Goal: Task Accomplishment & Management: Complete application form

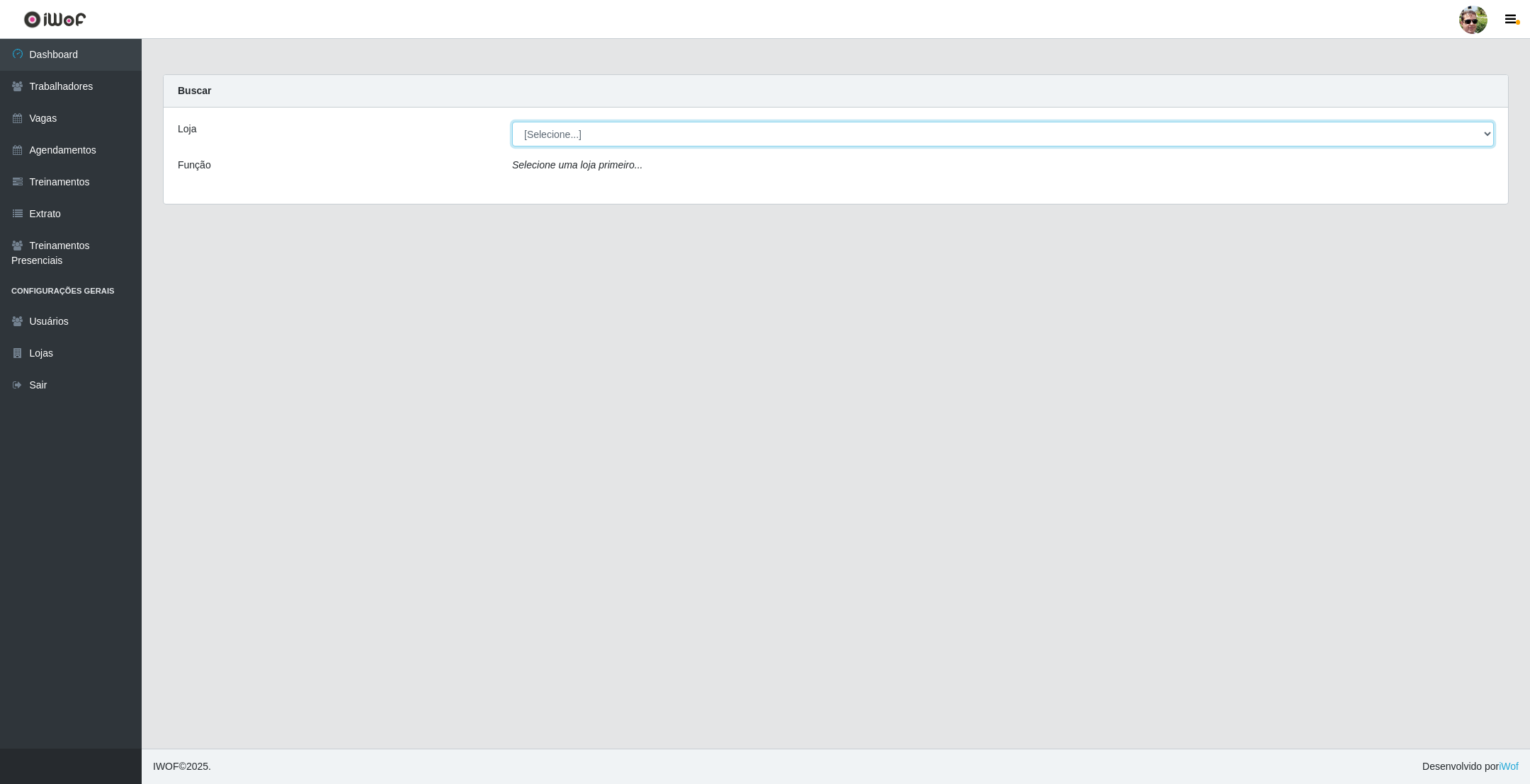
click at [573, 141] on select "[Selecione...] [PERSON_NAME] Supermercado - Gurinhém" at bounding box center [1002, 134] width 981 height 25
select select "176"
click at [512, 122] on select "[Selecione...] Prátiko Supermercado - Gurinhém" at bounding box center [1002, 134] width 981 height 25
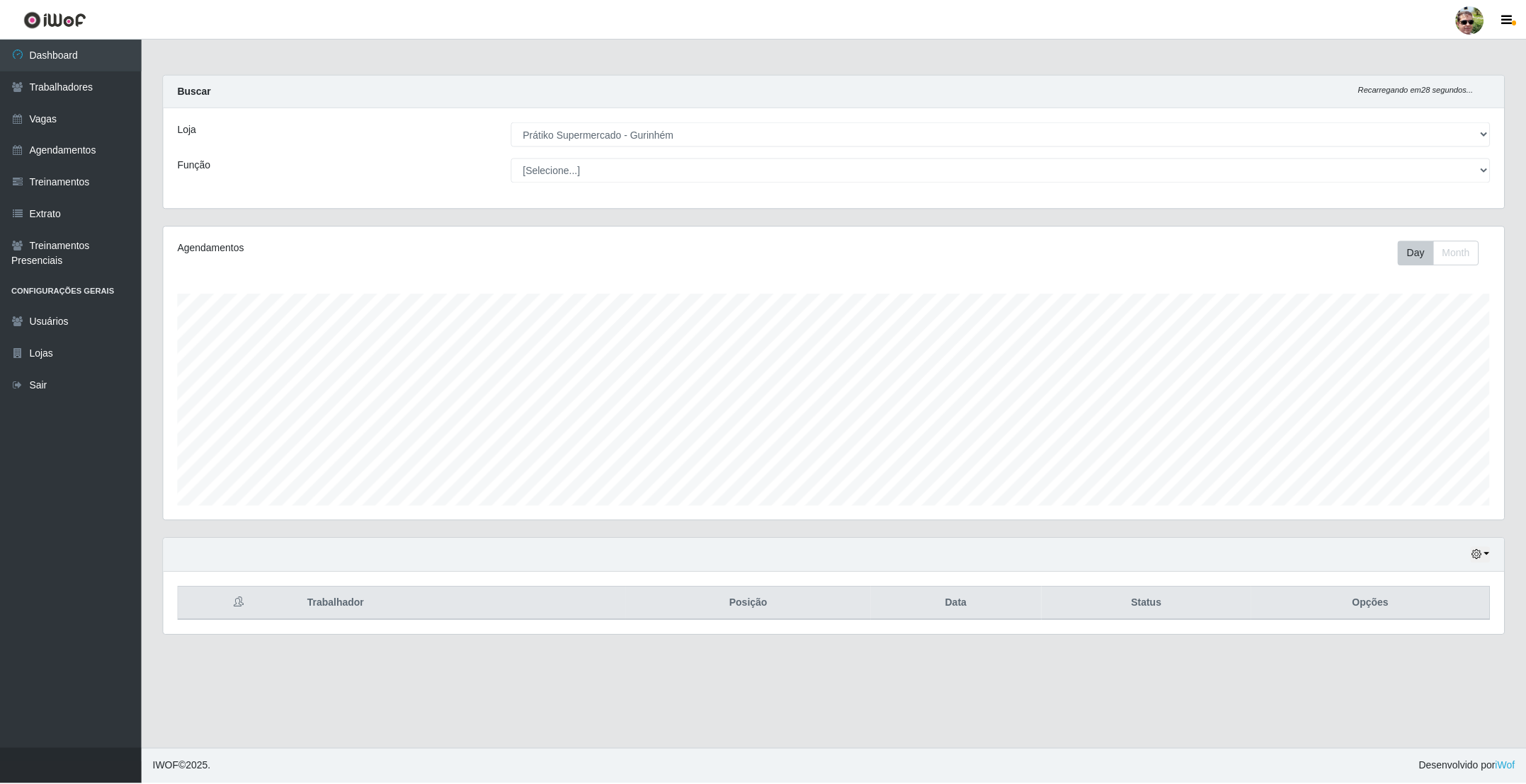
scroll to position [295, 1343]
click at [590, 81] on div "Buscar Recarregando em 28 segundos..." at bounding box center [836, 91] width 1344 height 33
click at [87, 151] on link "Agendamentos" at bounding box center [71, 150] width 141 height 32
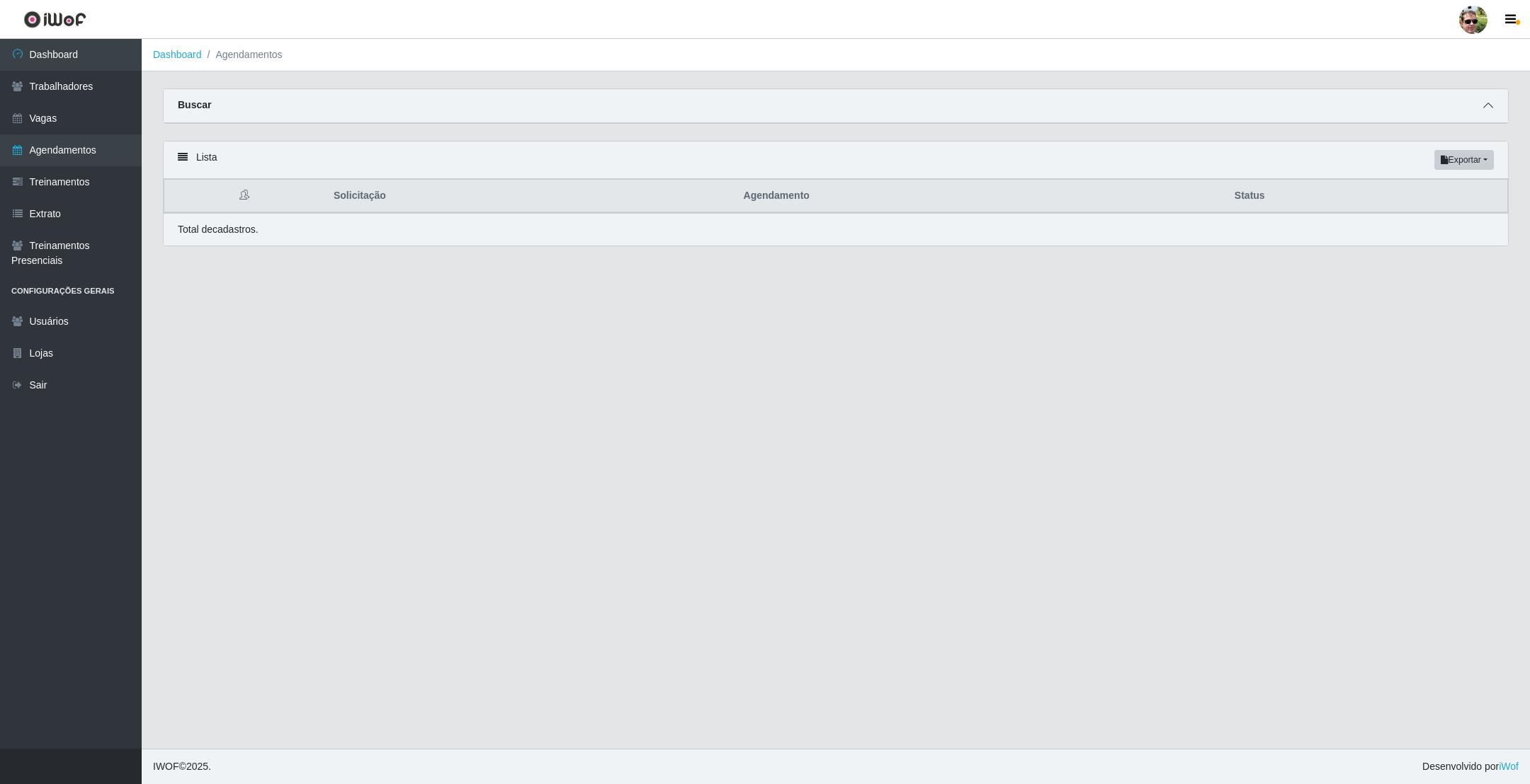
click at [1485, 100] on icon at bounding box center [1488, 105] width 10 height 10
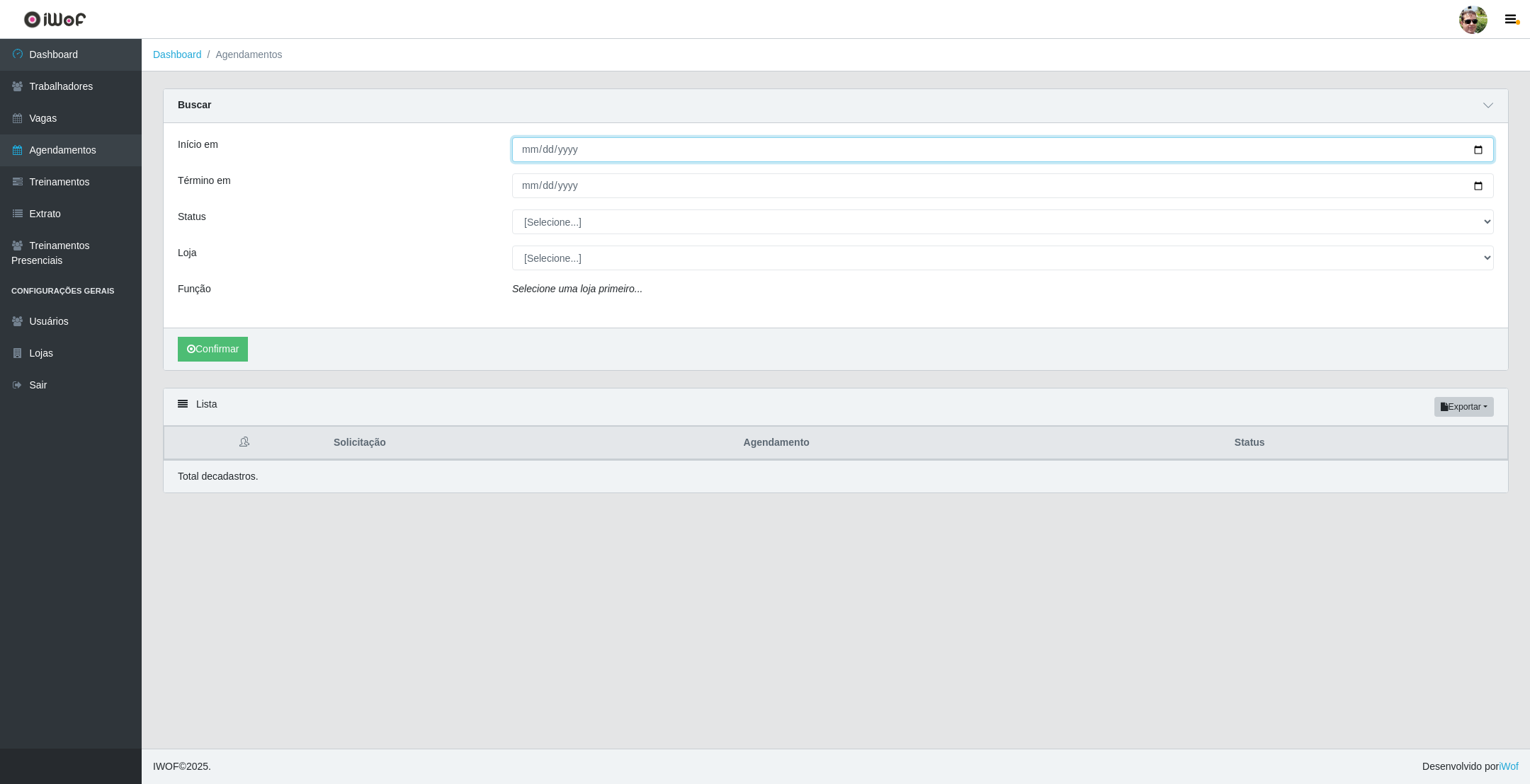
drag, startPoint x: 1481, startPoint y: 149, endPoint x: 1304, endPoint y: 157, distance: 177.2
click at [1480, 149] on input "Início em" at bounding box center [1002, 149] width 981 height 25
type input "[DATE]"
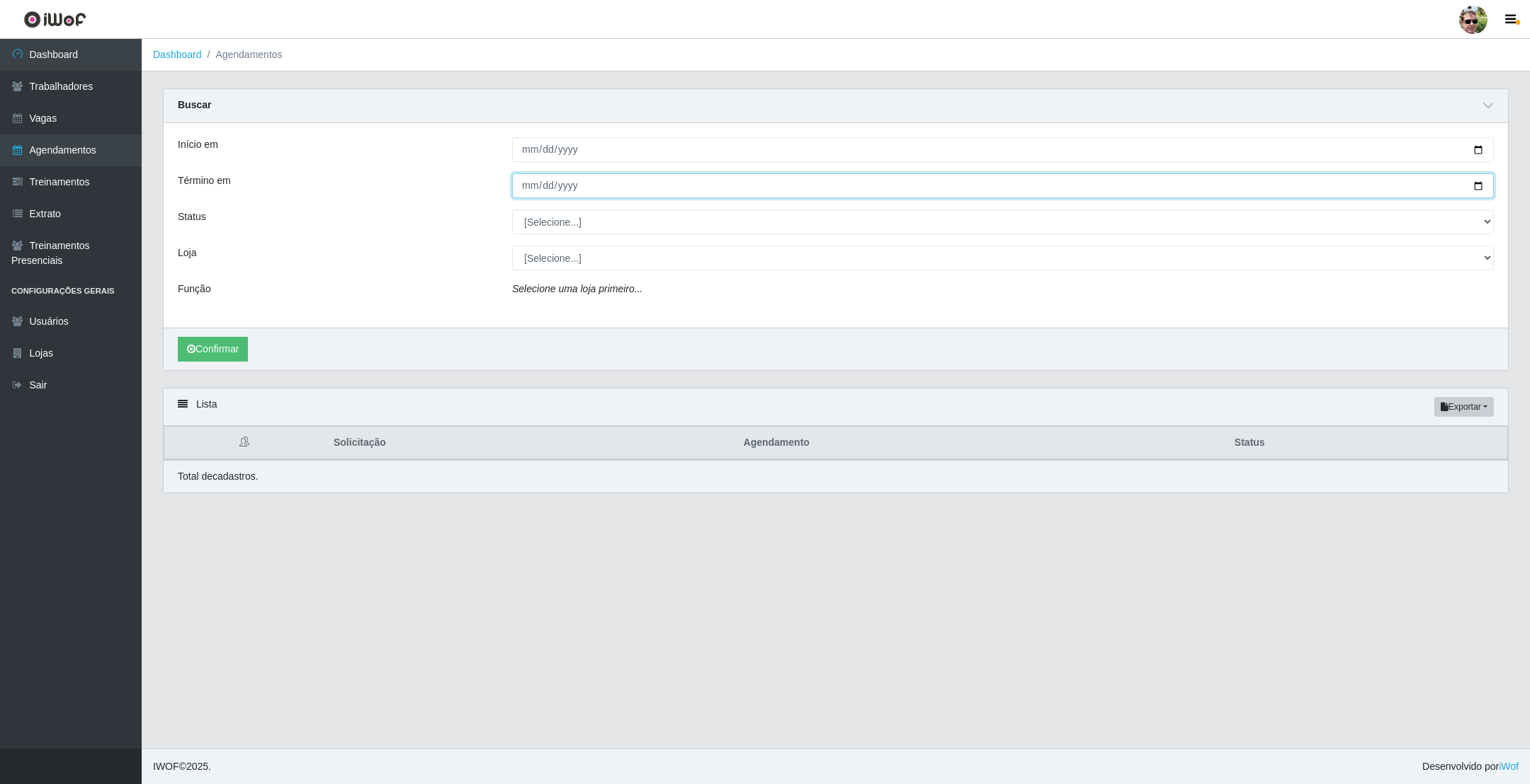
click at [1478, 181] on input "Término em" at bounding box center [1002, 186] width 981 height 25
type input "[DATE]"
click at [589, 213] on select "[Selecione...] AGENDADO AGUARDANDO LIBERAR EM ANDAMENTO EM REVISÃO FINALIZADO C…" at bounding box center [1002, 222] width 981 height 25
select select "AGENDADO"
click at [512, 211] on select "[Selecione...] AGENDADO AGUARDANDO LIBERAR EM ANDAMENTO EM REVISÃO FINALIZADO C…" at bounding box center [1002, 222] width 981 height 25
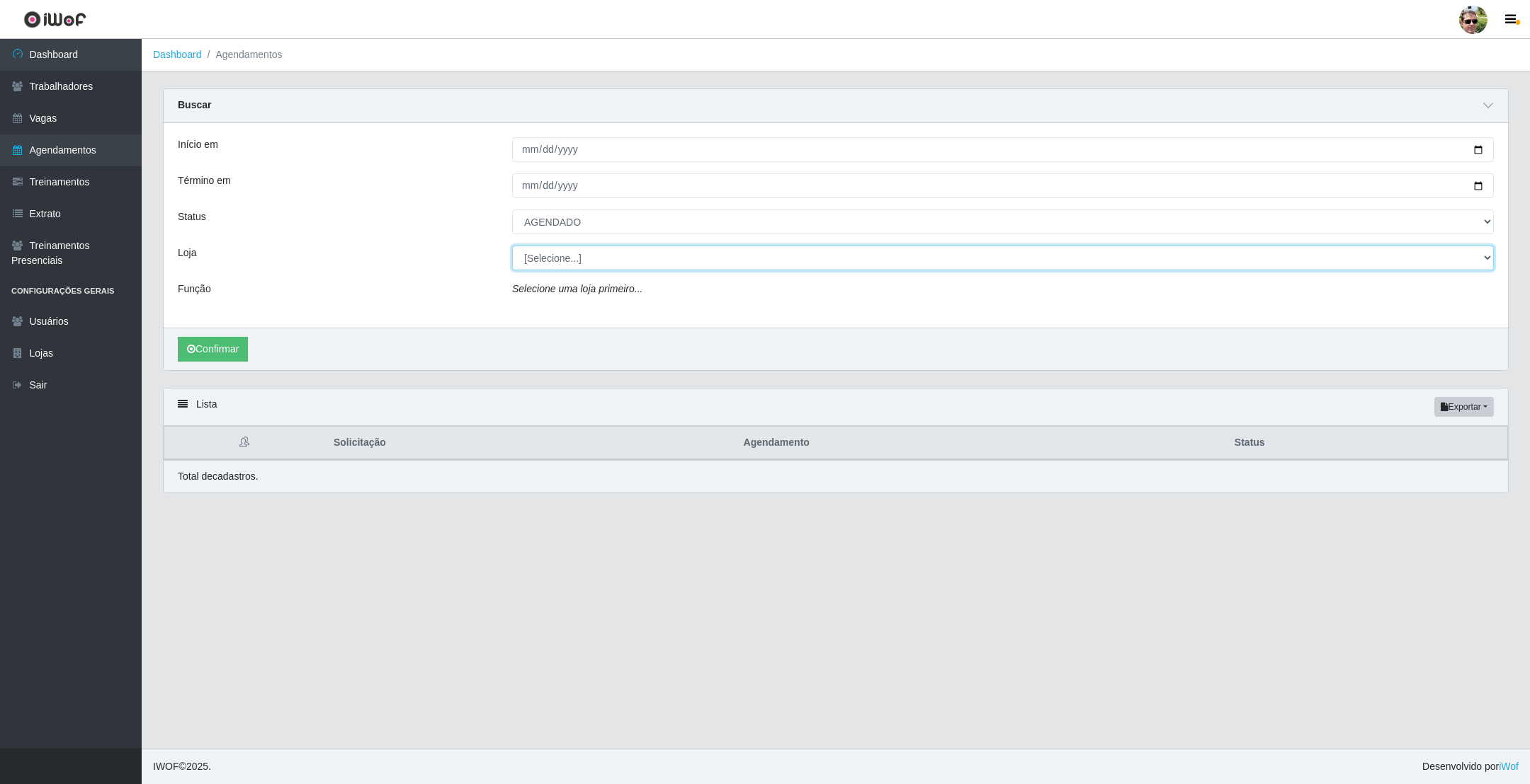
click at [548, 254] on select "[Selecione...] Prátiko Supermercado - Gurinhém" at bounding box center [1002, 257] width 981 height 25
select select "176"
click at [512, 247] on select "[Selecione...] Prátiko Supermercado - Gurinhém" at bounding box center [1002, 257] width 981 height 25
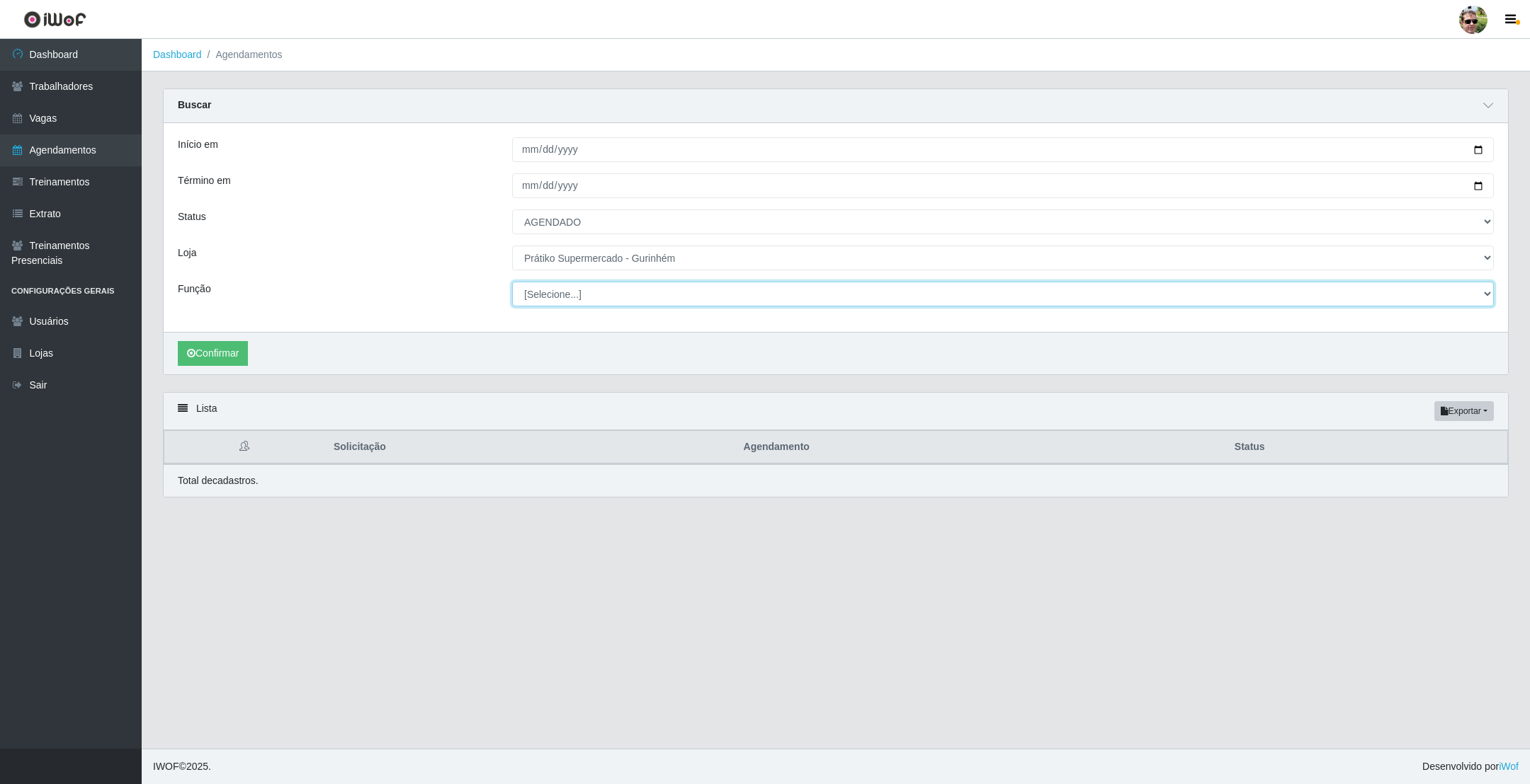
click at [557, 286] on select "[Selecione...] Auxiliar de entrega + Auxiliar de entrega ++ Embalador Embalador…" at bounding box center [1002, 294] width 981 height 25
click at [512, 283] on select "[Selecione...] Auxiliar de entrega + Auxiliar de entrega ++ Embalador Embalador…" at bounding box center [1002, 294] width 981 height 25
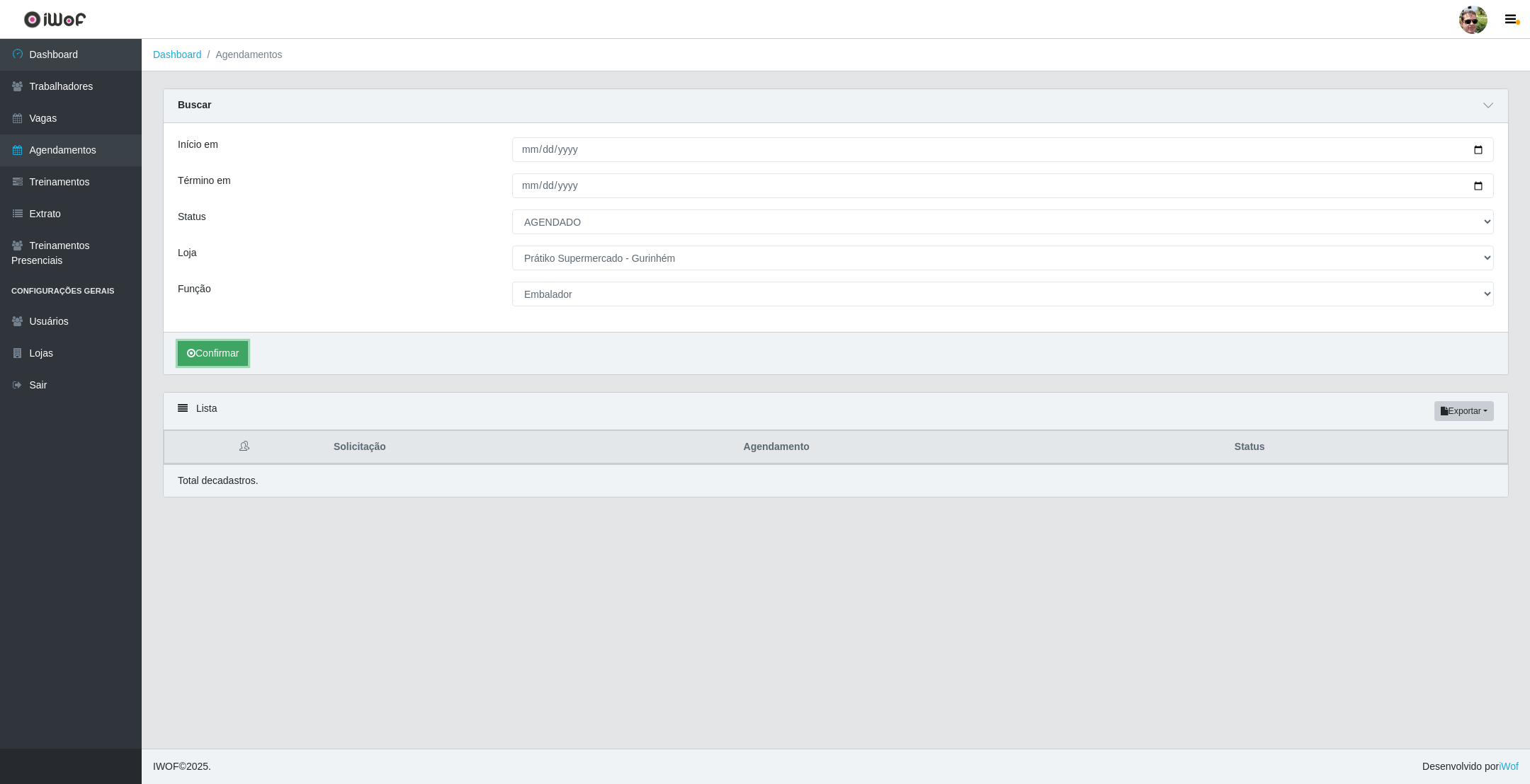
click at [208, 358] on button "Confirmar" at bounding box center [213, 353] width 71 height 25
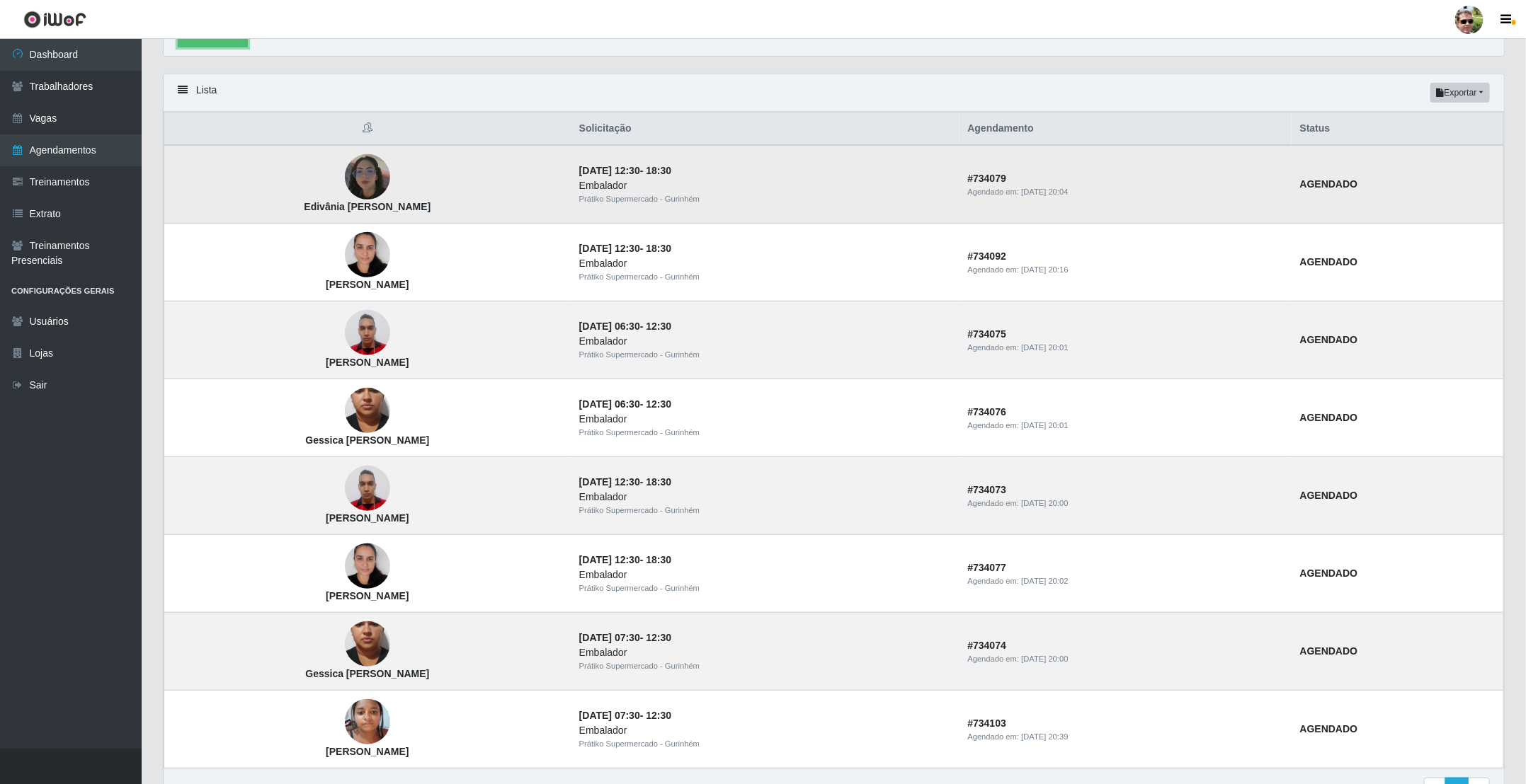
scroll to position [407, 0]
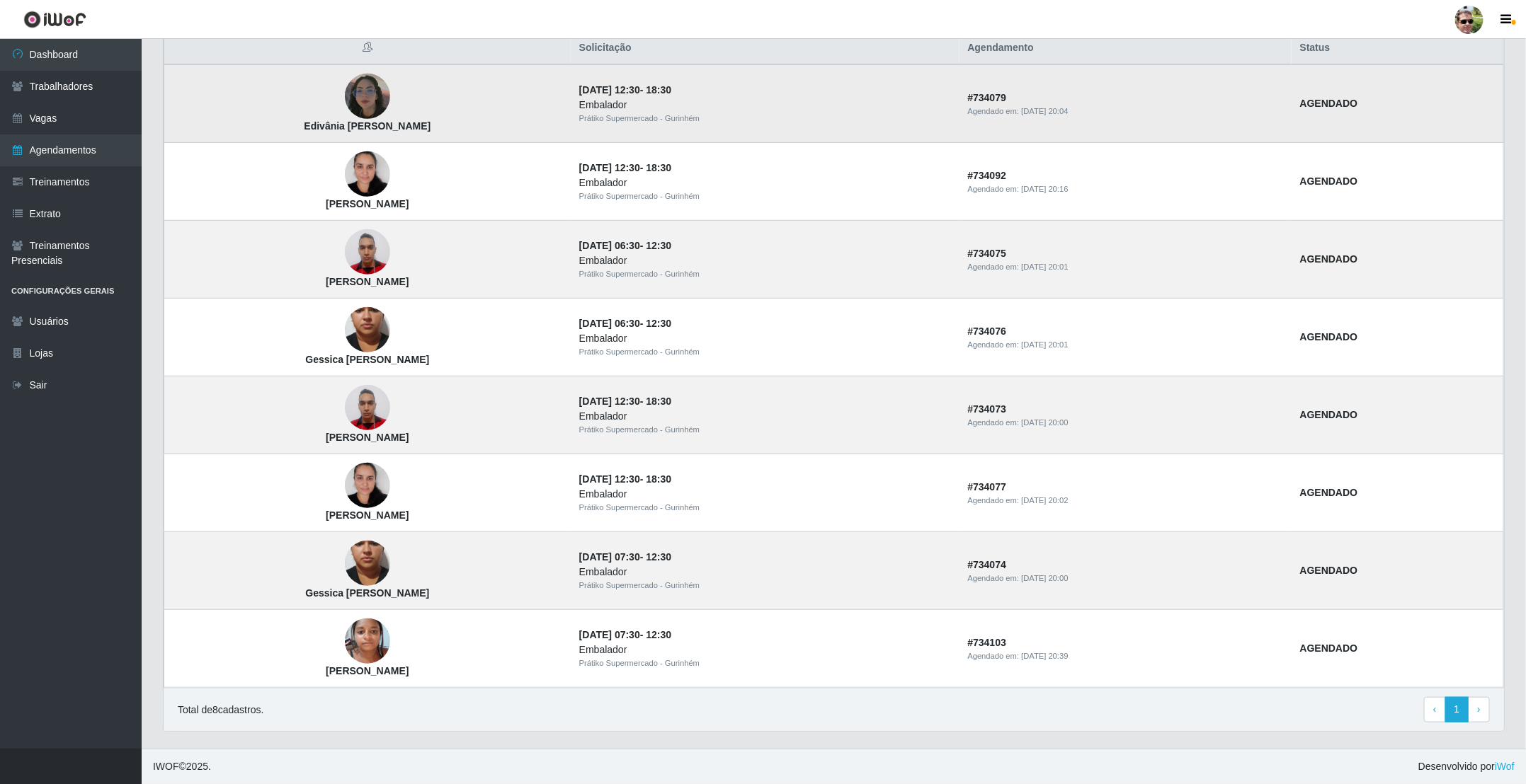
click at [571, 89] on td "Edivânia Pereira da Costa" at bounding box center [367, 103] width 407 height 78
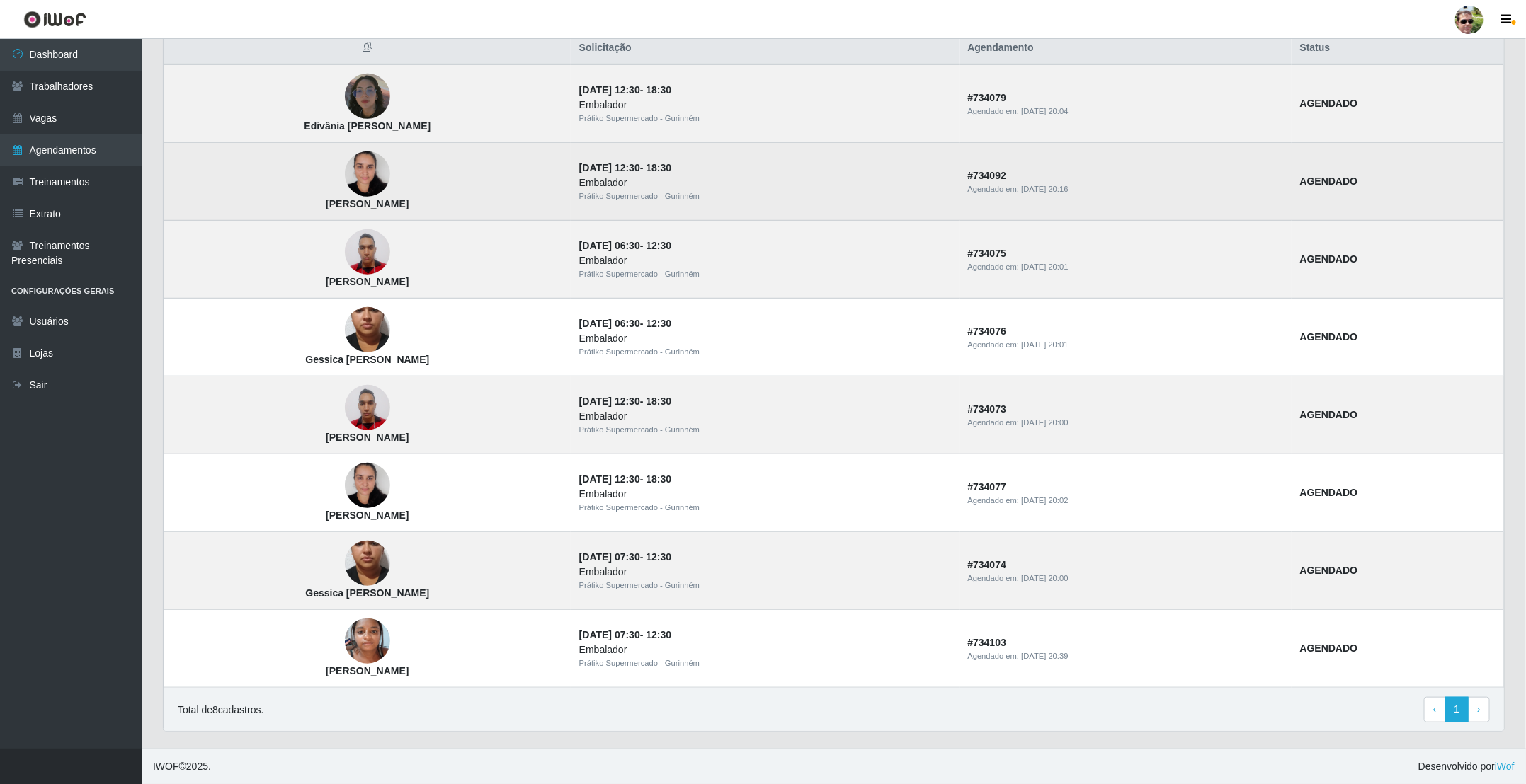
click at [377, 166] on img at bounding box center [368, 174] width 46 height 61
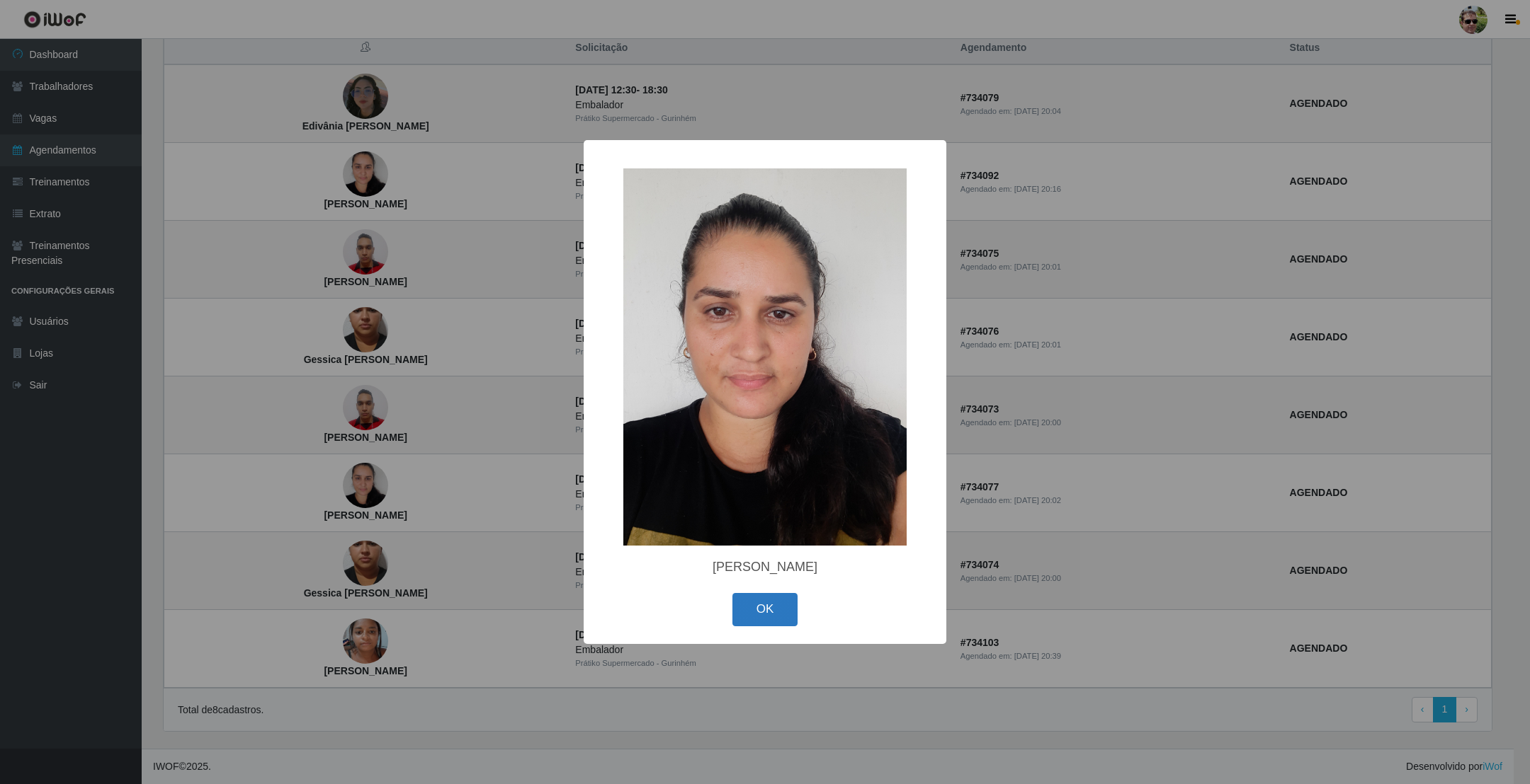
click at [760, 608] on button "OK" at bounding box center [765, 609] width 66 height 33
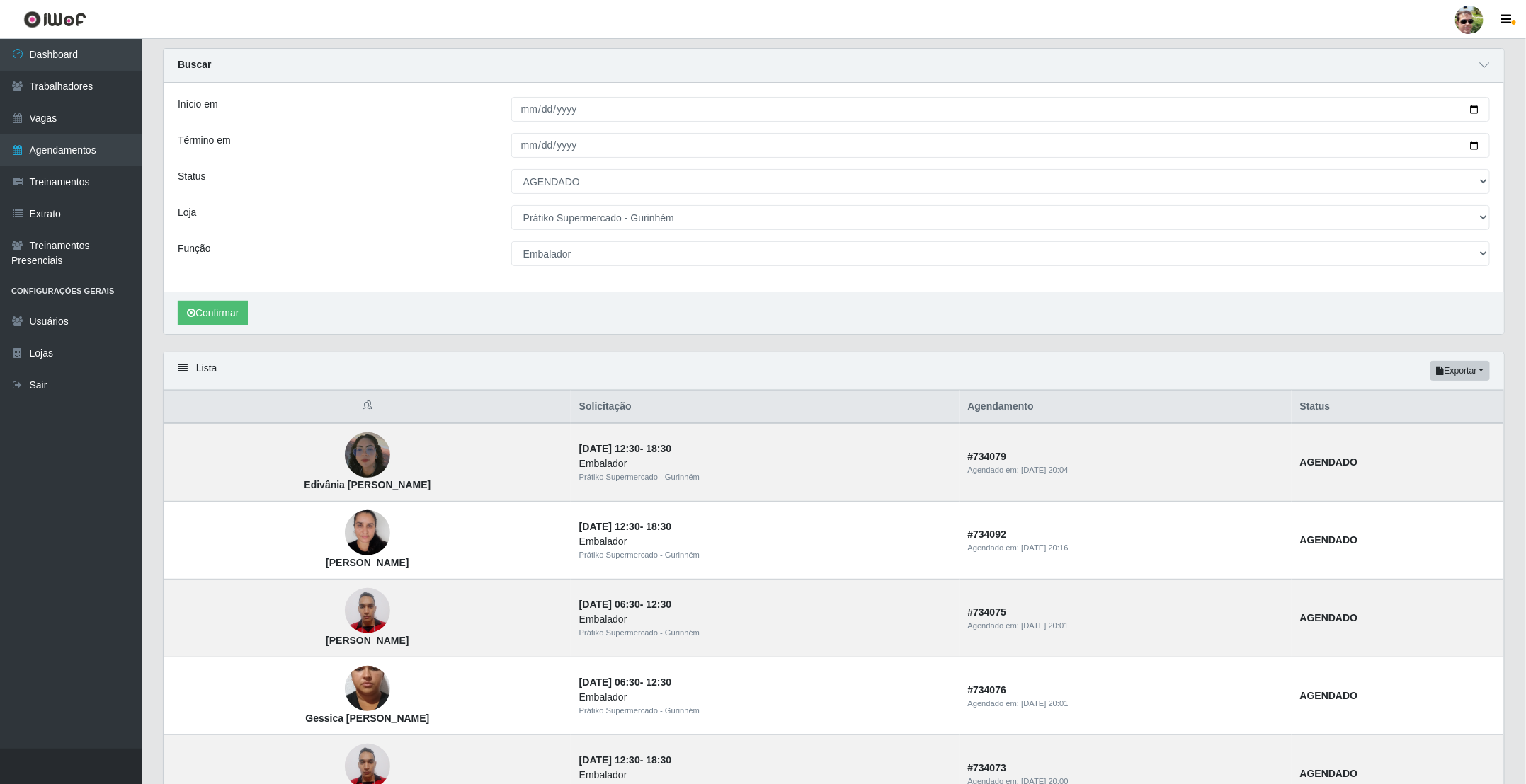
scroll to position [0, 0]
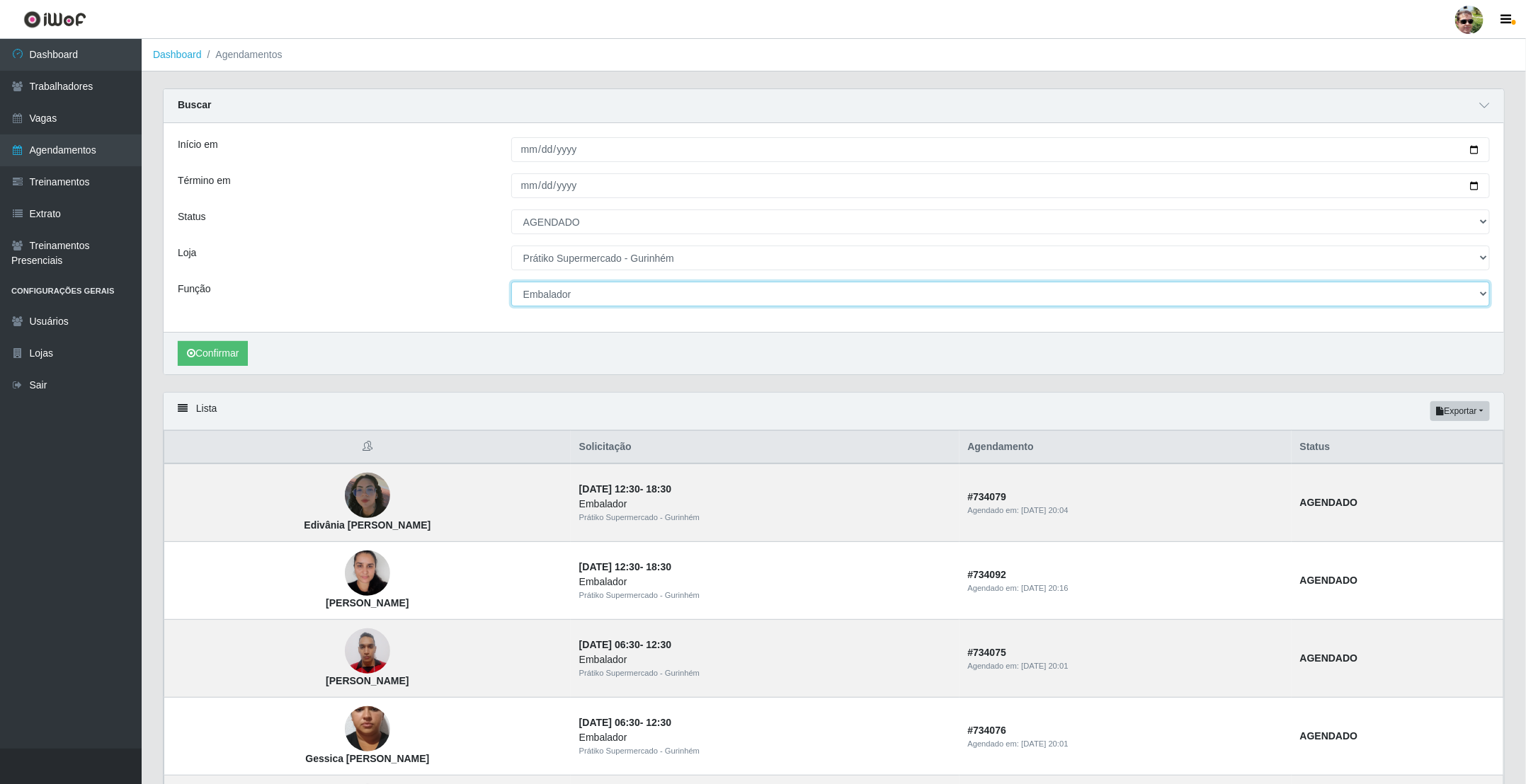
click at [546, 295] on select "[Selecione...] Auxiliar de entrega + Auxiliar de entrega ++ Embalador Embalador…" at bounding box center [1000, 294] width 978 height 25
select select "24"
click at [511, 283] on select "[Selecione...] Auxiliar de entrega + Auxiliar de entrega ++ Embalador Embalador…" at bounding box center [1000, 294] width 978 height 25
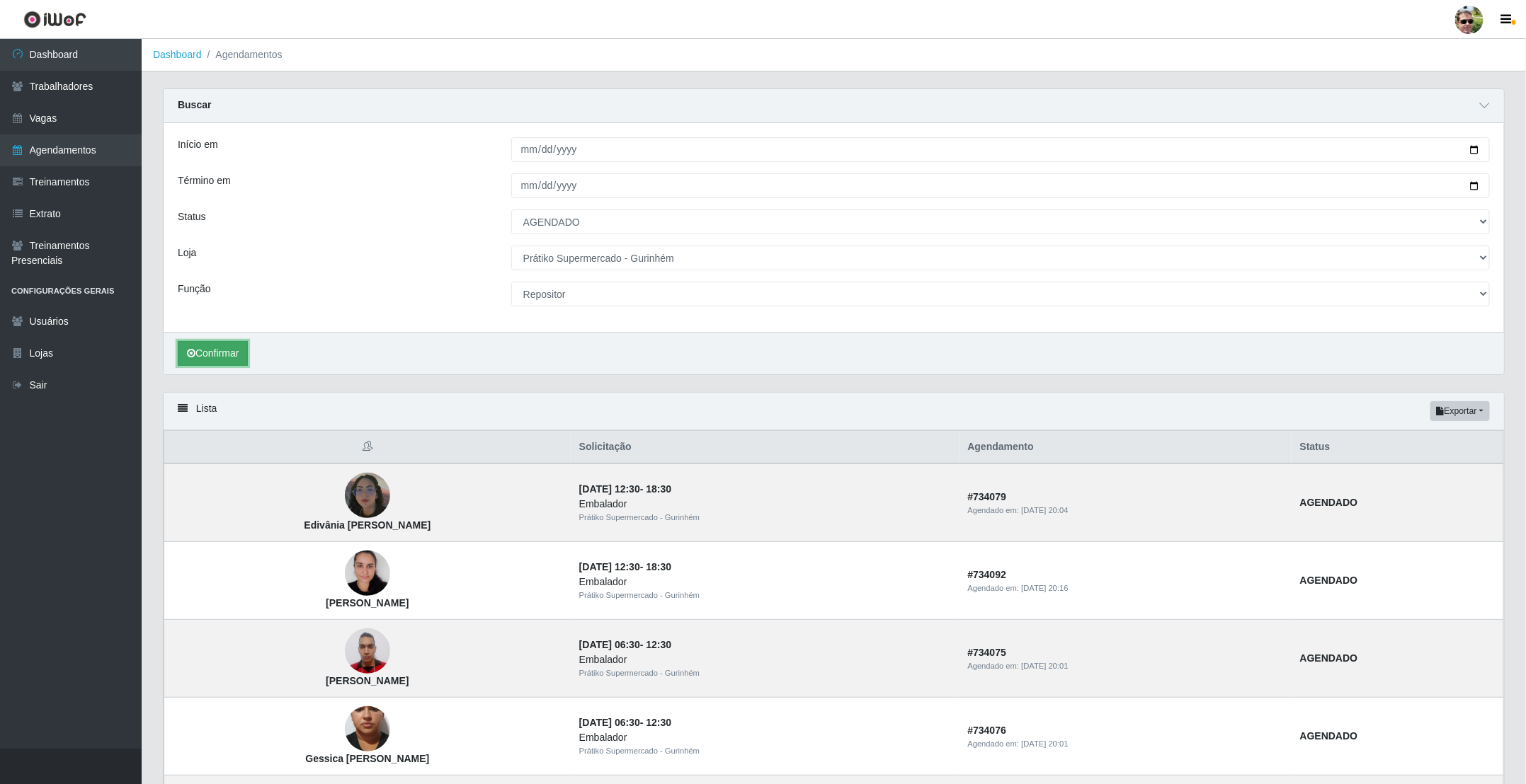
click at [220, 353] on button "Confirmar" at bounding box center [213, 353] width 71 height 25
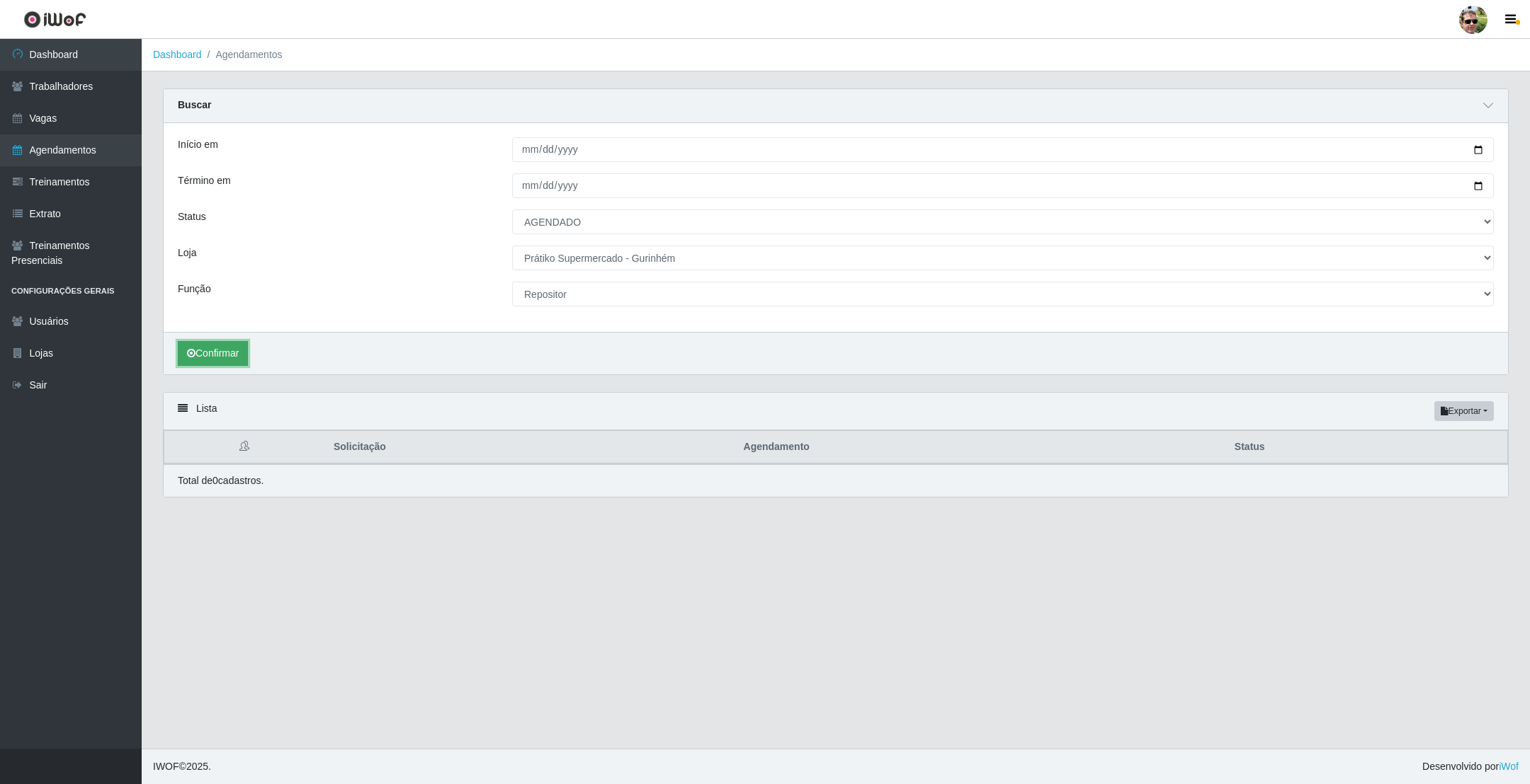
click at [213, 355] on button "Confirmar" at bounding box center [213, 353] width 71 height 25
click at [230, 364] on button "Confirmar" at bounding box center [213, 353] width 71 height 25
click at [220, 347] on button "Confirmar" at bounding box center [213, 353] width 71 height 25
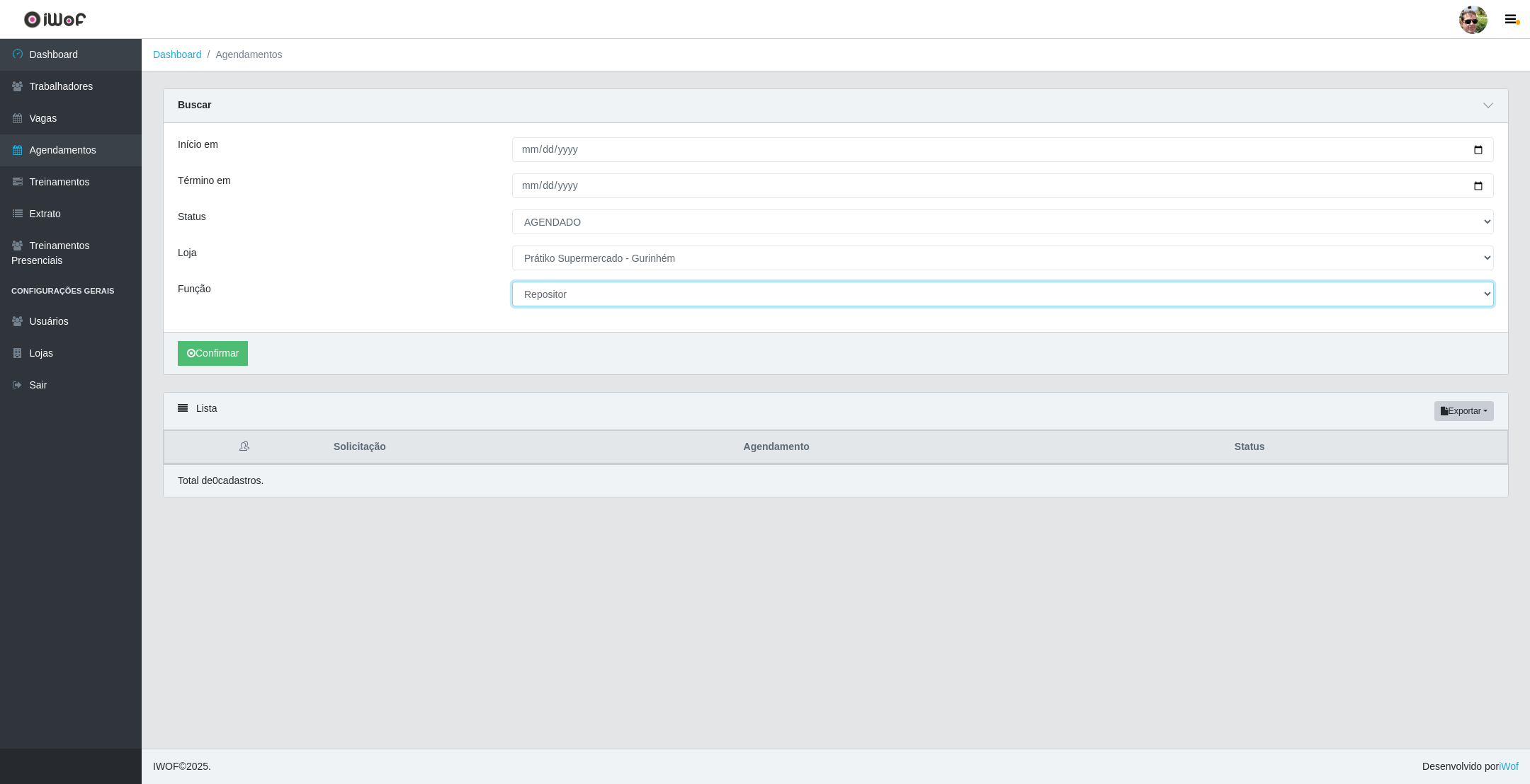
click at [549, 284] on select "[Selecione...] Auxiliar de entrega + Auxiliar de entrega ++ Embalador Embalador…" at bounding box center [1002, 294] width 981 height 25
click at [512, 283] on select "[Selecione...] Auxiliar de entrega + Auxiliar de entrega ++ Embalador Embalador…" at bounding box center [1002, 294] width 981 height 25
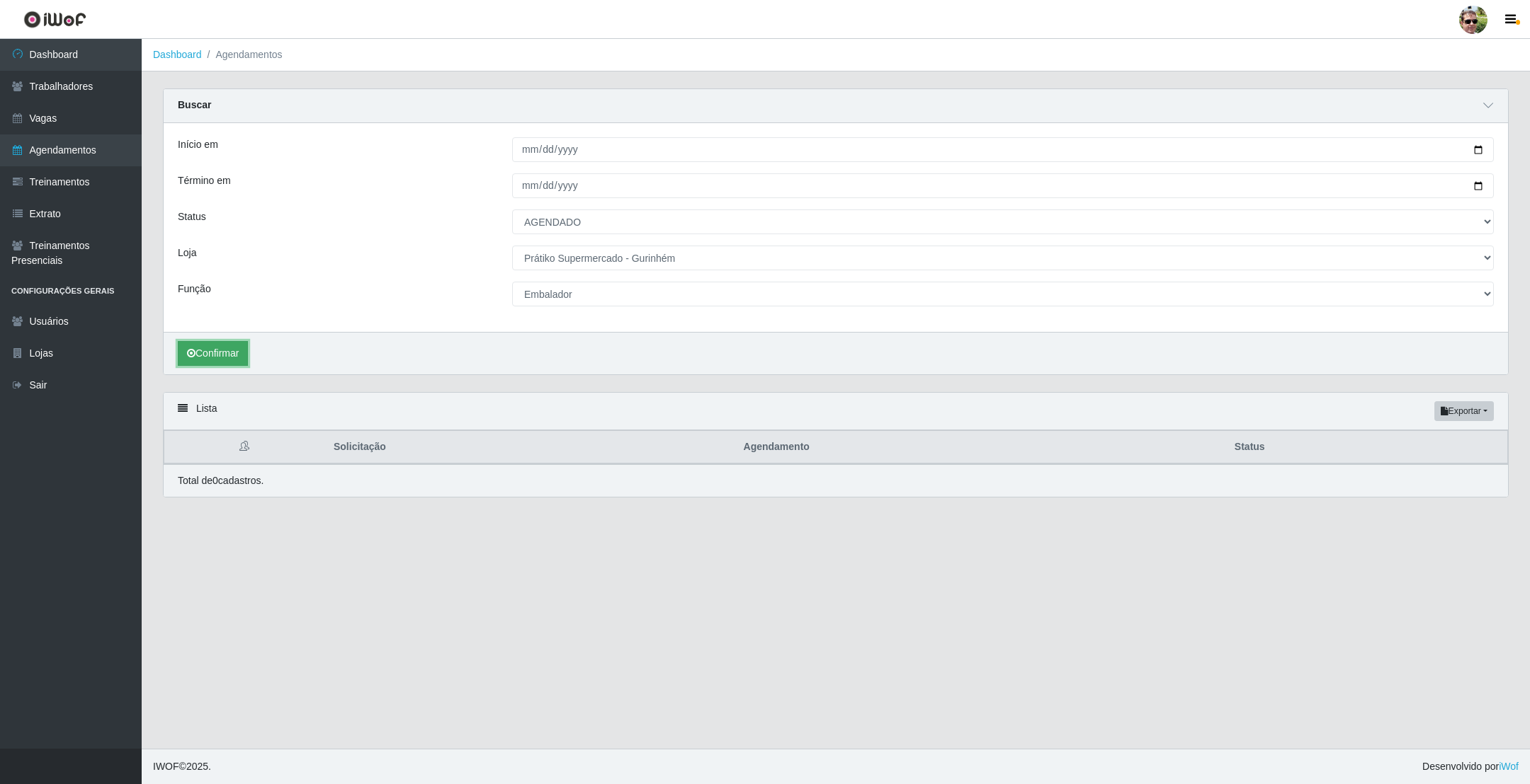
click at [215, 364] on button "Confirmar" at bounding box center [213, 353] width 71 height 25
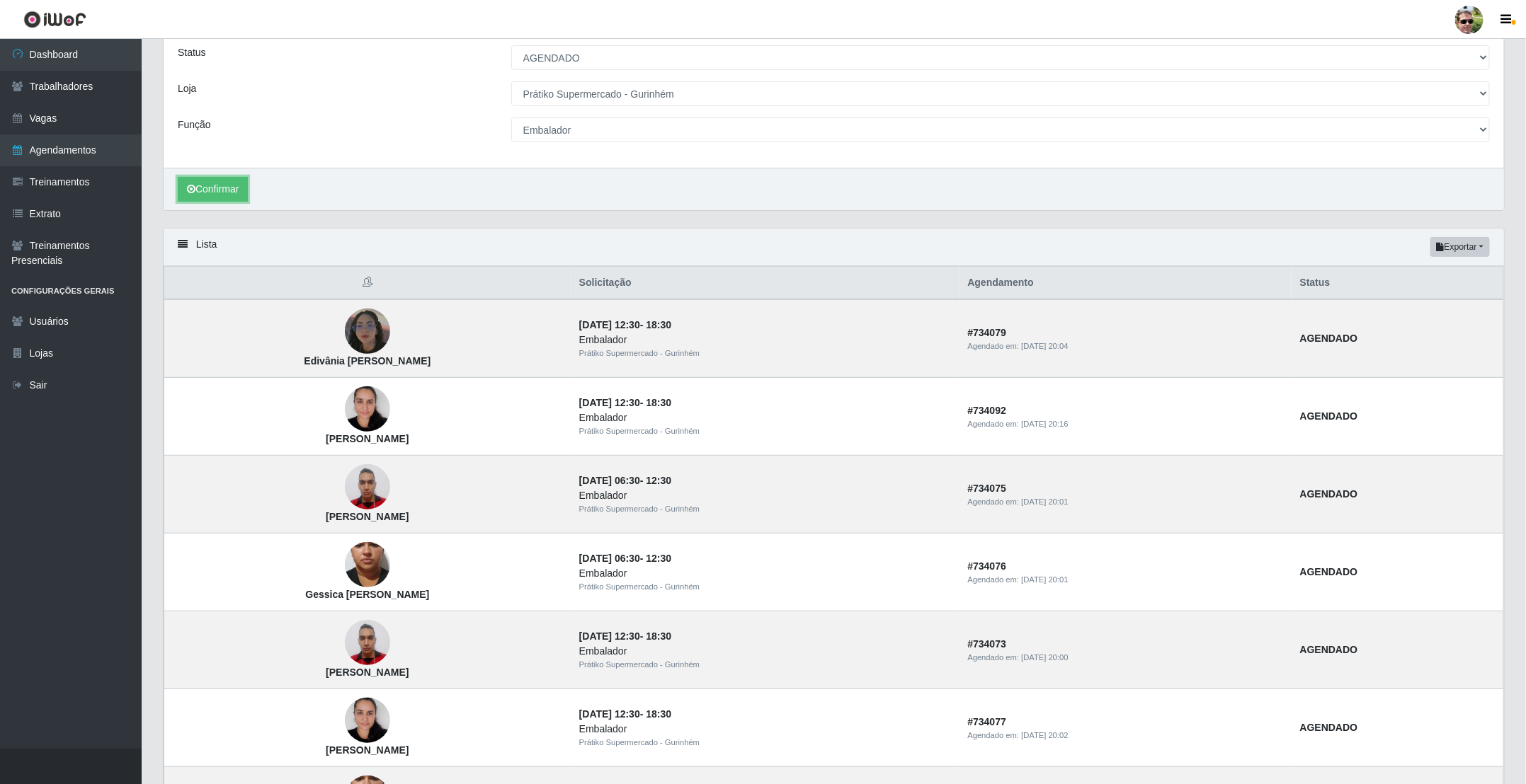
scroll to position [213, 0]
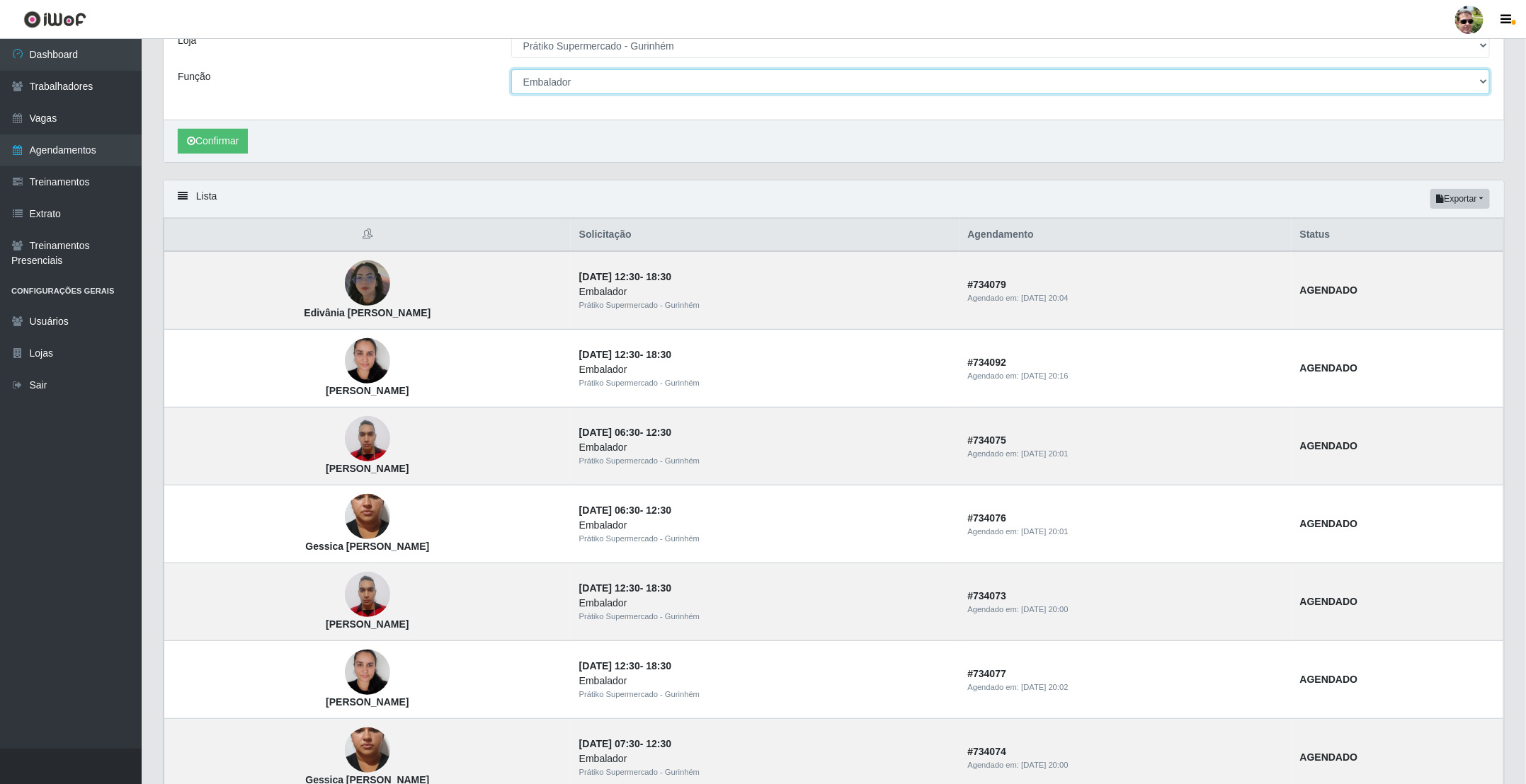
click at [551, 82] on select "[Selecione...] Auxiliar de entrega + Auxiliar de entrega ++ Embalador Embalador…" at bounding box center [1000, 81] width 978 height 25
click at [511, 71] on select "[Selecione...] Auxiliar de entrega + Auxiliar de entrega ++ Embalador Embalador…" at bounding box center [1000, 81] width 978 height 25
click at [551, 87] on select "[Selecione...] Auxiliar de entrega + Auxiliar de entrega ++ Embalador Embalador…" at bounding box center [1000, 81] width 978 height 25
click at [511, 71] on select "[Selecione...] Auxiliar de entrega + Auxiliar de entrega ++ Embalador Embalador…" at bounding box center [1000, 81] width 978 height 25
click at [239, 136] on button "Confirmar" at bounding box center [213, 141] width 71 height 25
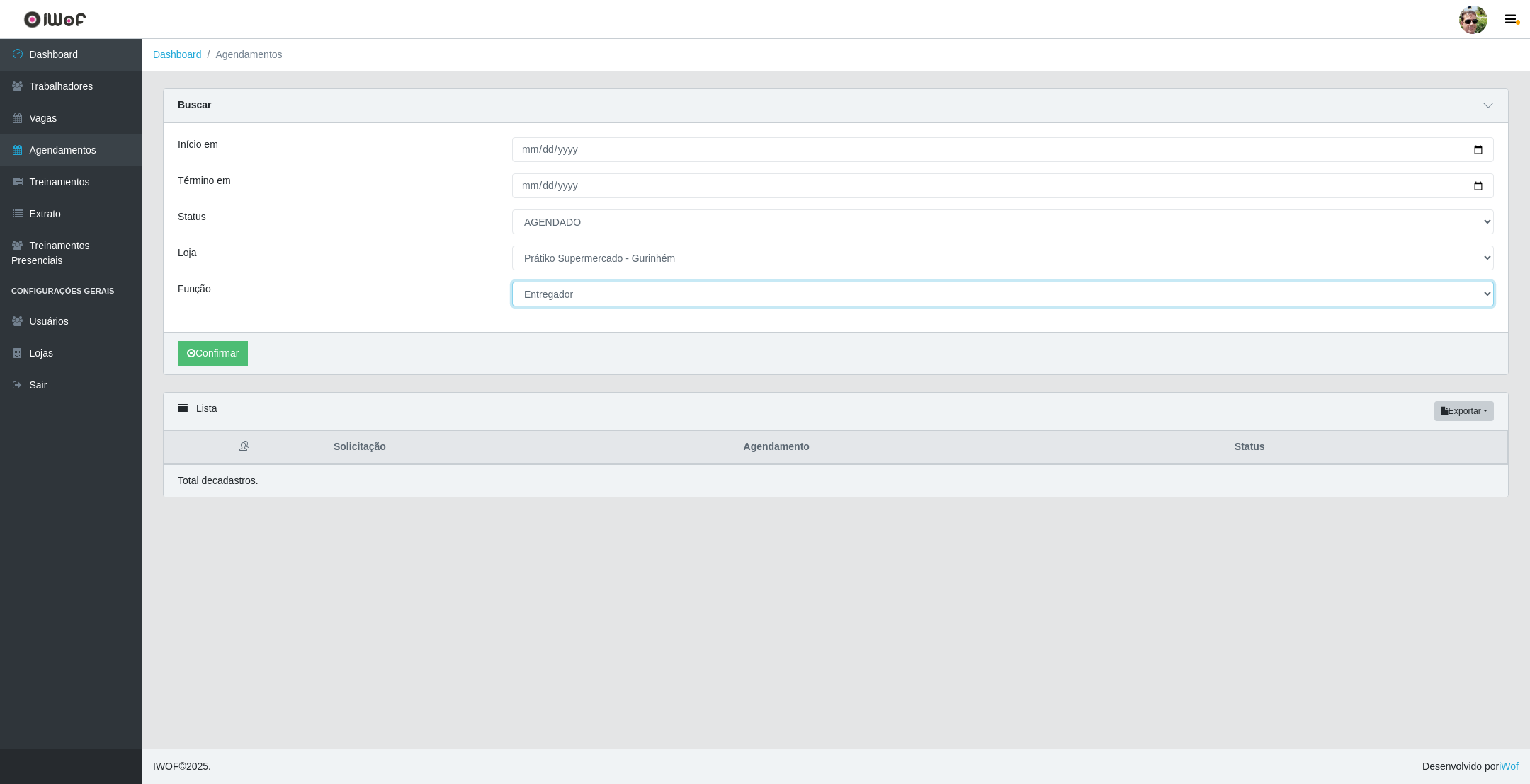
click at [570, 291] on select "[Selecione...] Auxiliar de entrega + Auxiliar de entrega ++ Embalador Embalador…" at bounding box center [1002, 294] width 981 height 25
select select "24"
click at [512, 283] on select "[Selecione...] Auxiliar de entrega + Auxiliar de entrega ++ Embalador Embalador…" at bounding box center [1002, 294] width 981 height 25
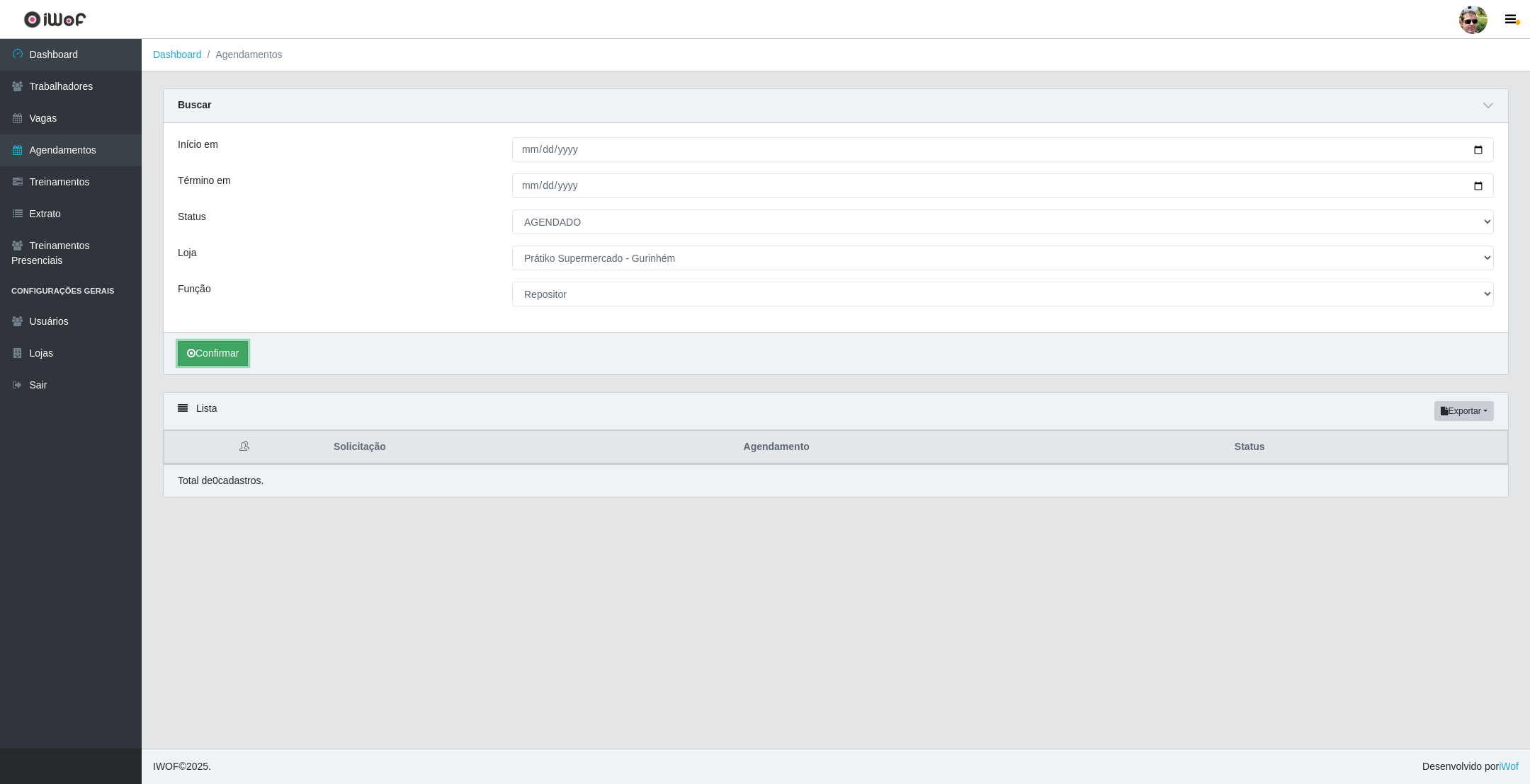
click at [211, 351] on button "Confirmar" at bounding box center [213, 353] width 71 height 25
click at [217, 351] on button "Confirmar" at bounding box center [213, 353] width 71 height 25
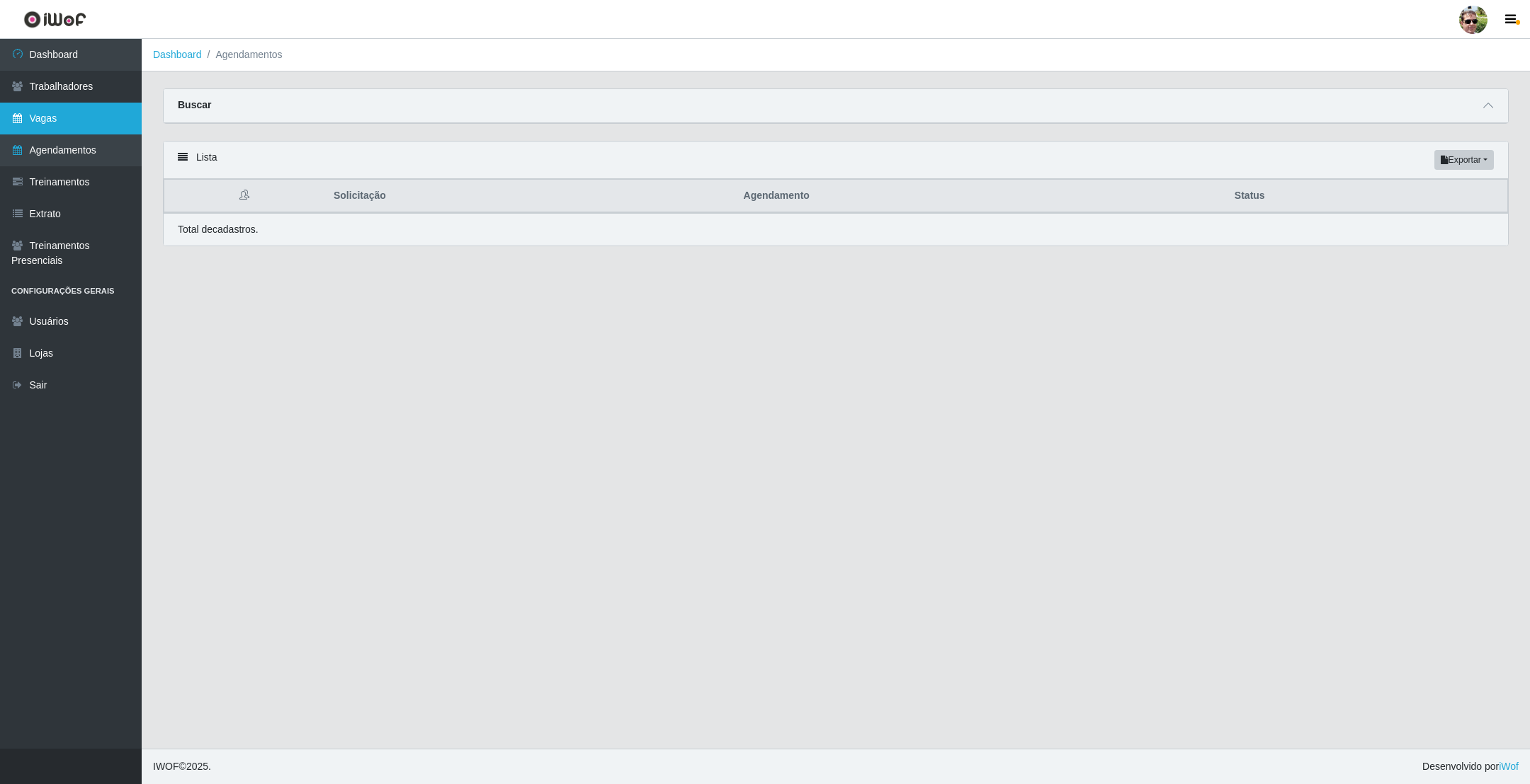
click at [76, 108] on link "Vagas" at bounding box center [71, 118] width 141 height 32
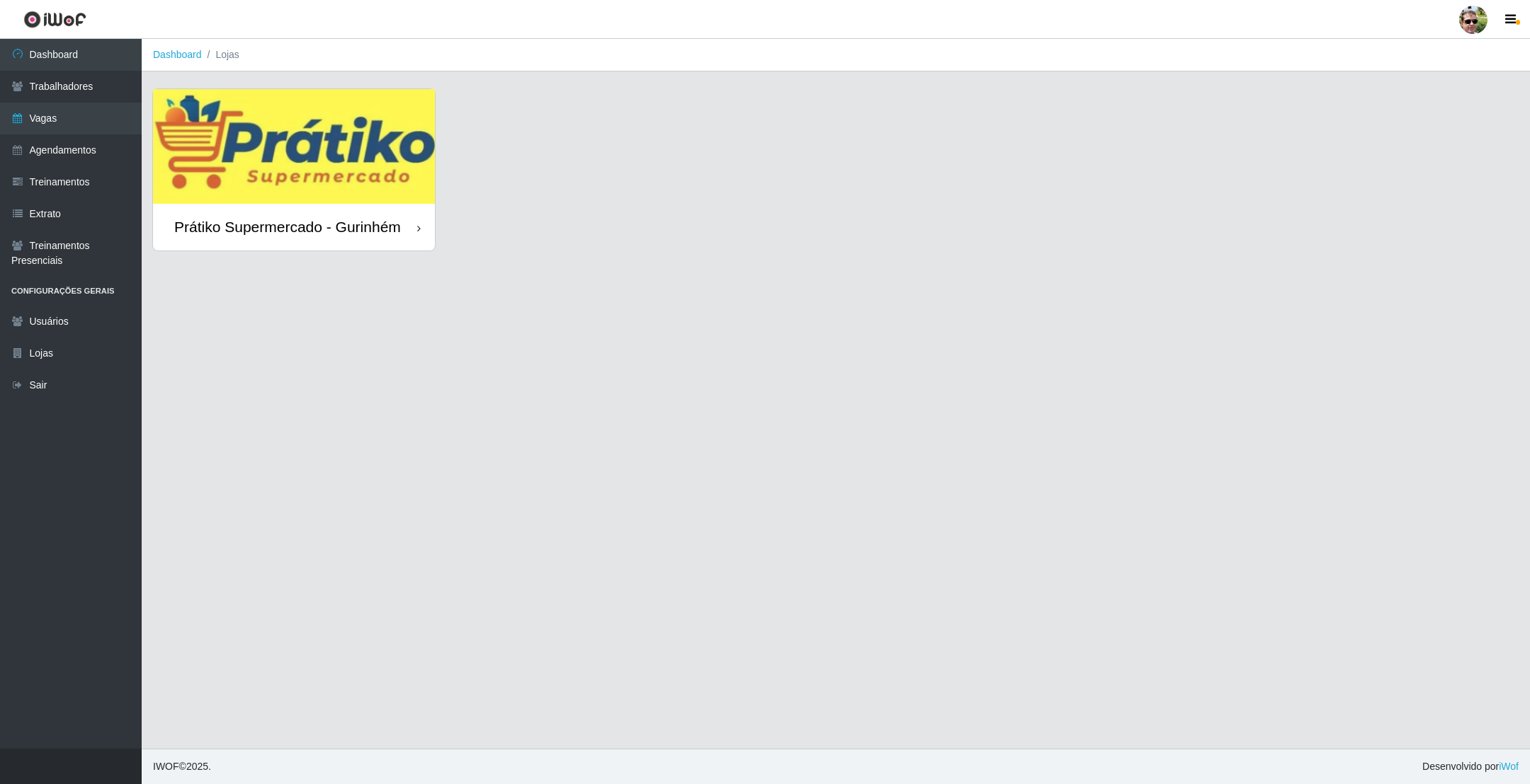
click at [366, 128] on img at bounding box center [294, 146] width 282 height 114
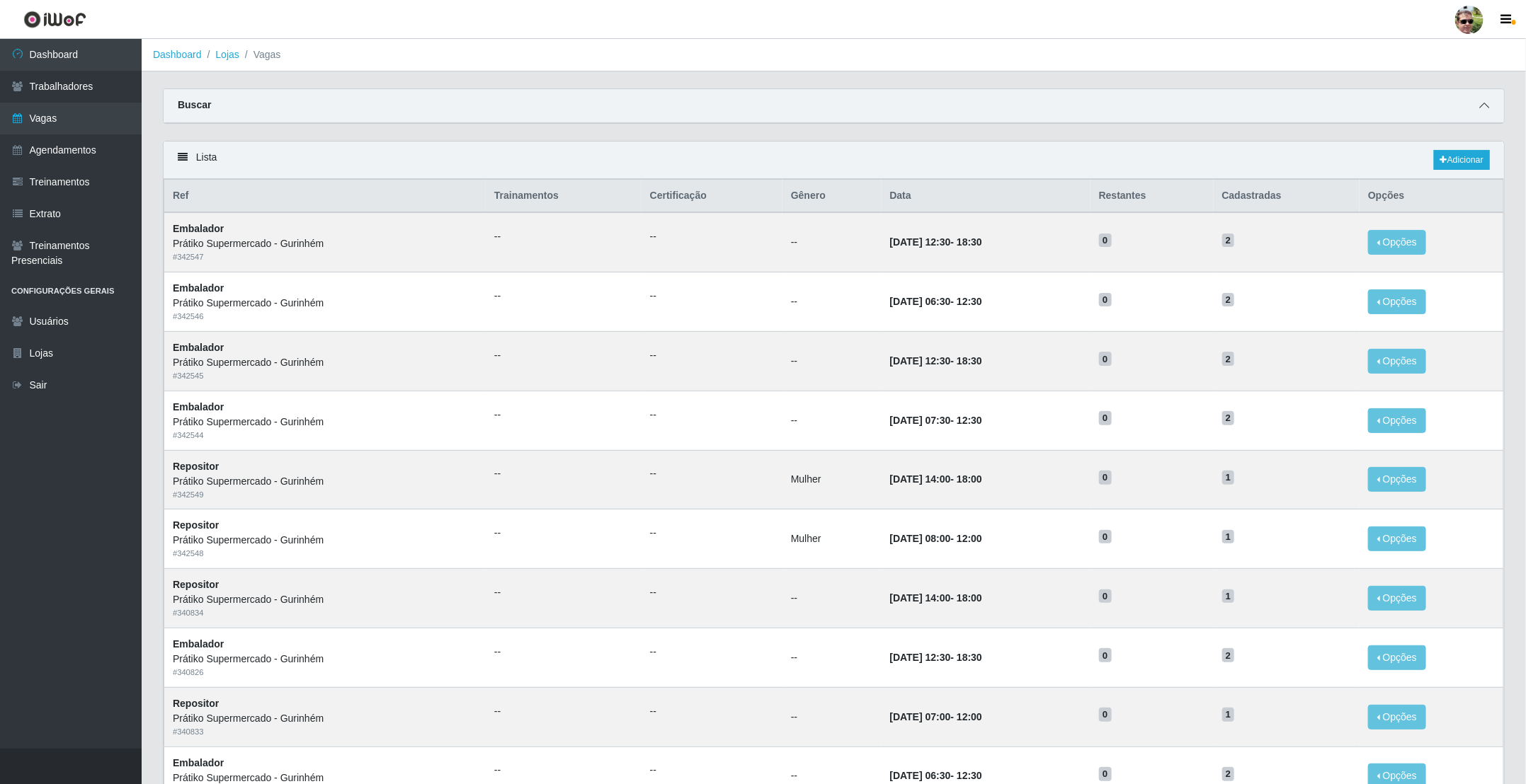
click at [1483, 104] on icon at bounding box center [1484, 105] width 10 height 10
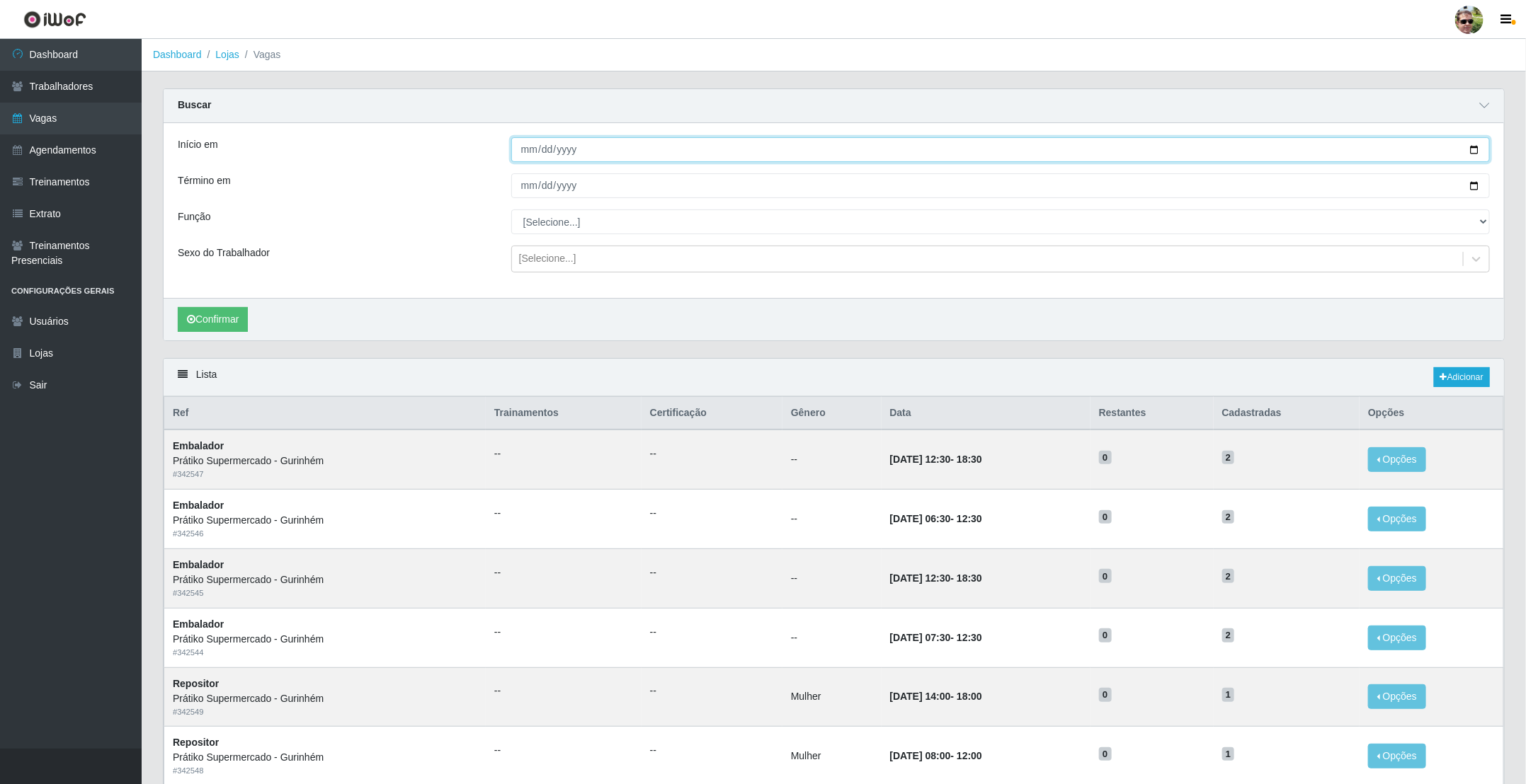
click at [1472, 145] on input "Início em" at bounding box center [1000, 149] width 978 height 25
type input "[DATE]"
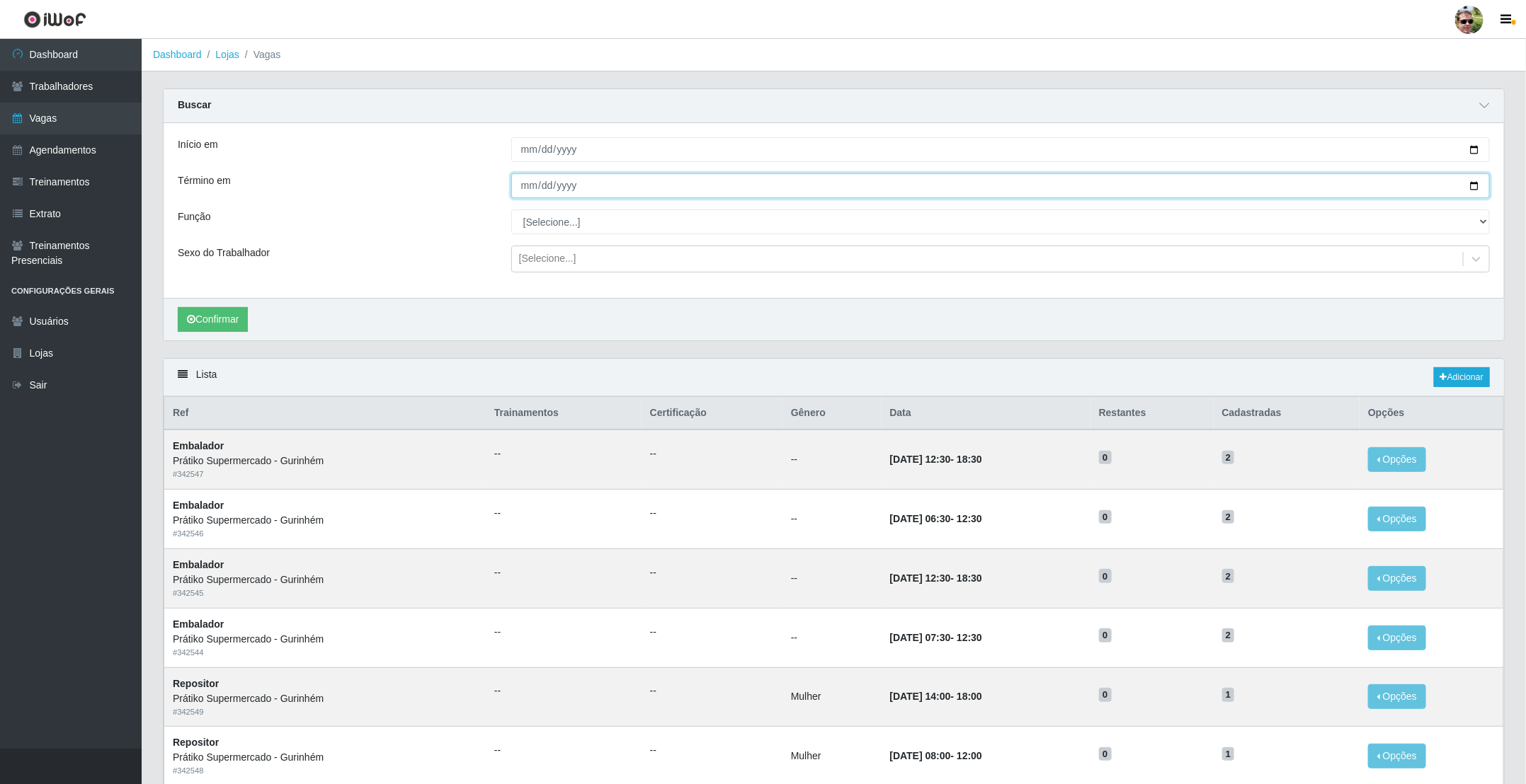
drag, startPoint x: 1476, startPoint y: 188, endPoint x: 1061, endPoint y: 186, distance: 415.0
click at [1475, 188] on input "Término em" at bounding box center [1000, 186] width 978 height 25
type input "[DATE]"
click at [546, 226] on select "[Selecione...] Auxiliar de entrega + Auxiliar de entrega ++ Embalador Embalador…" at bounding box center [1000, 222] width 978 height 25
select select "24"
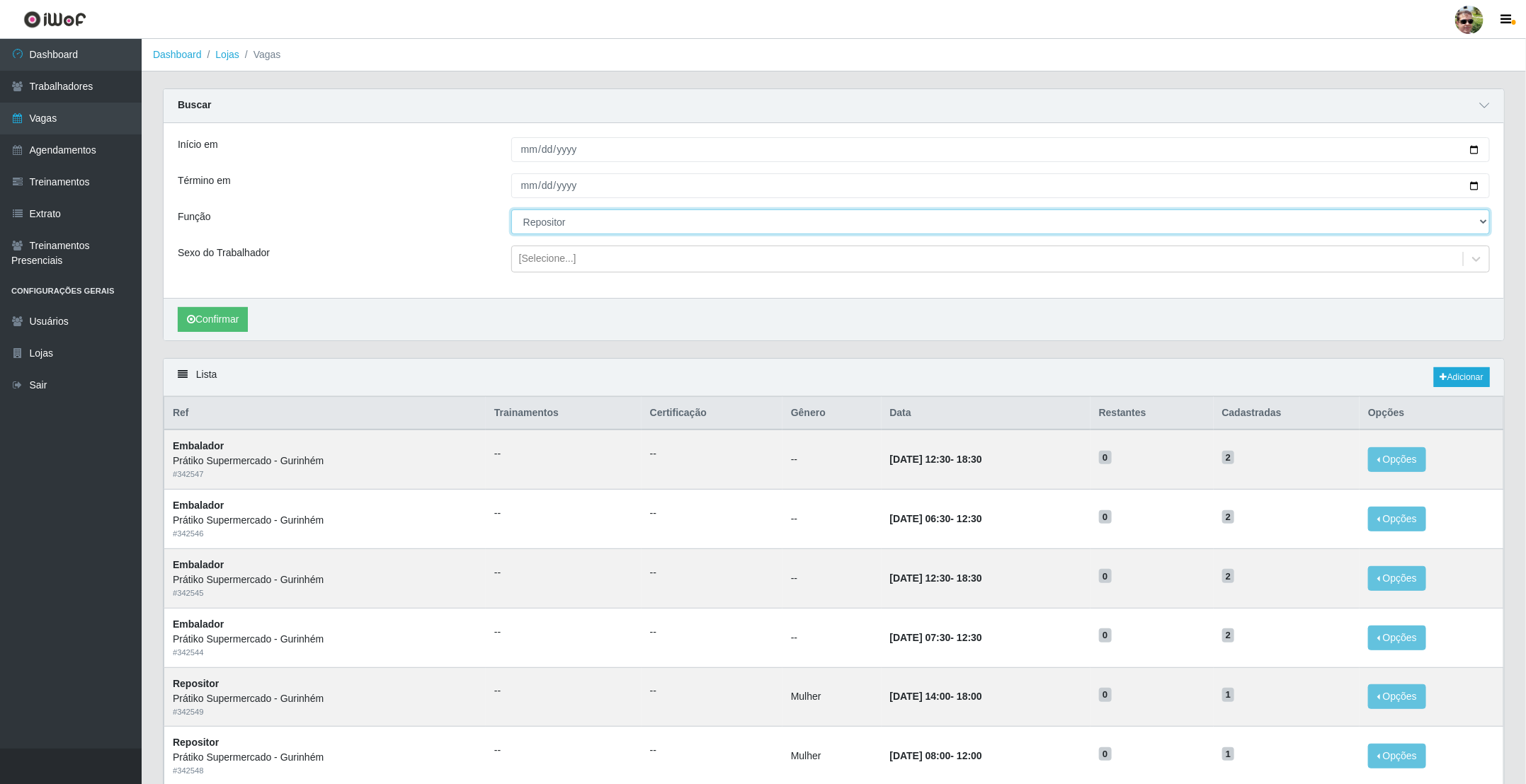
click at [511, 211] on select "[Selecione...] Auxiliar de entrega + Auxiliar de entrega ++ Embalador Embalador…" at bounding box center [1000, 222] width 978 height 25
click at [480, 223] on div "Função" at bounding box center [334, 222] width 334 height 25
click at [216, 323] on button "Confirmar" at bounding box center [213, 319] width 71 height 25
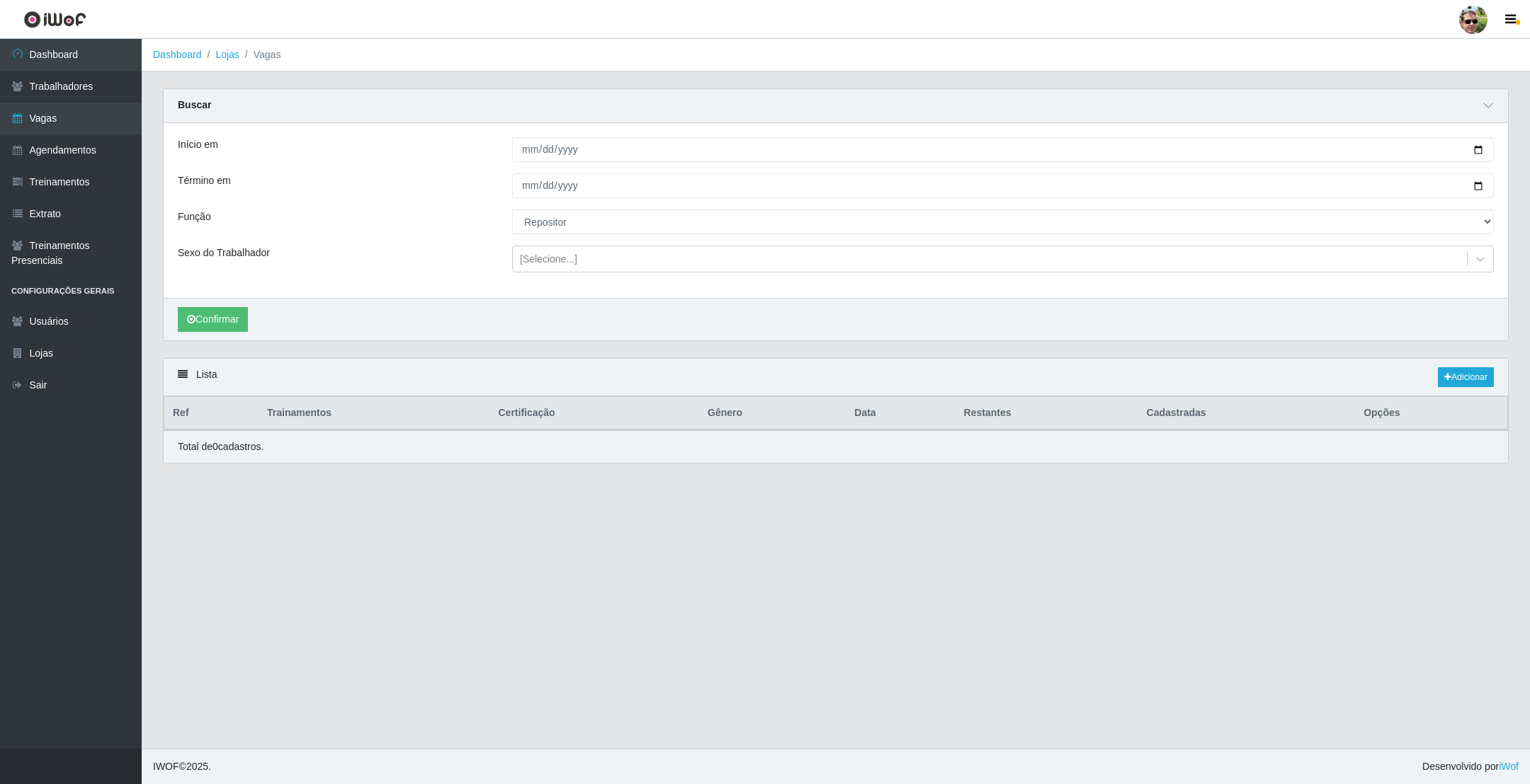
click at [551, 316] on div "Confirmar" at bounding box center [836, 319] width 1344 height 43
click at [476, 223] on div "Função" at bounding box center [334, 222] width 334 height 25
click at [219, 321] on button "Confirmar" at bounding box center [213, 319] width 71 height 25
click at [218, 321] on button "Confirmar" at bounding box center [213, 319] width 71 height 25
click at [218, 312] on button "Confirmar" at bounding box center [213, 319] width 71 height 25
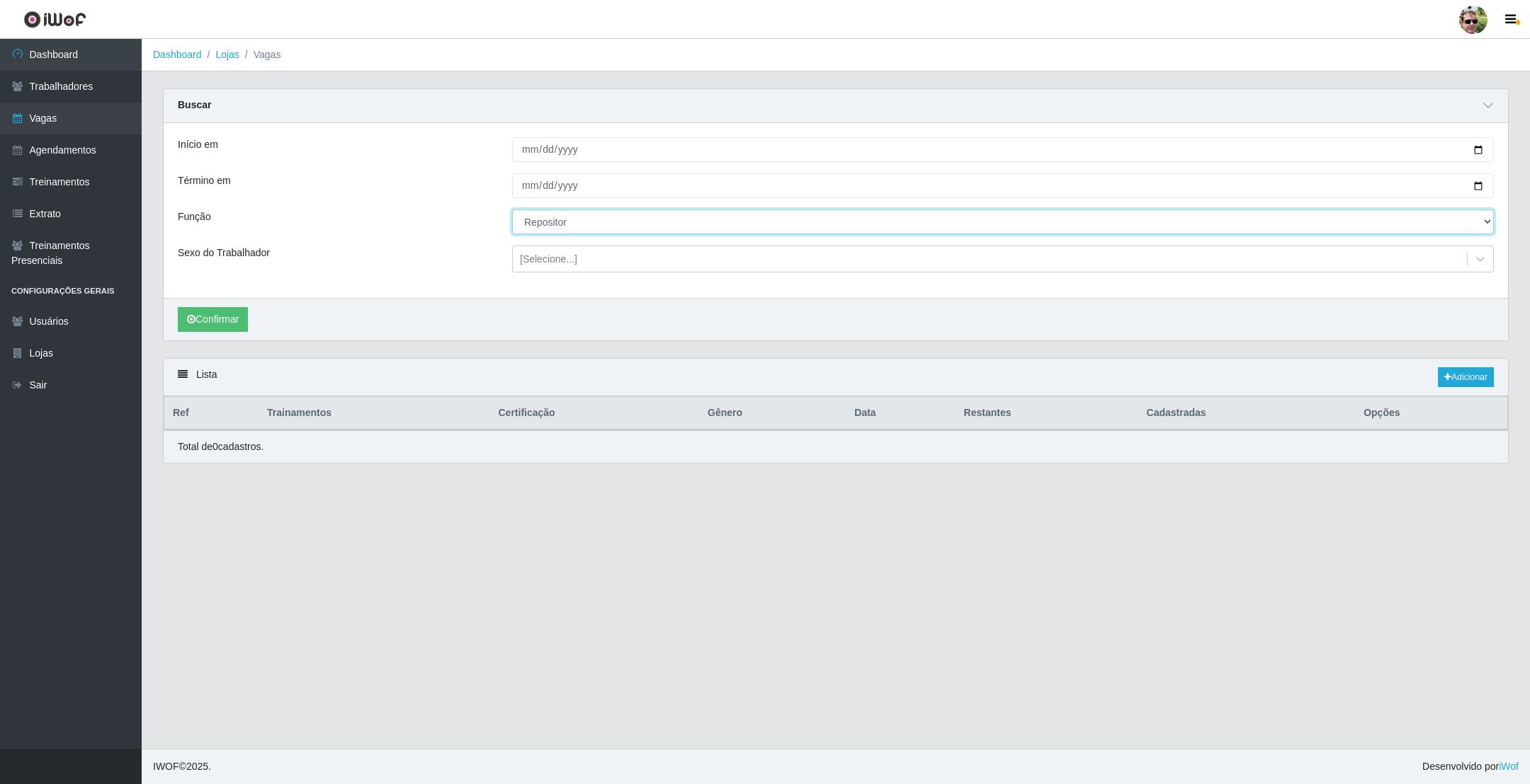
click at [551, 230] on select "[Selecione...] Auxiliar de entrega + Auxiliar de entrega ++ Embalador Embalador…" at bounding box center [1002, 222] width 981 height 25
click at [512, 211] on select "[Selecione...] Auxiliar de entrega + Auxiliar de entrega ++ Embalador Embalador…" at bounding box center [1002, 222] width 981 height 25
click at [236, 325] on button "Confirmar" at bounding box center [213, 319] width 71 height 25
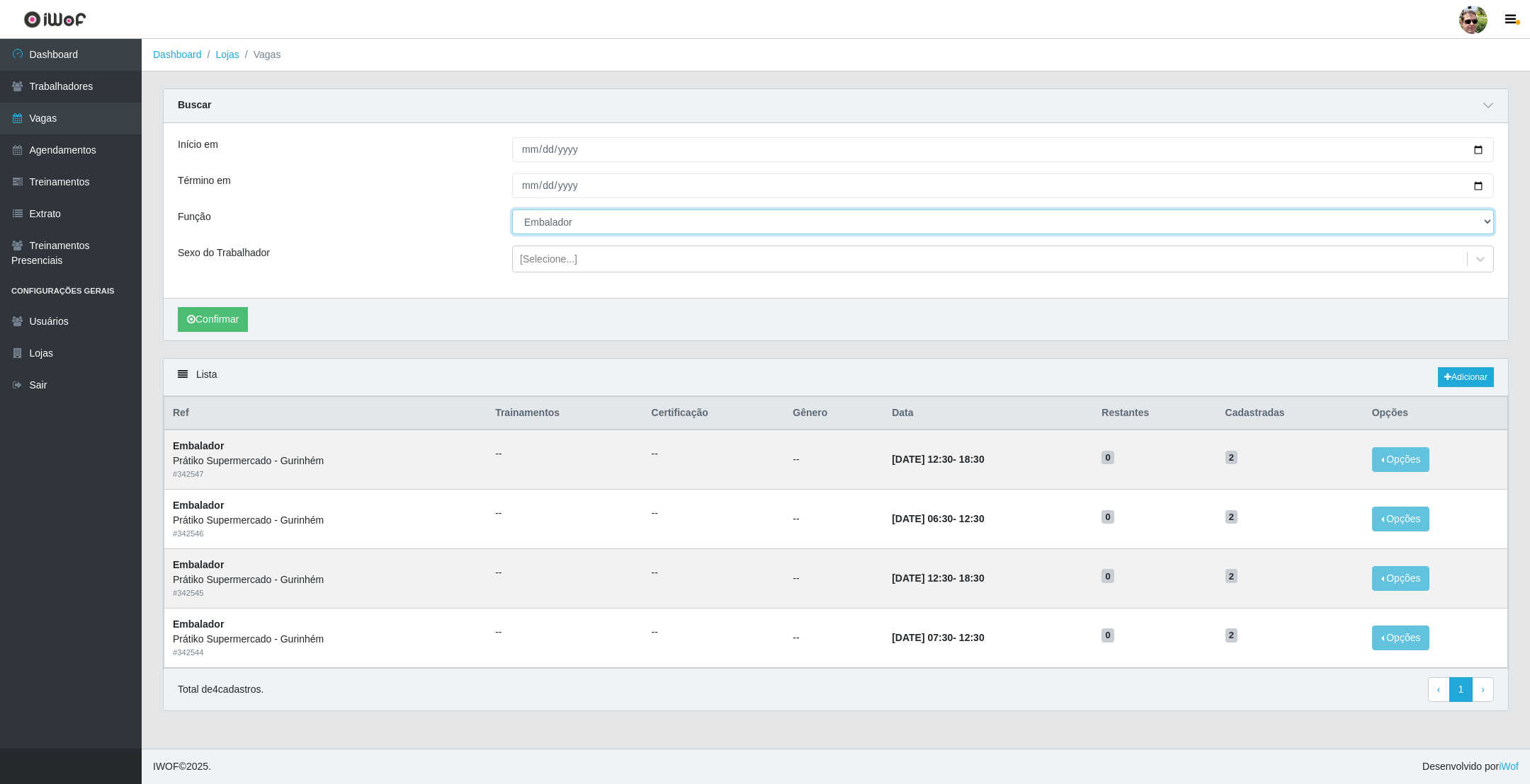
click at [551, 230] on select "[Selecione...] Auxiliar de entrega + Auxiliar de entrega ++ Embalador Embalador…" at bounding box center [1002, 222] width 981 height 25
click at [512, 211] on select "[Selecione...] Auxiliar de entrega + Auxiliar de entrega ++ Embalador Embalador…" at bounding box center [1002, 222] width 981 height 25
click at [216, 323] on button "Confirmar" at bounding box center [213, 319] width 71 height 25
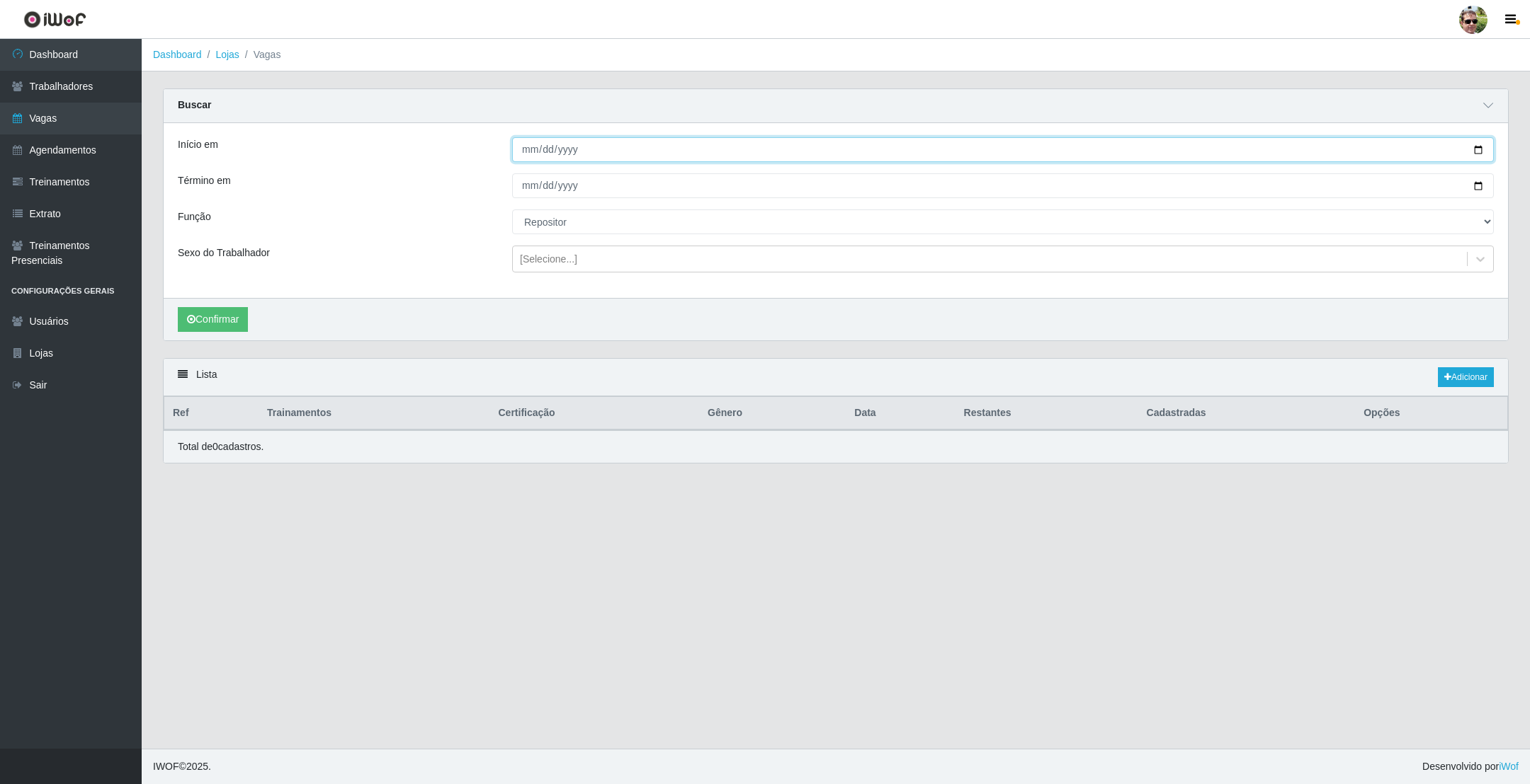
click at [1476, 153] on input "[DATE]" at bounding box center [1002, 149] width 981 height 25
click at [454, 237] on div "Início em [DATE] Término em [DATE] Função [Selecione...] Auxiliar de entrega + …" at bounding box center [836, 211] width 1344 height 175
click at [548, 228] on select "[Selecione...] Auxiliar de entrega + Auxiliar de entrega ++ Embalador Embalador…" at bounding box center [1002, 222] width 981 height 25
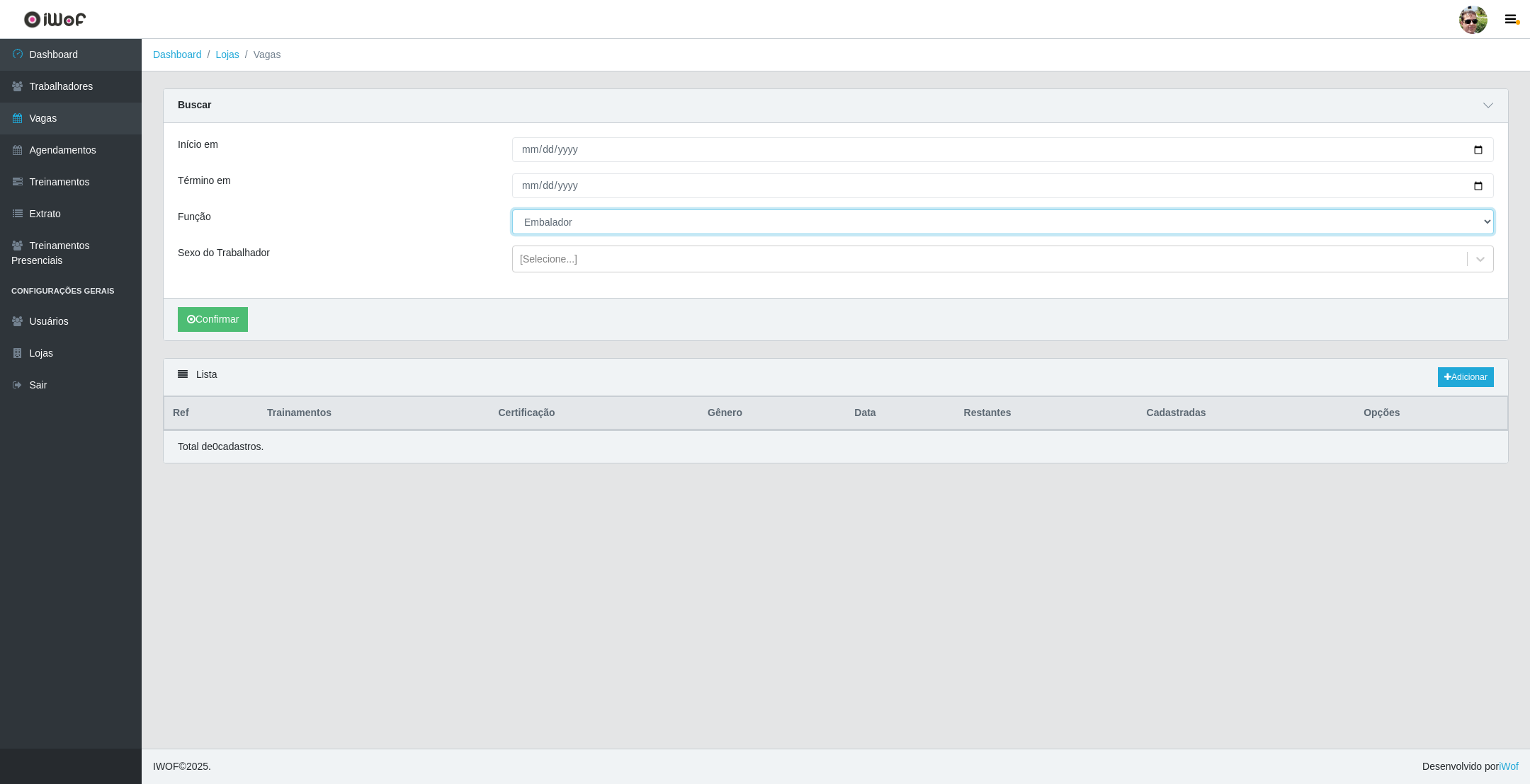
click at [512, 211] on select "[Selecione...] Auxiliar de entrega + Auxiliar de entrega ++ Embalador Embalador…" at bounding box center [1002, 222] width 981 height 25
click at [220, 317] on button "Confirmar" at bounding box center [213, 319] width 71 height 25
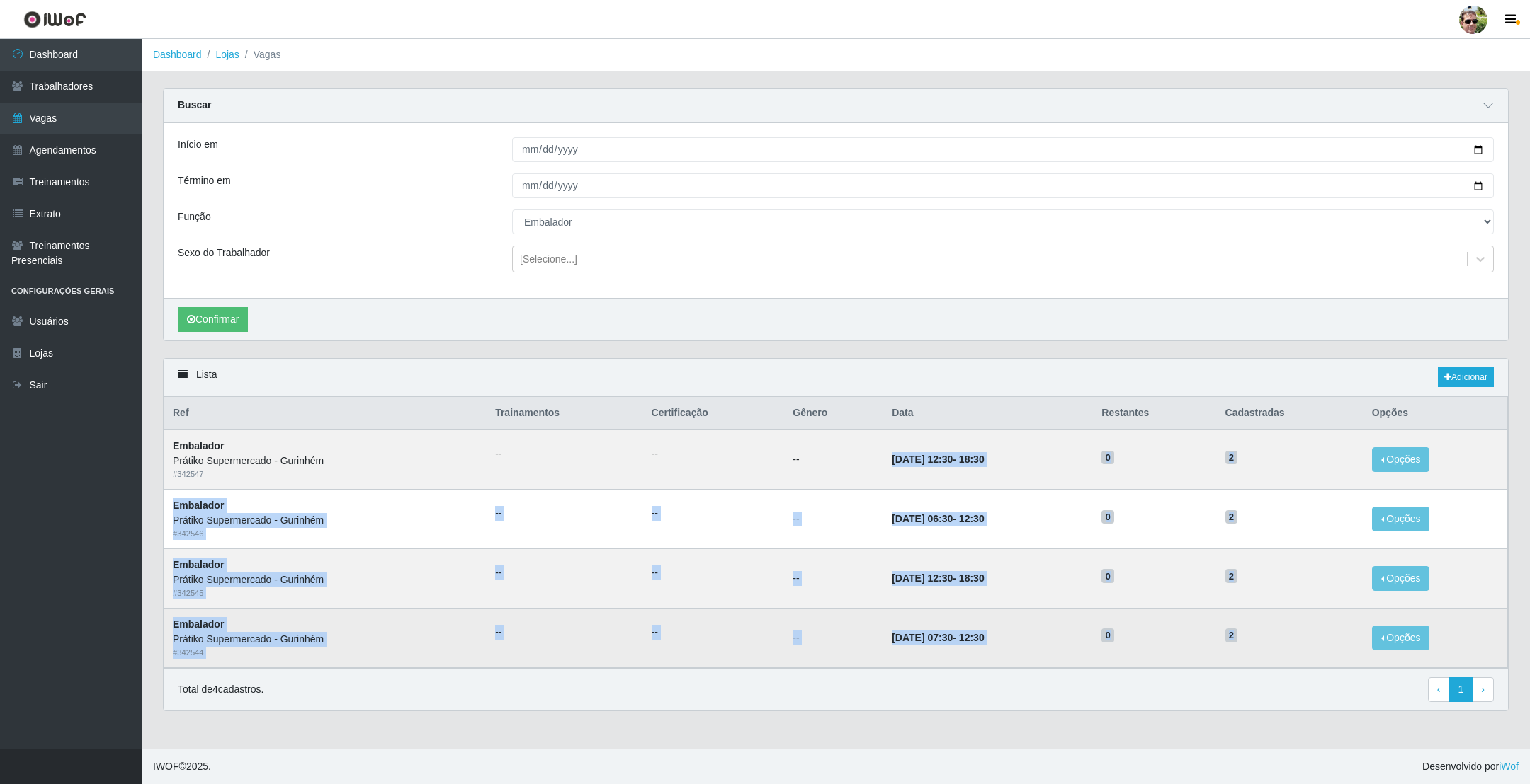
drag, startPoint x: 850, startPoint y: 461, endPoint x: 1293, endPoint y: 629, distance: 473.8
click at [1272, 639] on tbody "Embalador Prátiko Supermercado - Gurinhém # 342547 -- -- -- [DATE] 12:30 - 18:3…" at bounding box center [835, 548] width 1343 height 237
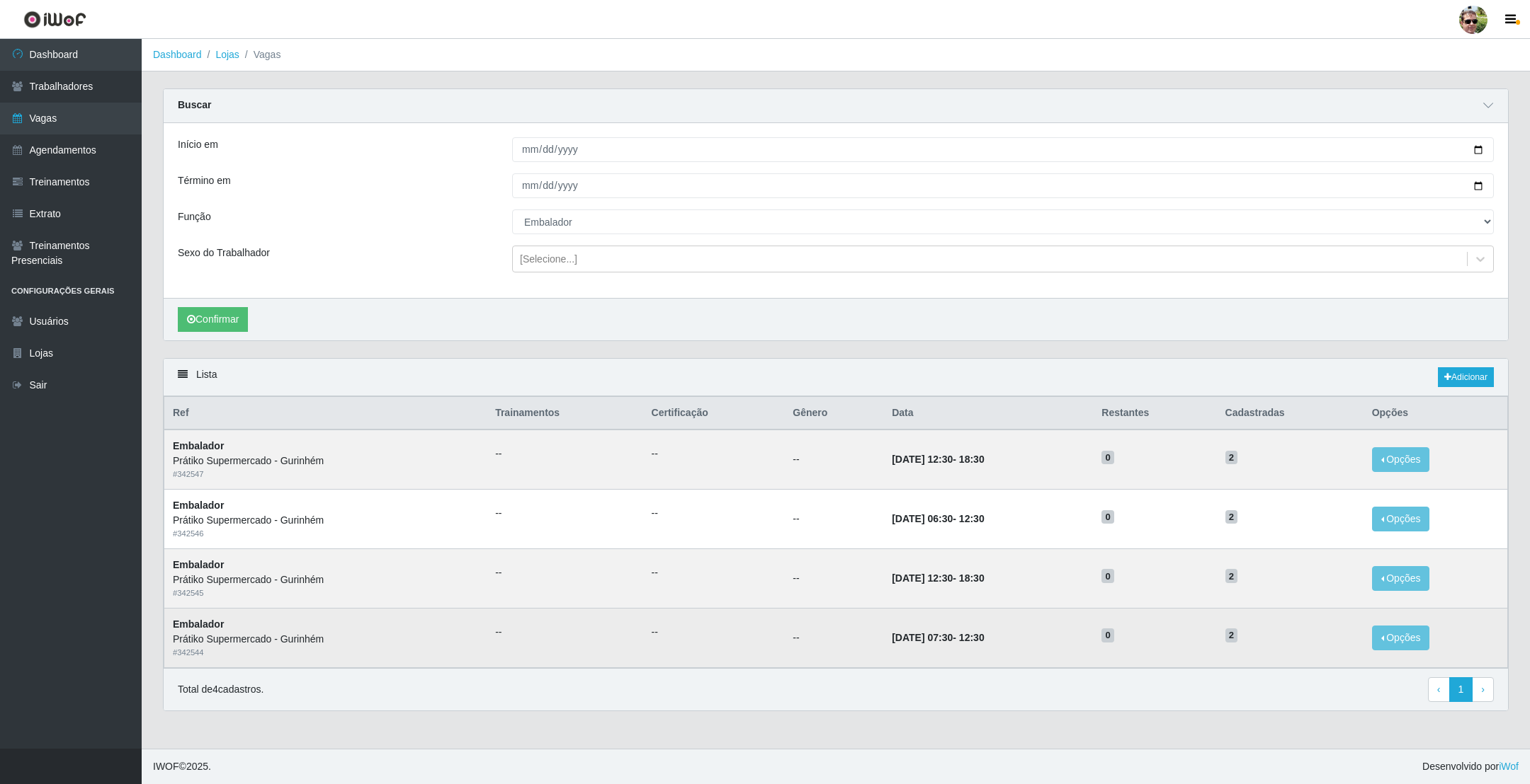
click at [1317, 614] on td "2" at bounding box center [1289, 638] width 146 height 60
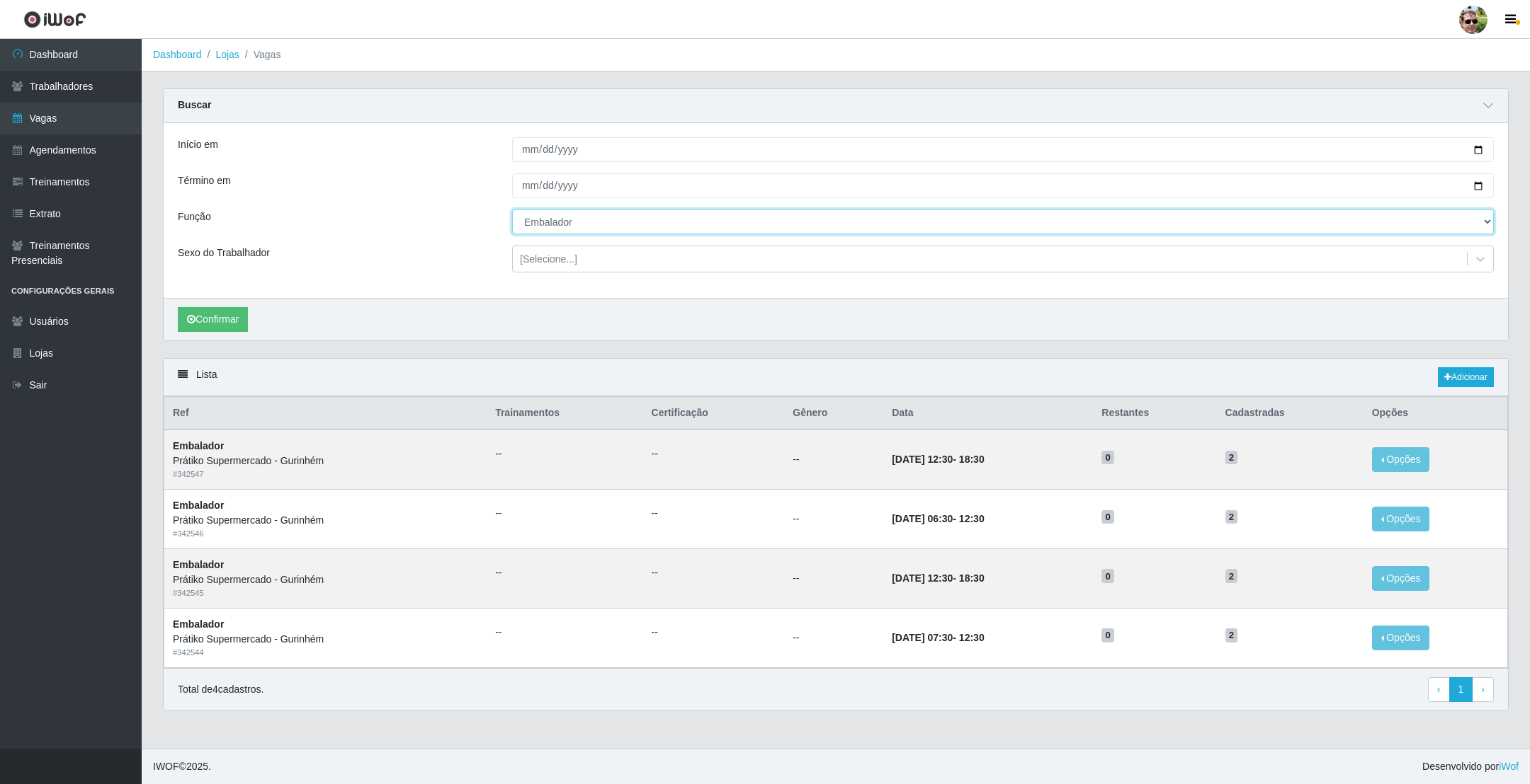
click at [575, 219] on select "[Selecione...] Auxiliar de entrega + Auxiliar de entrega ++ Embalador Embalador…" at bounding box center [1002, 222] width 981 height 25
select select "24"
click at [512, 211] on select "[Selecione...] Auxiliar de entrega + Auxiliar de entrega ++ Embalador Embalador…" at bounding box center [1002, 222] width 981 height 25
click at [208, 329] on button "Confirmar" at bounding box center [213, 319] width 71 height 25
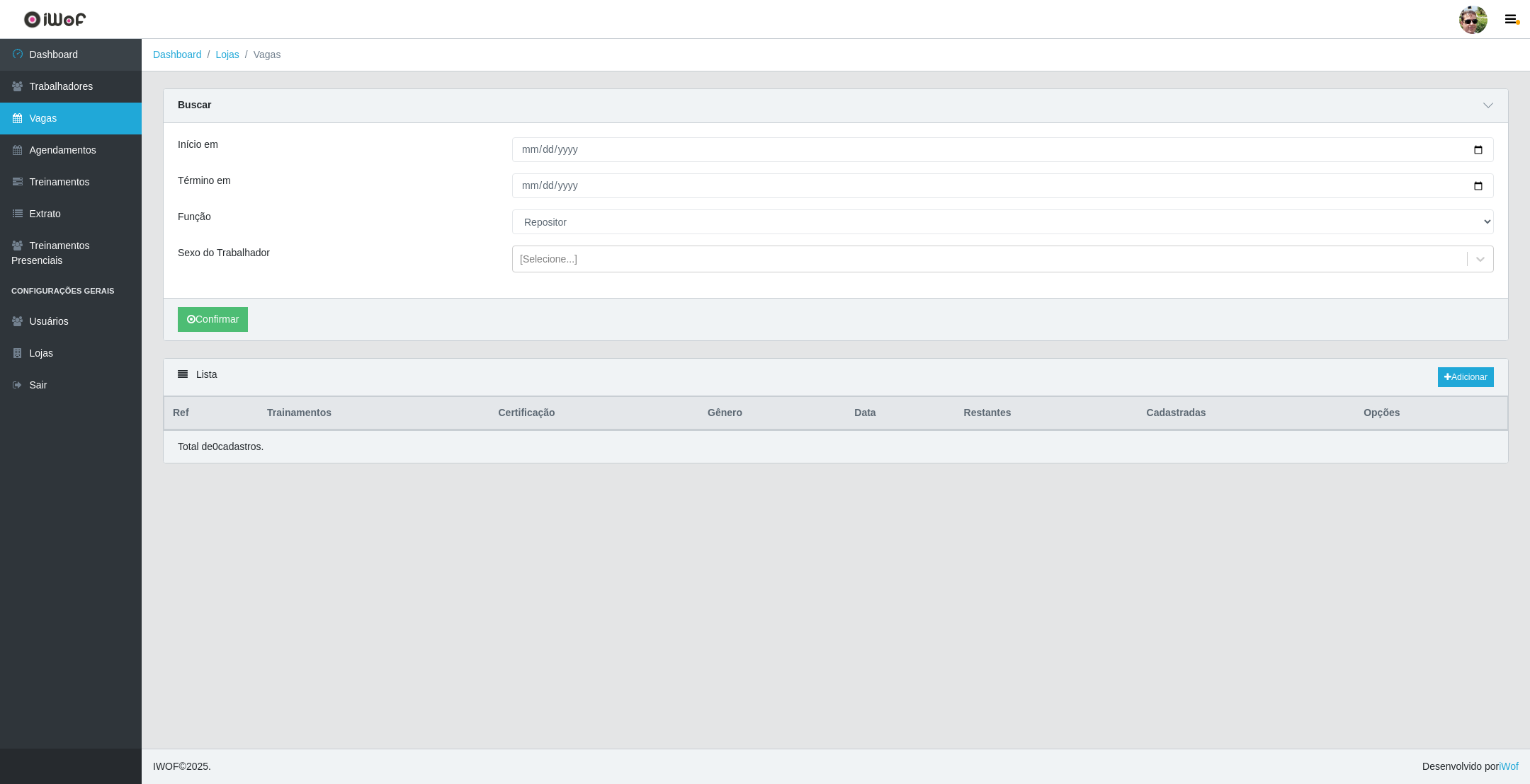
click at [66, 111] on link "Vagas" at bounding box center [71, 118] width 141 height 32
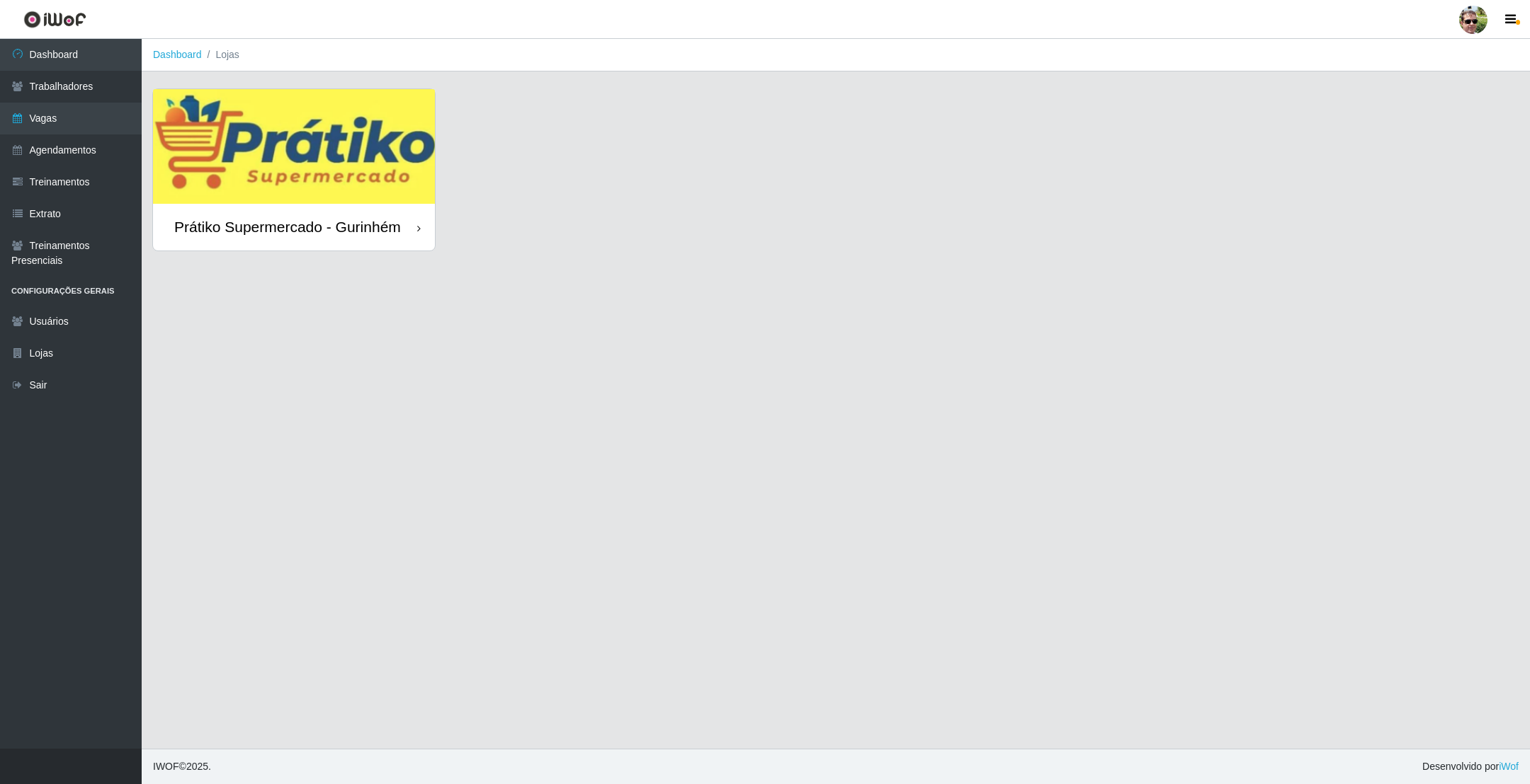
click at [321, 169] on img at bounding box center [294, 146] width 282 height 114
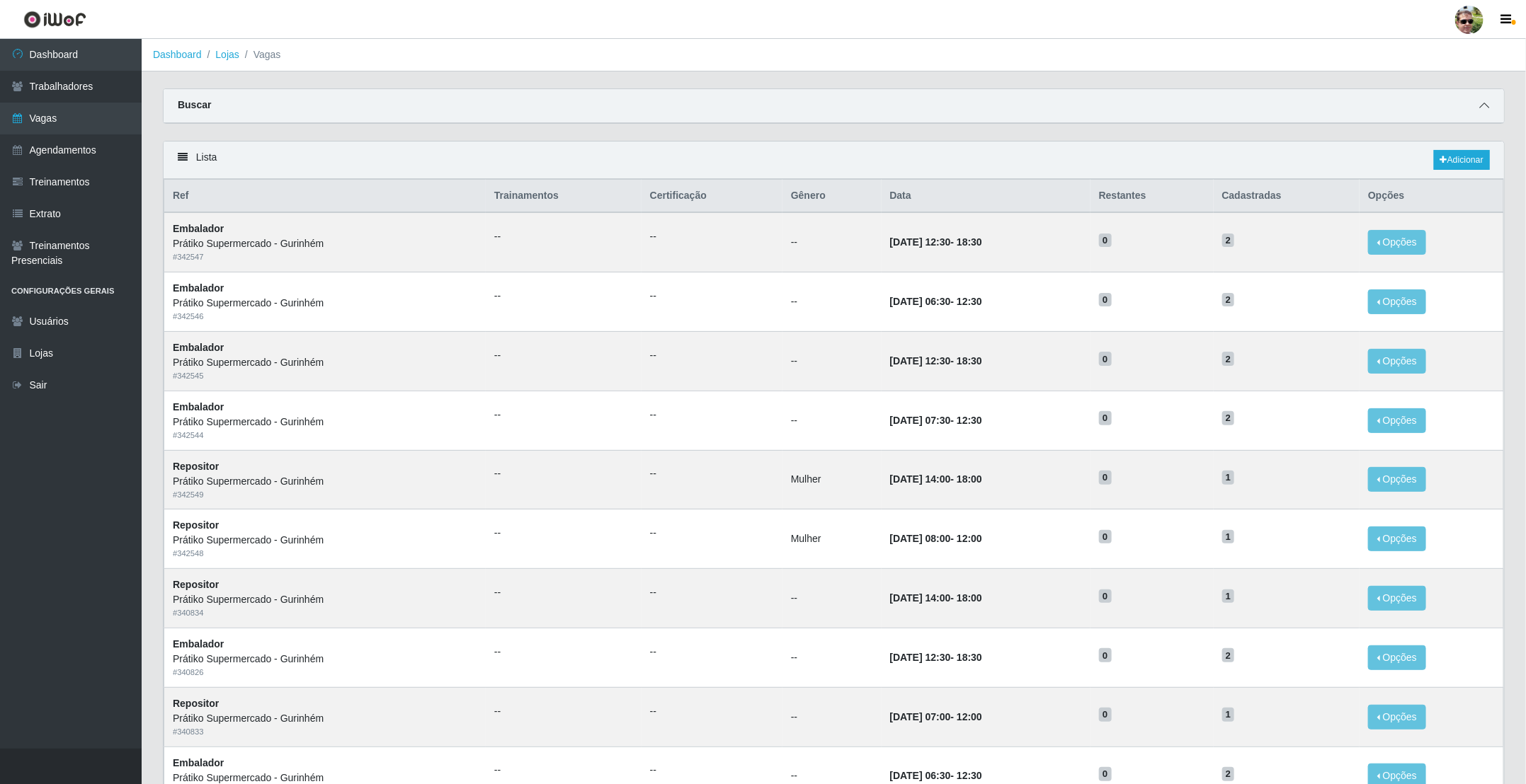
click at [1479, 100] on icon at bounding box center [1484, 105] width 10 height 10
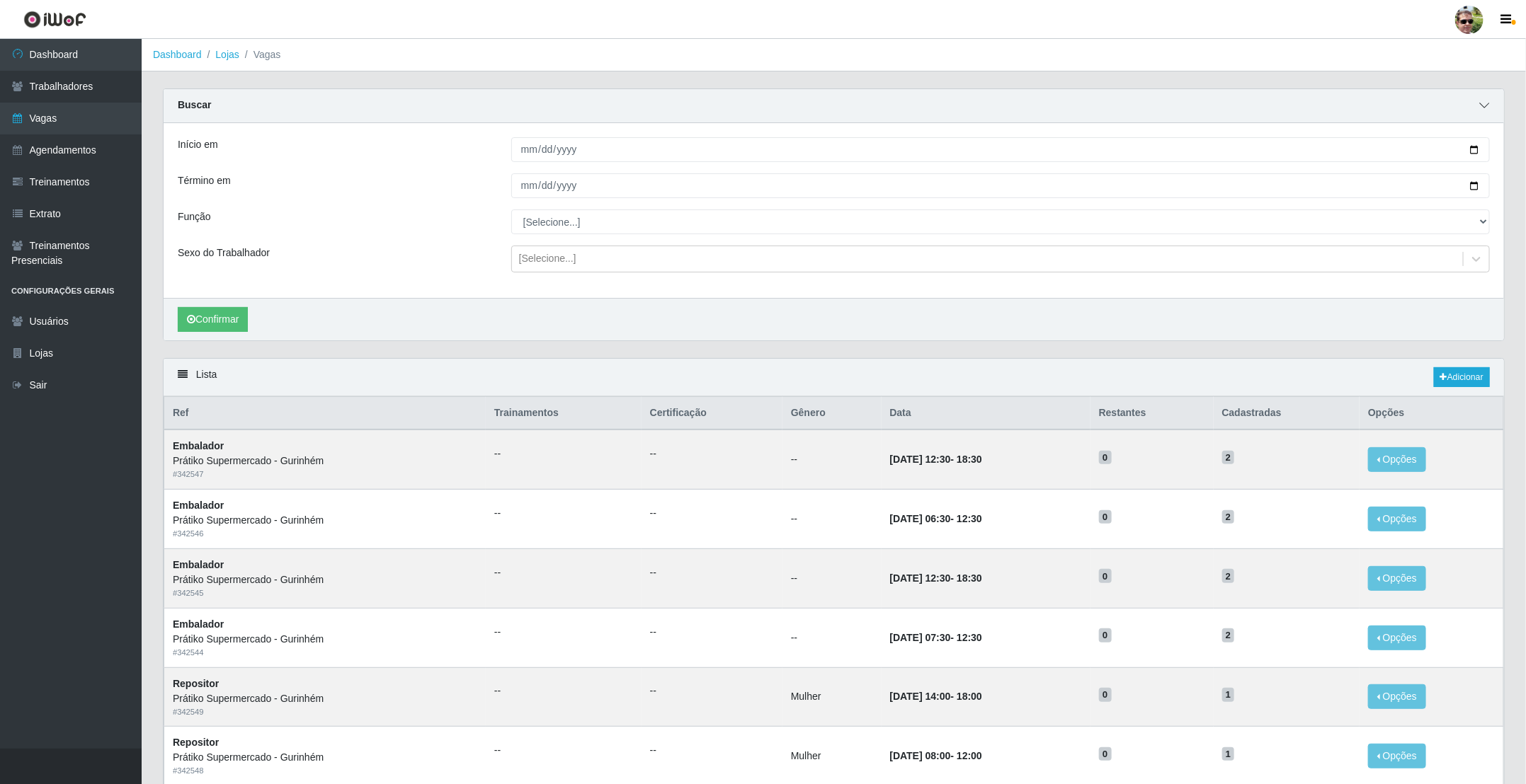
click at [1479, 100] on icon at bounding box center [1484, 105] width 10 height 10
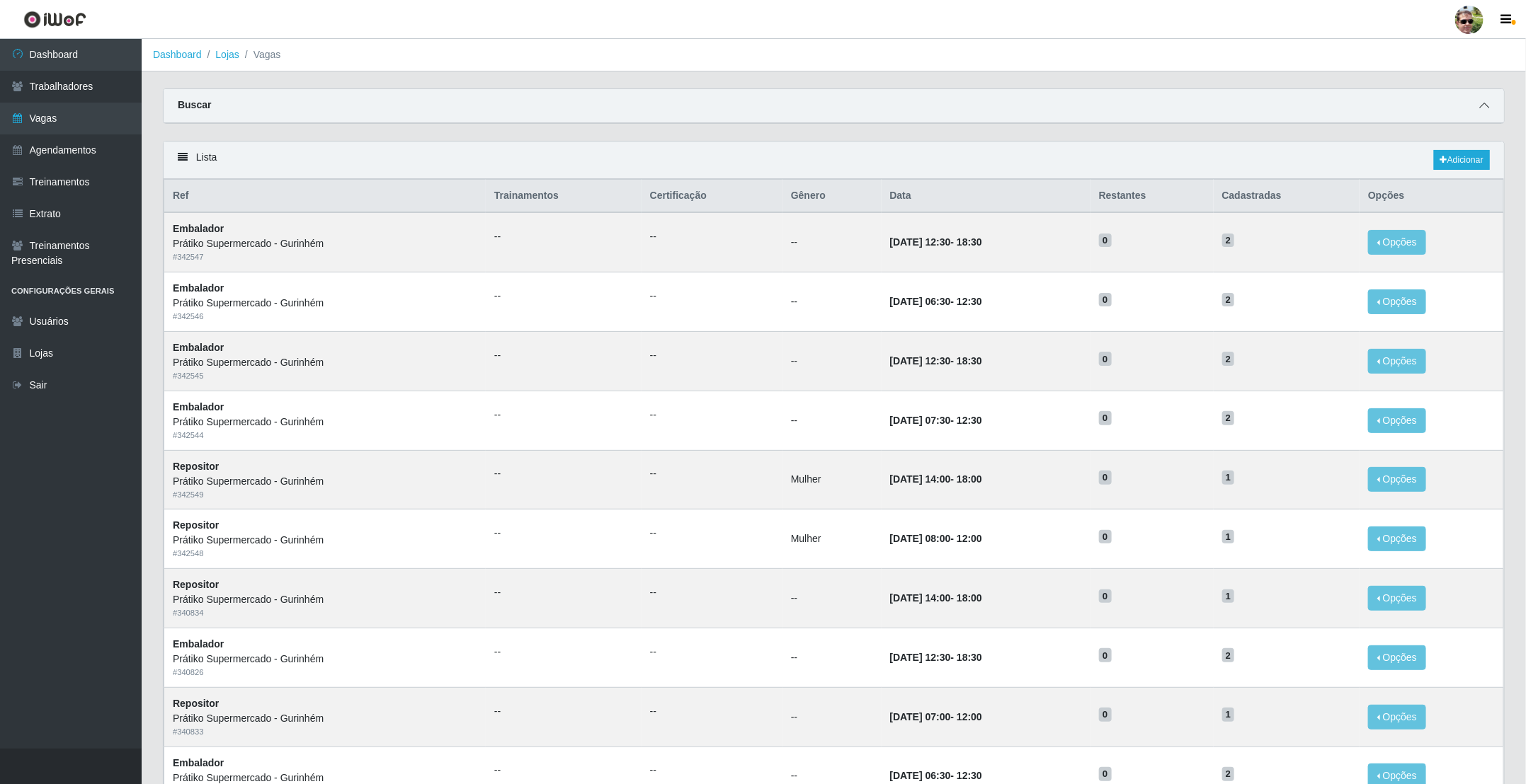
click at [1487, 107] on icon at bounding box center [1484, 105] width 10 height 10
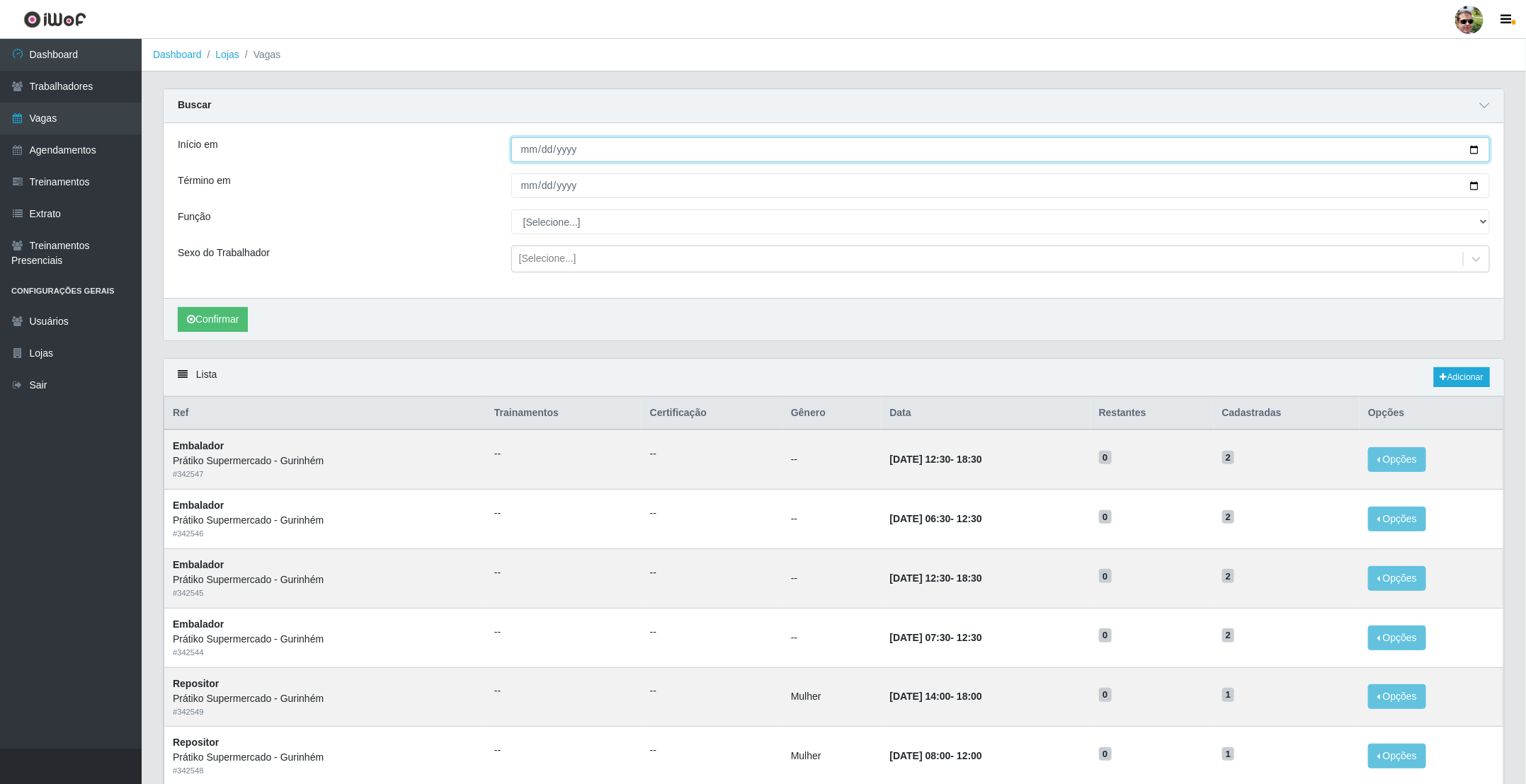
click at [1478, 147] on input "Início em" at bounding box center [1000, 149] width 978 height 25
click at [1475, 149] on input "[DATE]" at bounding box center [1000, 149] width 978 height 25
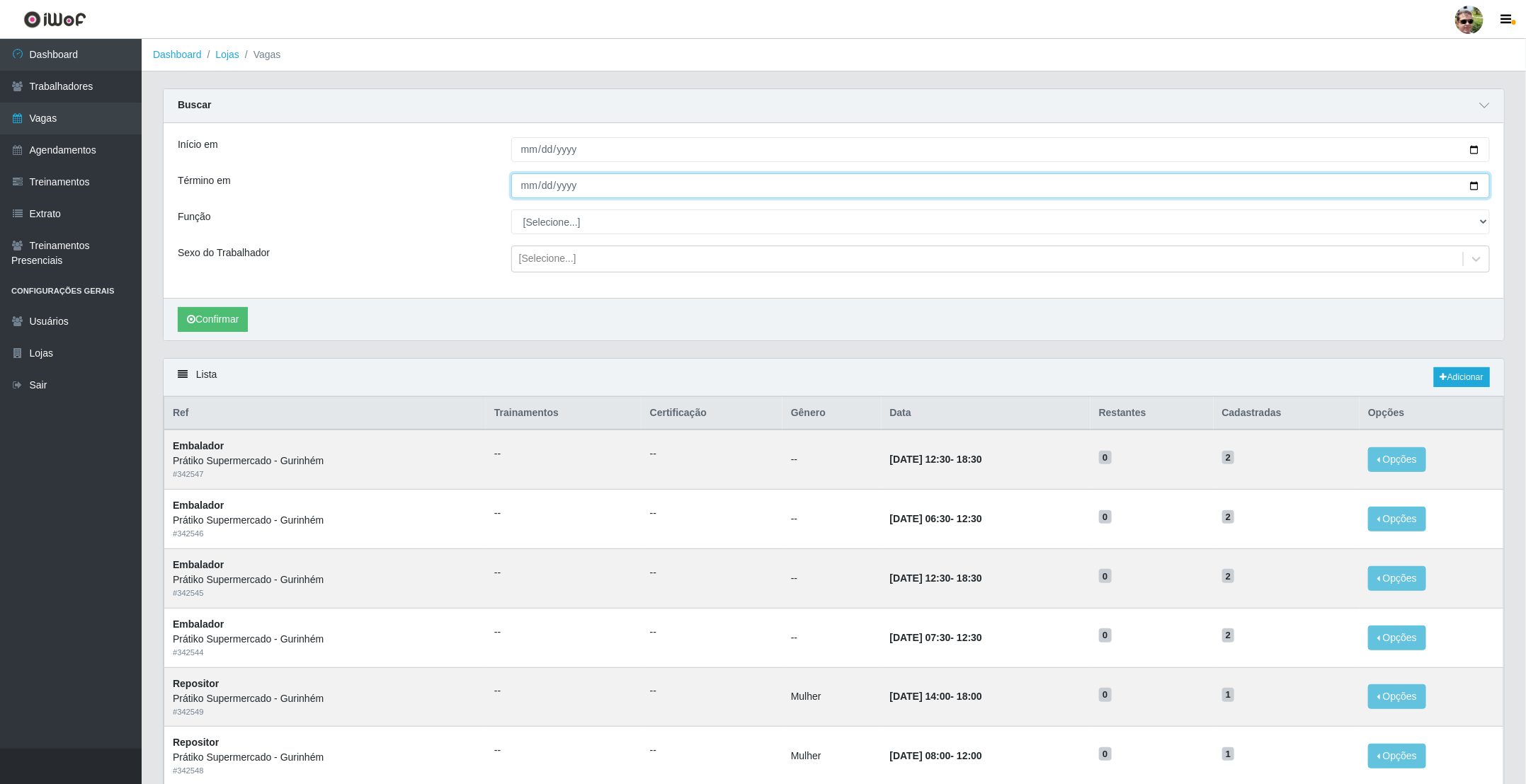
click at [555, 192] on input "Término em" at bounding box center [1000, 186] width 978 height 25
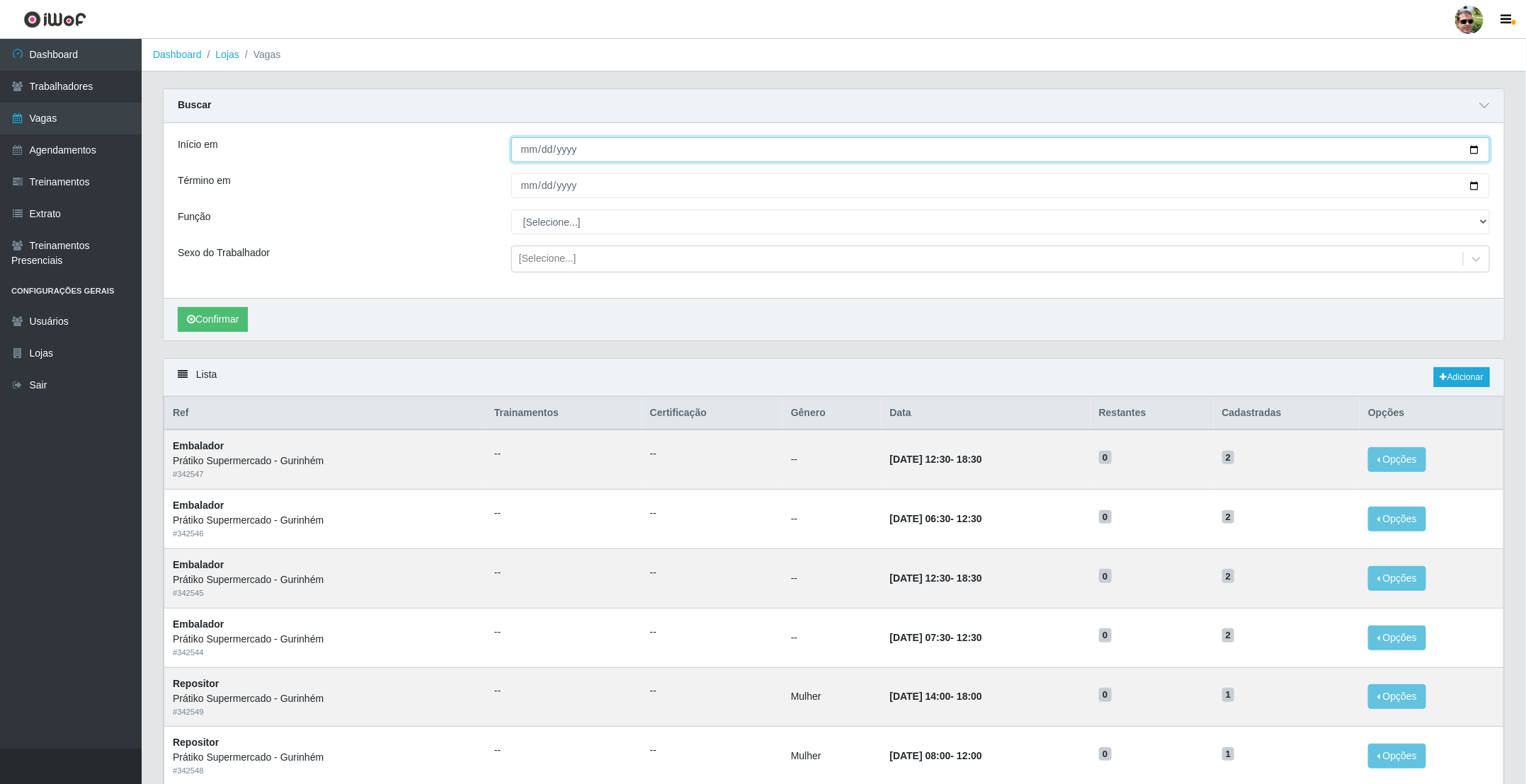
drag, startPoint x: 1479, startPoint y: 157, endPoint x: 1475, endPoint y: 146, distance: 11.7
click at [1476, 151] on input "[DATE]" at bounding box center [1000, 149] width 978 height 25
click at [1475, 146] on input "[DATE]" at bounding box center [1000, 149] width 978 height 25
type input "[DATE]"
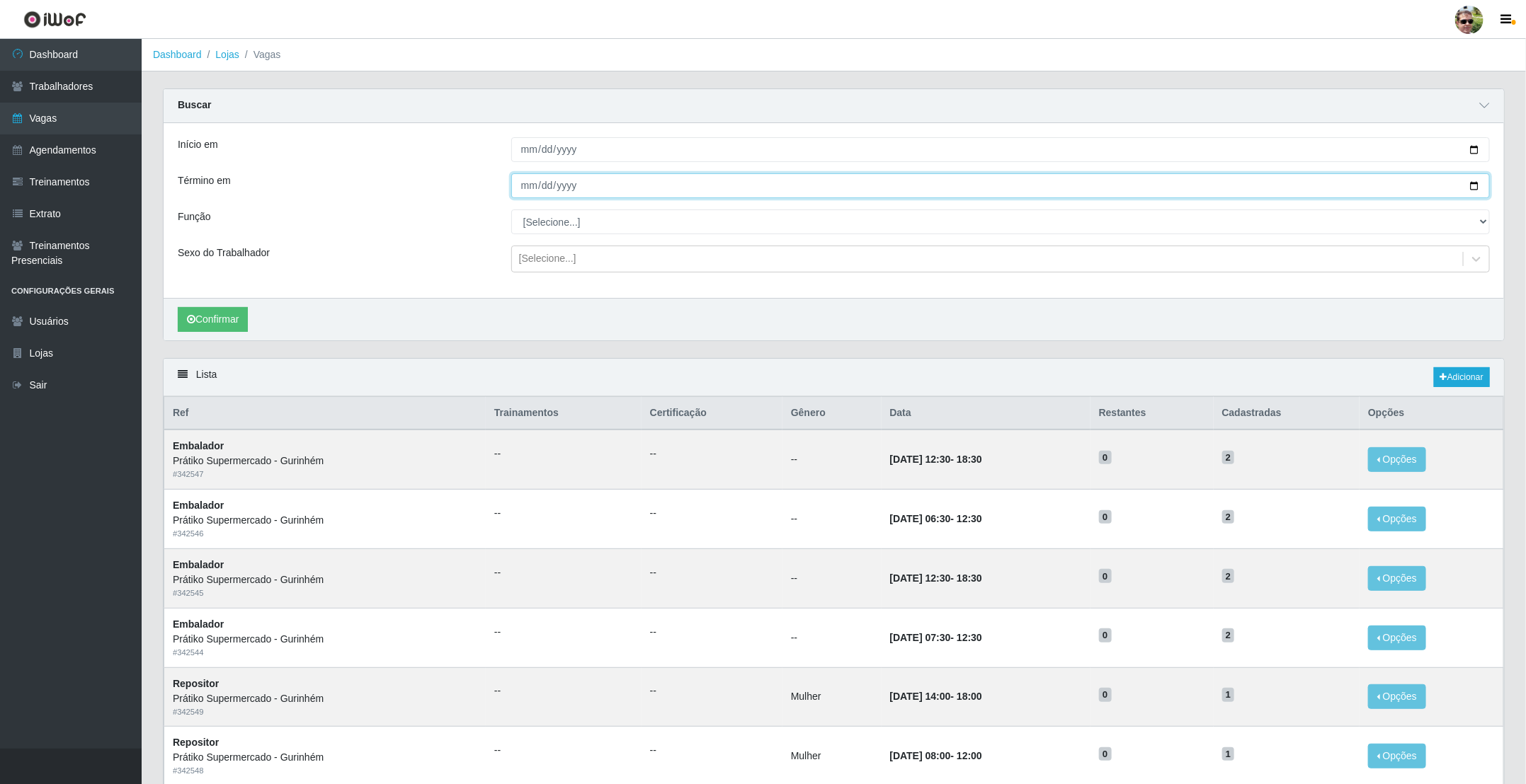
click at [1474, 188] on input "Término em" at bounding box center [1000, 186] width 978 height 25
type input "[DATE]"
click at [544, 232] on select "[Selecione...] Auxiliar de entrega + Auxiliar de entrega ++ Embalador Embalador…" at bounding box center [1000, 222] width 978 height 25
click at [429, 249] on div "Sexo do Trabalhador" at bounding box center [334, 258] width 334 height 27
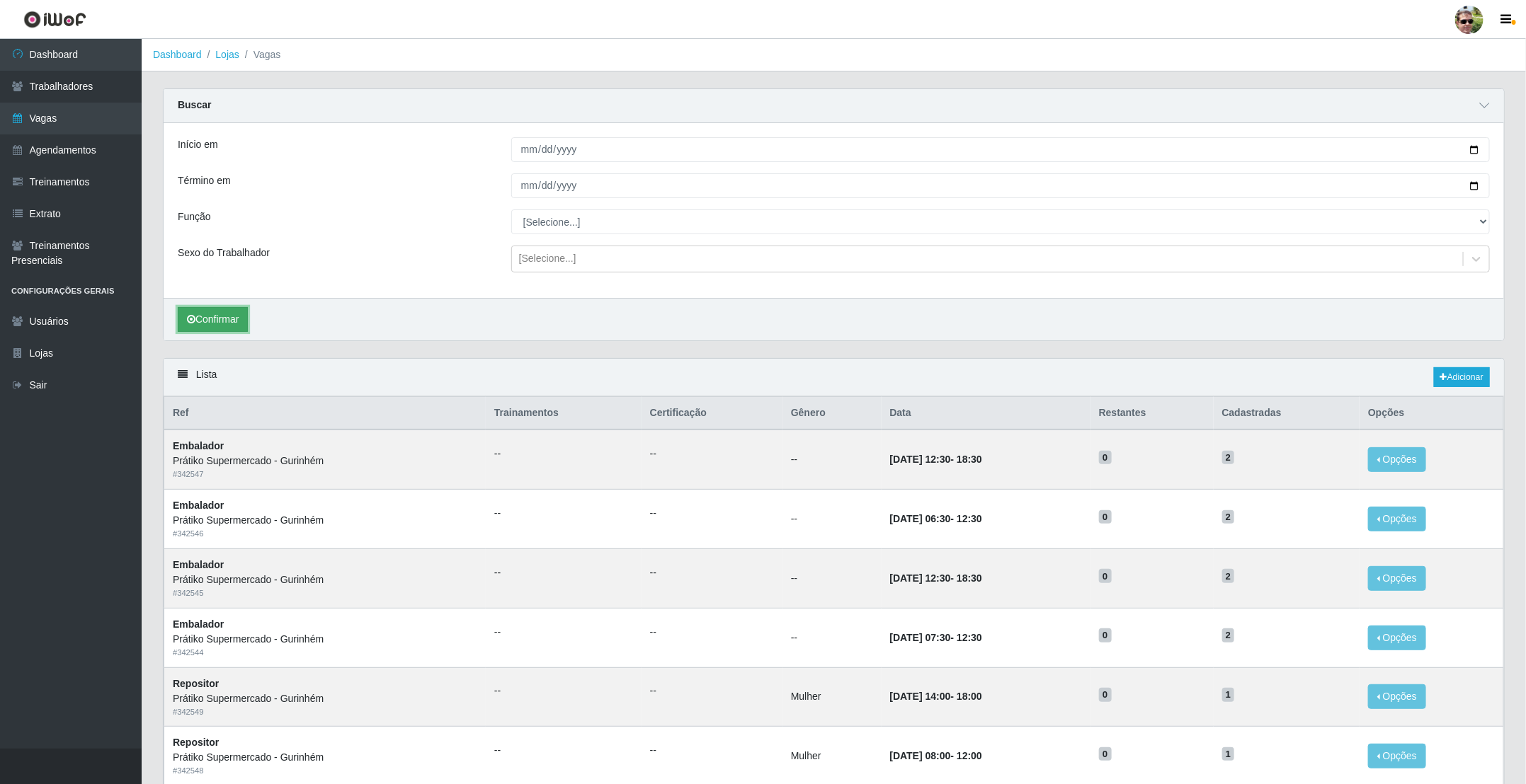
click at [206, 328] on button "Confirmar" at bounding box center [213, 319] width 71 height 25
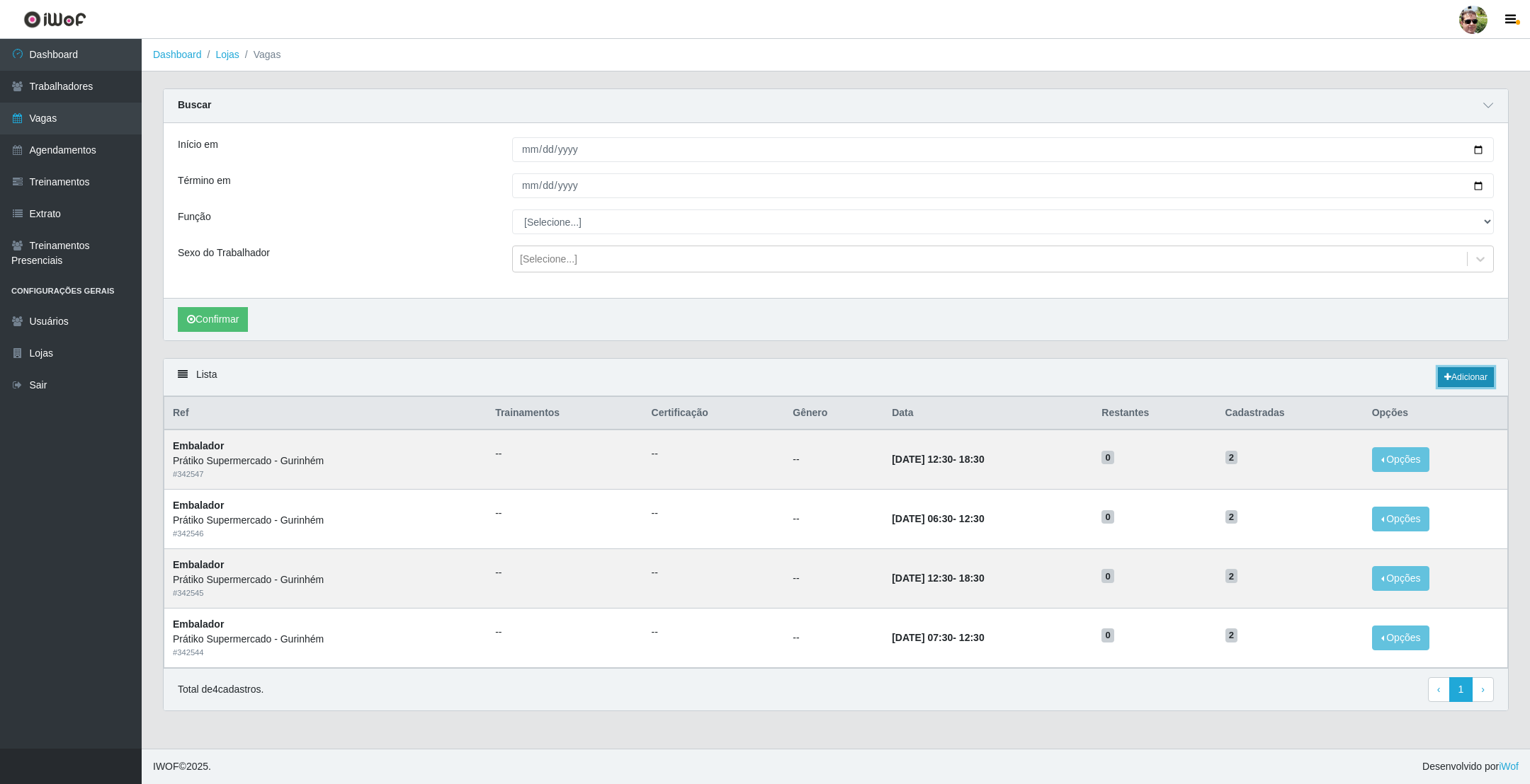
click at [1479, 381] on link "Adicionar" at bounding box center [1465, 378] width 56 height 20
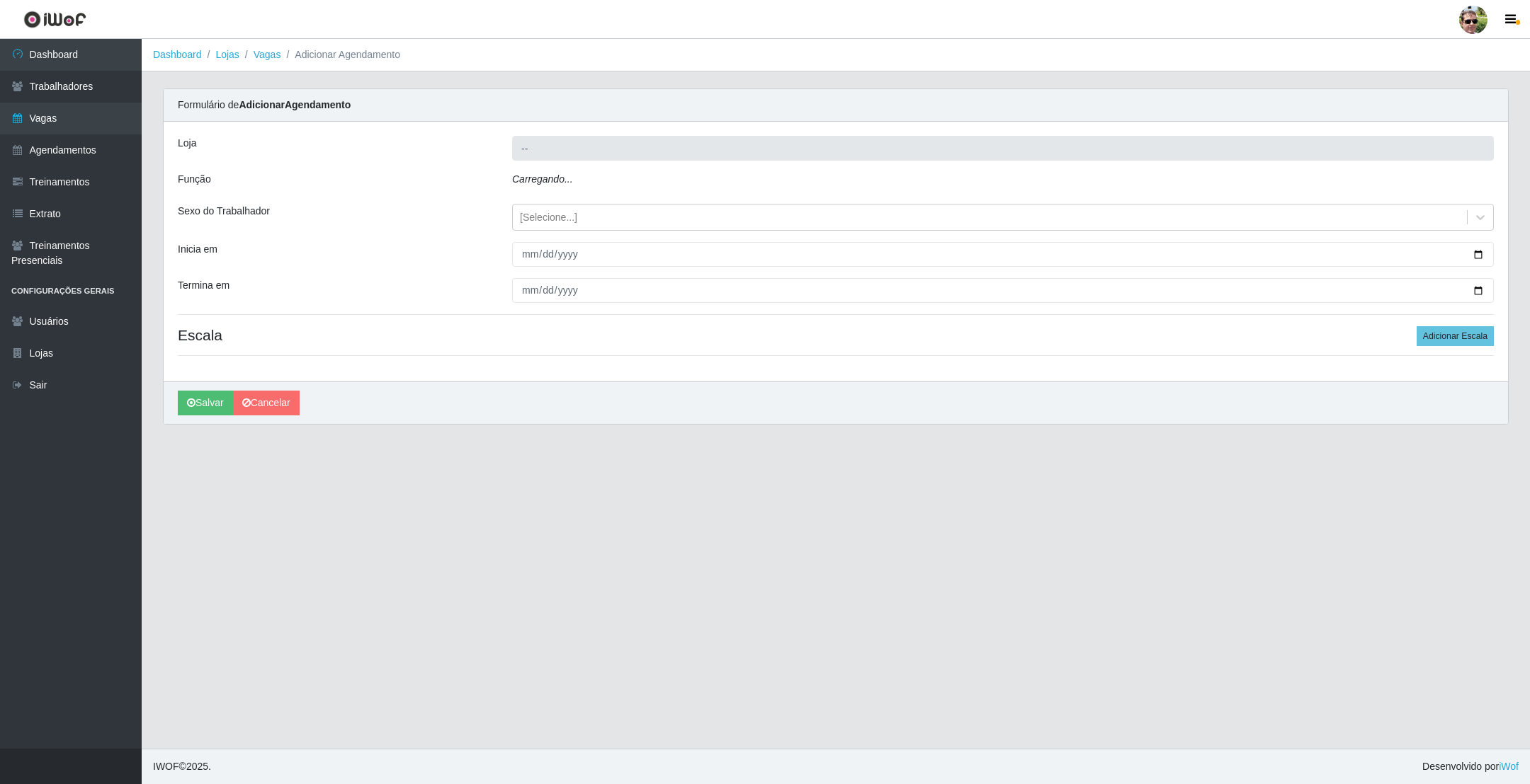
type input "Prátiko Supermercado - Gurinhém"
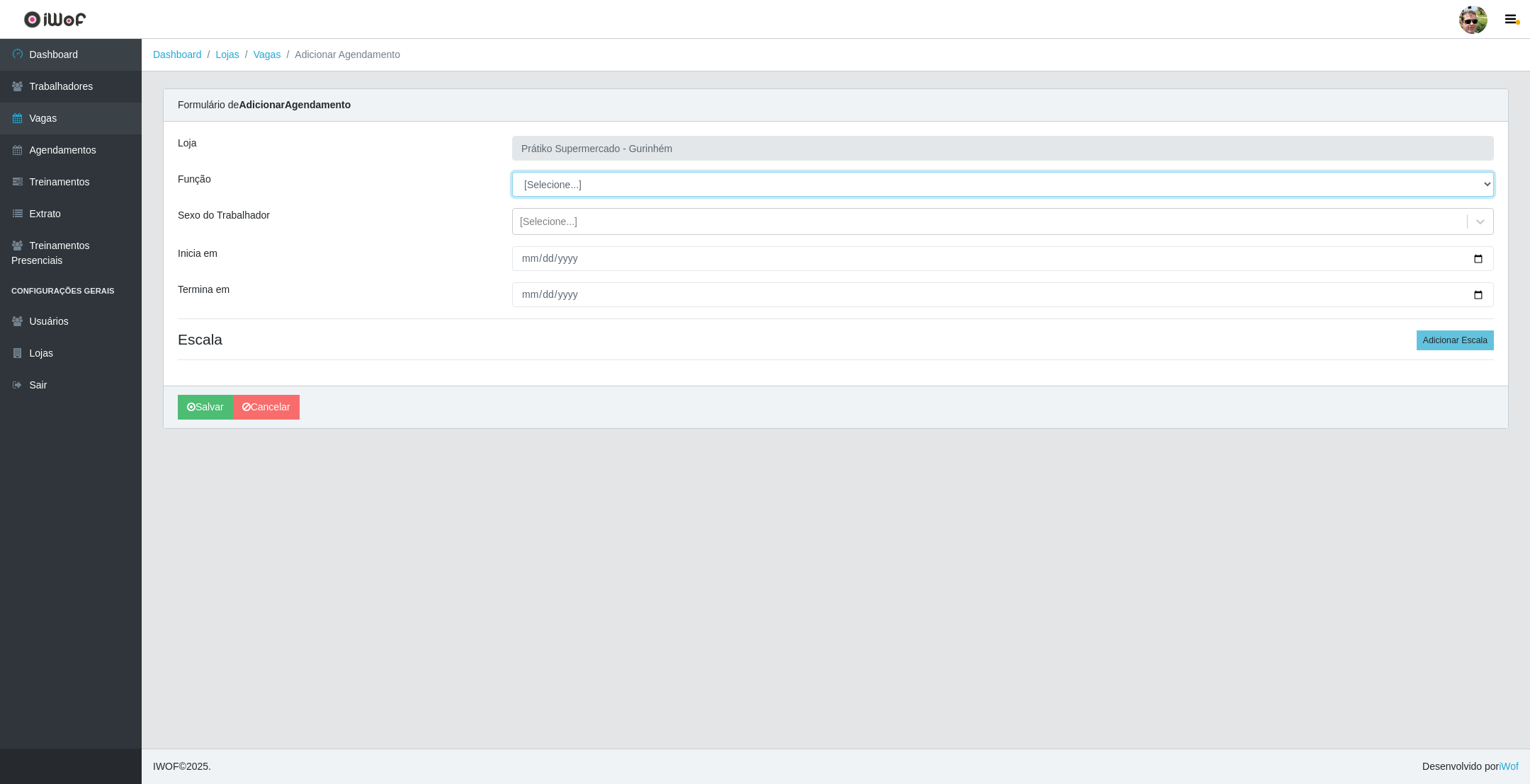
drag, startPoint x: 585, startPoint y: 175, endPoint x: 576, endPoint y: 185, distance: 13.5
click at [576, 185] on select "[Selecione...] Auxiliar de entrega + Auxiliar de entrega ++ Embalador Embalador…" at bounding box center [1002, 184] width 981 height 25
select select "24"
click at [512, 173] on select "[Selecione...] Auxiliar de entrega + Auxiliar de entrega ++ Embalador Embalador…" at bounding box center [1002, 184] width 981 height 25
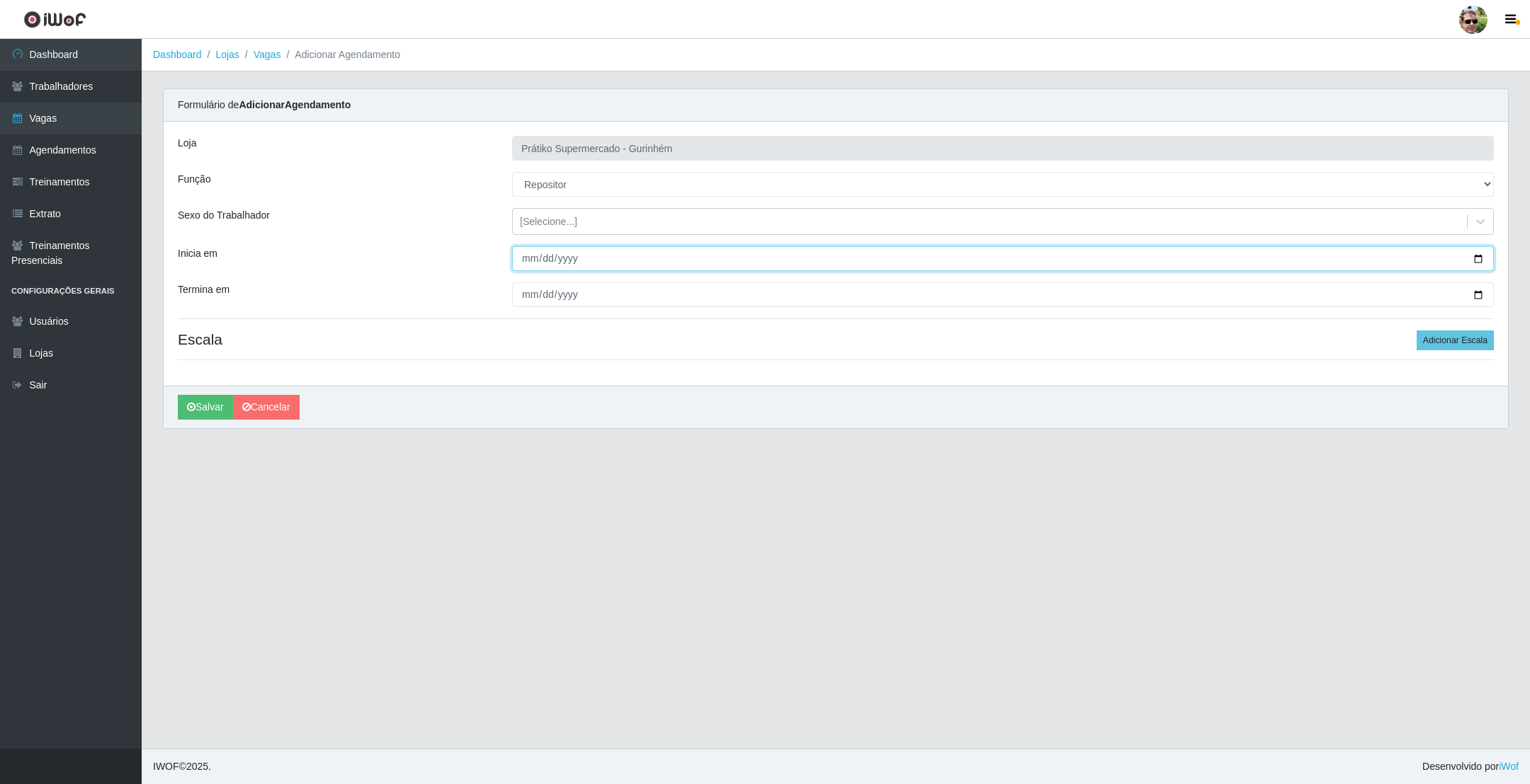
click at [1479, 254] on input "Inicia em" at bounding box center [1002, 258] width 981 height 25
type input "[DATE]"
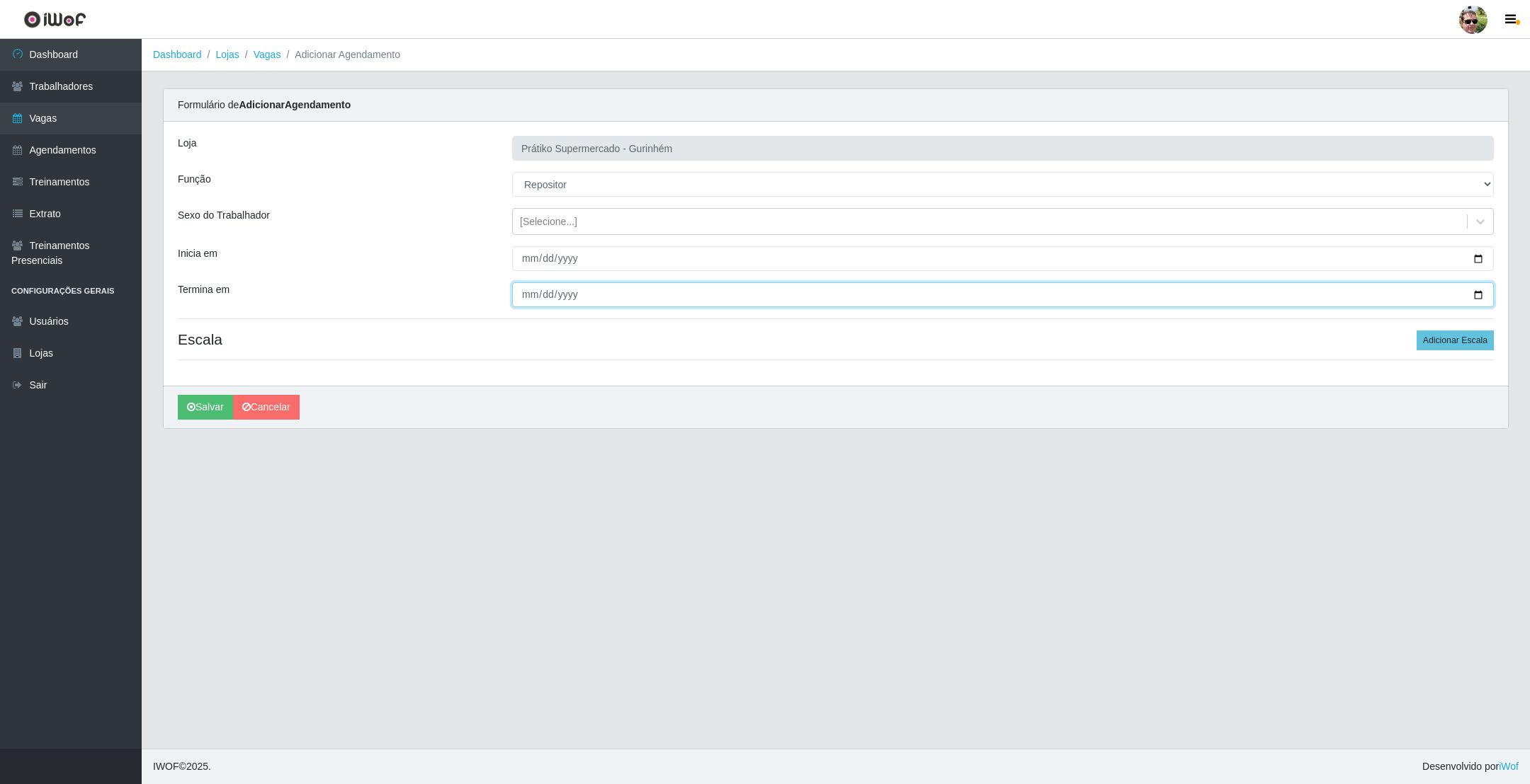
click at [1473, 296] on input "Termina em" at bounding box center [1002, 294] width 981 height 25
type input "[DATE]"
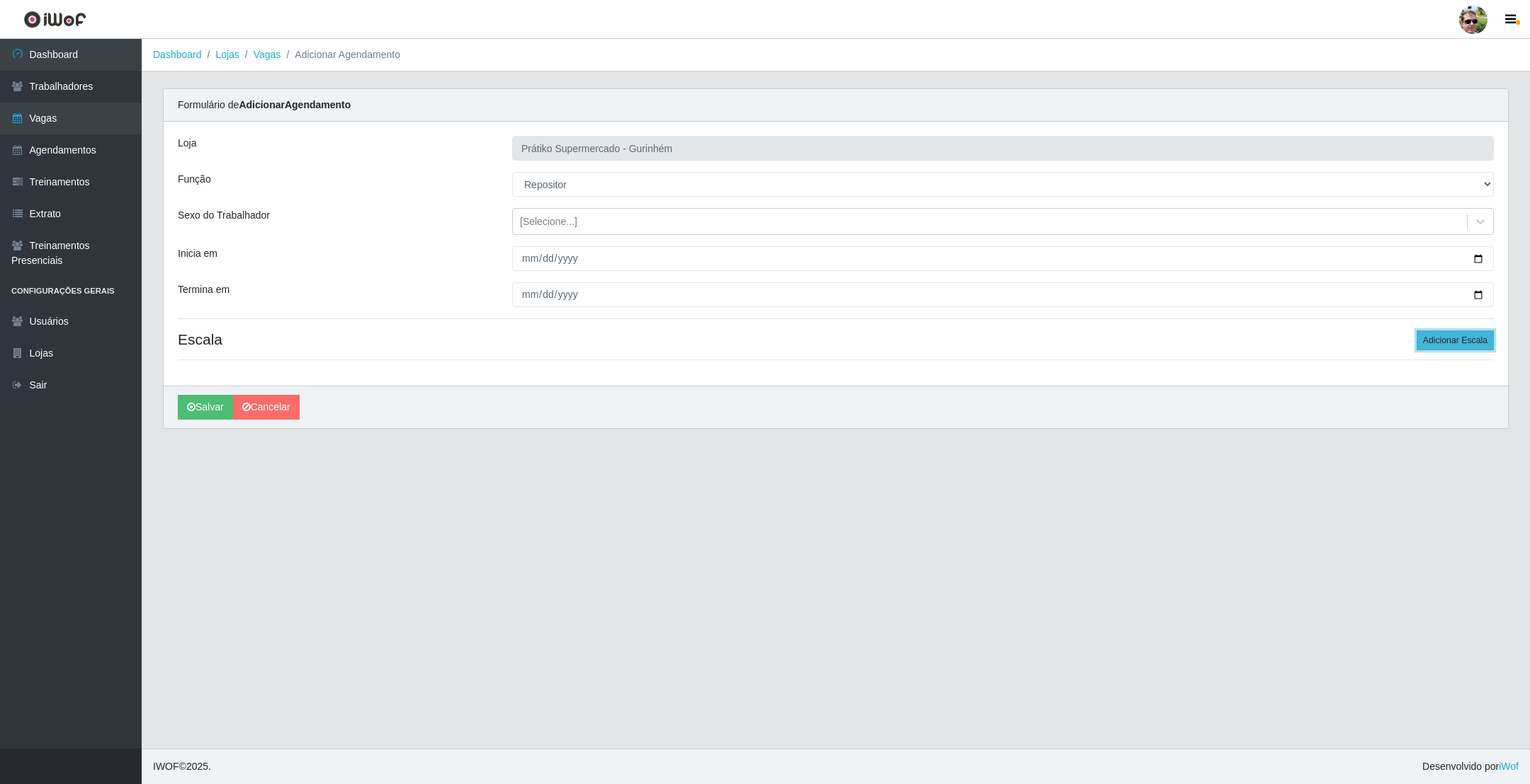
click at [1468, 338] on button "Adicionar Escala" at bounding box center [1455, 341] width 78 height 20
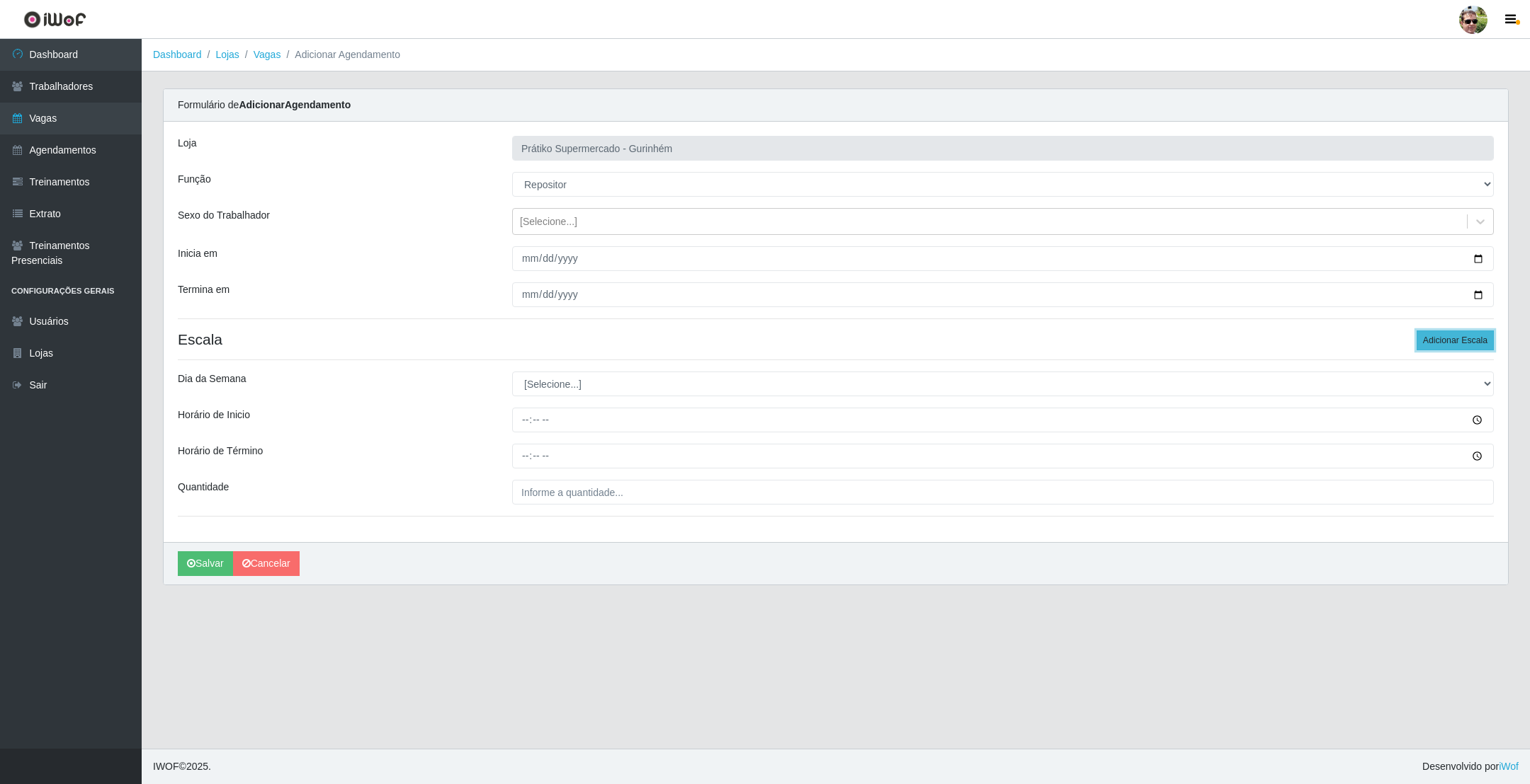
click at [1468, 338] on button "Adicionar Escala" at bounding box center [1455, 341] width 78 height 20
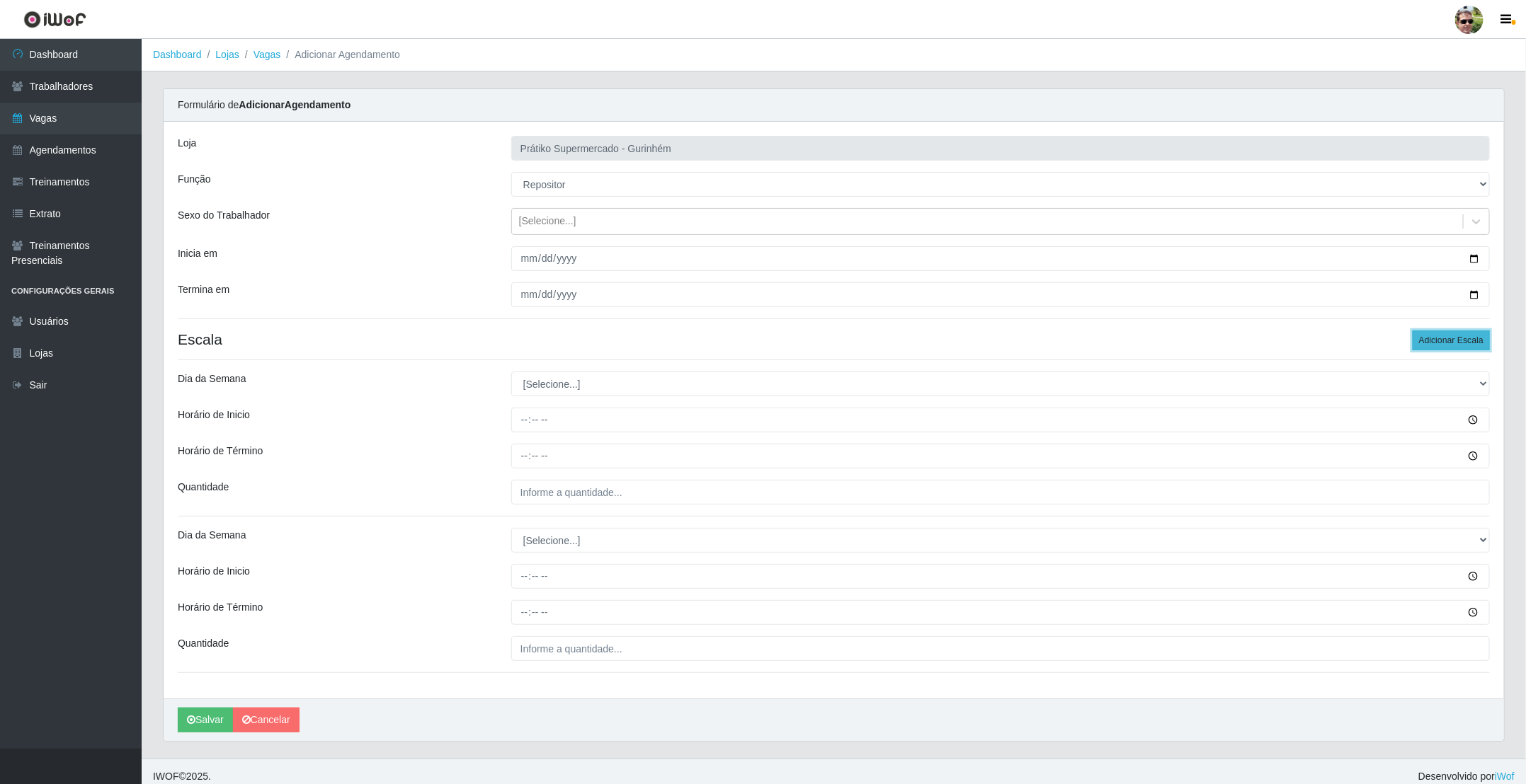
click at [1458, 338] on button "Adicionar Escala" at bounding box center [1451, 341] width 78 height 20
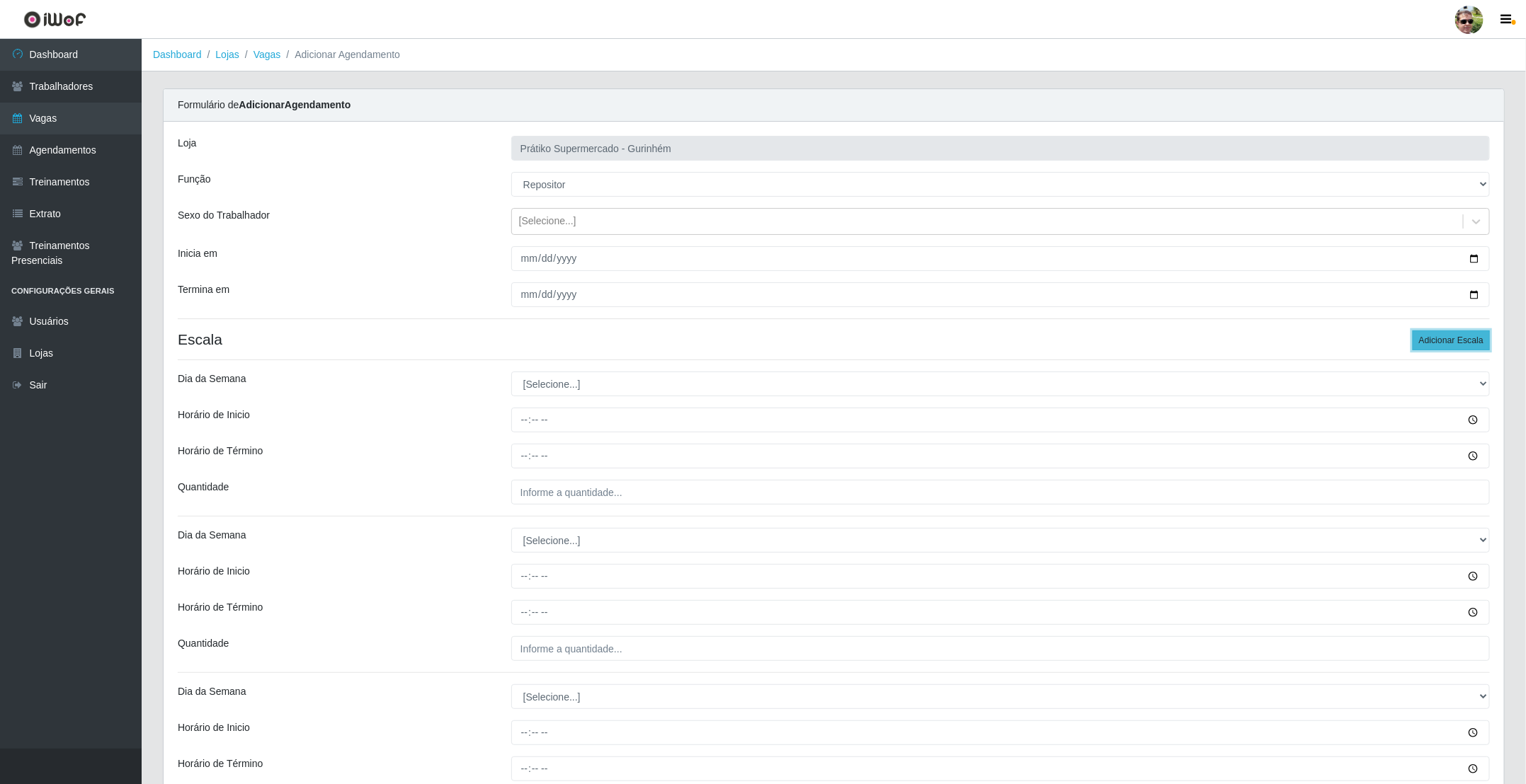
click at [1458, 338] on button "Adicionar Escala" at bounding box center [1451, 341] width 78 height 20
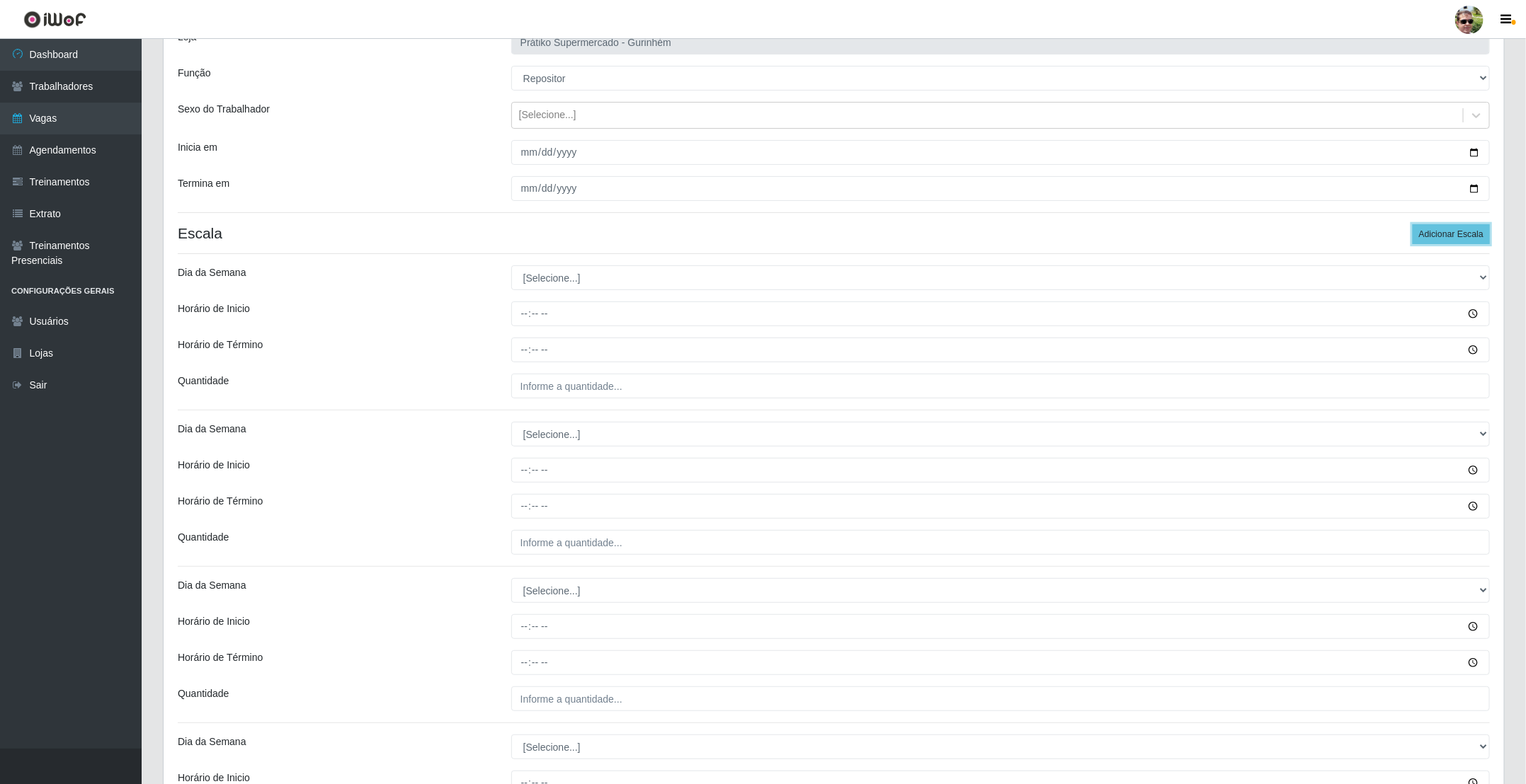
scroll to position [213, 0]
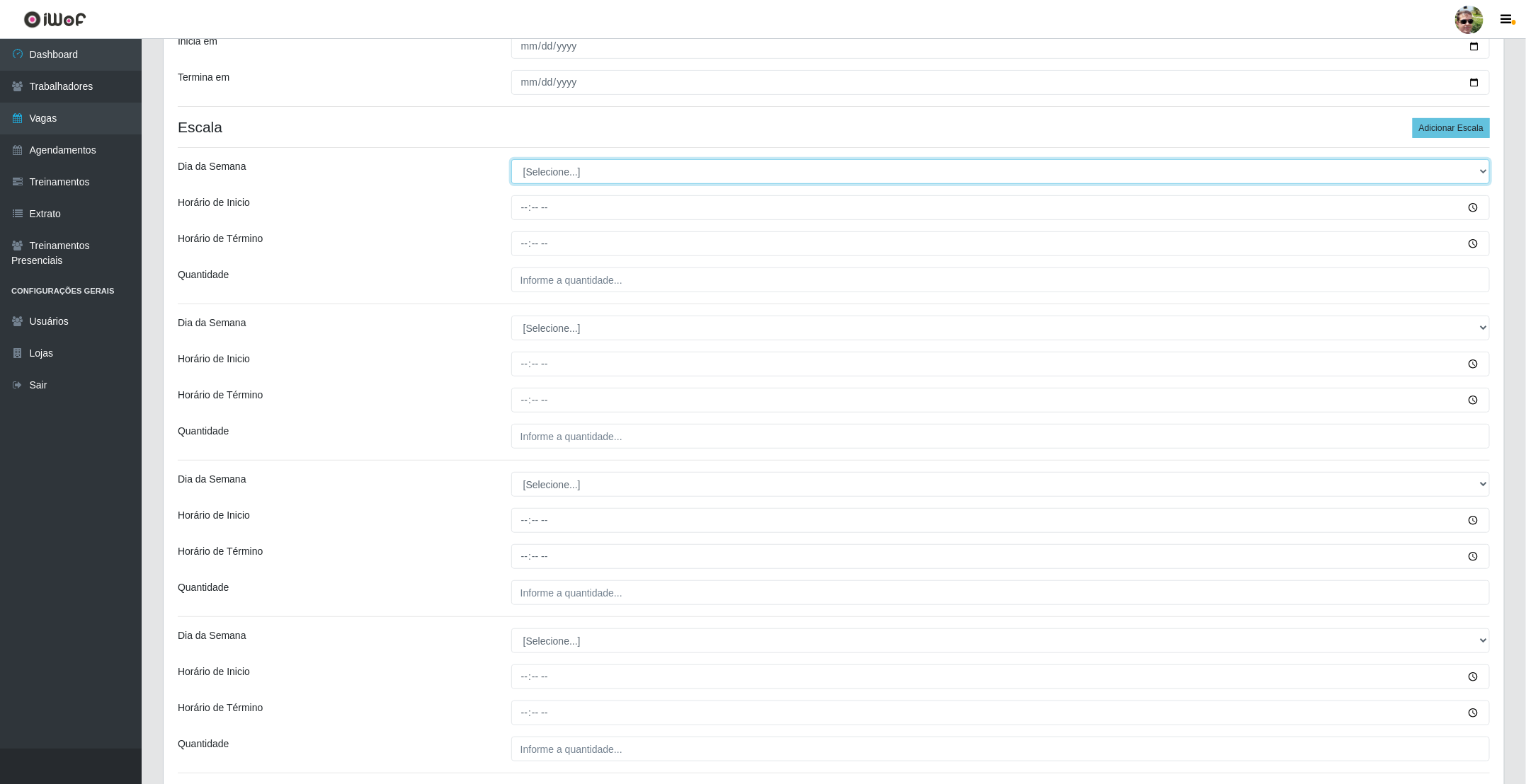
click at [607, 174] on select "[Selecione...] Segunda Terça Quarta Quinta Sexta Sábado Domingo" at bounding box center [1000, 171] width 978 height 25
select select "3"
click at [511, 161] on select "[Selecione...] Segunda Terça Quarta Quinta Sexta Sábado Domingo" at bounding box center [1000, 171] width 978 height 25
type input "08:00"
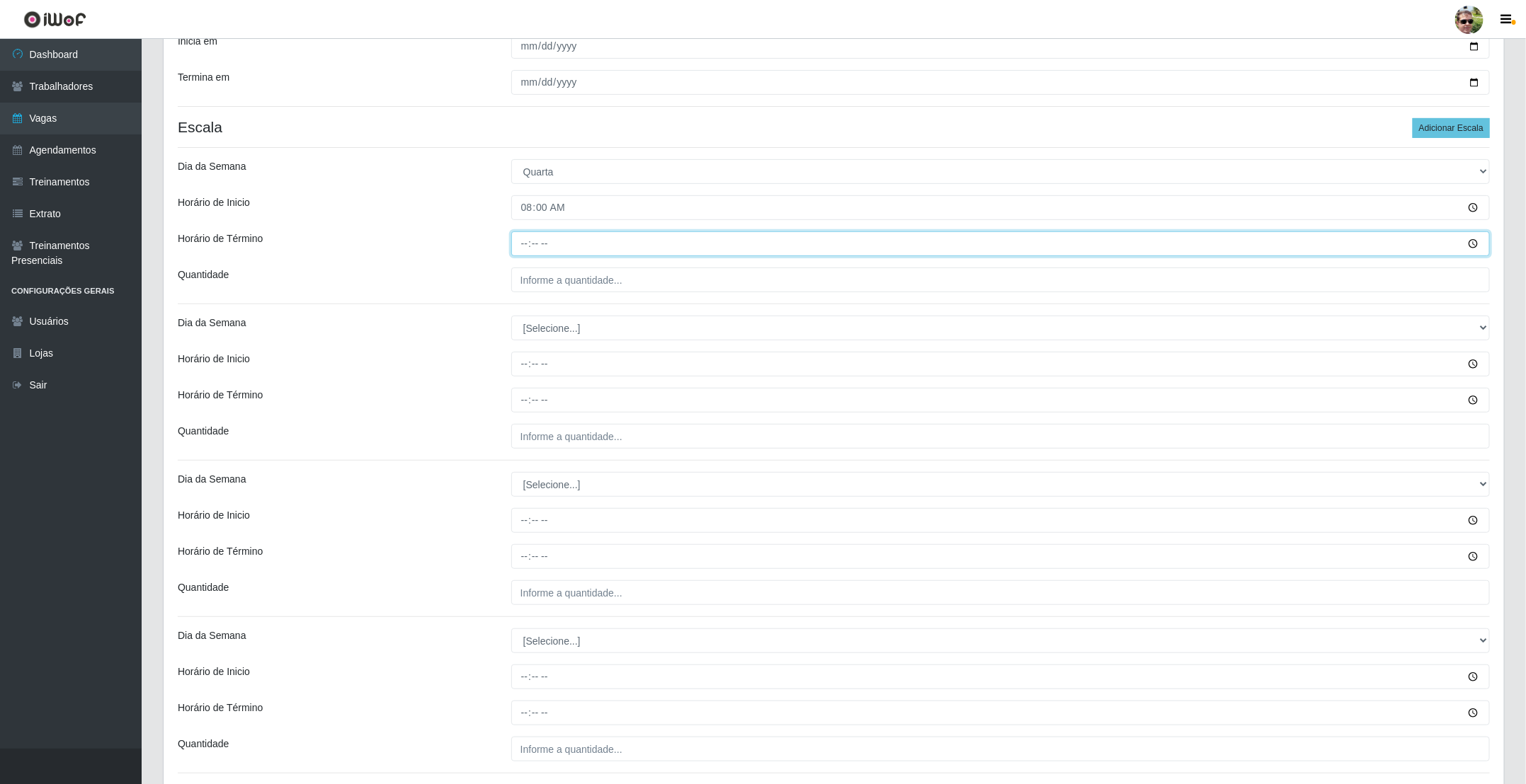
type input "12:00"
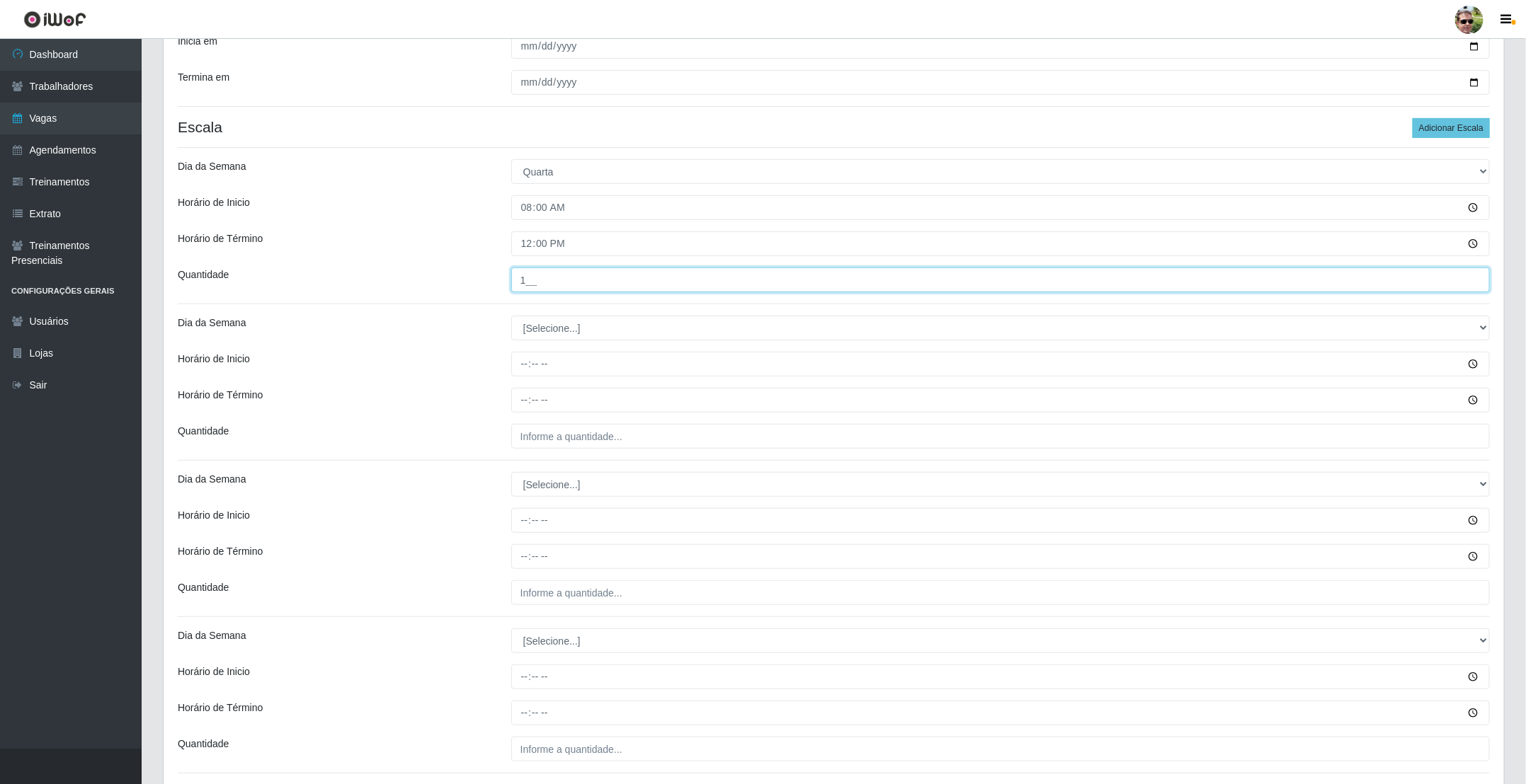
type input "1__"
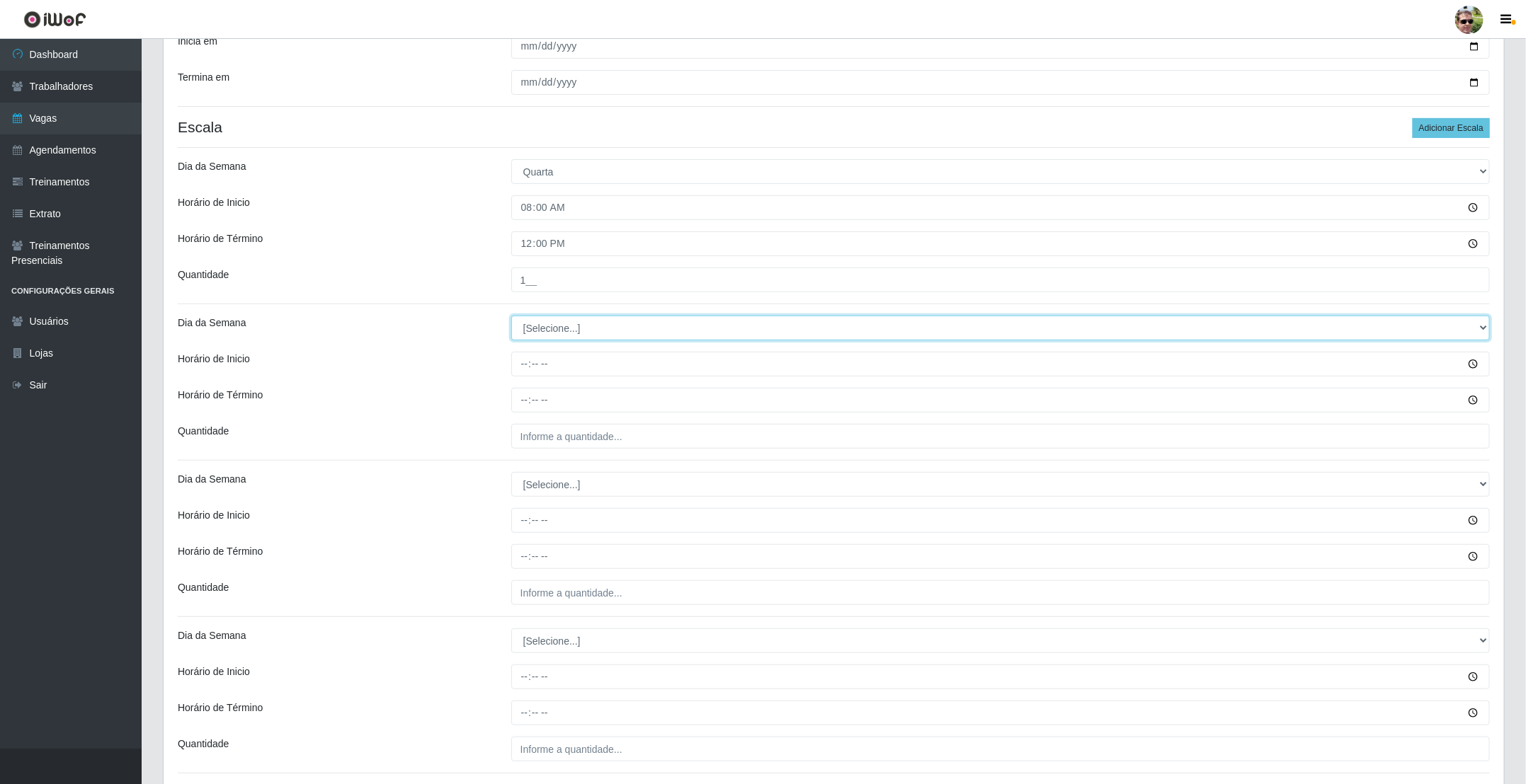
select select "3"
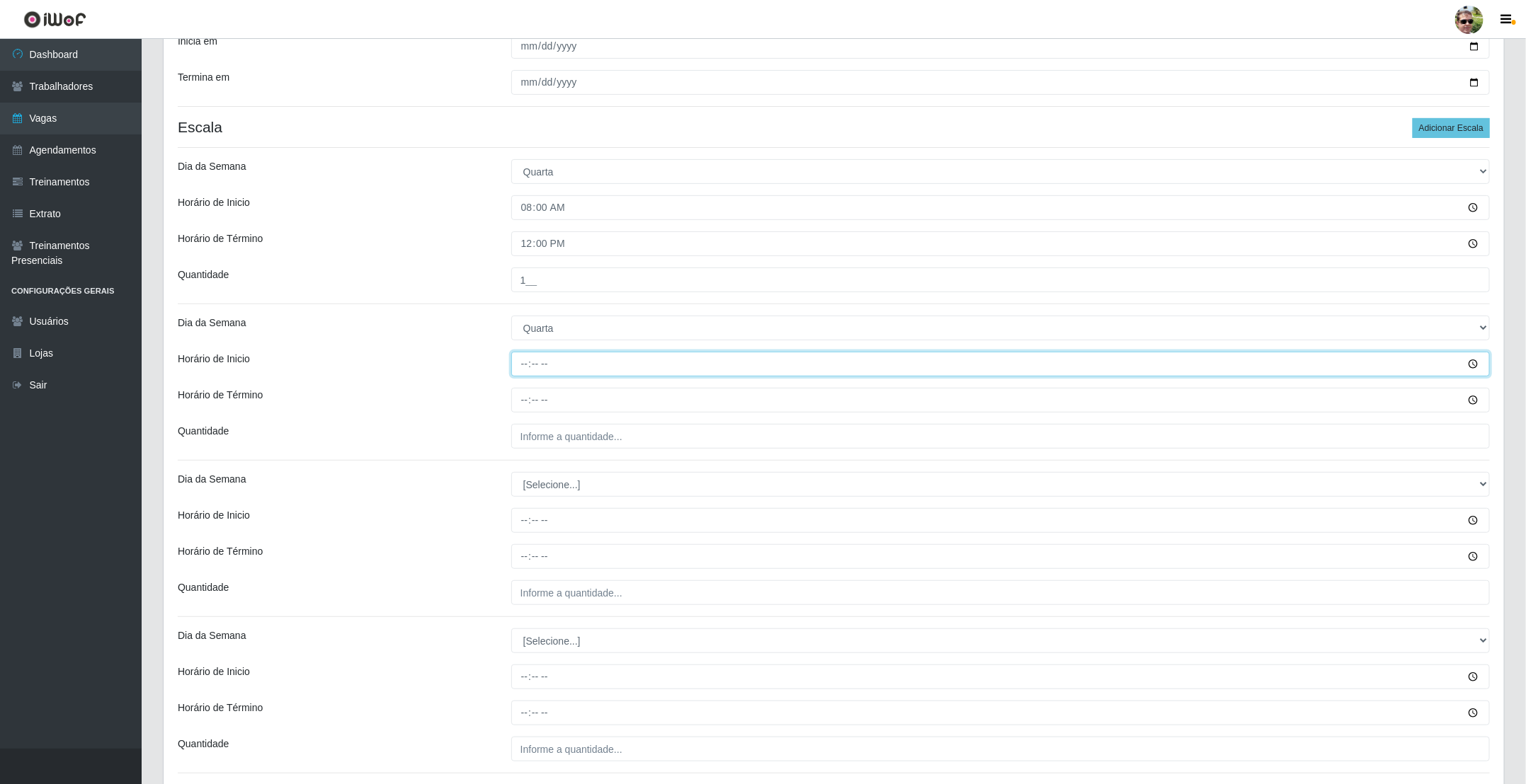
type input "14:00"
type input "18:00"
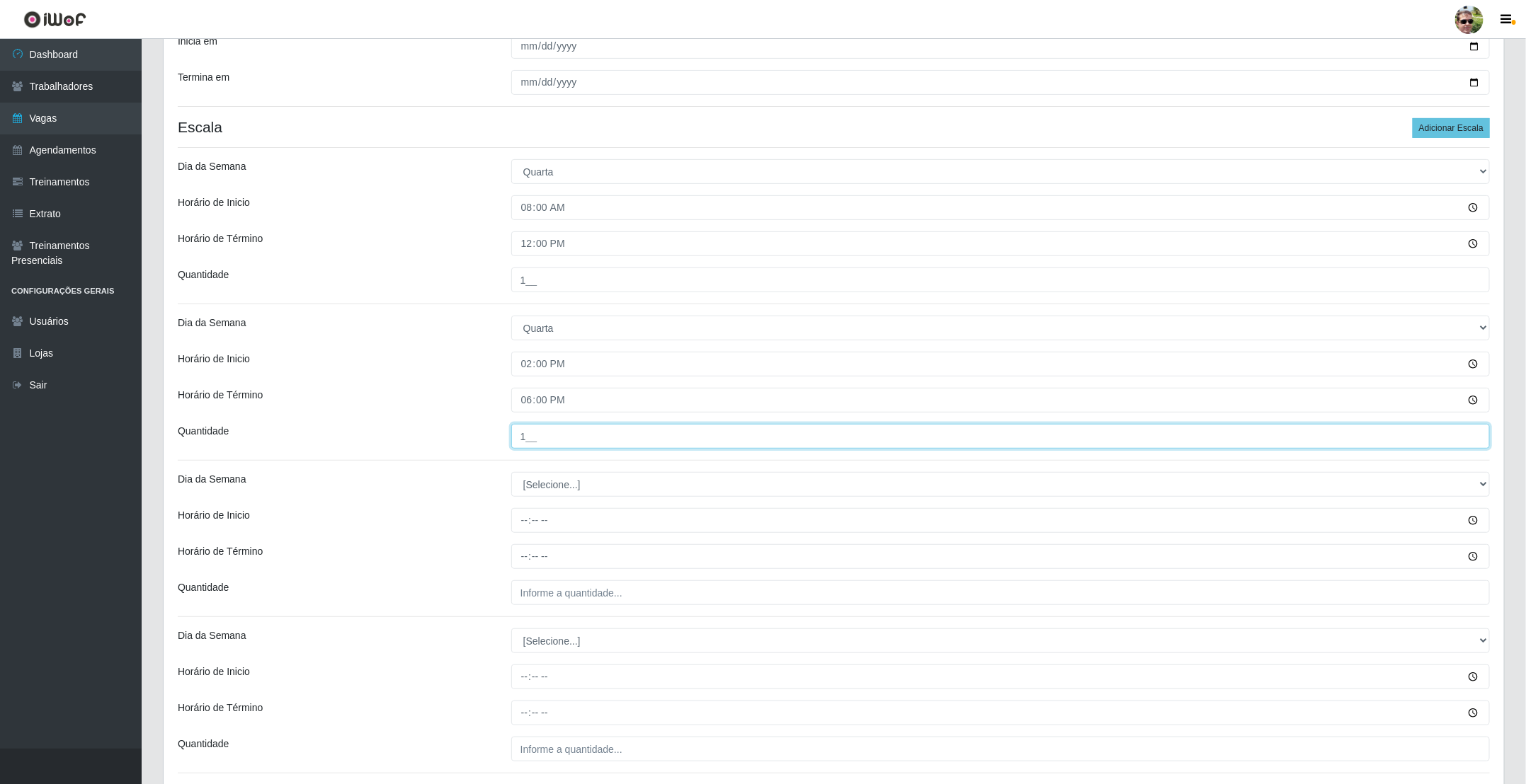
type input "1__"
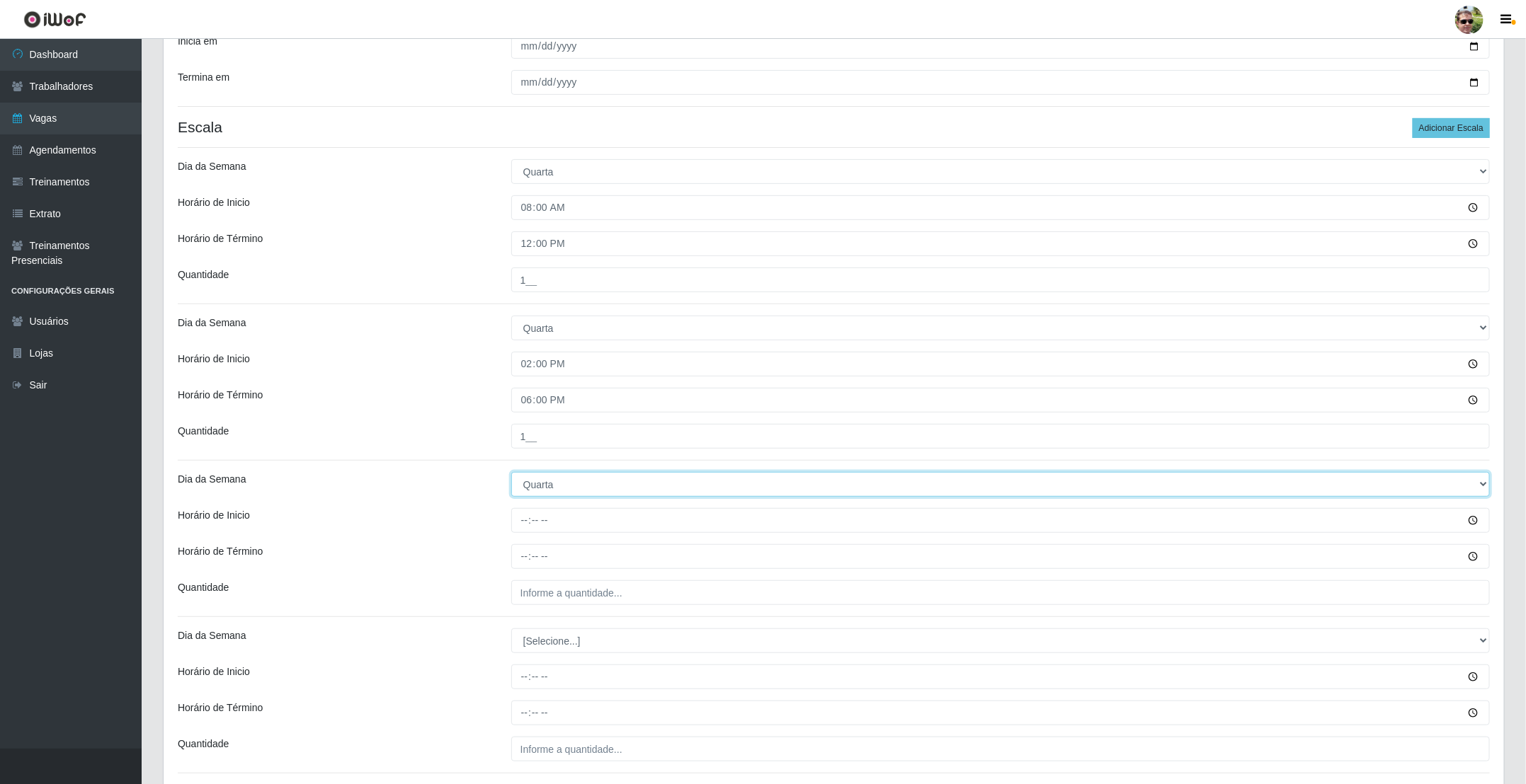
select select "4"
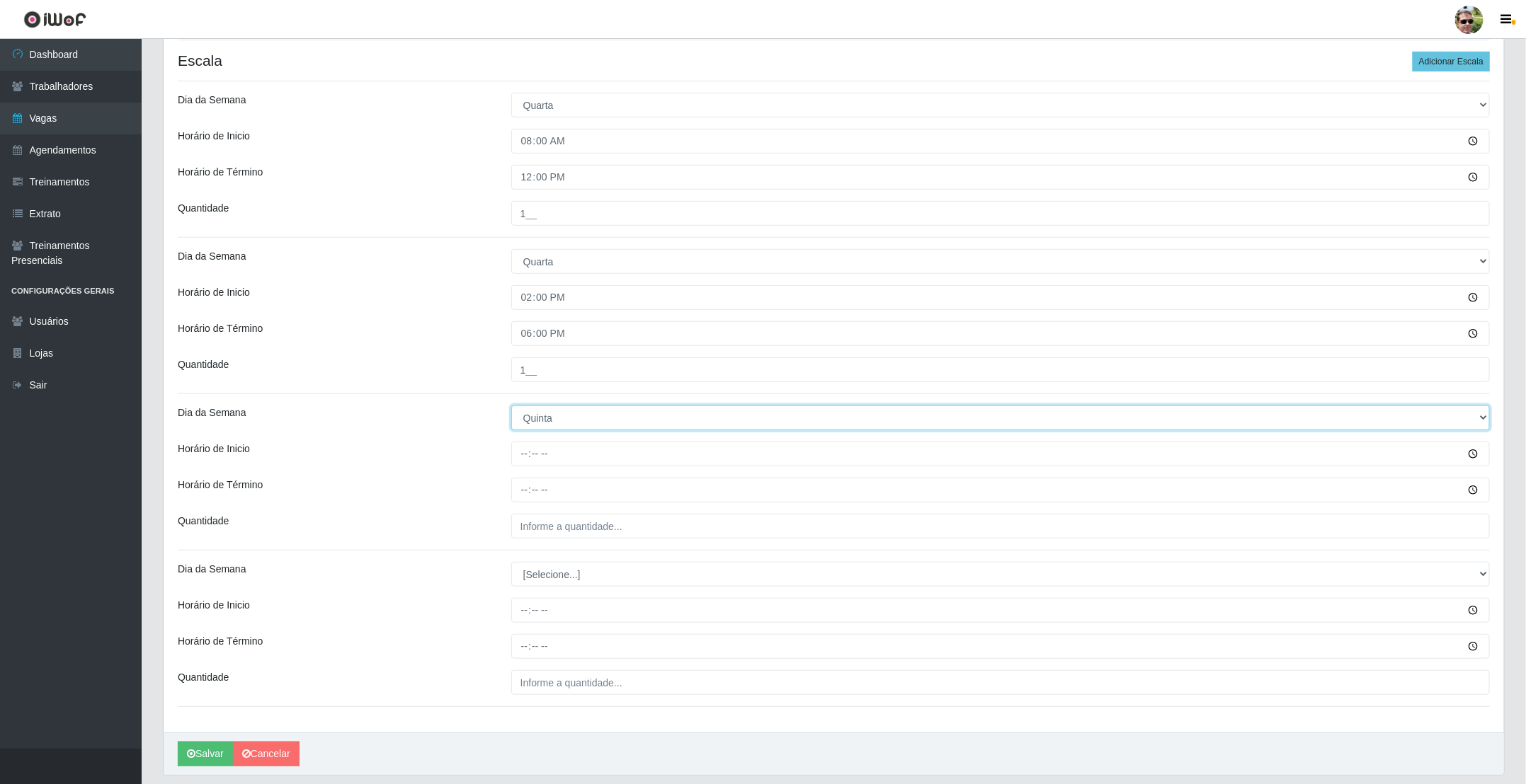
scroll to position [319, 0]
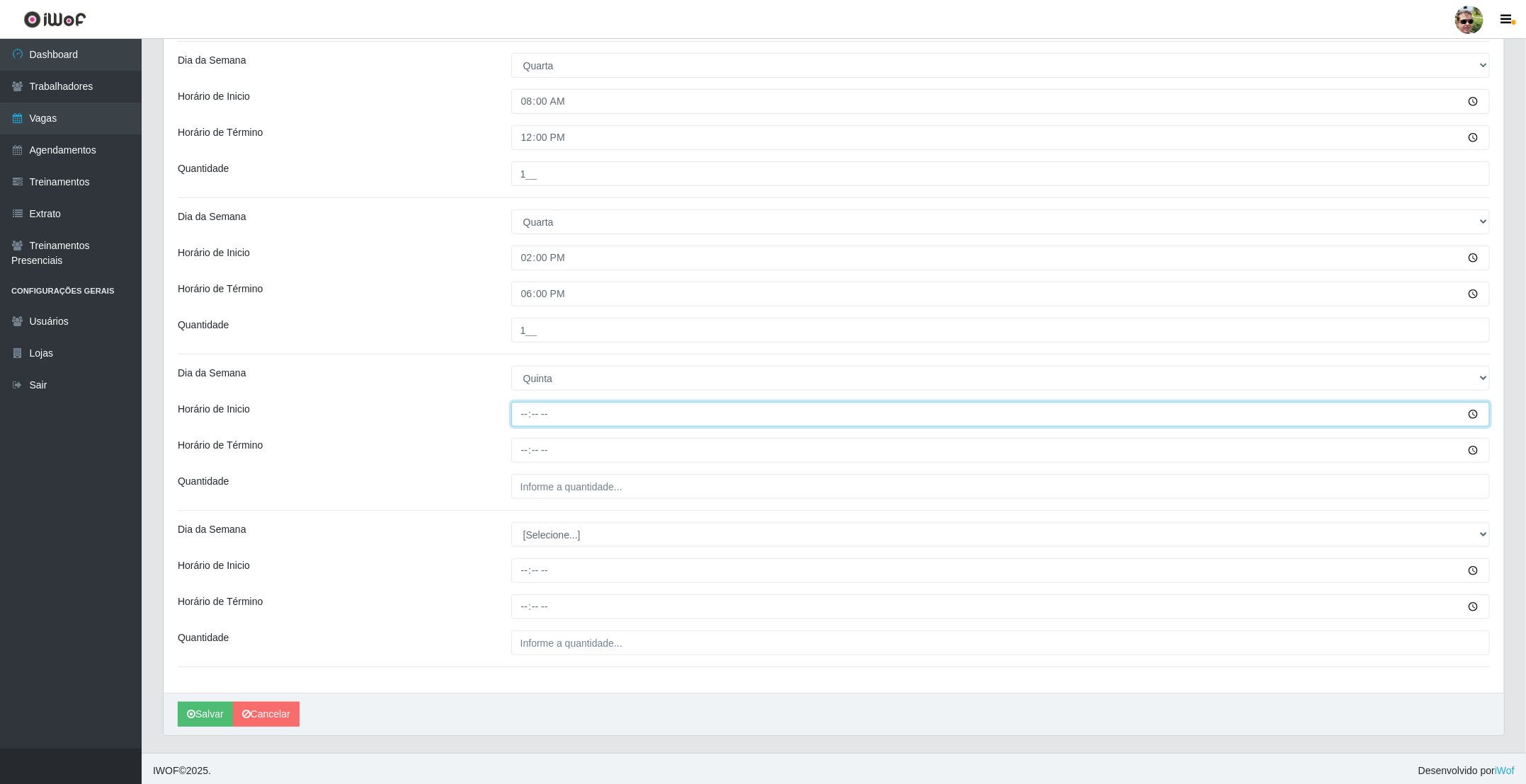
type input "08:00"
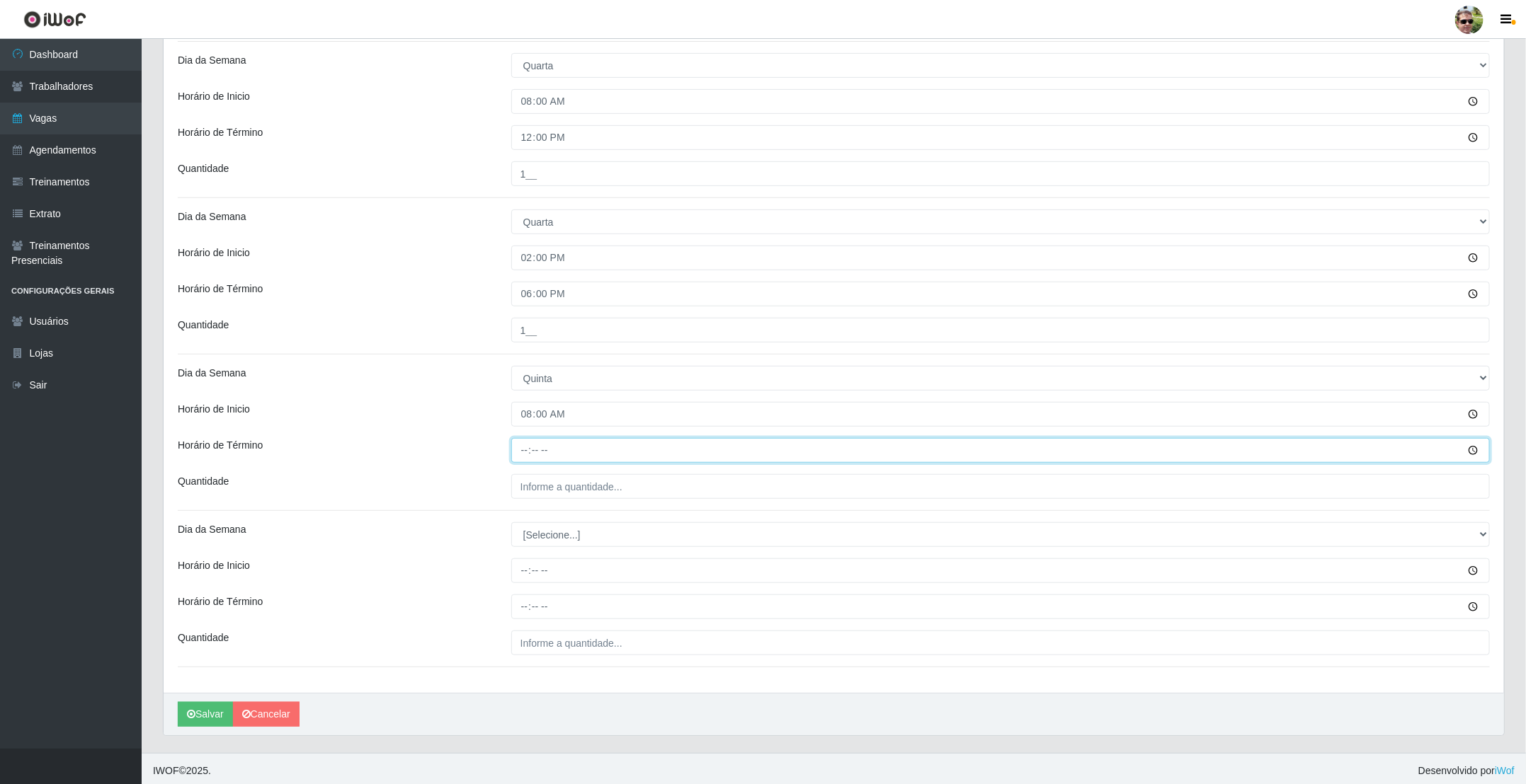
type input "12:00"
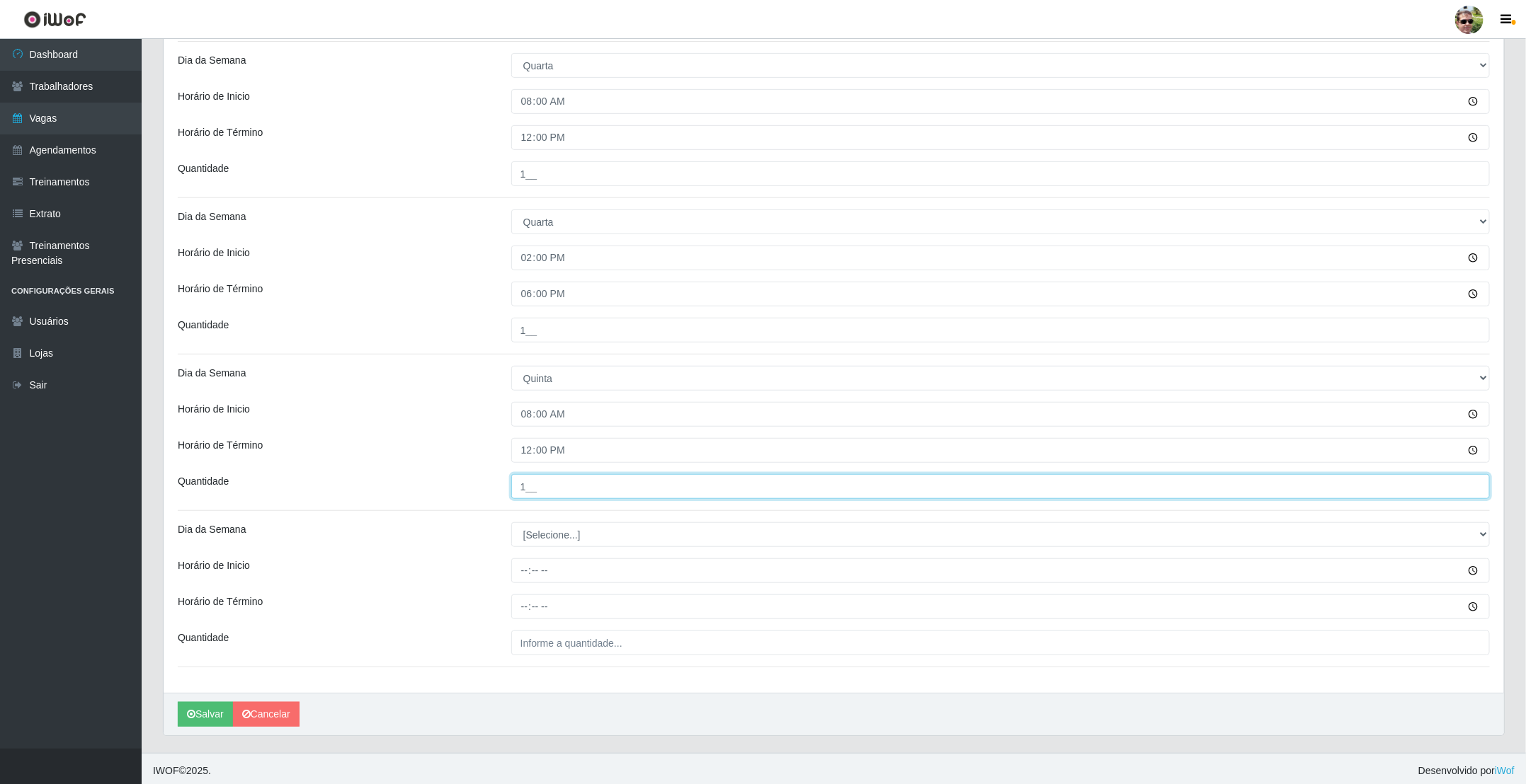
type input "1__"
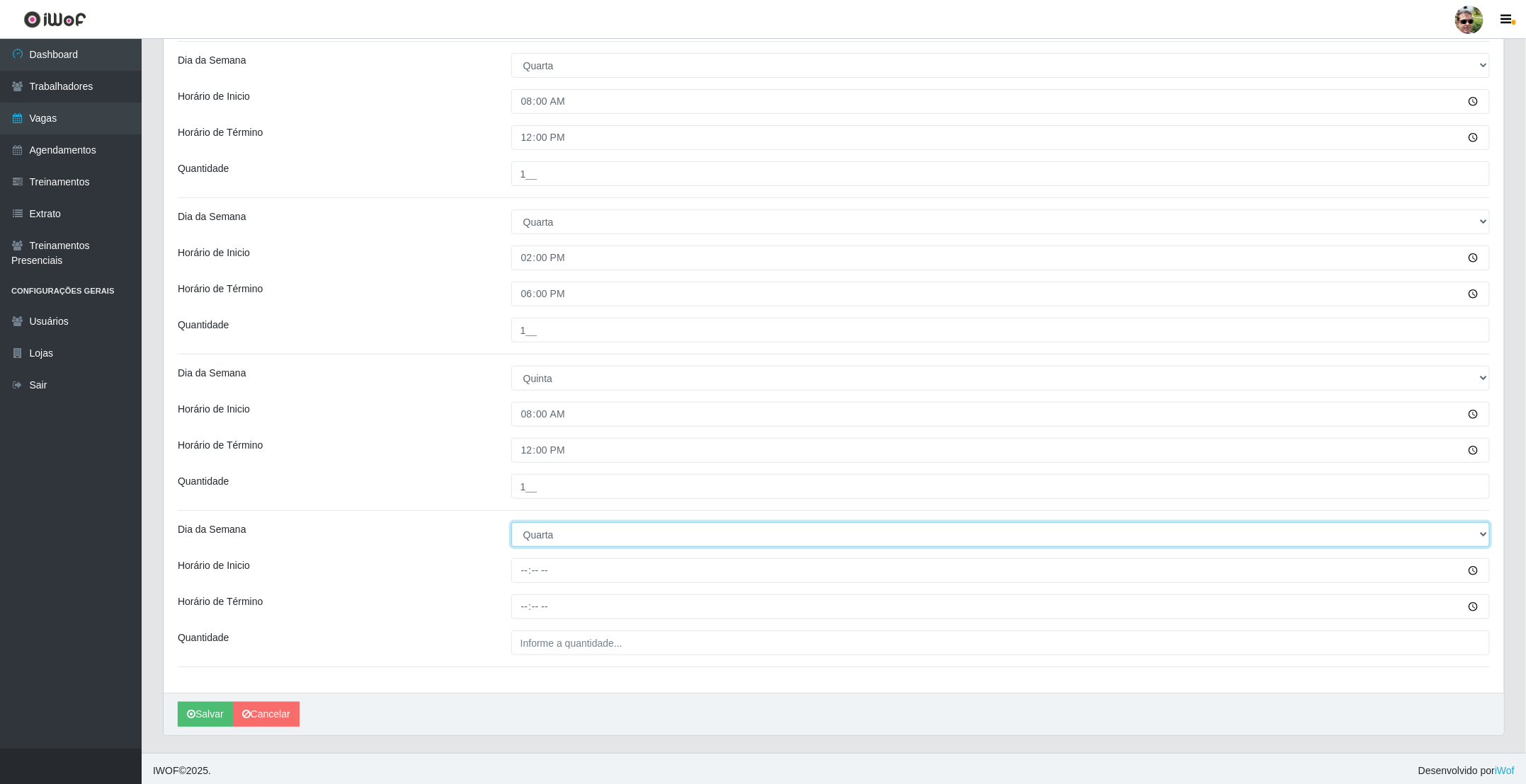
select select "4"
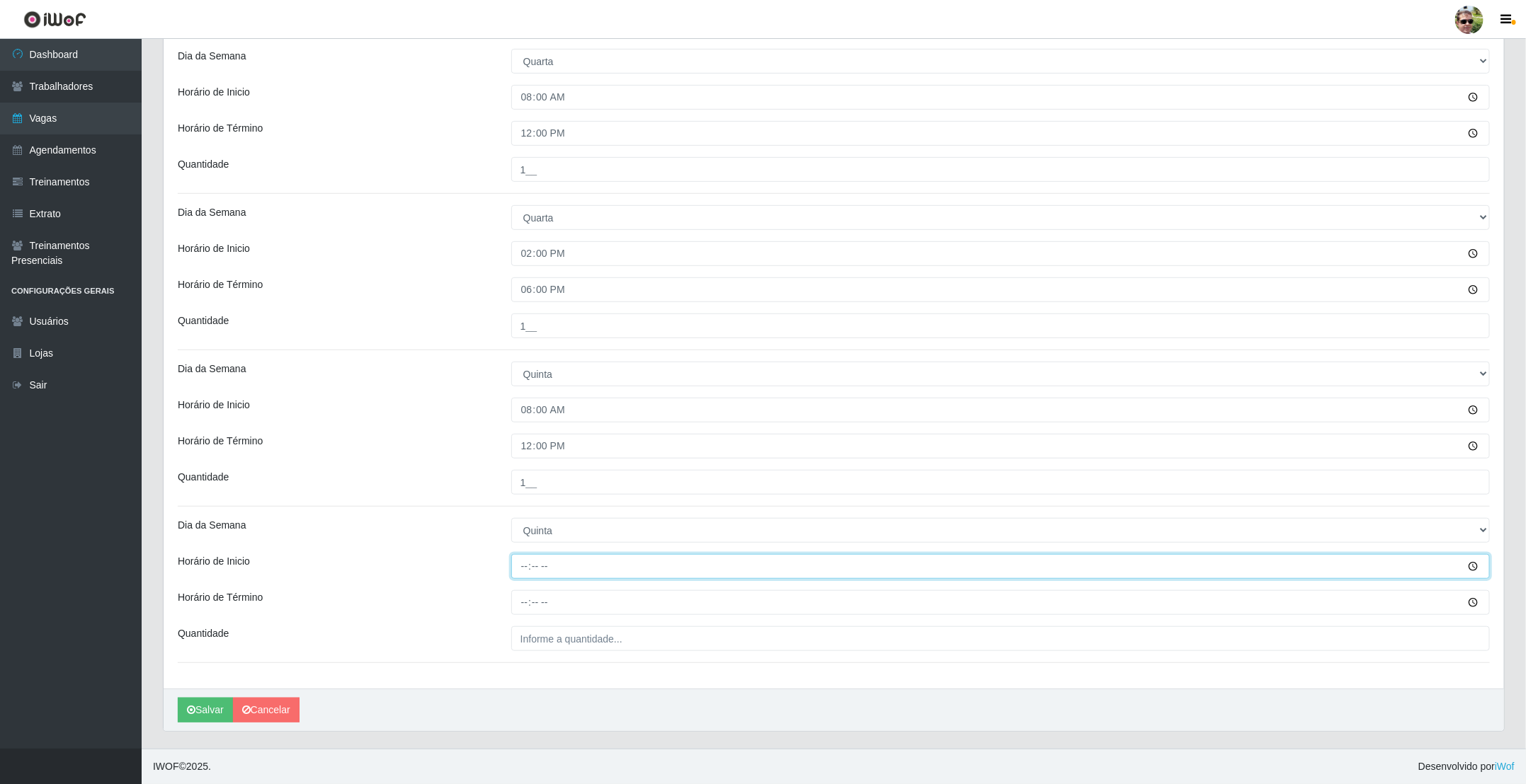
type input "14:00"
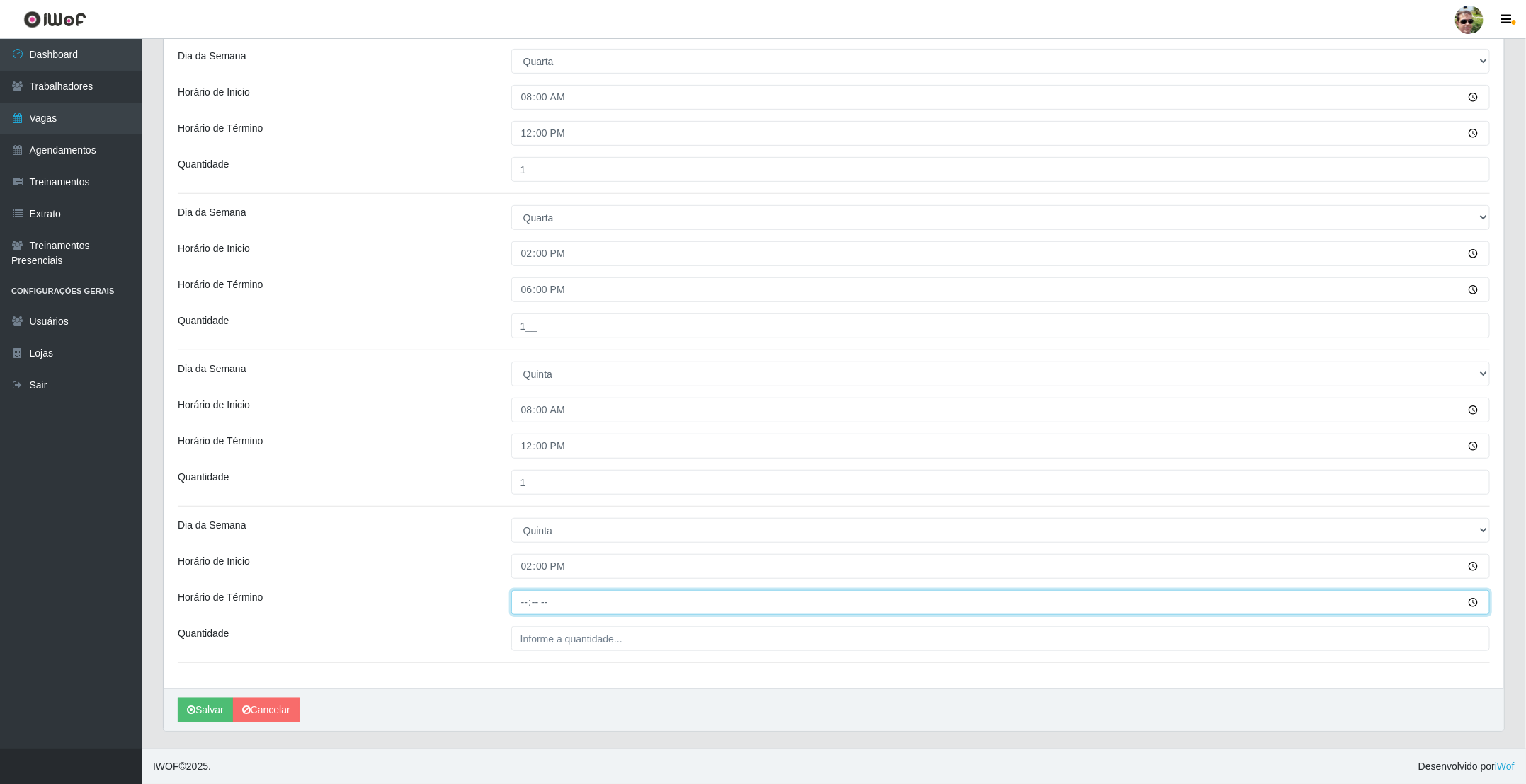
type input "18:00"
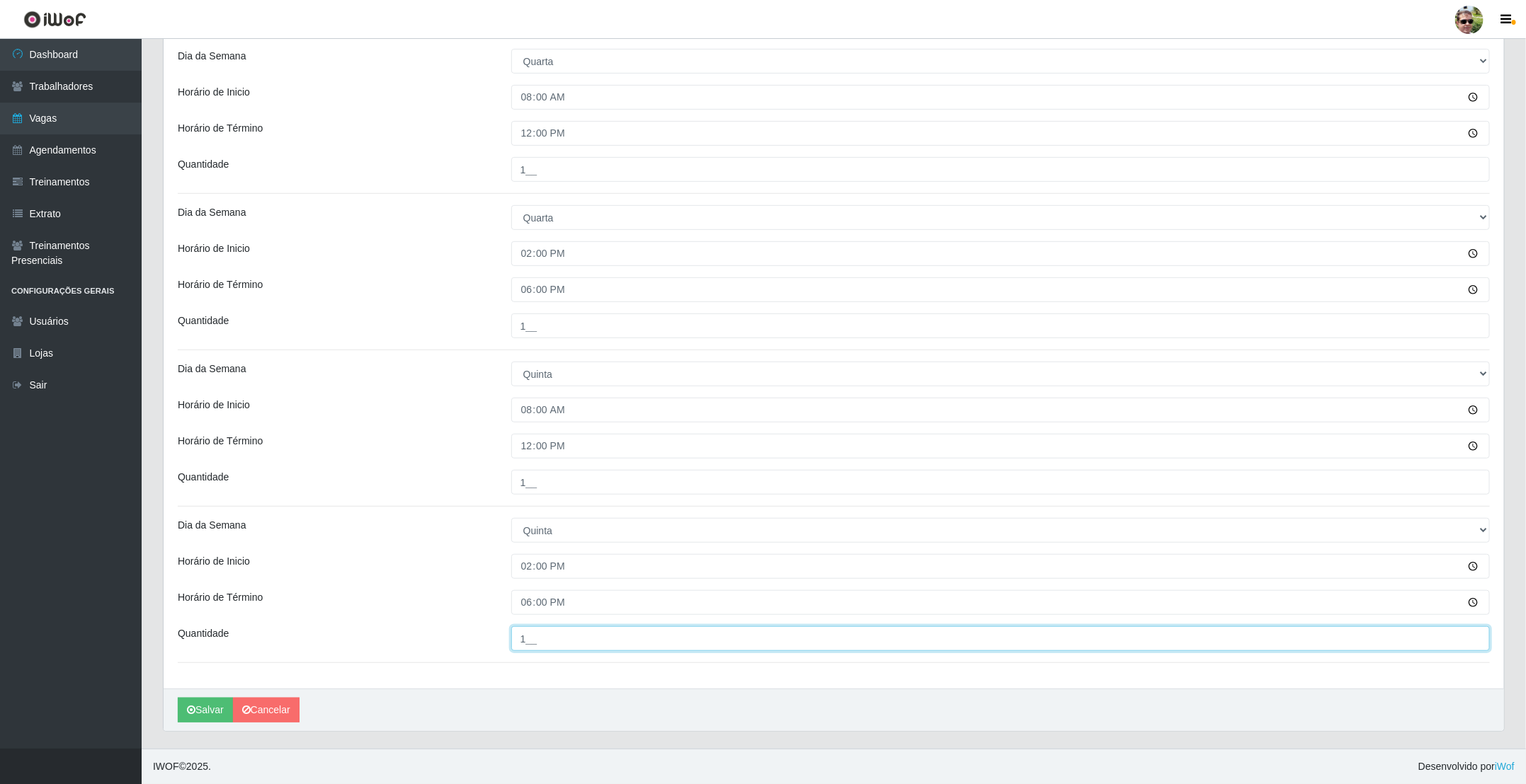
type input "1__"
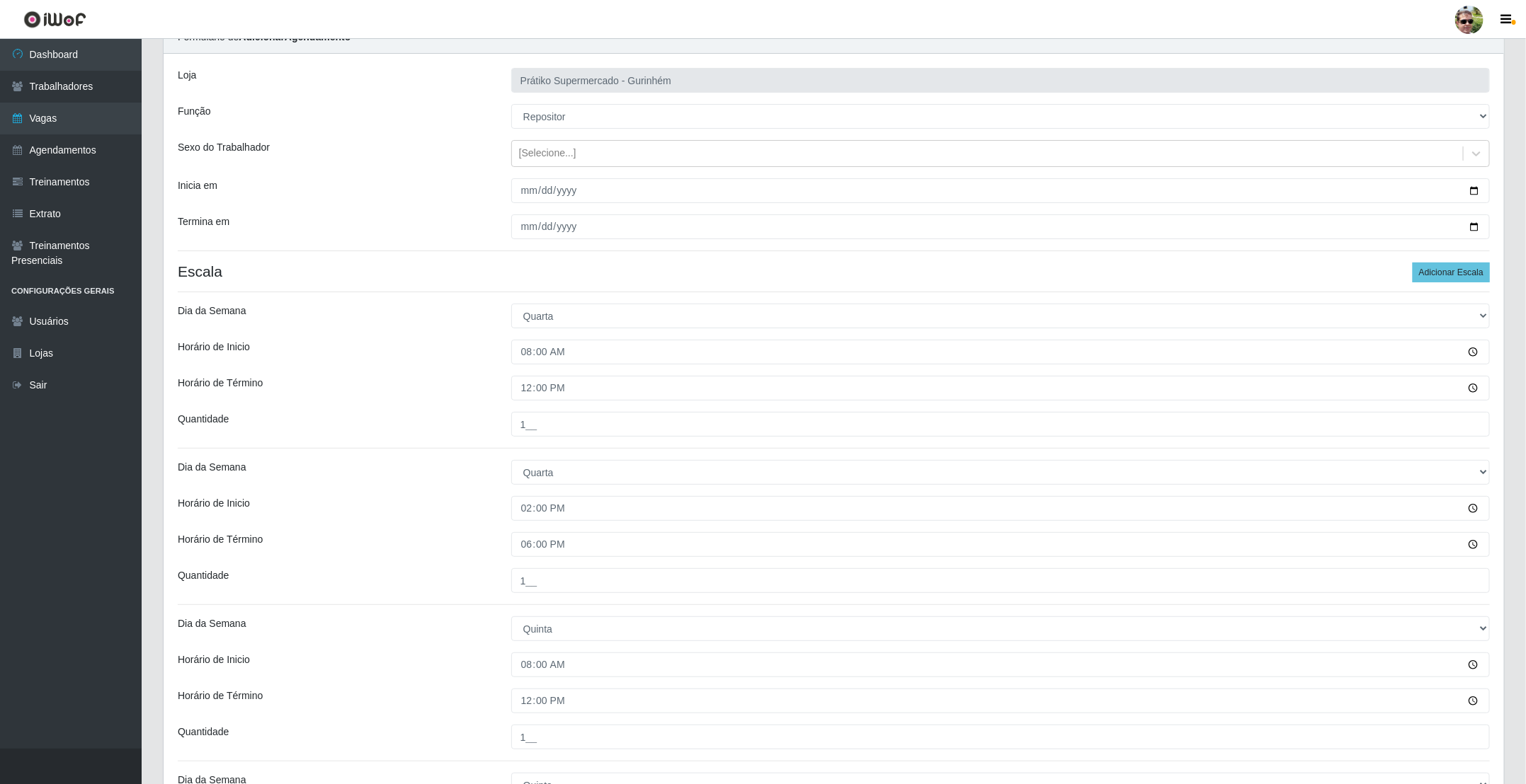
scroll to position [9, 0]
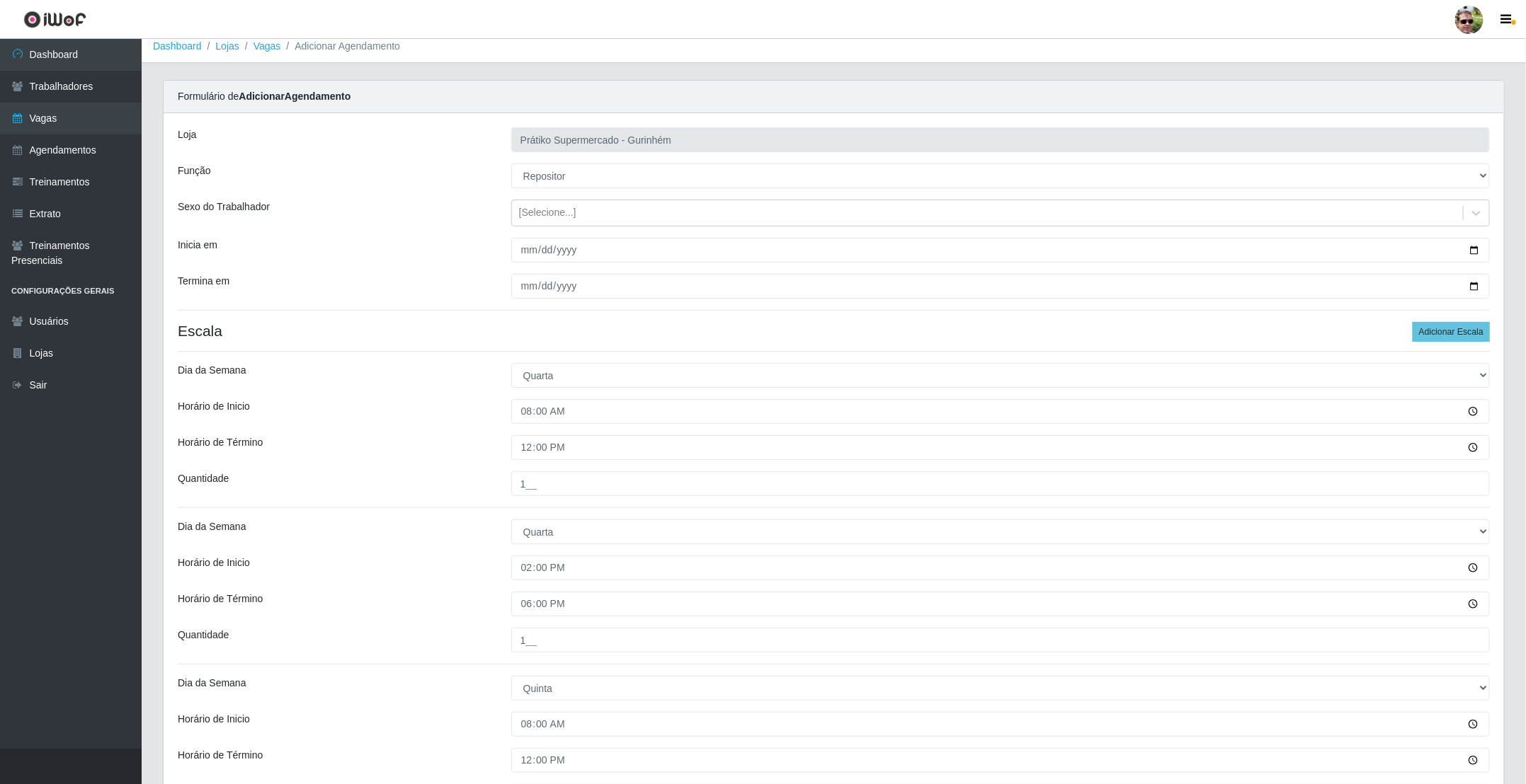
click at [478, 136] on div "Loja" at bounding box center [334, 139] width 334 height 25
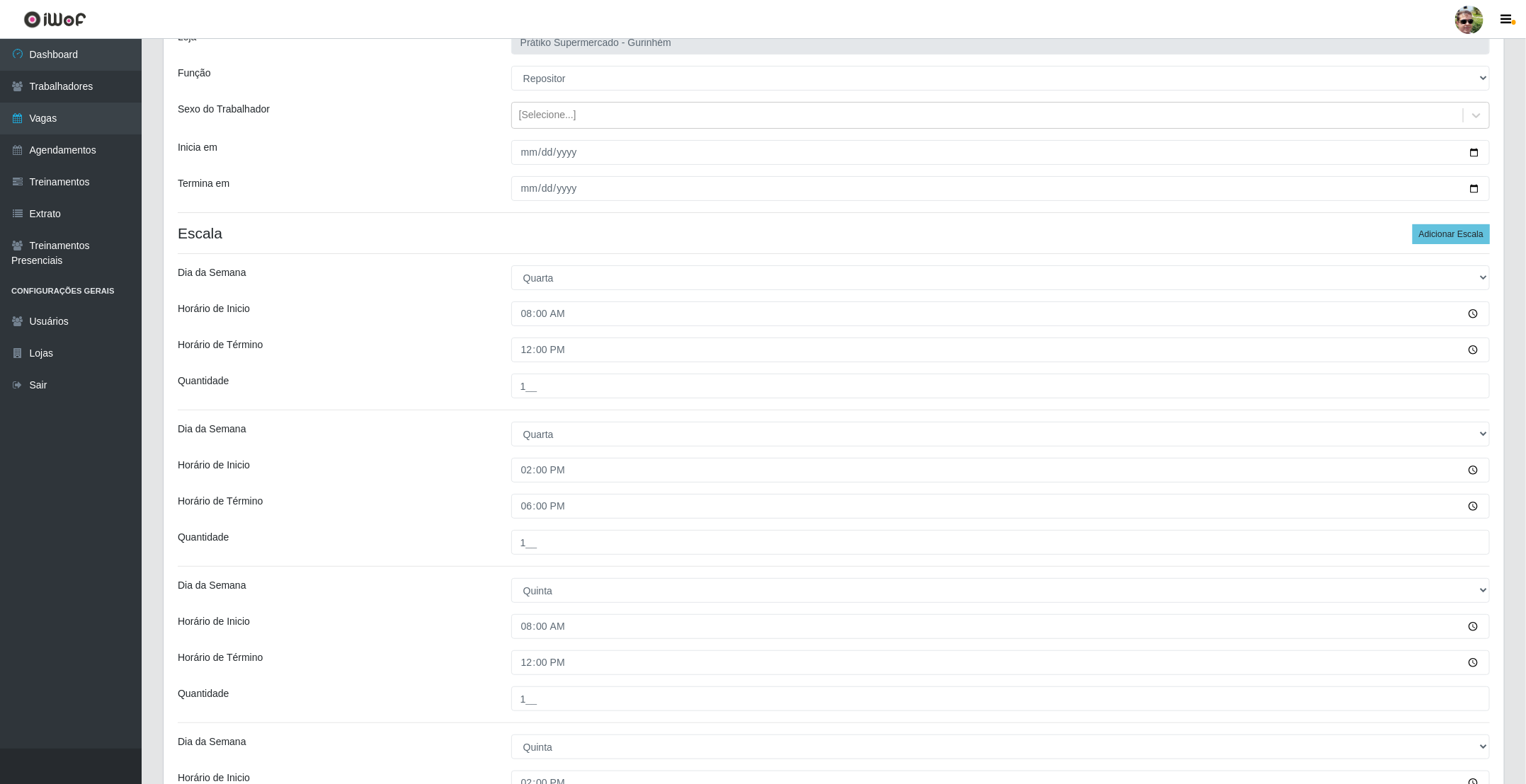
scroll to position [0, 0]
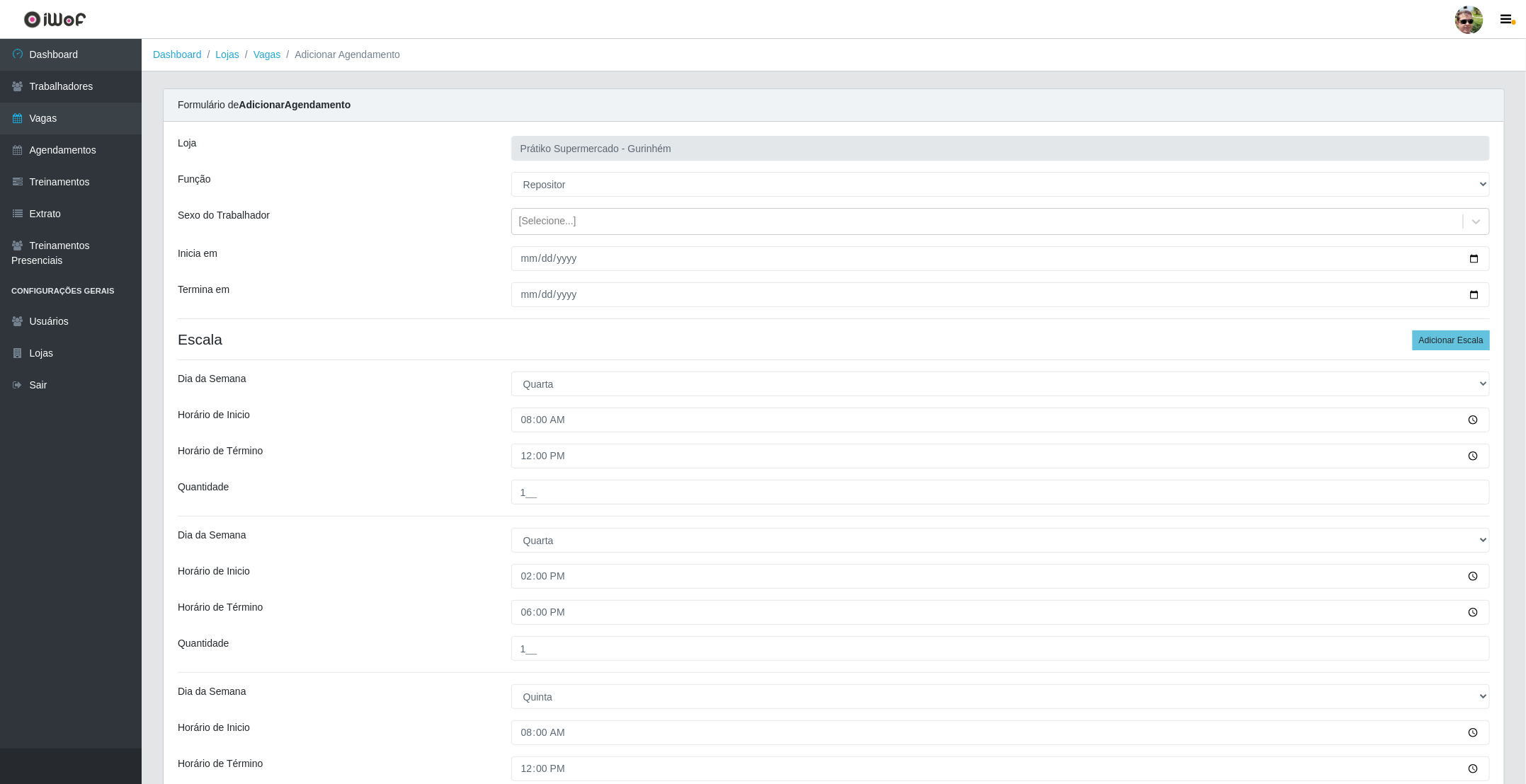
click at [459, 215] on div "Sexo do Trabalhador" at bounding box center [334, 221] width 334 height 27
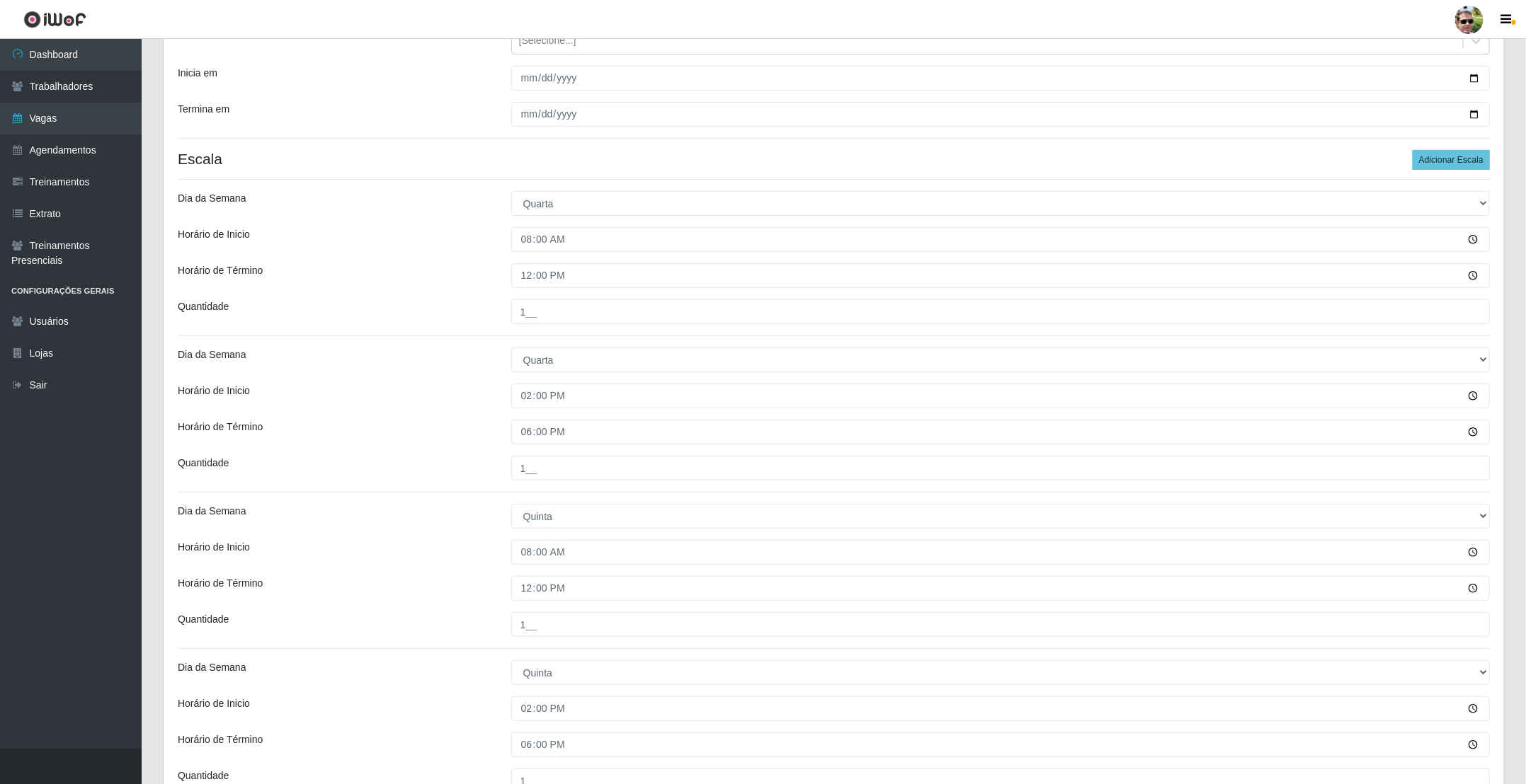
scroll to position [327, 0]
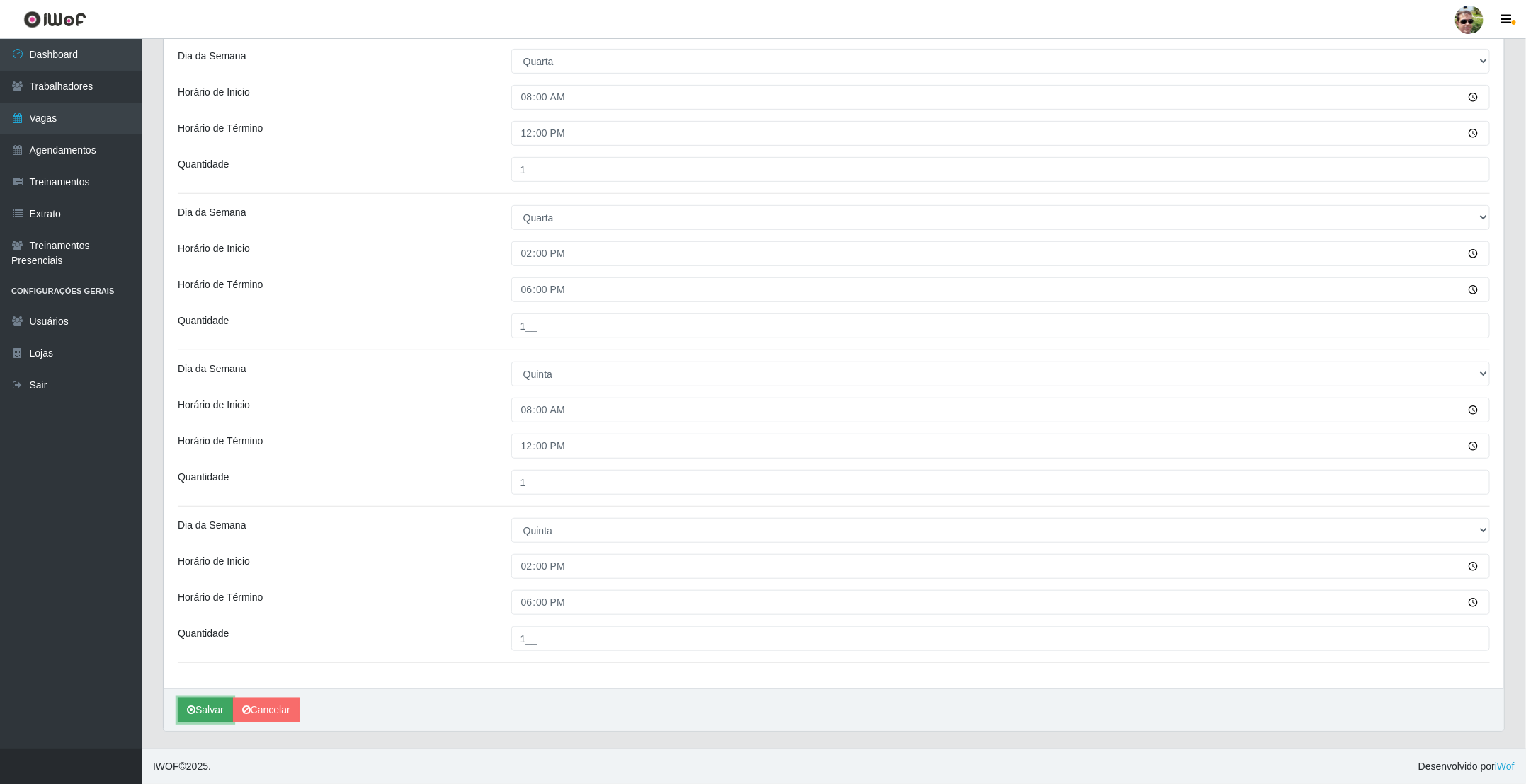
click at [192, 707] on icon "submit" at bounding box center [191, 709] width 9 height 10
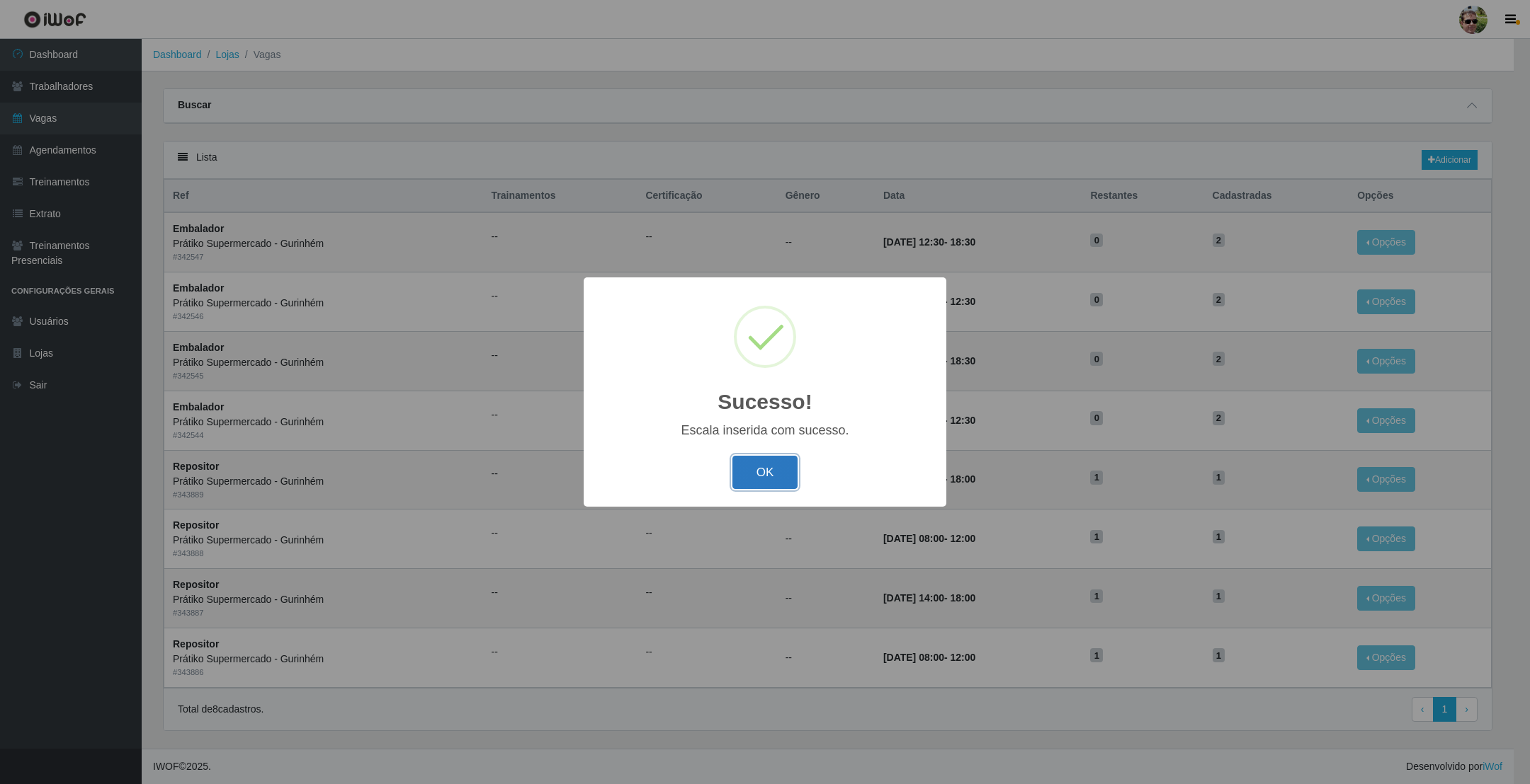
click at [776, 476] on button "OK" at bounding box center [765, 472] width 66 height 33
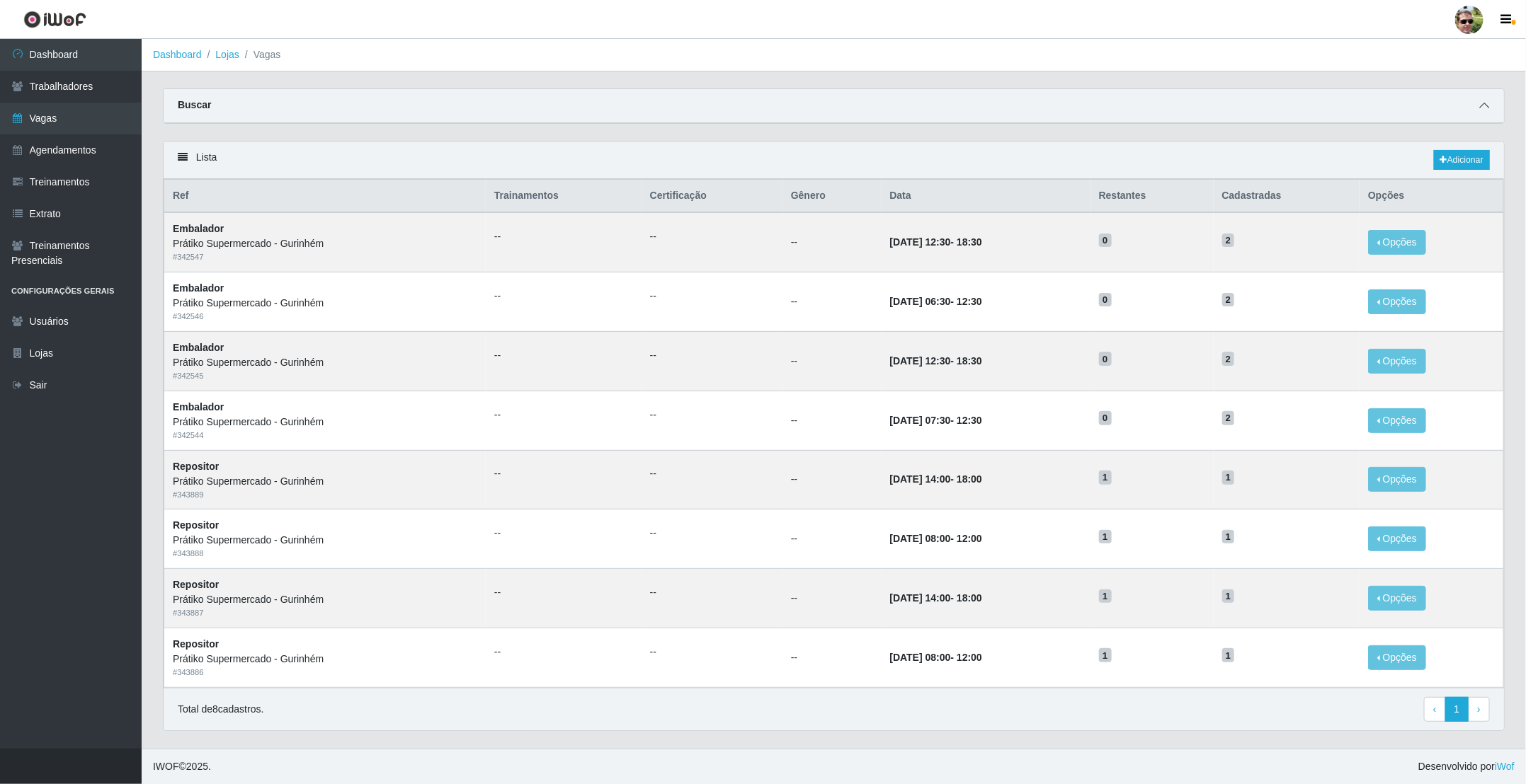
click at [1483, 111] on span at bounding box center [1483, 105] width 17 height 16
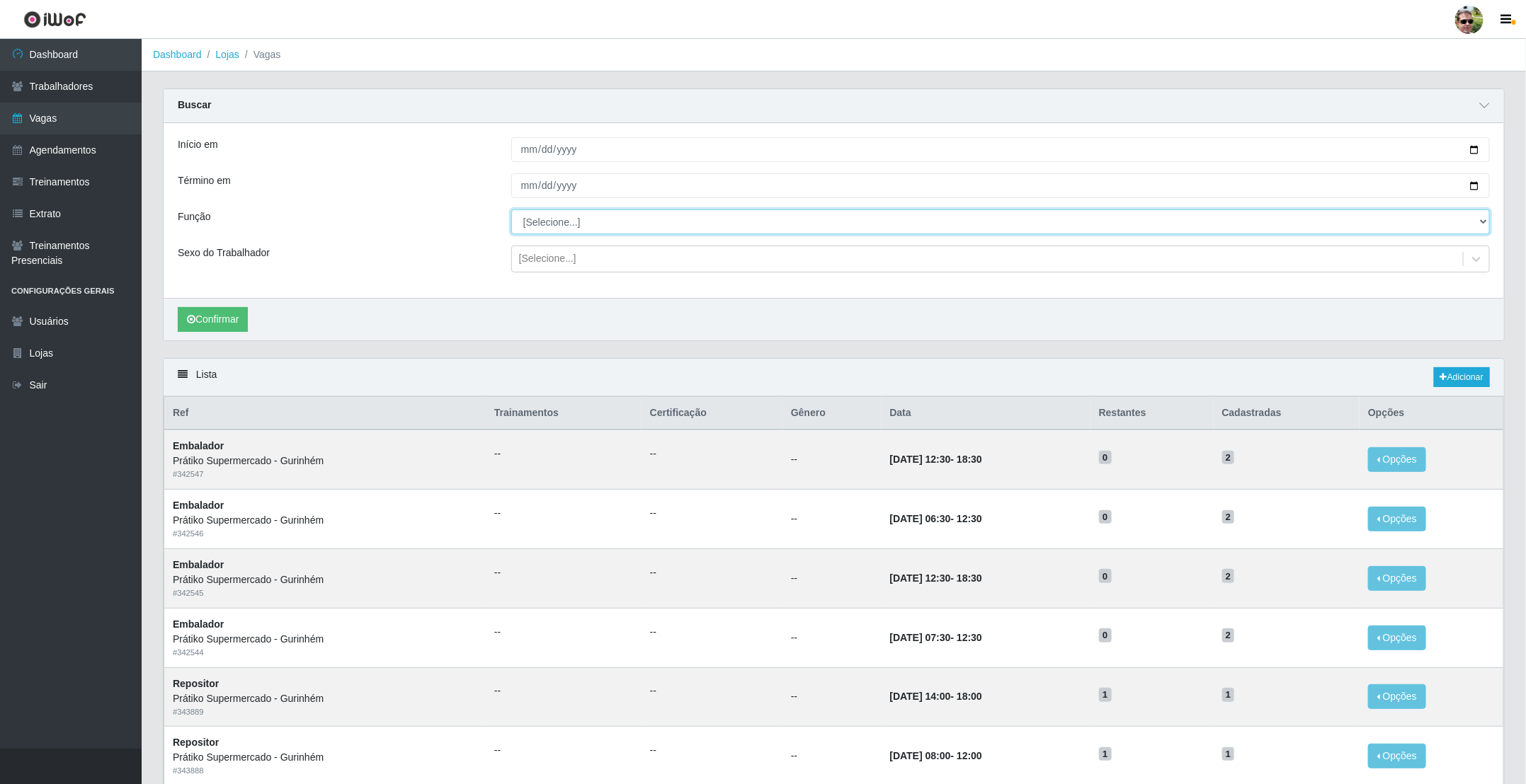
click at [531, 223] on select "[Selecione...] Auxiliar de entrega + Auxiliar de entrega ++ Embalador Embalador…" at bounding box center [1000, 222] width 978 height 25
click at [538, 223] on select "[Selecione...] Auxiliar de entrega + Auxiliar de entrega ++ Embalador Embalador…" at bounding box center [1000, 222] width 978 height 25
click at [1470, 153] on input "[DATE]" at bounding box center [1000, 149] width 978 height 25
click at [1470, 151] on input "[DATE]" at bounding box center [1000, 149] width 978 height 25
click at [1475, 149] on input "[DATE]" at bounding box center [1000, 149] width 978 height 25
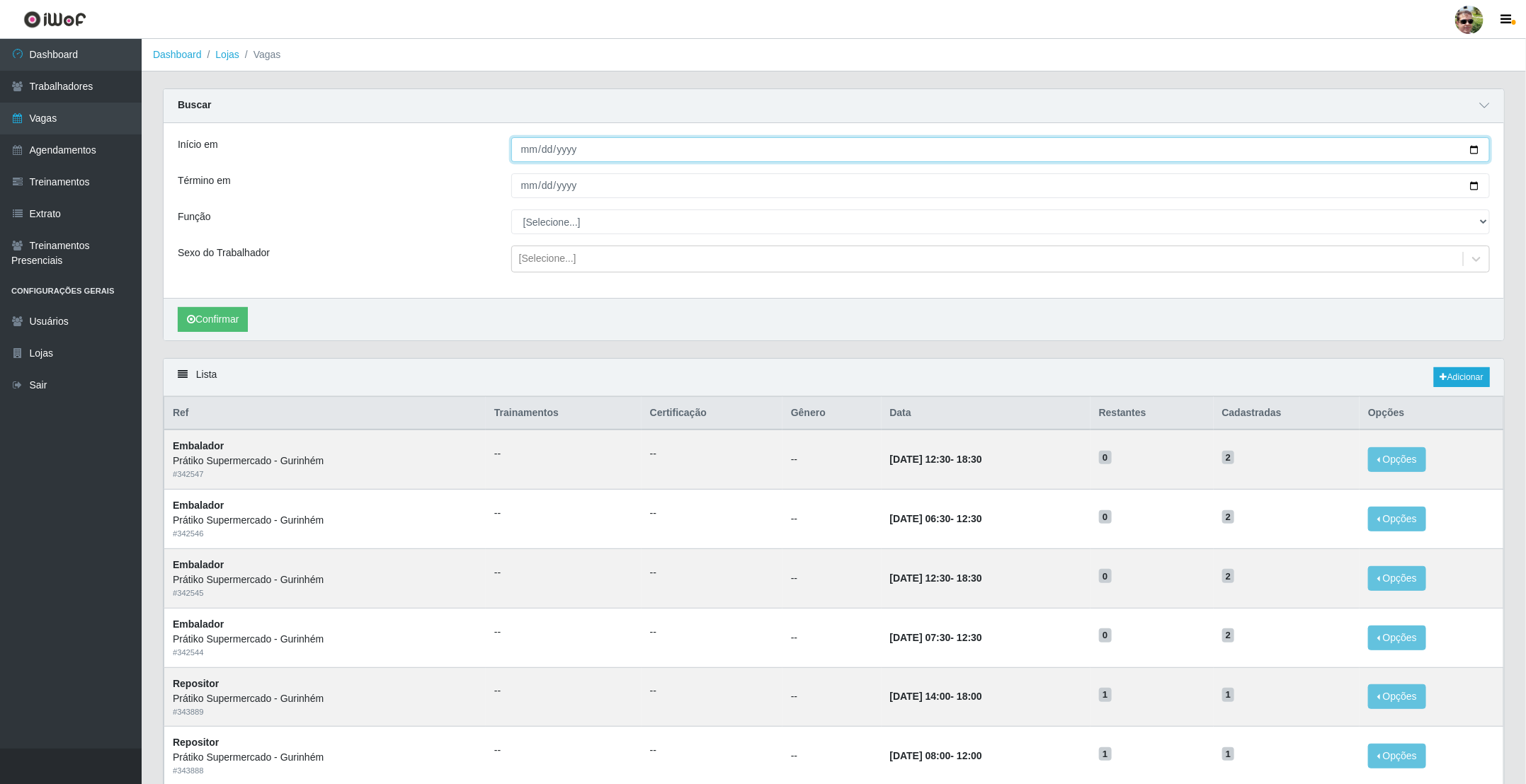
click at [1475, 149] on input "[DATE]" at bounding box center [1000, 149] width 978 height 25
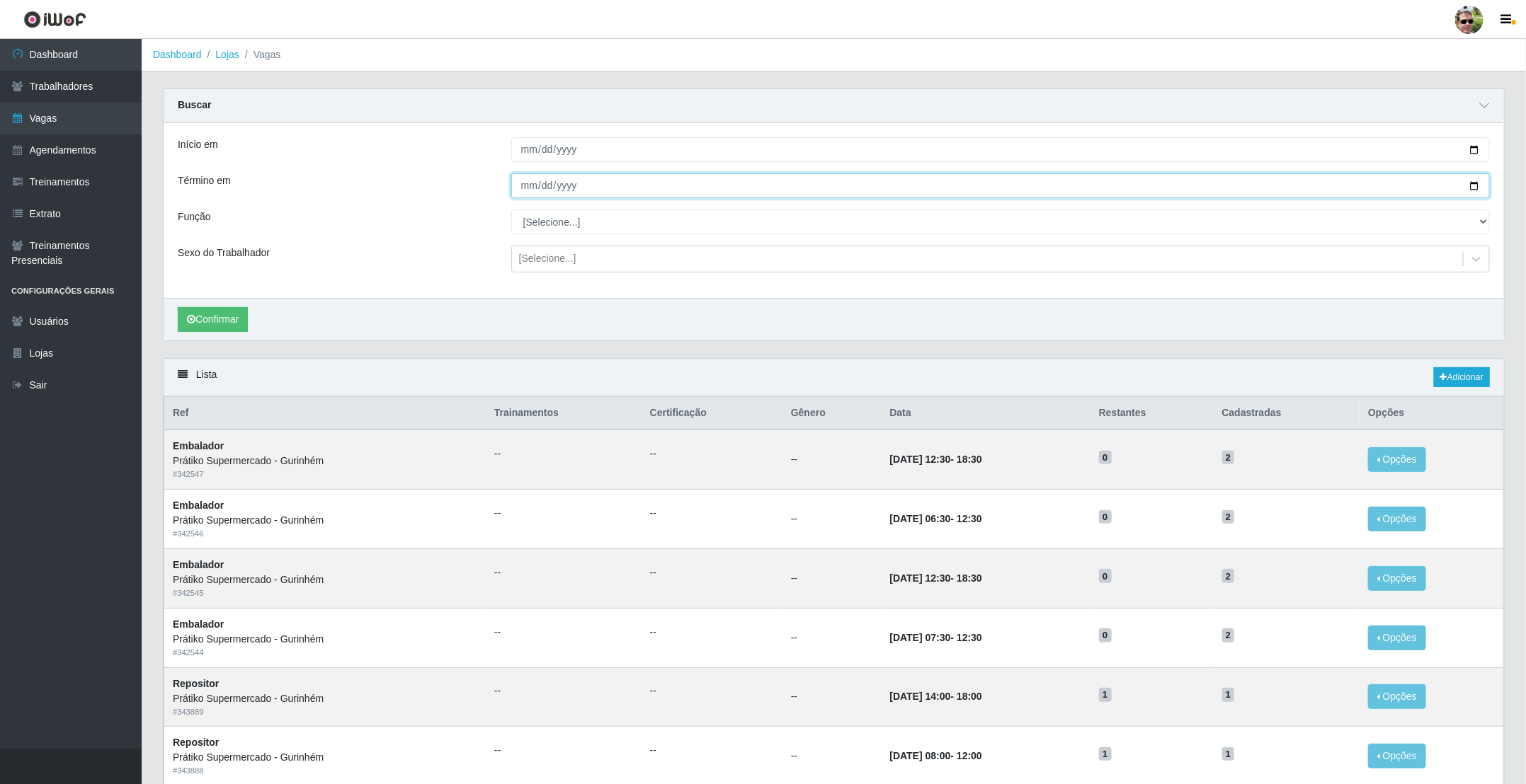
click at [1473, 190] on input "[DATE]" at bounding box center [1000, 186] width 978 height 25
click at [549, 228] on select "[Selecione...] Auxiliar de entrega + Auxiliar de entrega ++ Embalador Embalador…" at bounding box center [1000, 222] width 978 height 25
click at [511, 211] on select "[Selecione...] Auxiliar de entrega + Auxiliar de entrega ++ Embalador Embalador…" at bounding box center [1000, 222] width 978 height 25
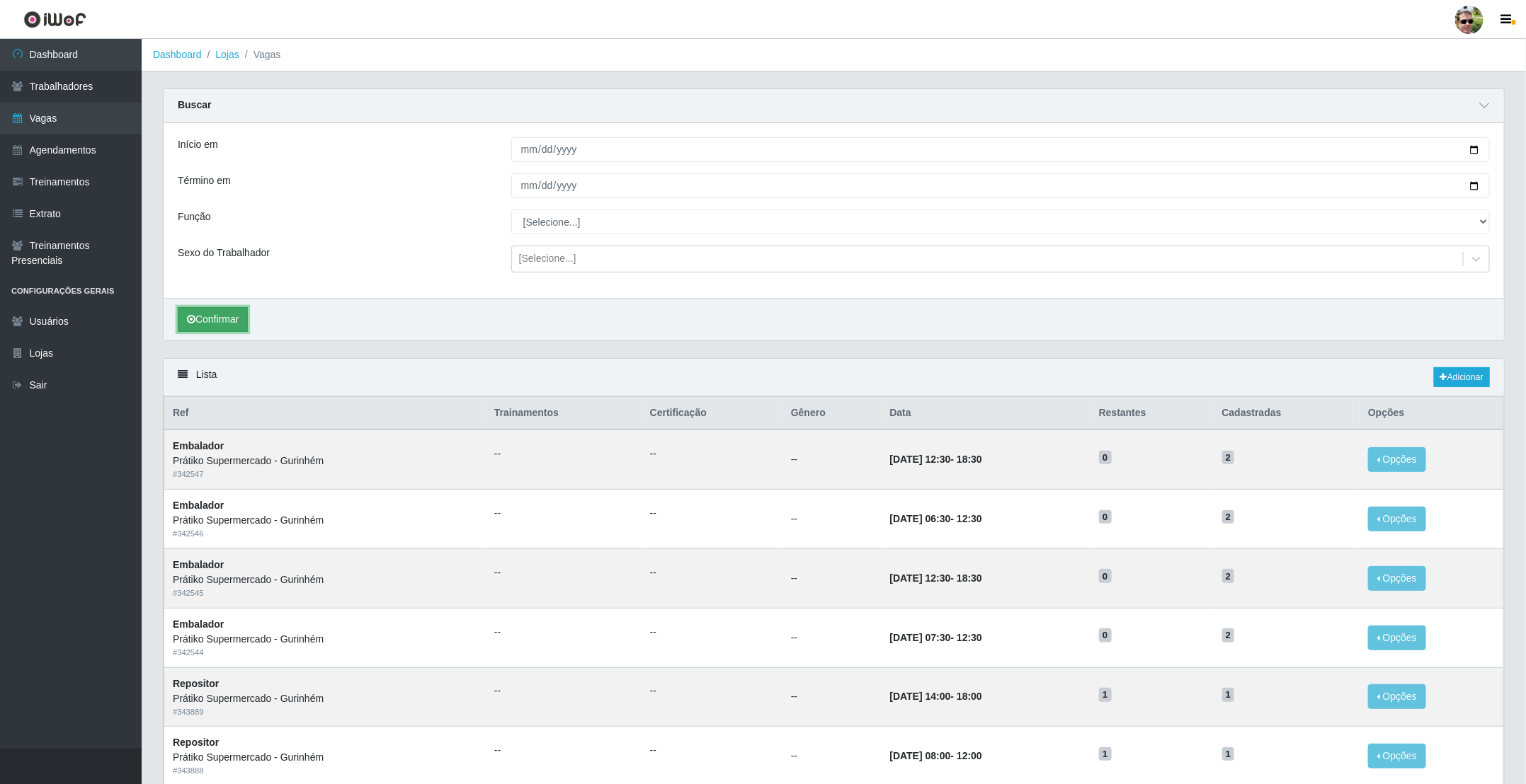
click at [228, 313] on button "Confirmar" at bounding box center [213, 319] width 71 height 25
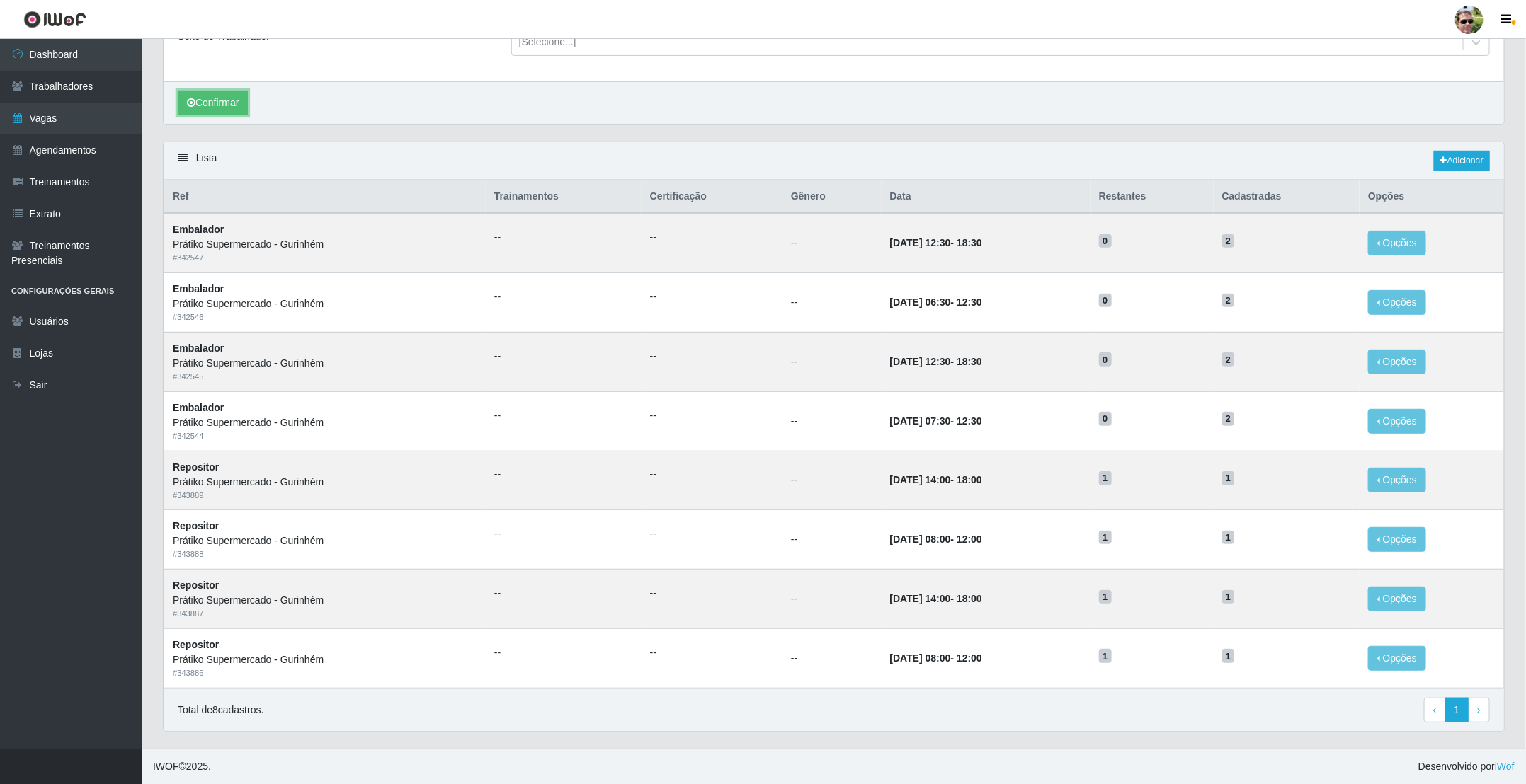
scroll to position [226, 0]
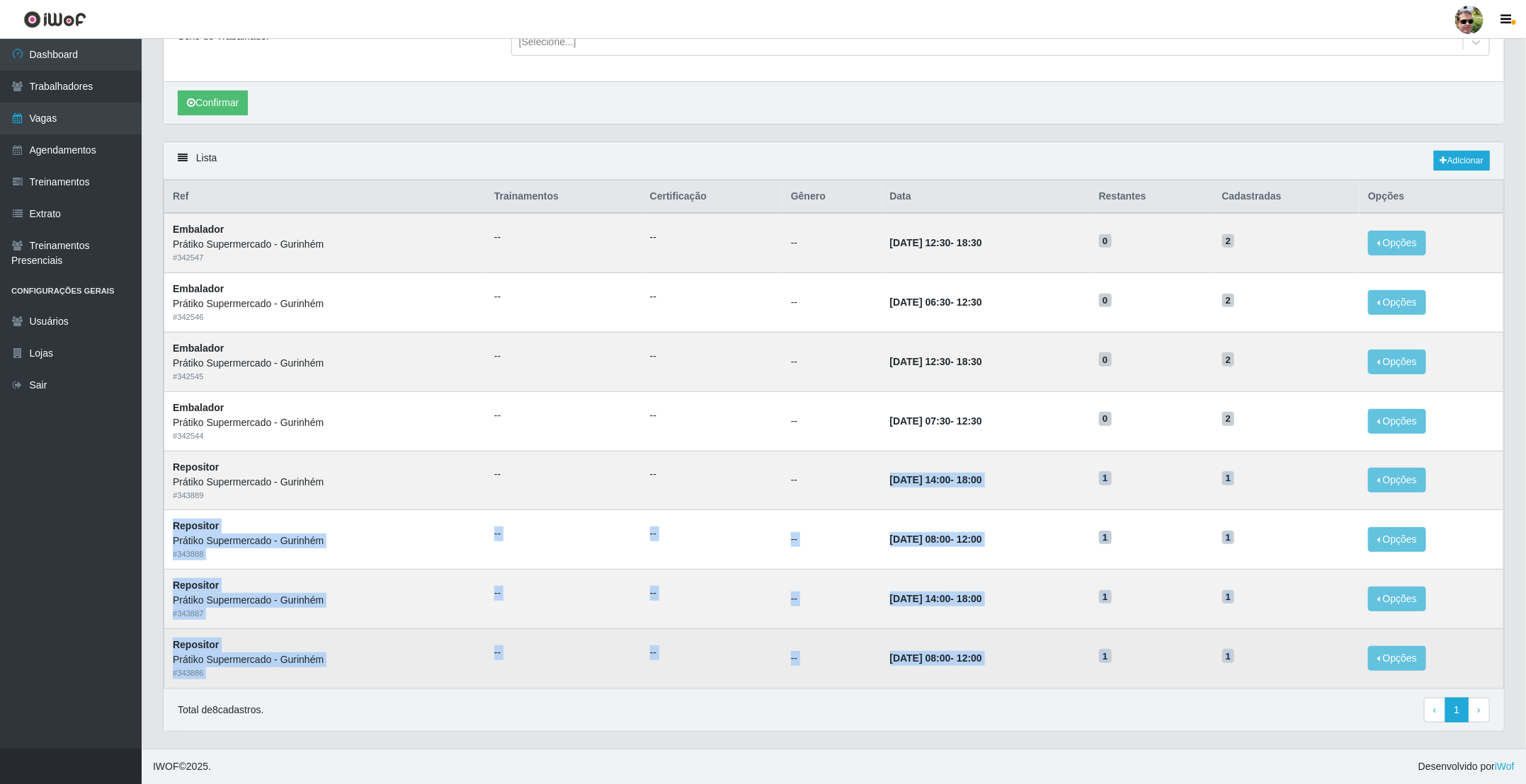
drag, startPoint x: 860, startPoint y: 468, endPoint x: 1269, endPoint y: 639, distance: 443.3
click at [1269, 639] on tbody "Embalador Prátiko Supermercado - Gurinhém # 342547 -- -- -- [DATE] 12:30 - 18:3…" at bounding box center [834, 450] width 1340 height 475
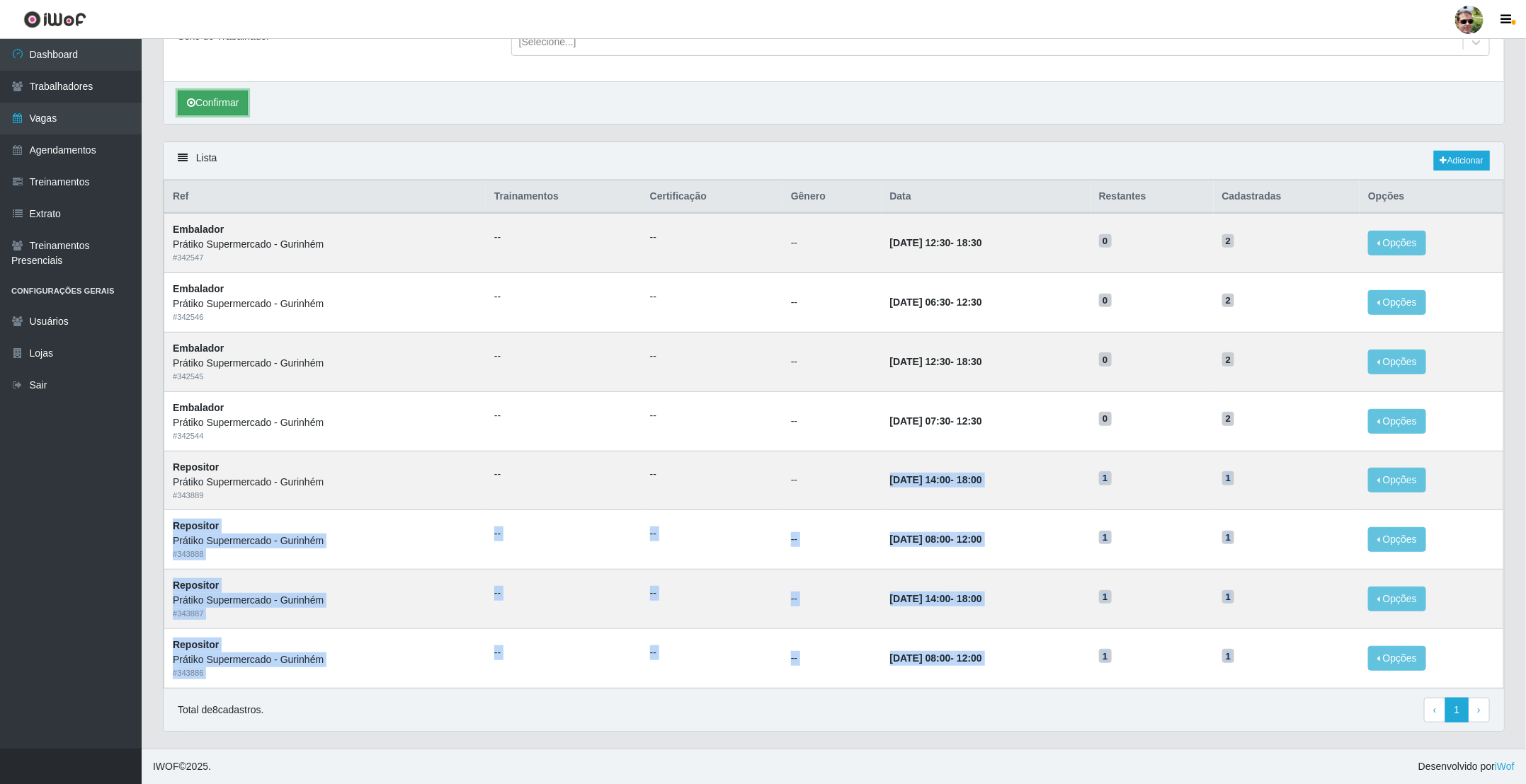
click at [222, 96] on button "Confirmar" at bounding box center [213, 102] width 71 height 25
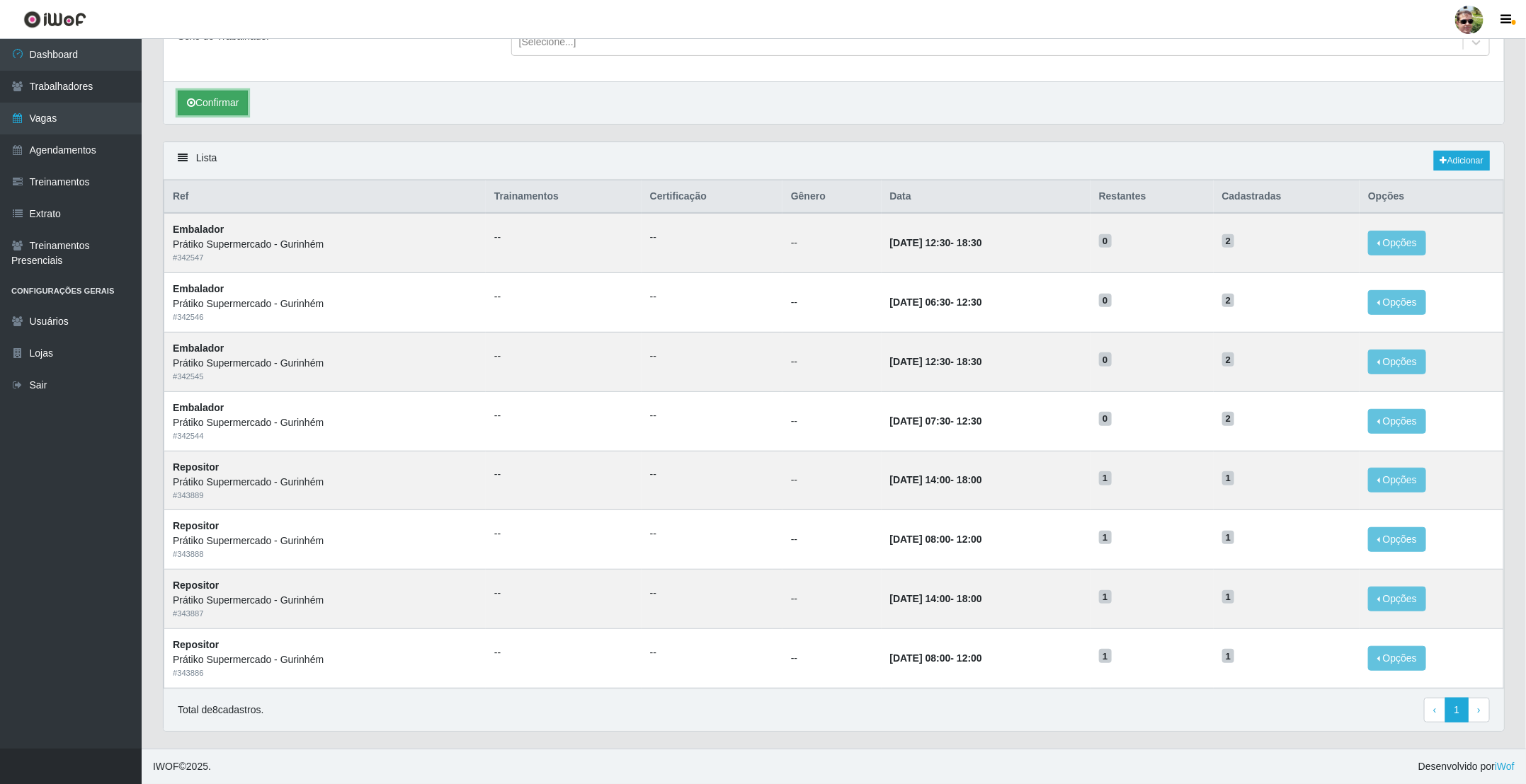
click at [193, 100] on icon "submit" at bounding box center [191, 102] width 9 height 10
click at [221, 99] on button "Confirmar" at bounding box center [213, 102] width 71 height 25
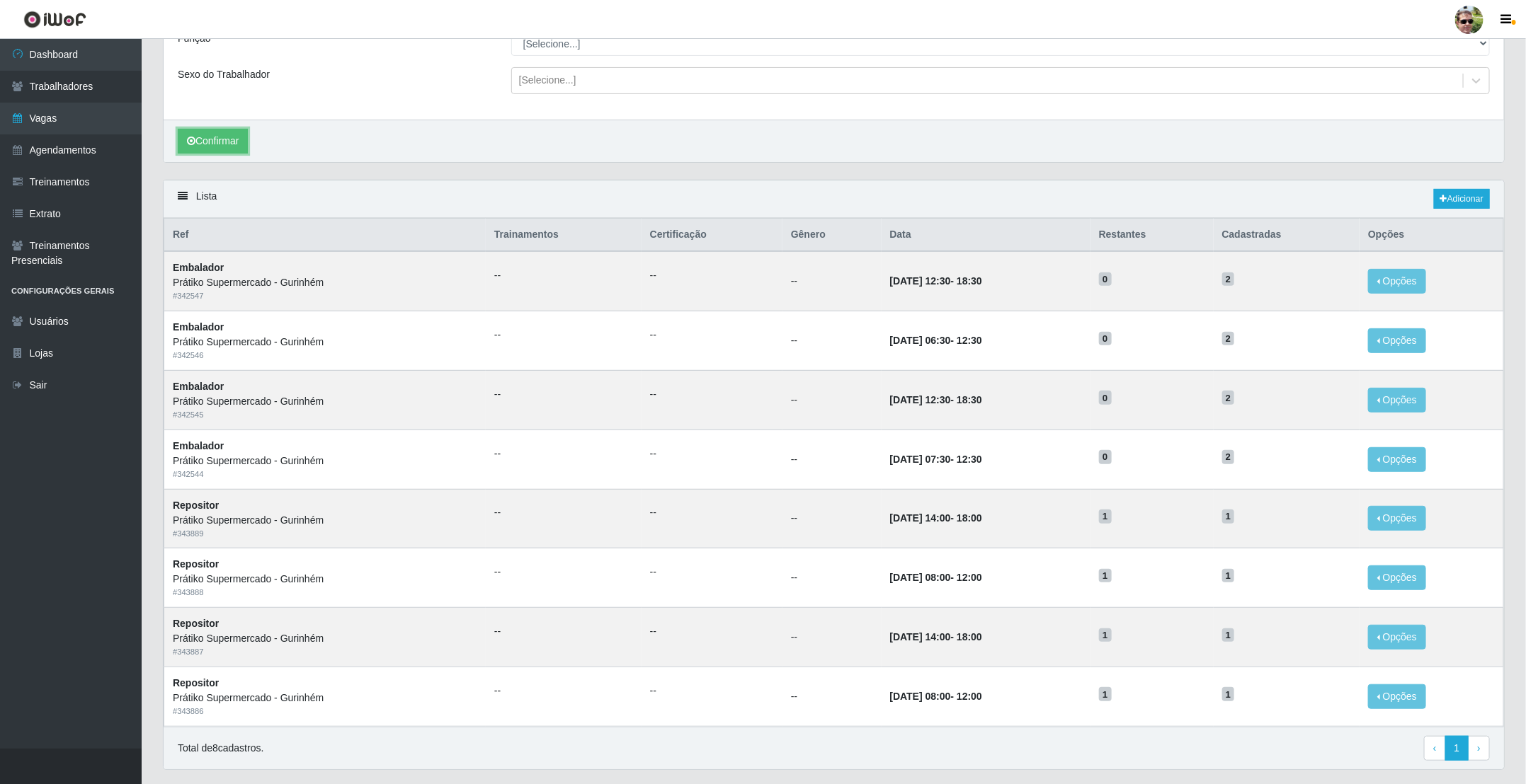
scroll to position [213, 0]
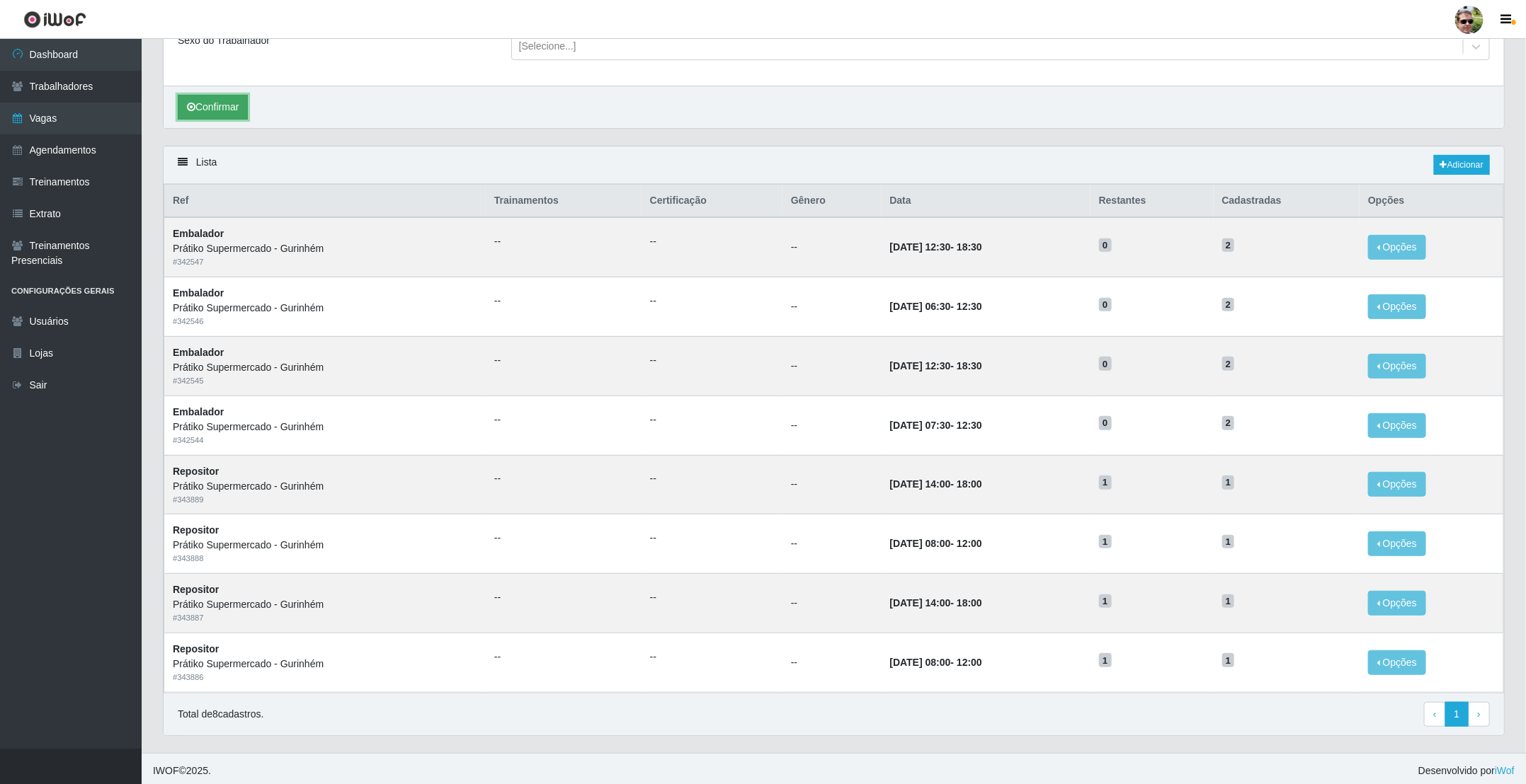
click at [217, 104] on button "Confirmar" at bounding box center [213, 106] width 71 height 25
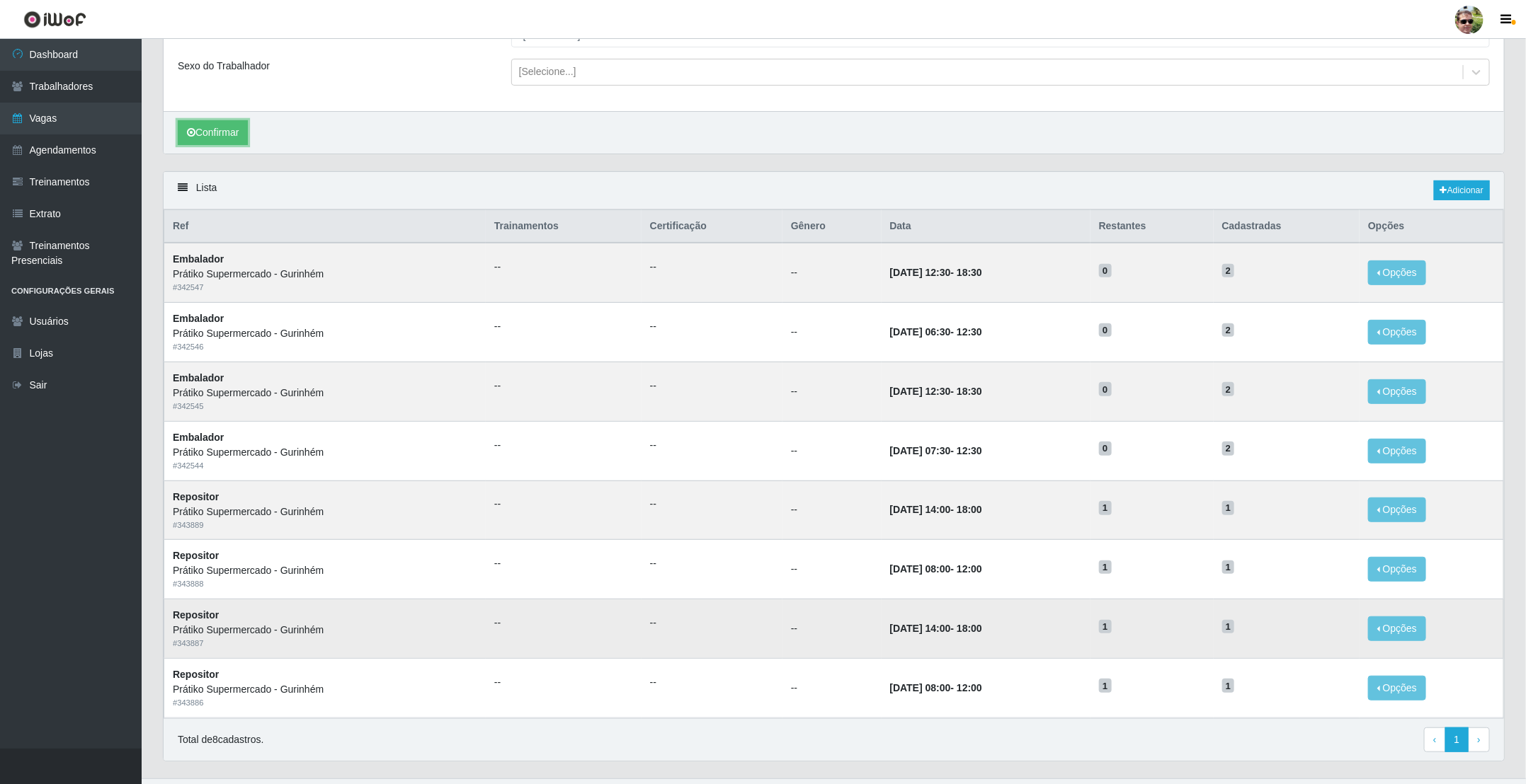
scroll to position [226, 0]
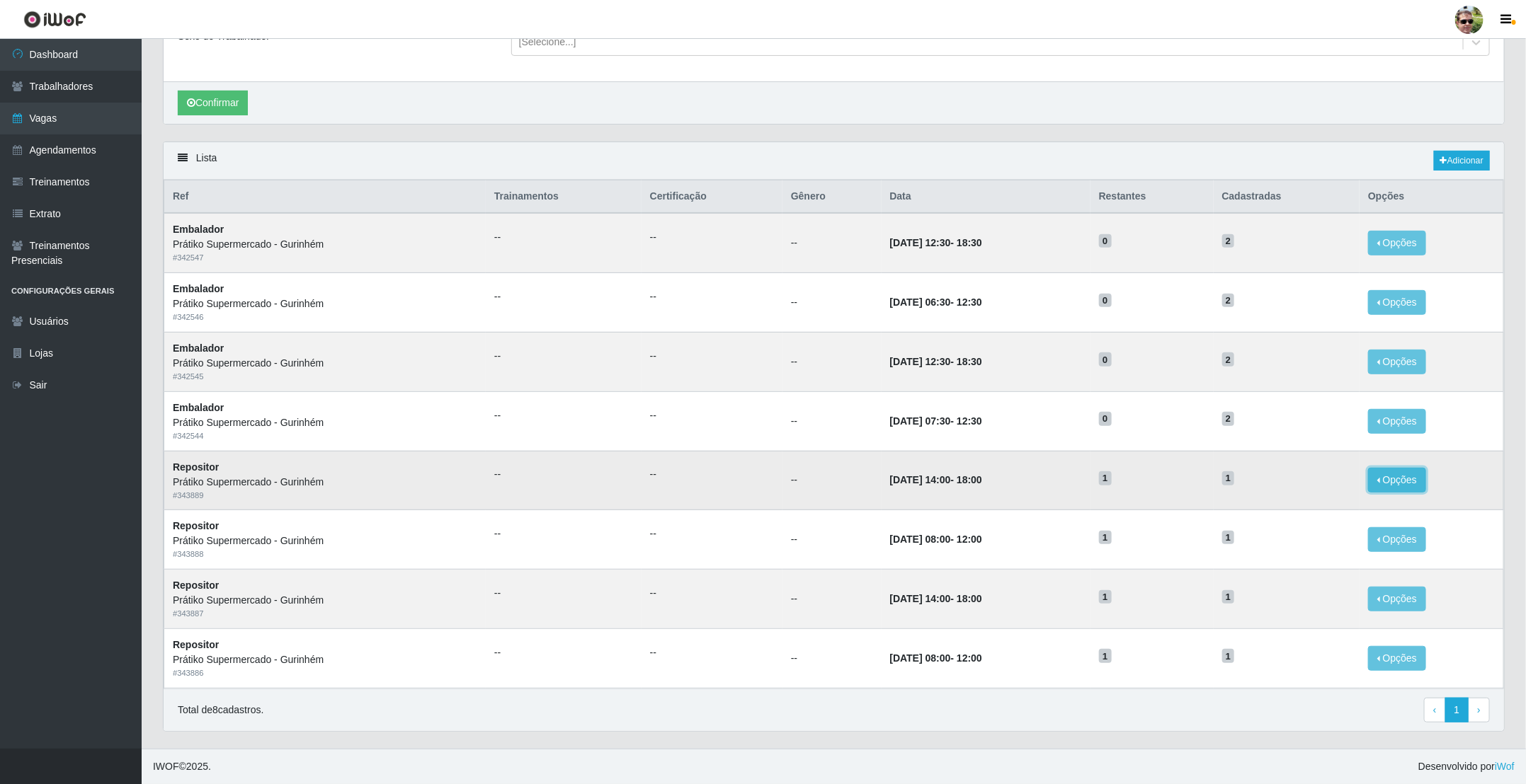
click at [1407, 479] on button "Opções" at bounding box center [1397, 480] width 58 height 25
click at [1311, 512] on div "Deletar" at bounding box center [1310, 513] width 84 height 15
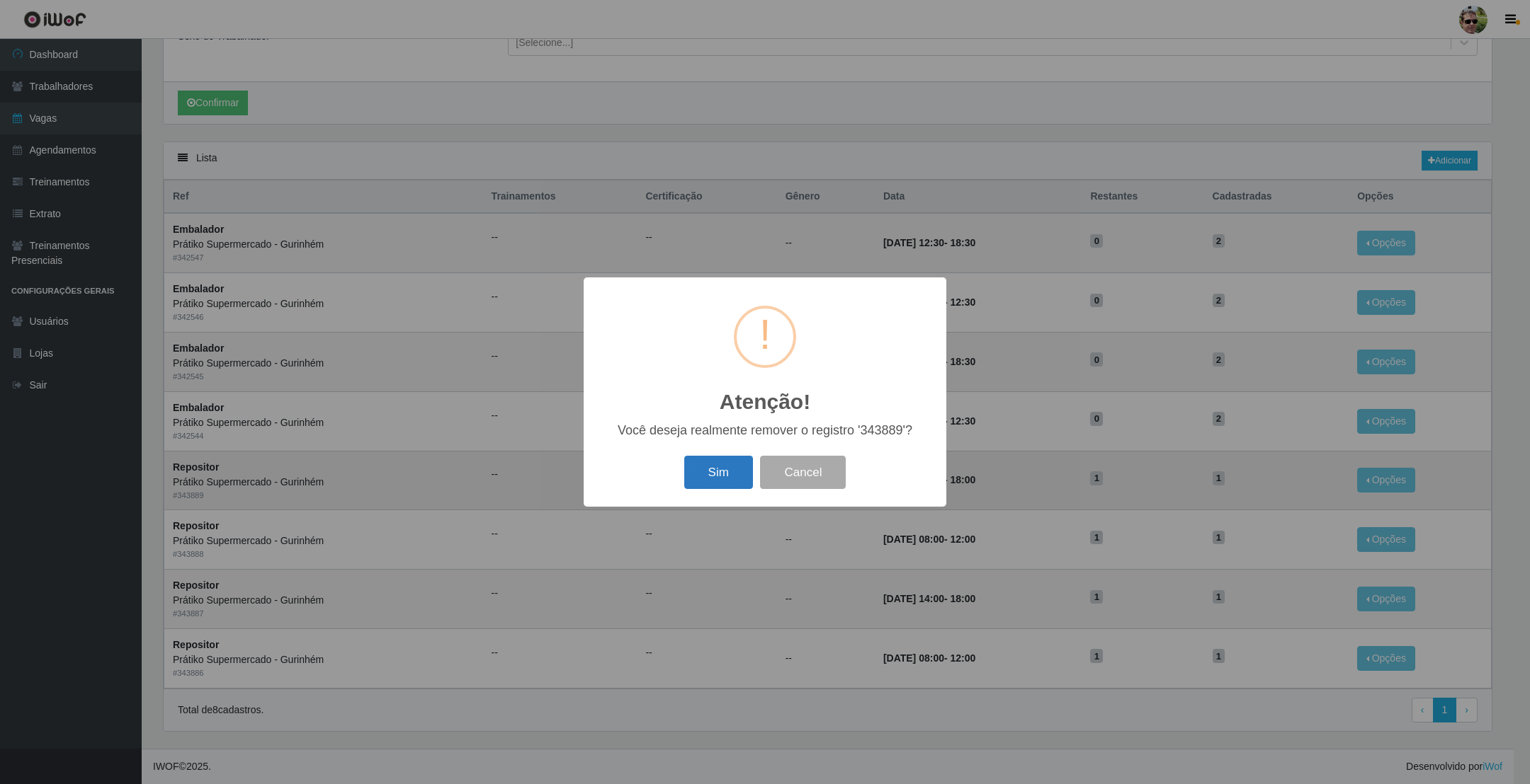
click at [703, 479] on button "Sim" at bounding box center [718, 472] width 69 height 33
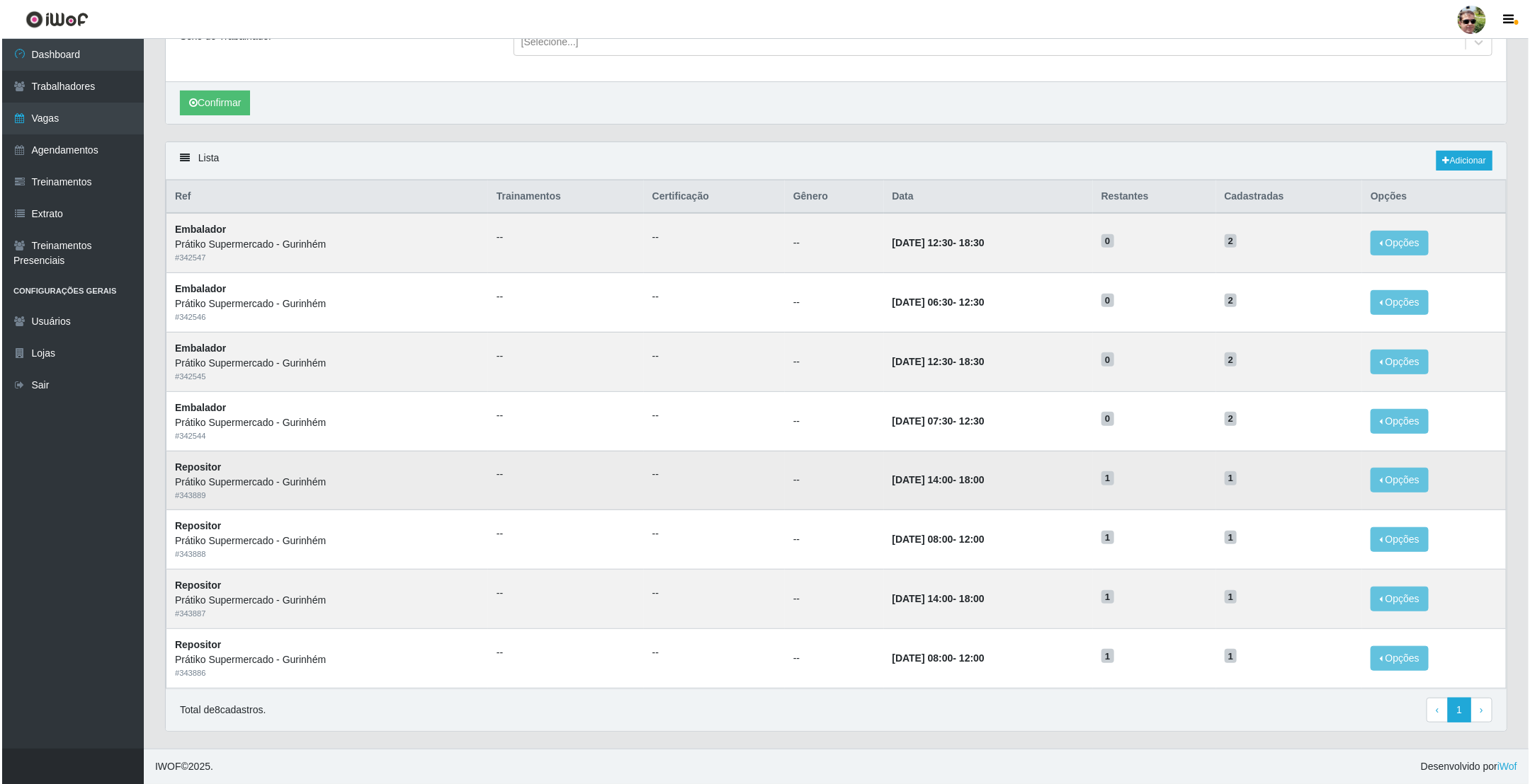
scroll to position [0, 0]
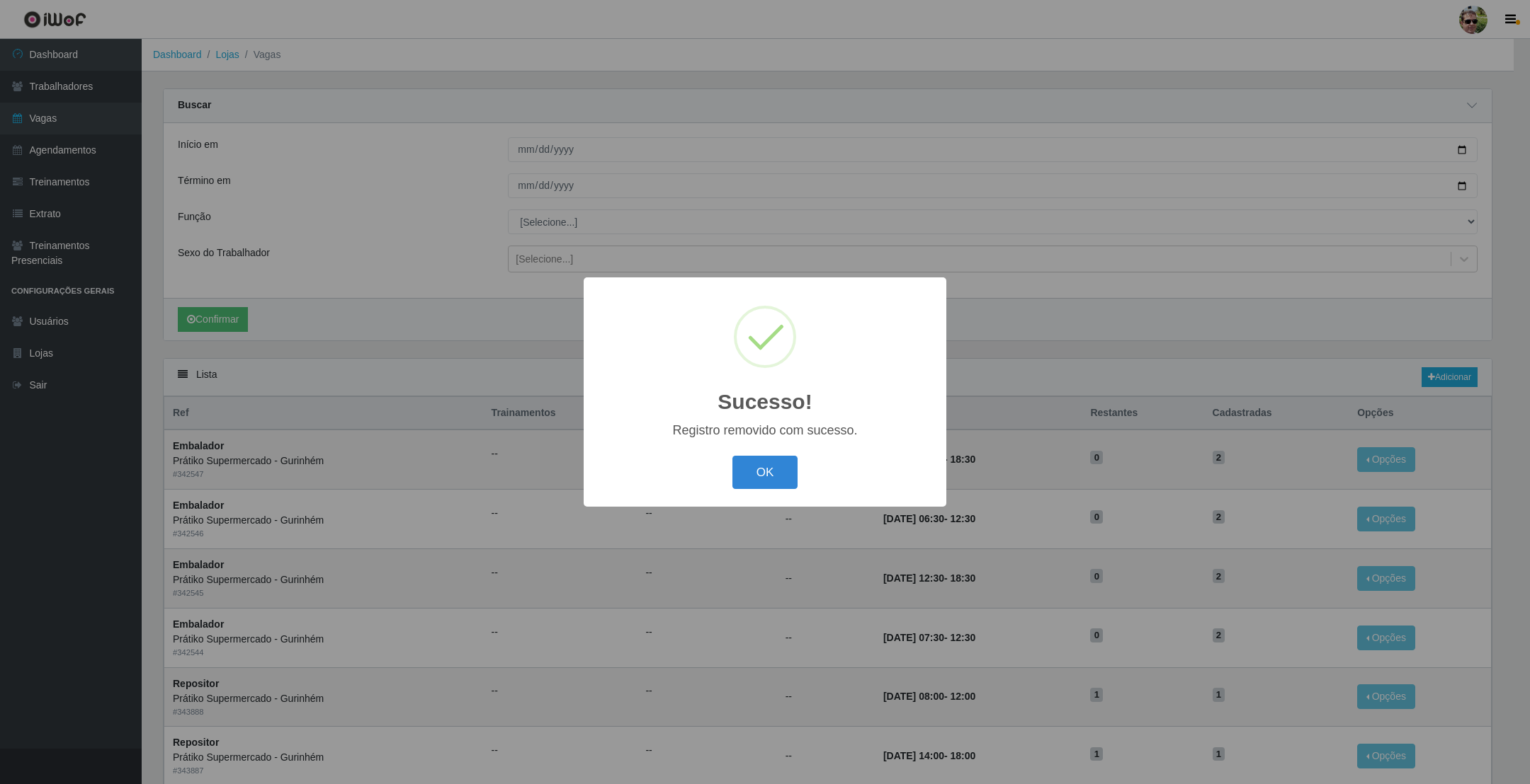
click at [799, 467] on div "OK Cancel" at bounding box center [765, 472] width 334 height 41
click at [776, 472] on button "OK" at bounding box center [765, 472] width 66 height 33
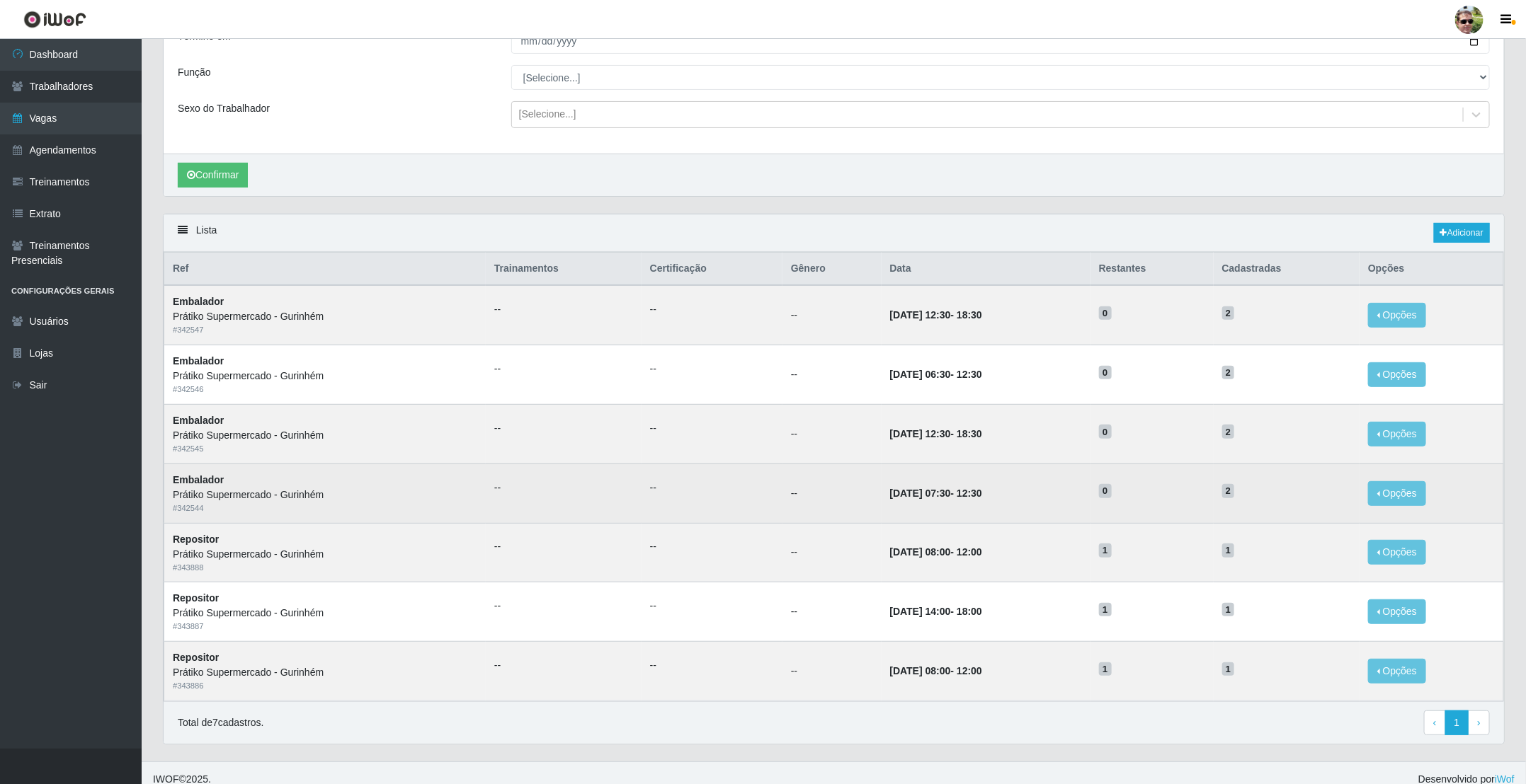
scroll to position [166, 0]
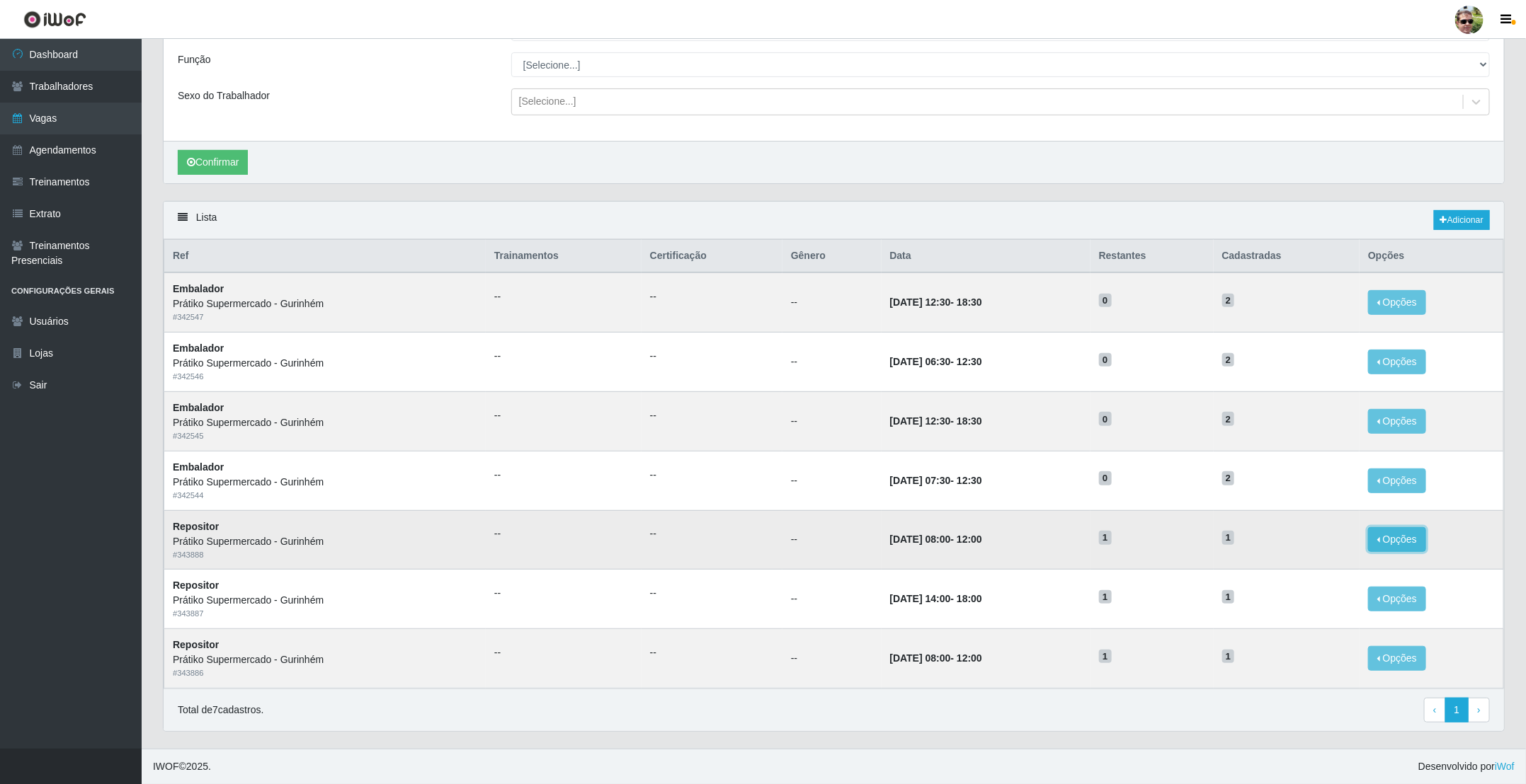
click at [1377, 533] on button "Opções" at bounding box center [1397, 540] width 58 height 25
click at [1315, 578] on button "Deletar" at bounding box center [1310, 571] width 112 height 29
click at [1375, 536] on button "Opções" at bounding box center [1397, 540] width 58 height 25
click at [1313, 564] on div "Deletar" at bounding box center [1310, 571] width 84 height 15
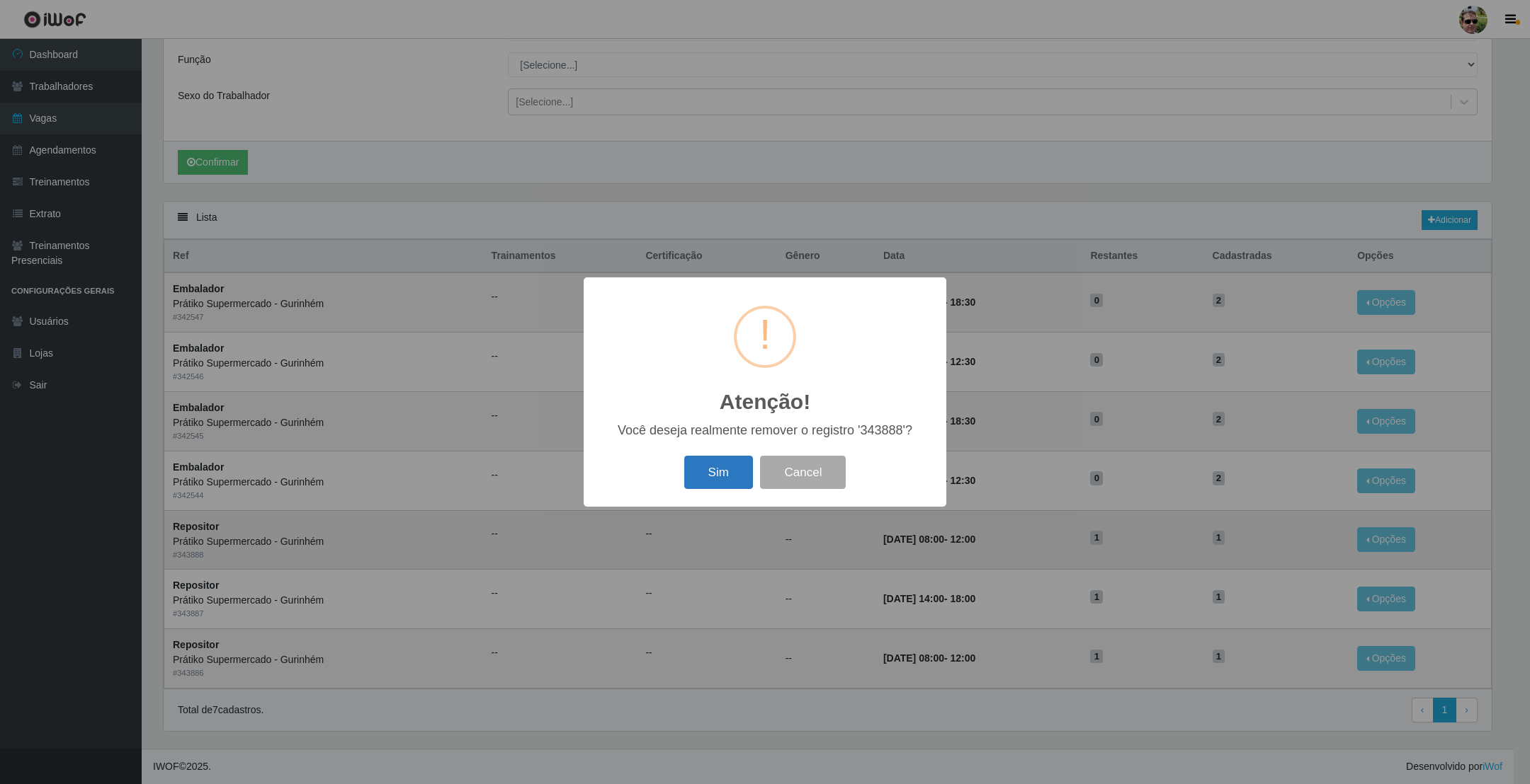
click at [710, 476] on button "Sim" at bounding box center [718, 472] width 69 height 33
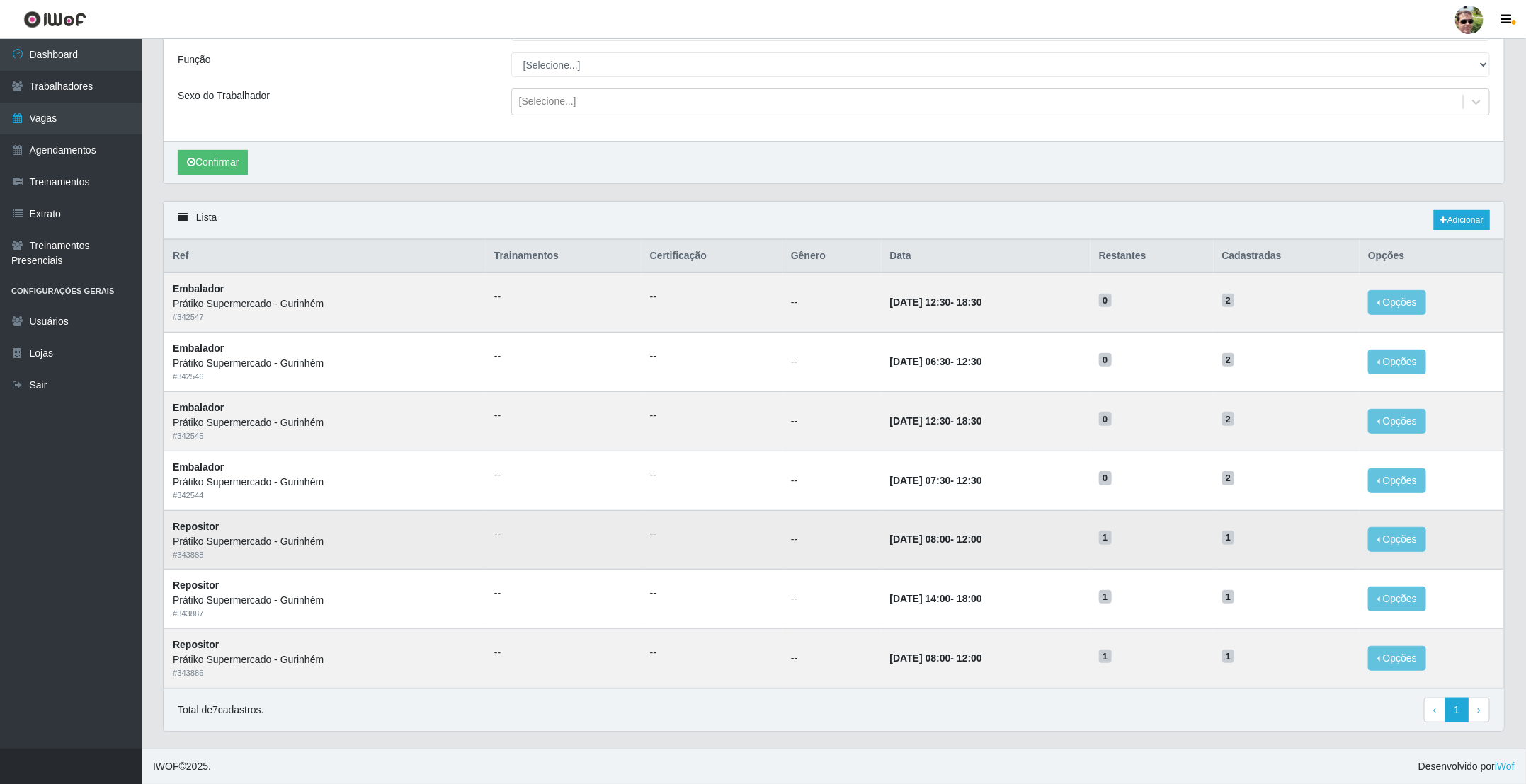
scroll to position [0, 0]
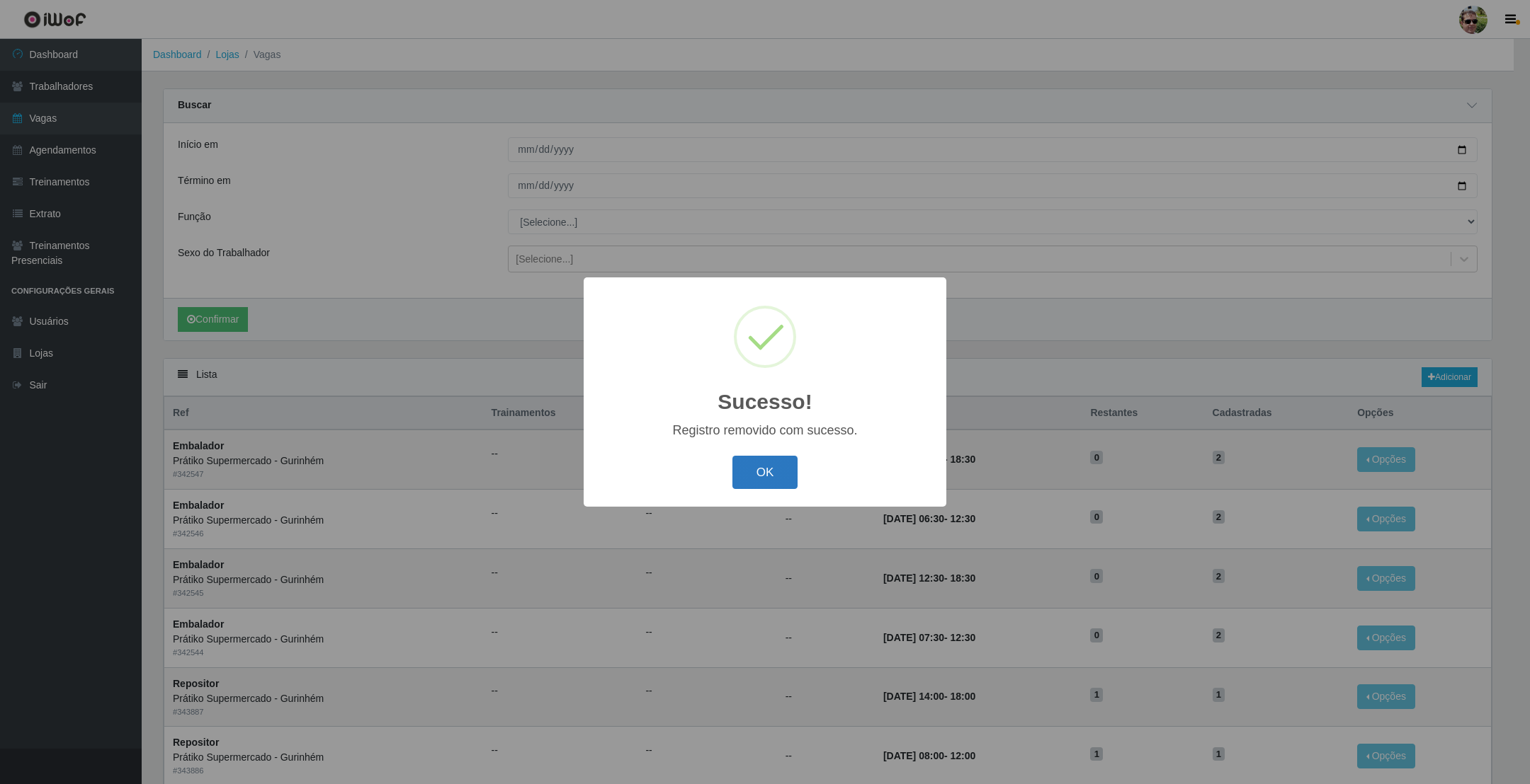
click at [755, 469] on button "OK" at bounding box center [765, 472] width 66 height 33
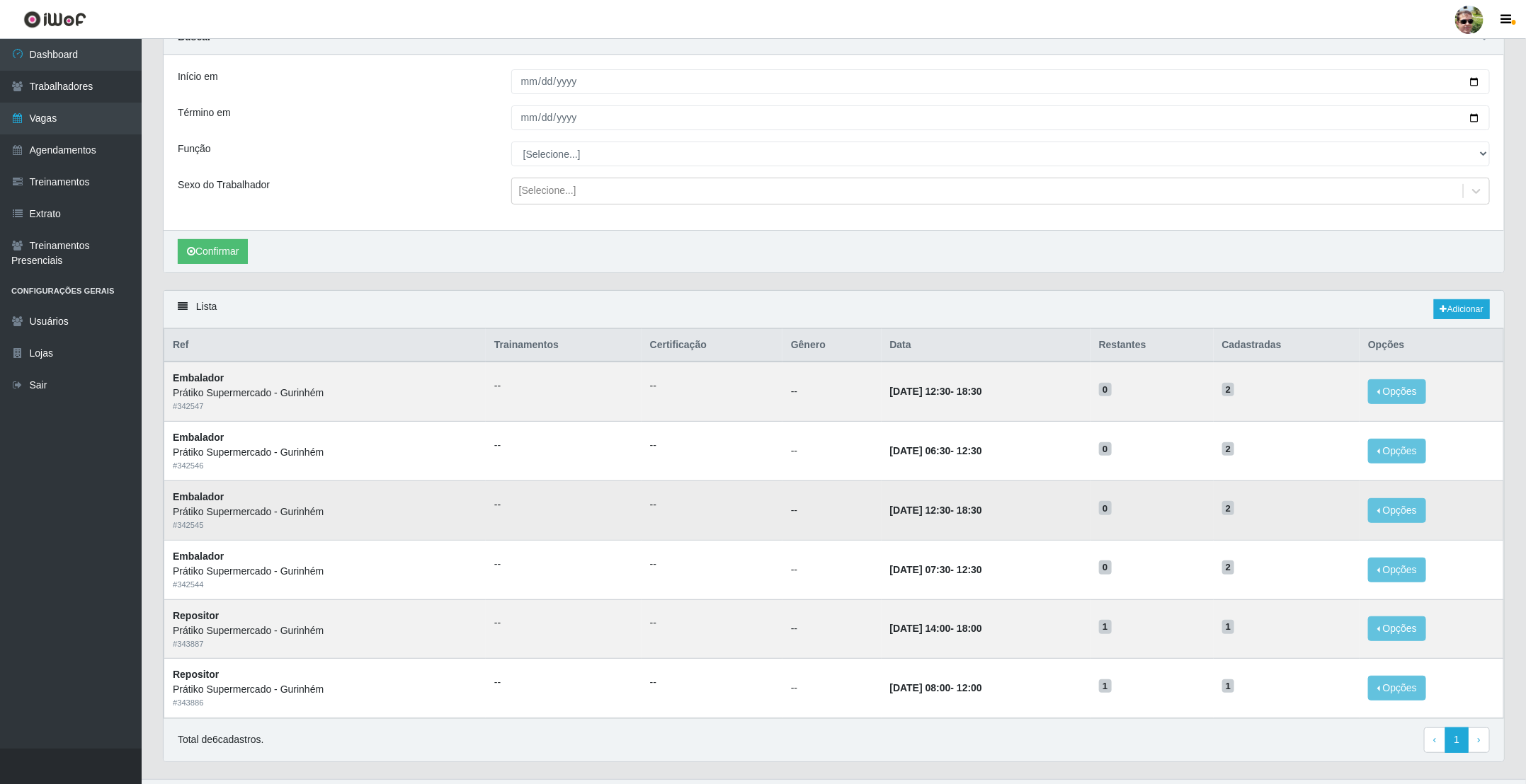
scroll to position [106, 0]
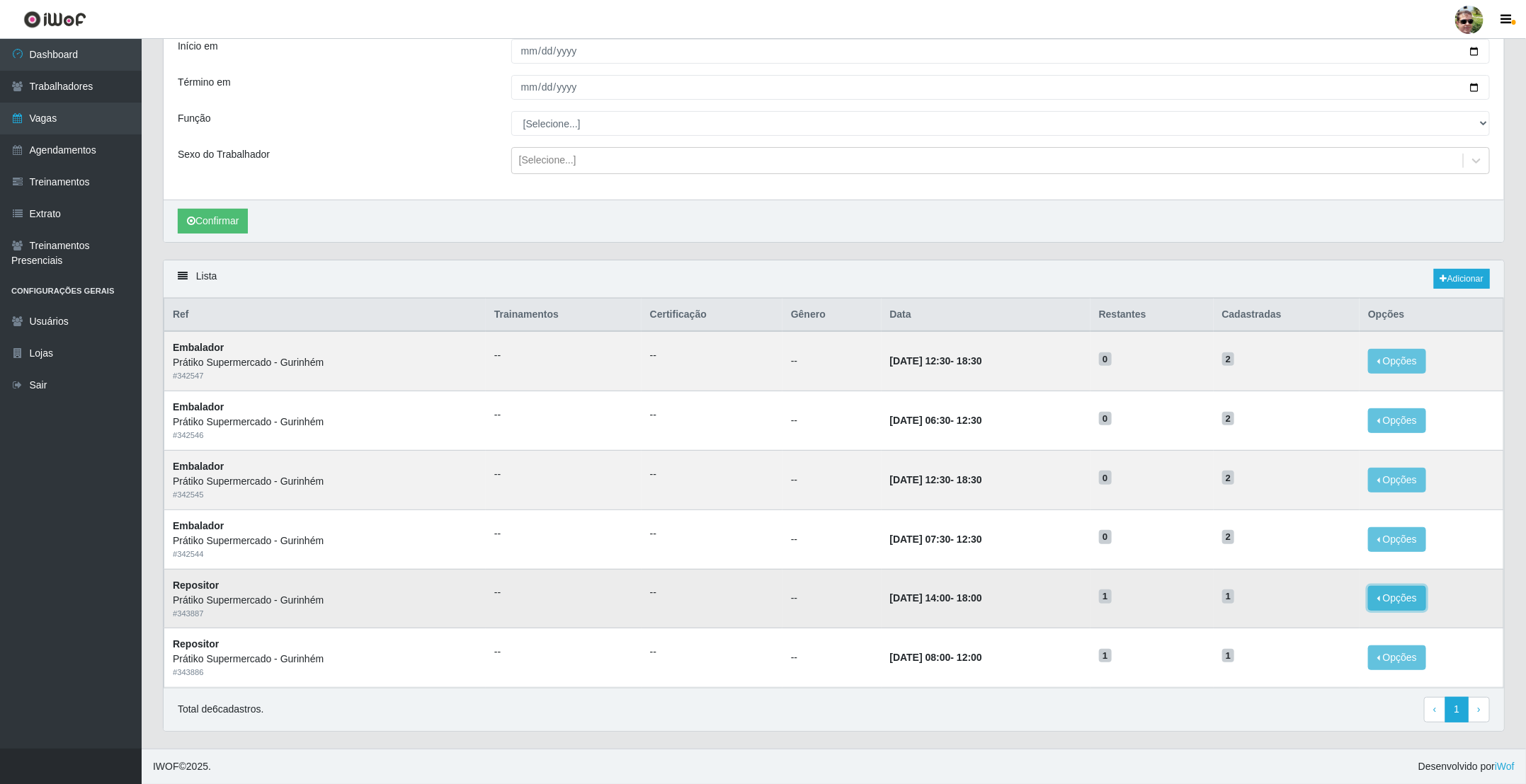
click at [1380, 590] on button "Opções" at bounding box center [1397, 598] width 58 height 25
click at [1330, 629] on div "Deletar" at bounding box center [1310, 631] width 84 height 15
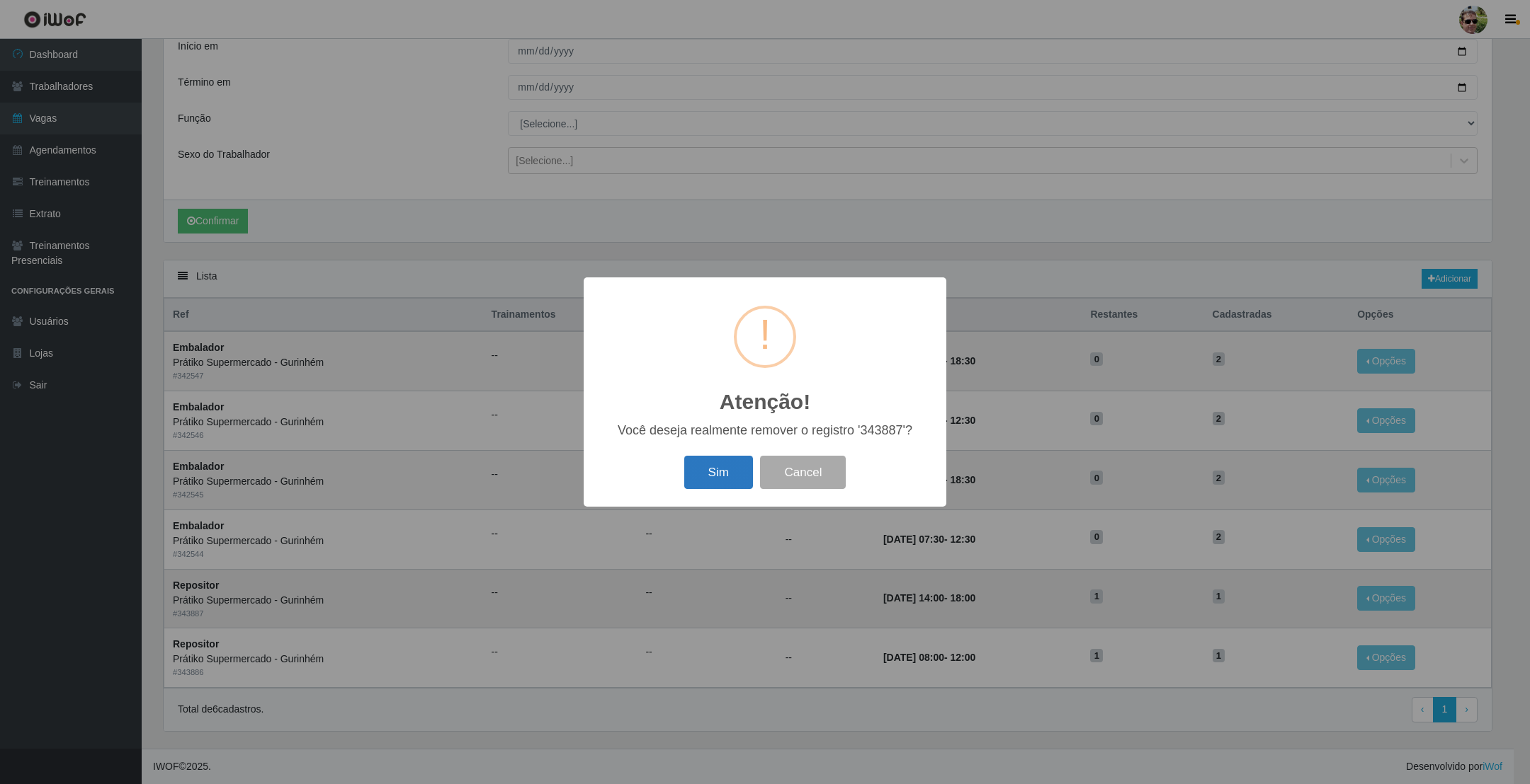
click at [727, 476] on button "Sim" at bounding box center [718, 472] width 69 height 33
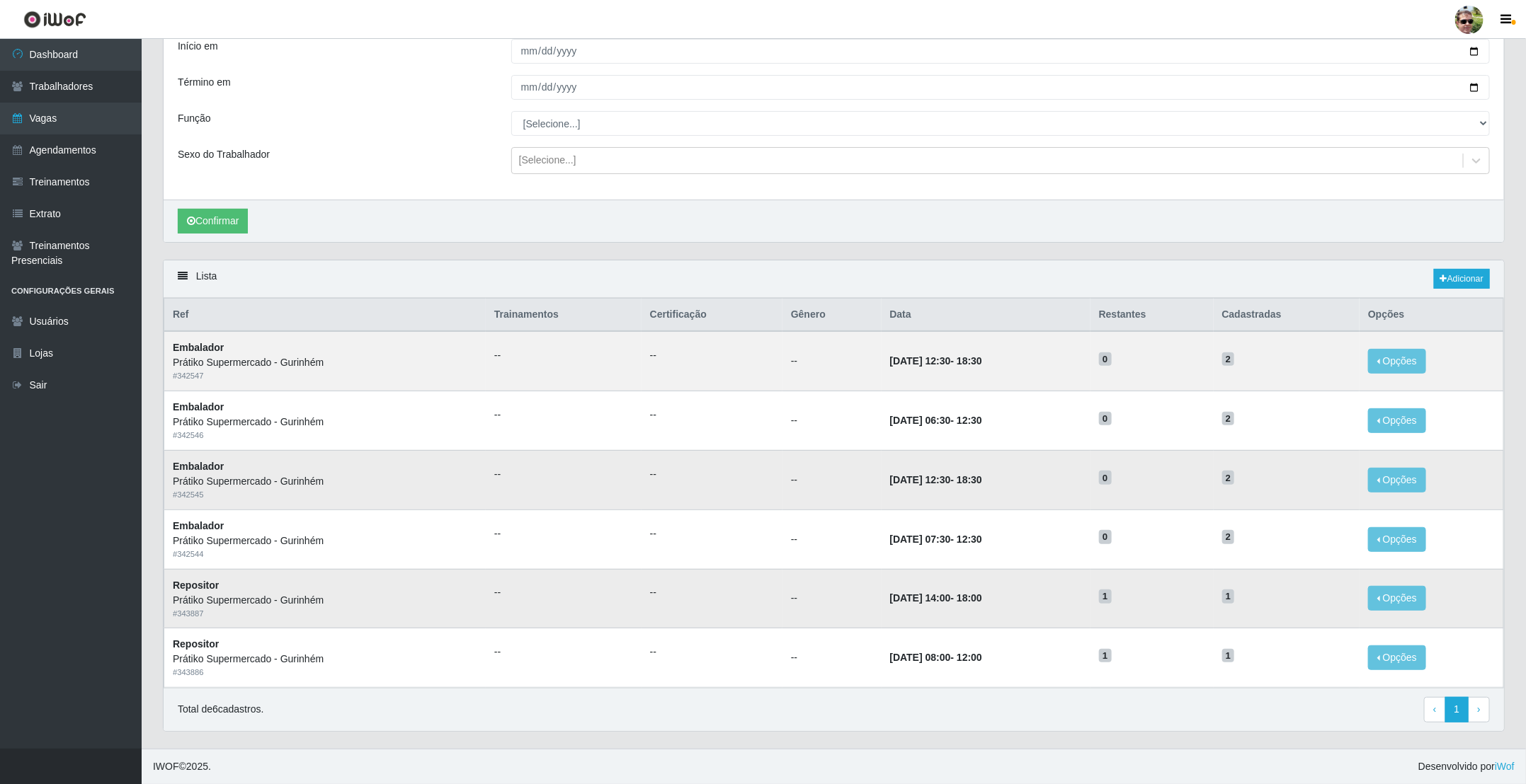
scroll to position [0, 0]
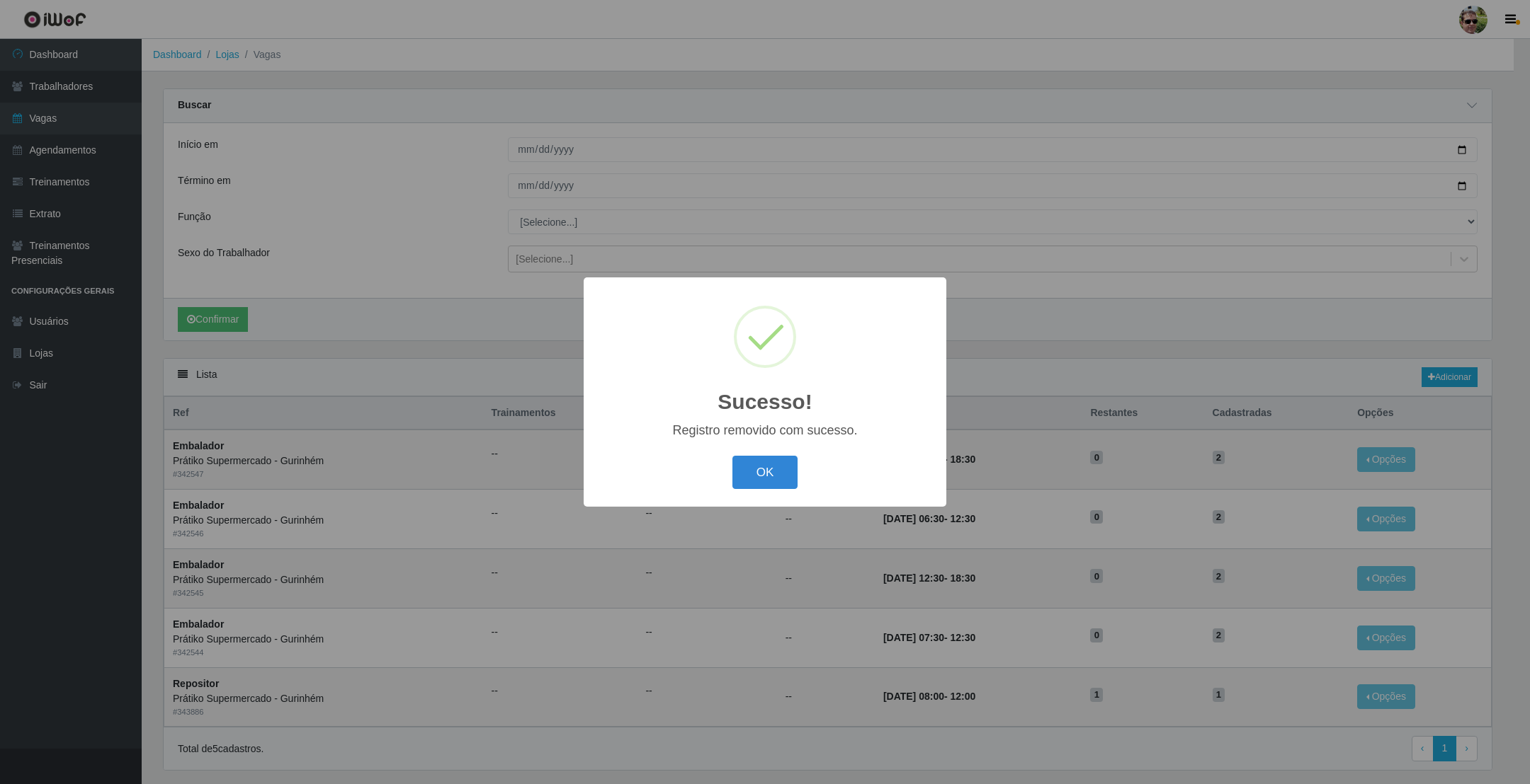
drag, startPoint x: 736, startPoint y: 471, endPoint x: 880, endPoint y: 444, distance: 146.5
click at [738, 470] on button "OK" at bounding box center [765, 472] width 66 height 33
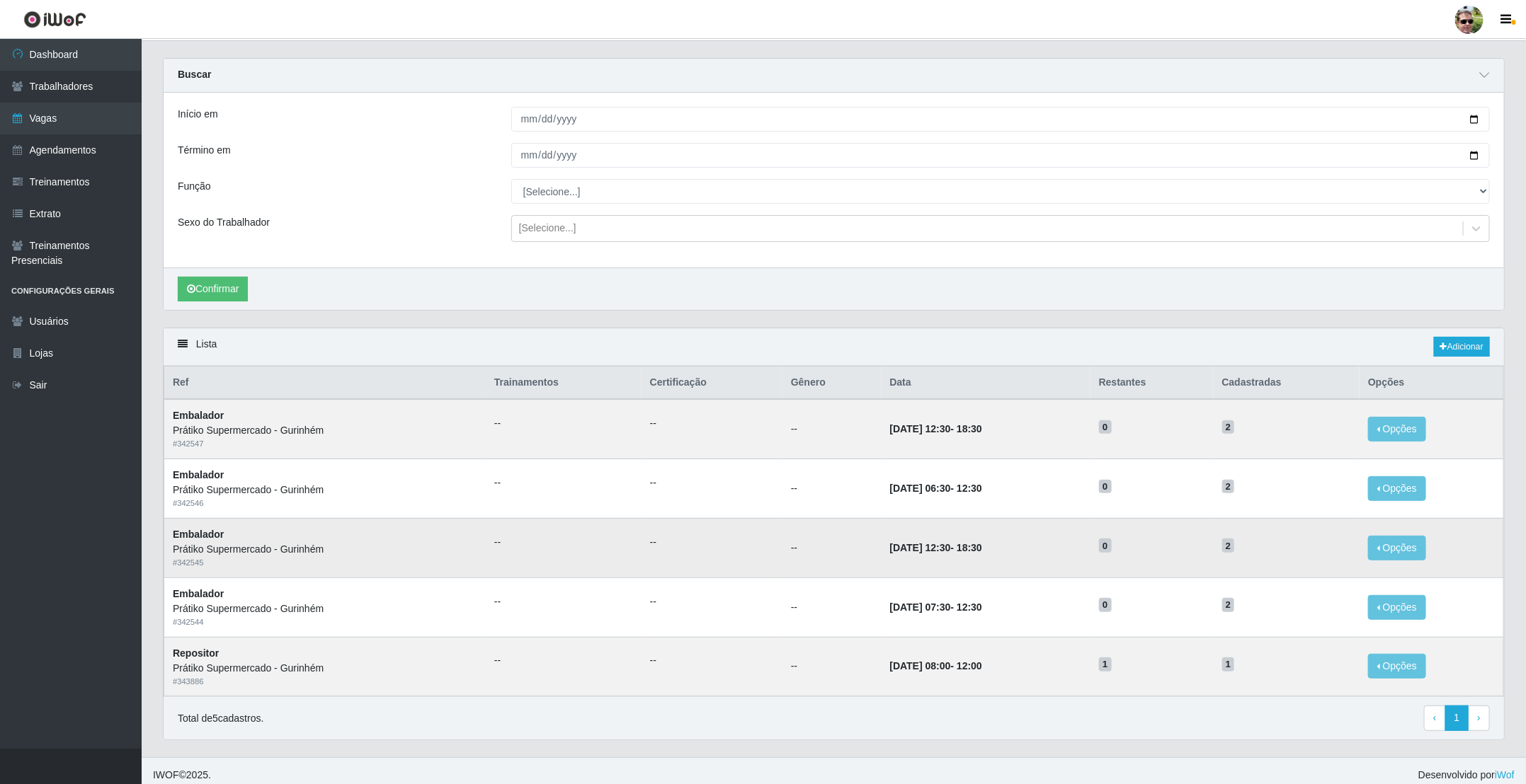
scroll to position [47, 0]
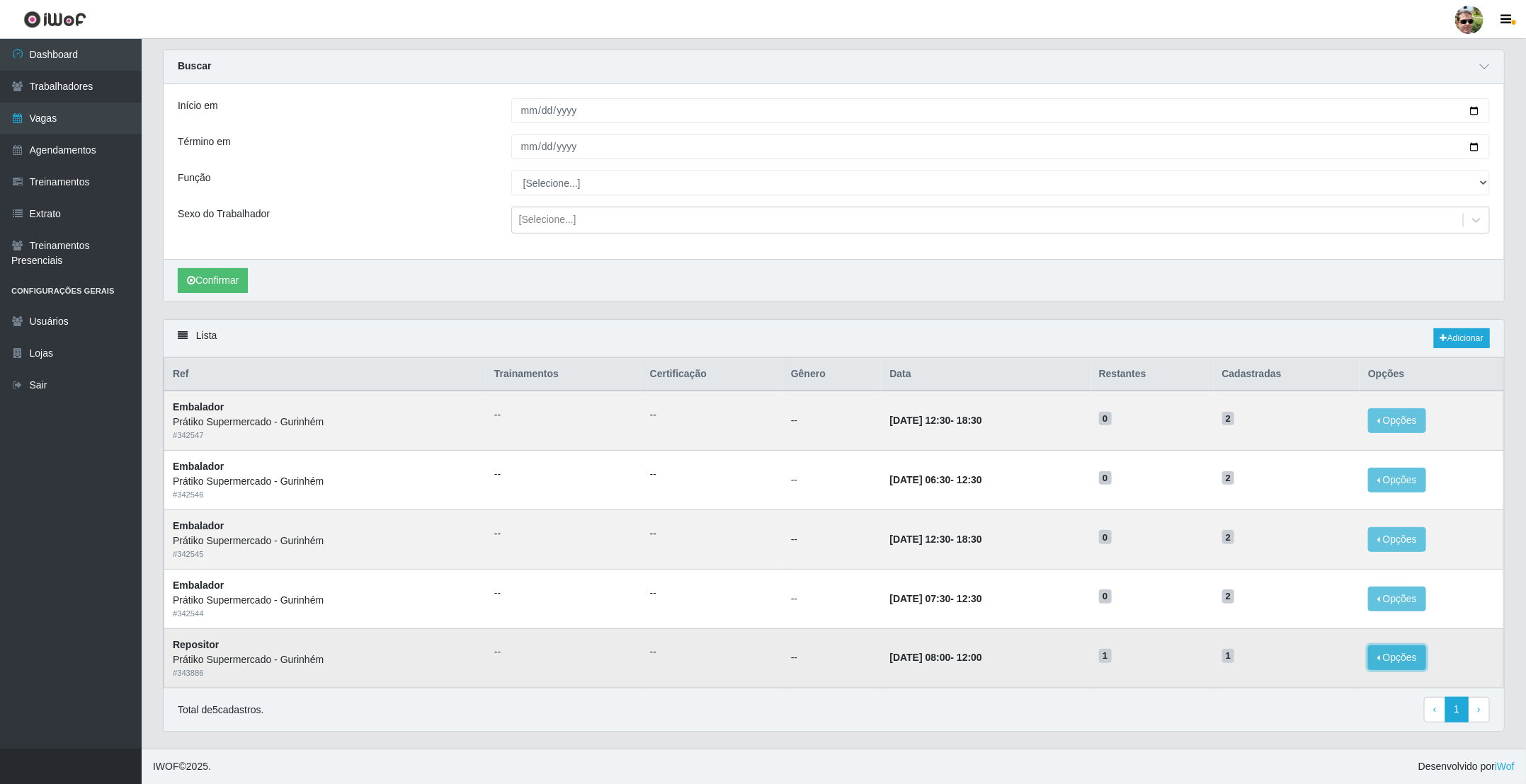
click at [1405, 653] on button "Opções" at bounding box center [1397, 658] width 58 height 25
click at [1285, 658] on button "Deletar" at bounding box center [1310, 669] width 112 height 29
click at [1396, 658] on button "Opções" at bounding box center [1397, 658] width 58 height 25
click at [1307, 656] on button "Deletar" at bounding box center [1310, 669] width 112 height 29
click at [1388, 666] on button "Opções" at bounding box center [1397, 658] width 58 height 25
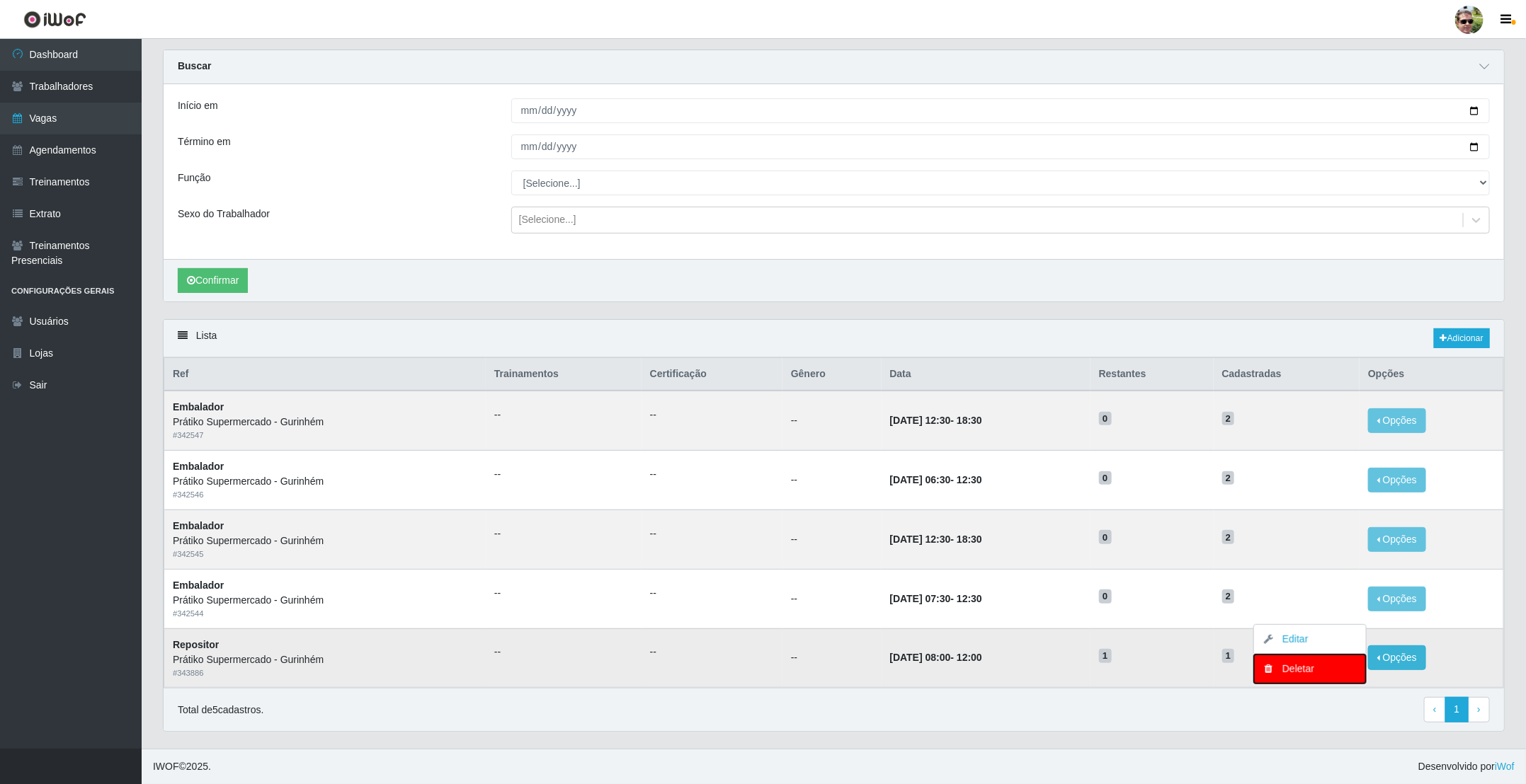
click at [1298, 672] on div "Deletar" at bounding box center [1310, 669] width 84 height 15
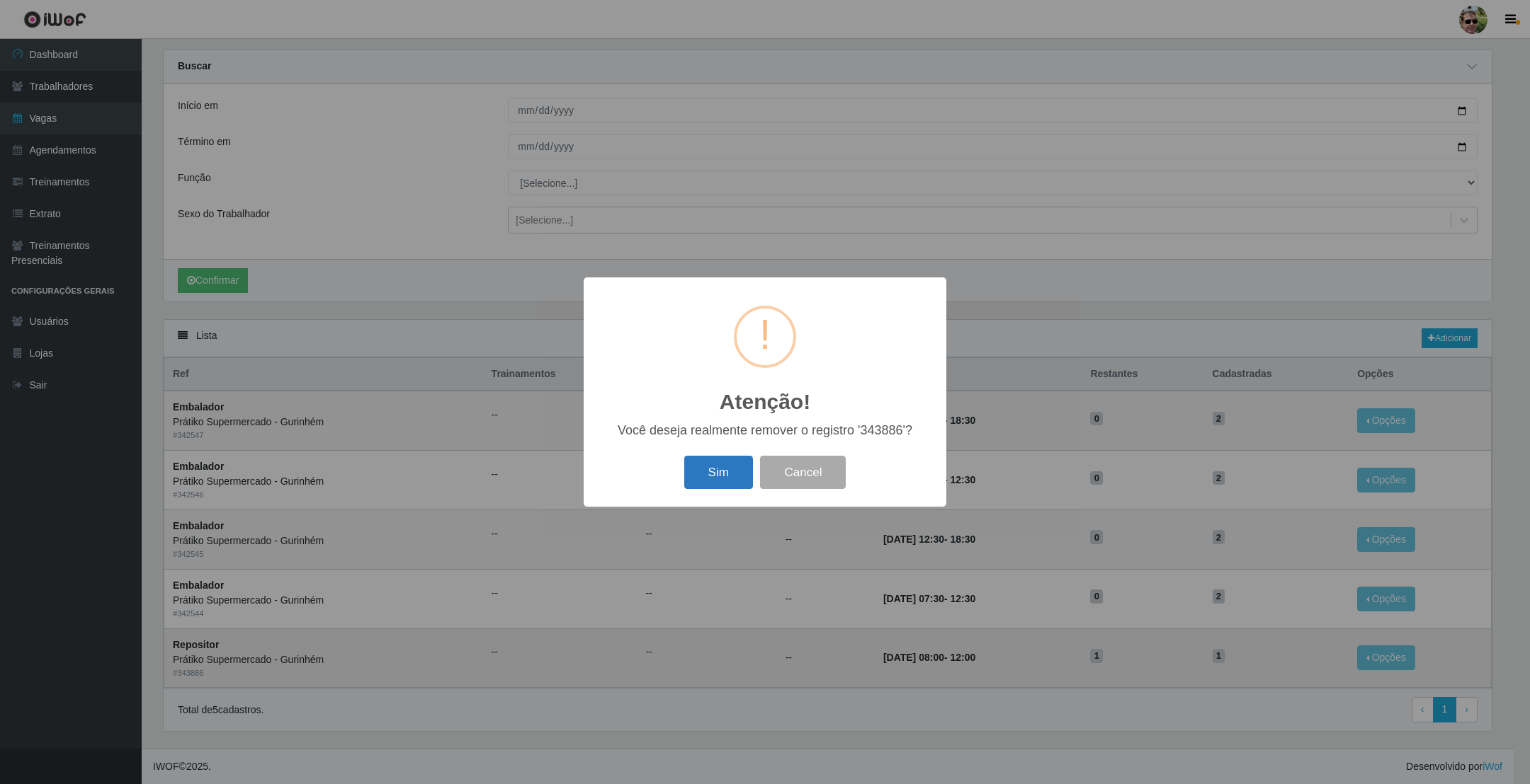
click at [727, 474] on button "Sim" at bounding box center [718, 472] width 69 height 33
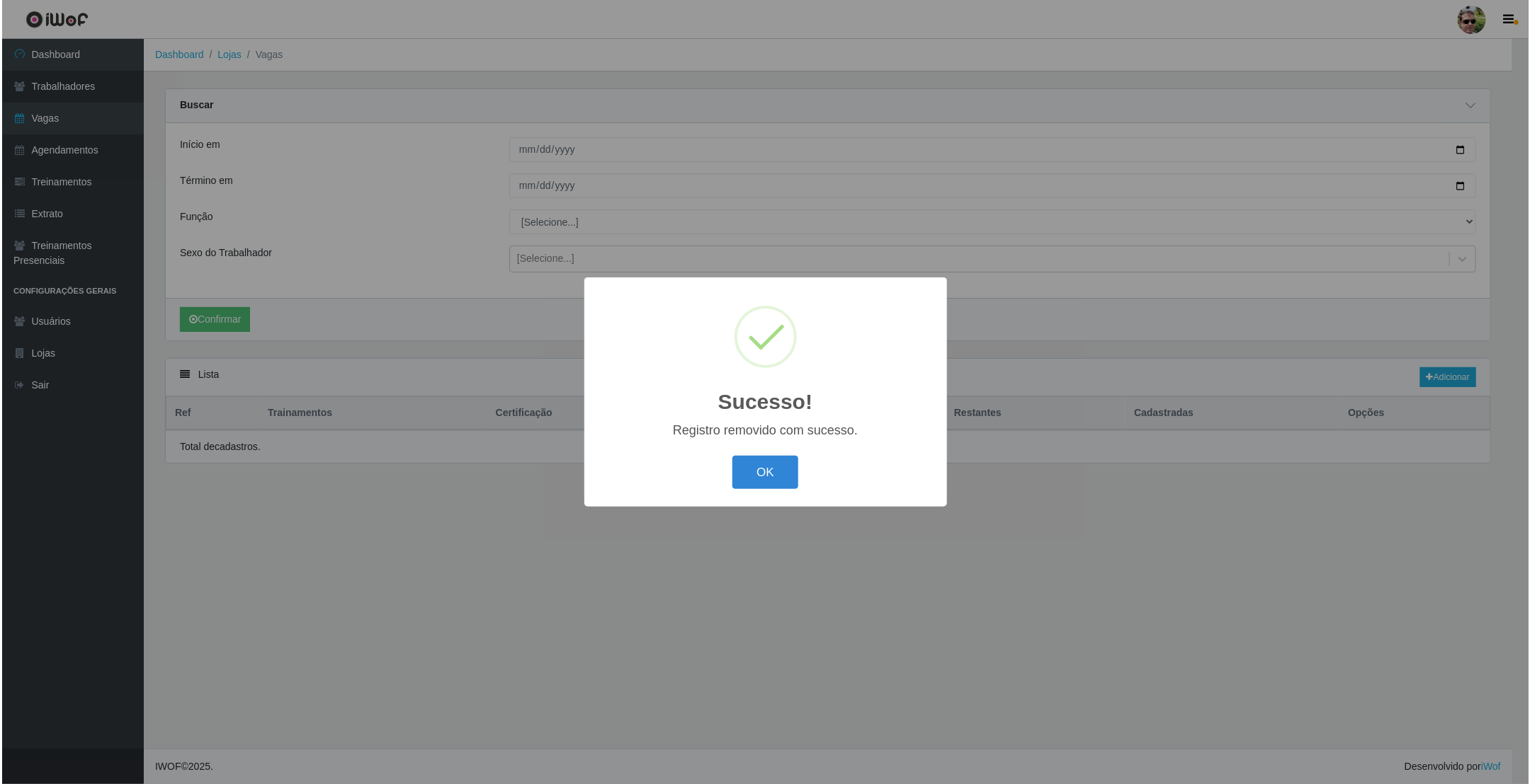
scroll to position [0, 0]
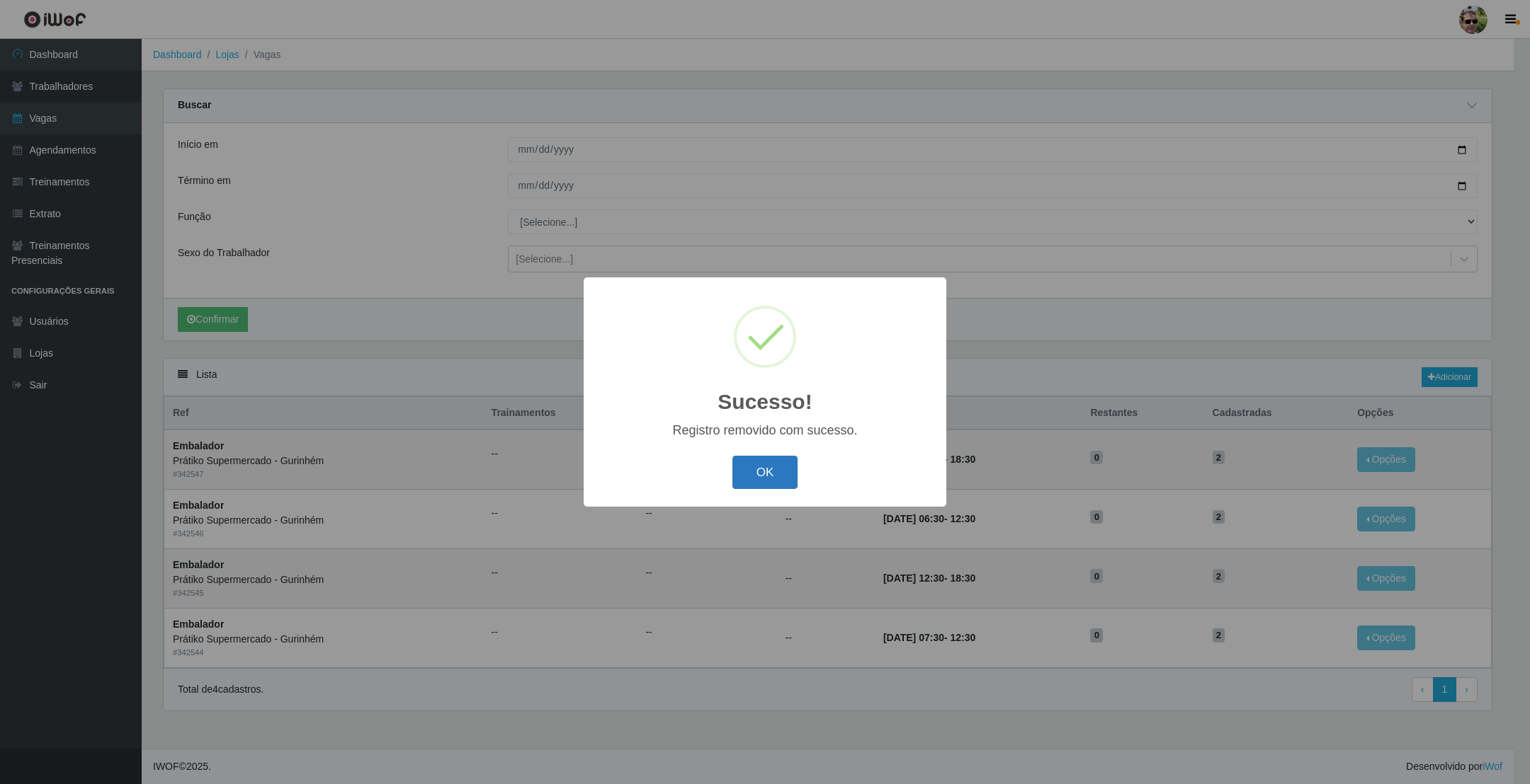
click at [753, 472] on button "OK" at bounding box center [765, 472] width 66 height 33
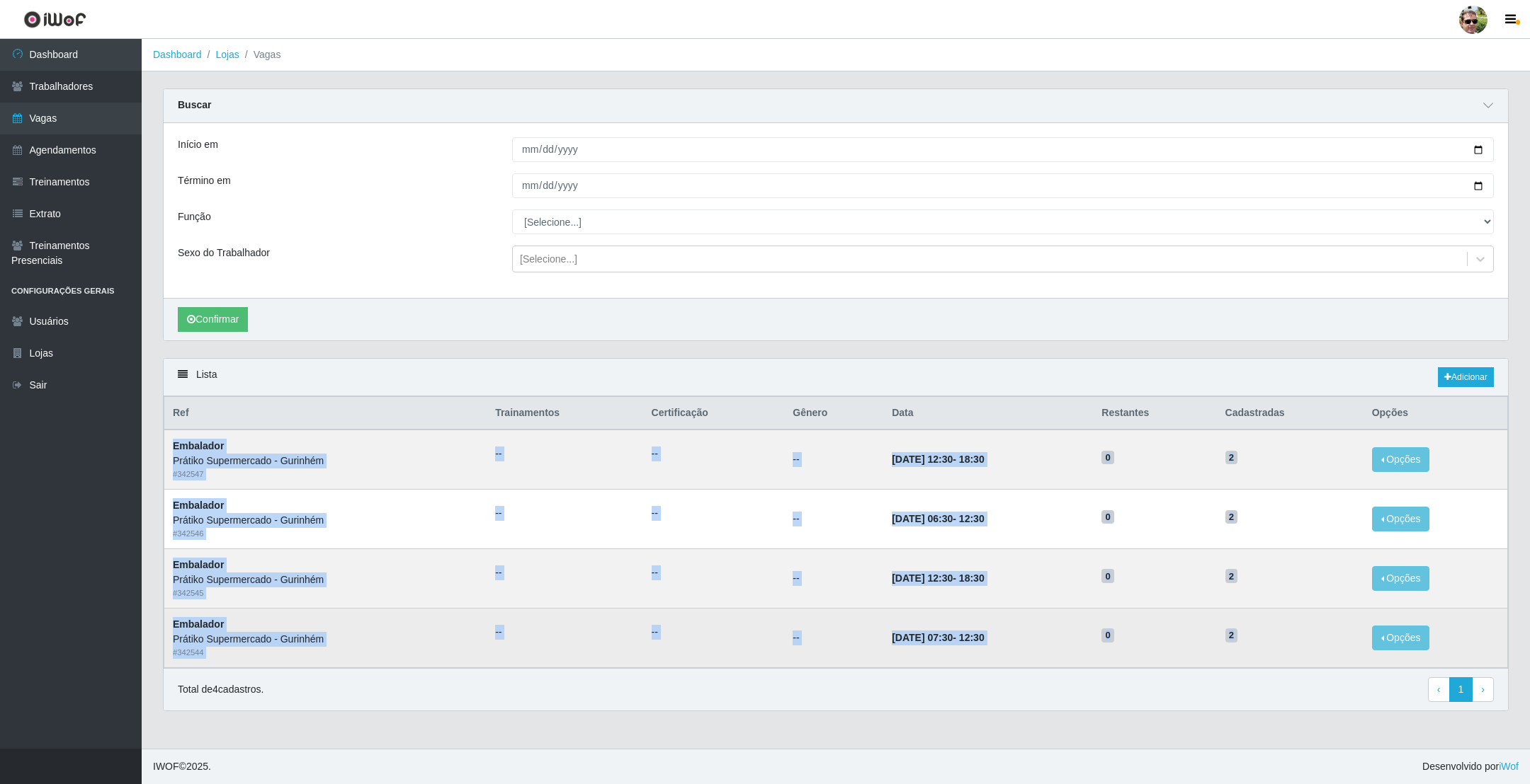
drag, startPoint x: 174, startPoint y: 450, endPoint x: 1372, endPoint y: 749, distance: 1234.7
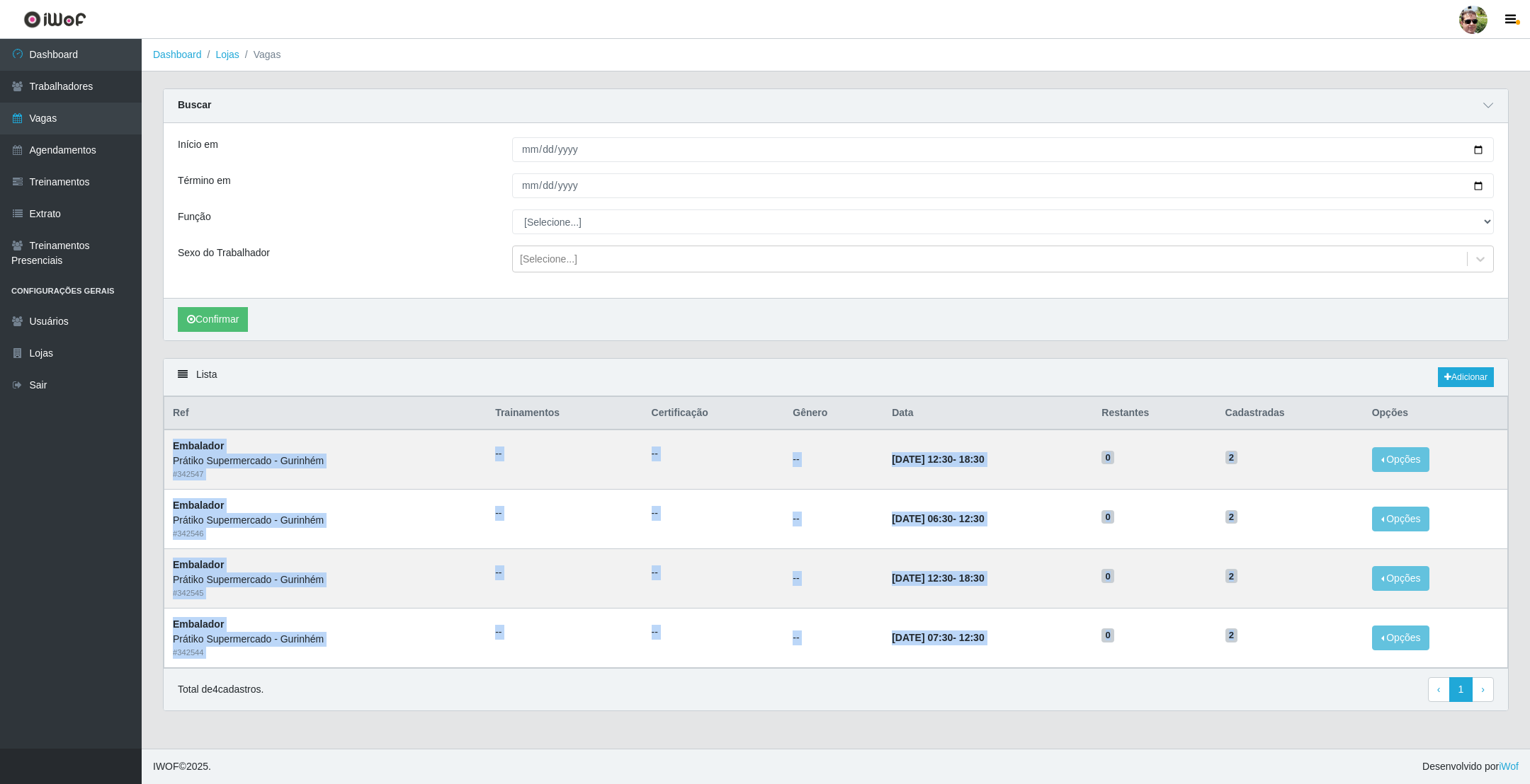
click at [1275, 635] on tbody "Embalador Prátiko Supermercado - Gurinhém # 342547 -- -- -- [DATE] 12:30 - 18:3…" at bounding box center [835, 548] width 1343 height 237
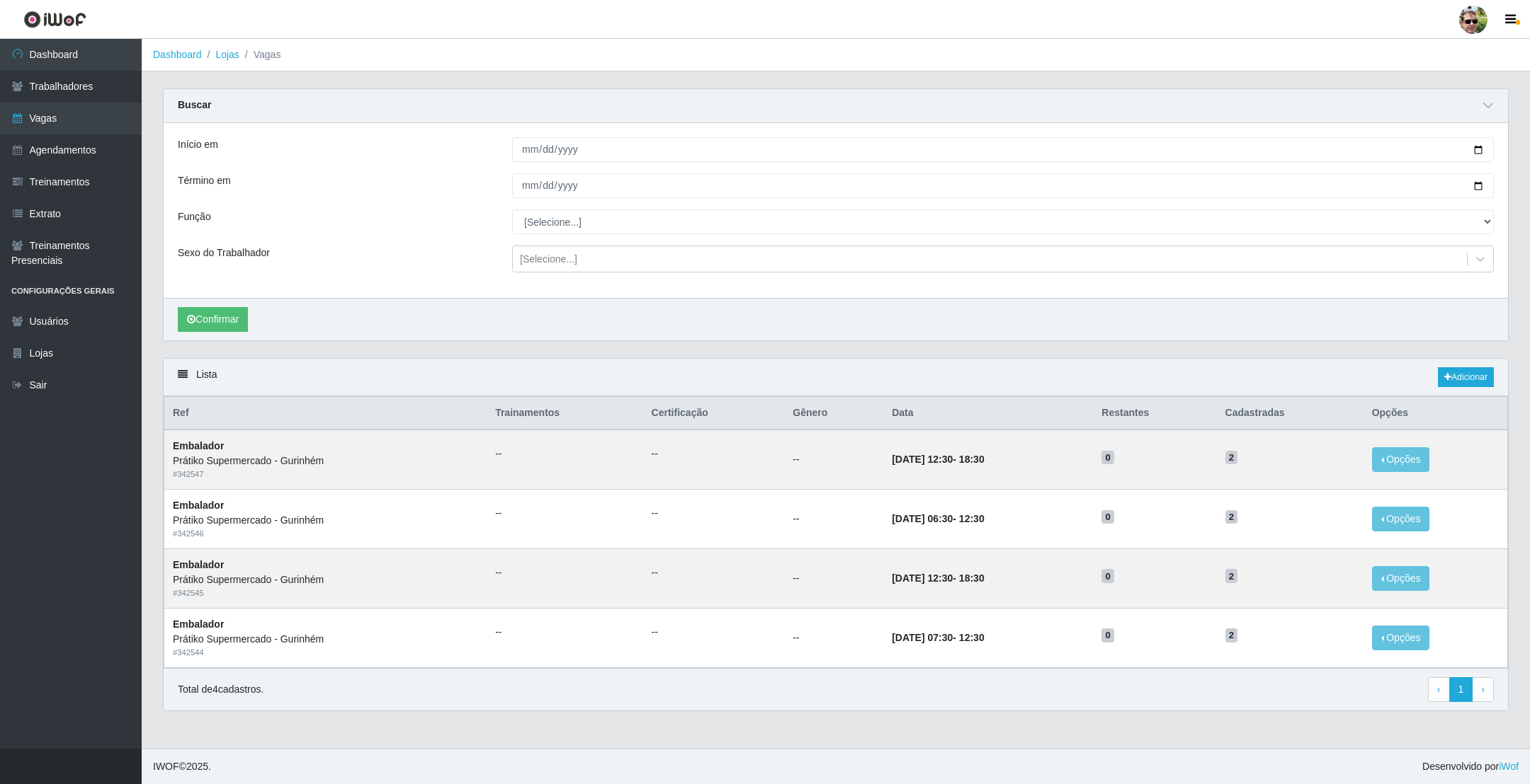
click at [818, 319] on div "Confirmar" at bounding box center [836, 319] width 1344 height 43
click at [1478, 189] on input "[DATE]" at bounding box center [1002, 186] width 981 height 25
click at [793, 327] on div "Confirmar" at bounding box center [836, 319] width 1344 height 43
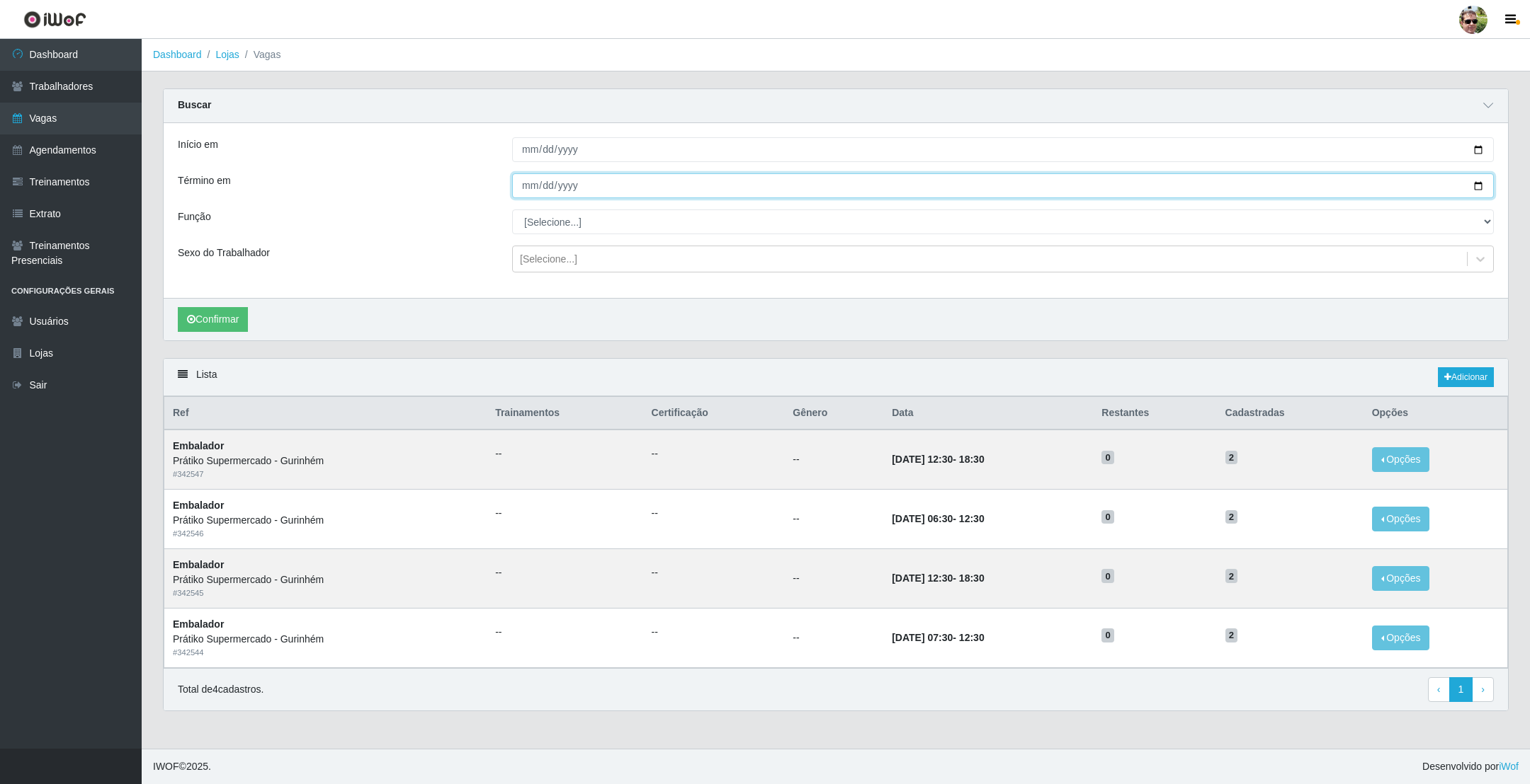
click at [1476, 187] on input "[DATE]" at bounding box center [1002, 186] width 981 height 25
type input "[DATE]"
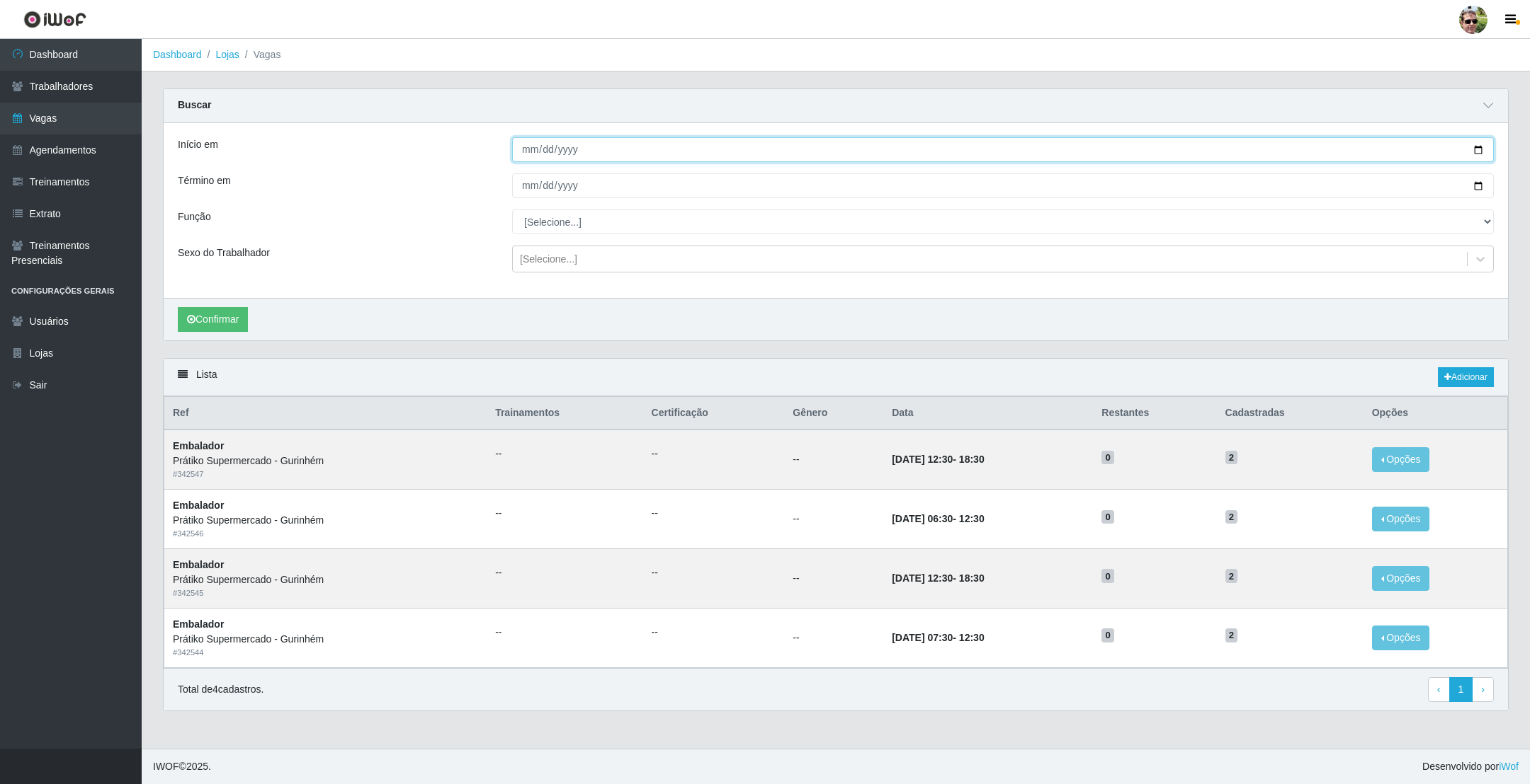
click at [1476, 151] on input "[DATE]" at bounding box center [1002, 149] width 981 height 25
type input "[DATE]"
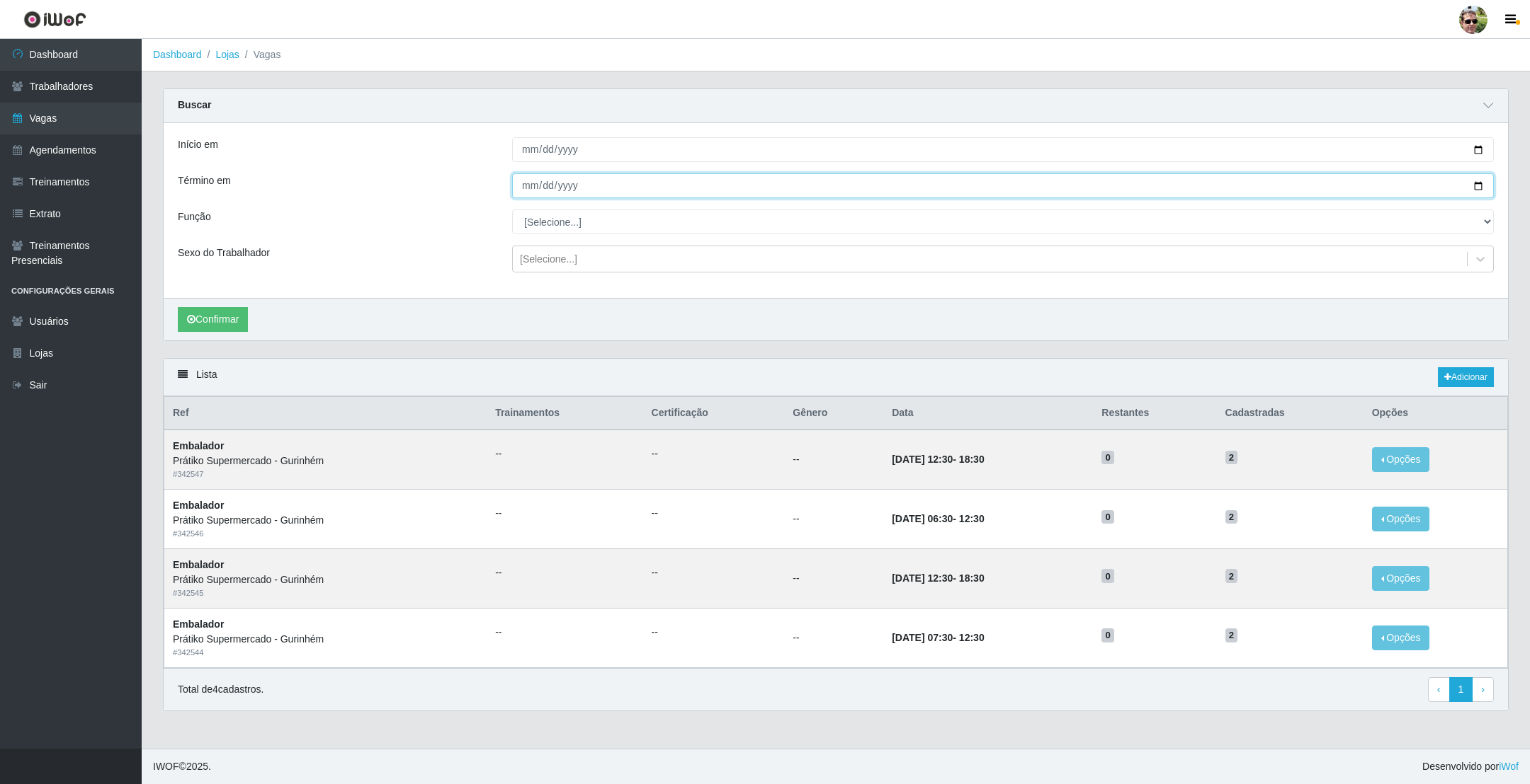
click at [1473, 183] on input "[DATE]" at bounding box center [1002, 186] width 981 height 25
type input "[DATE]"
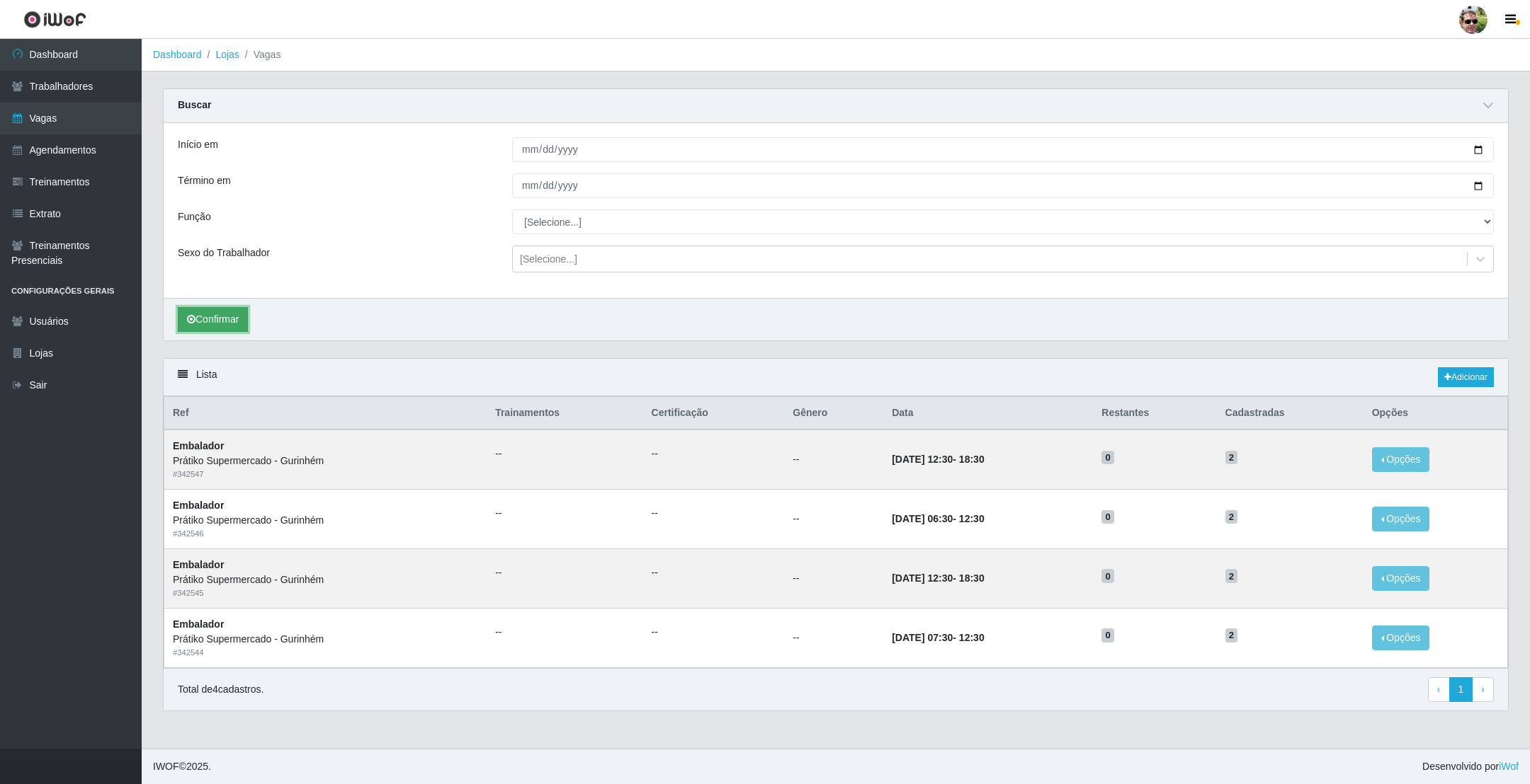
click at [211, 326] on button "Confirmar" at bounding box center [213, 319] width 71 height 25
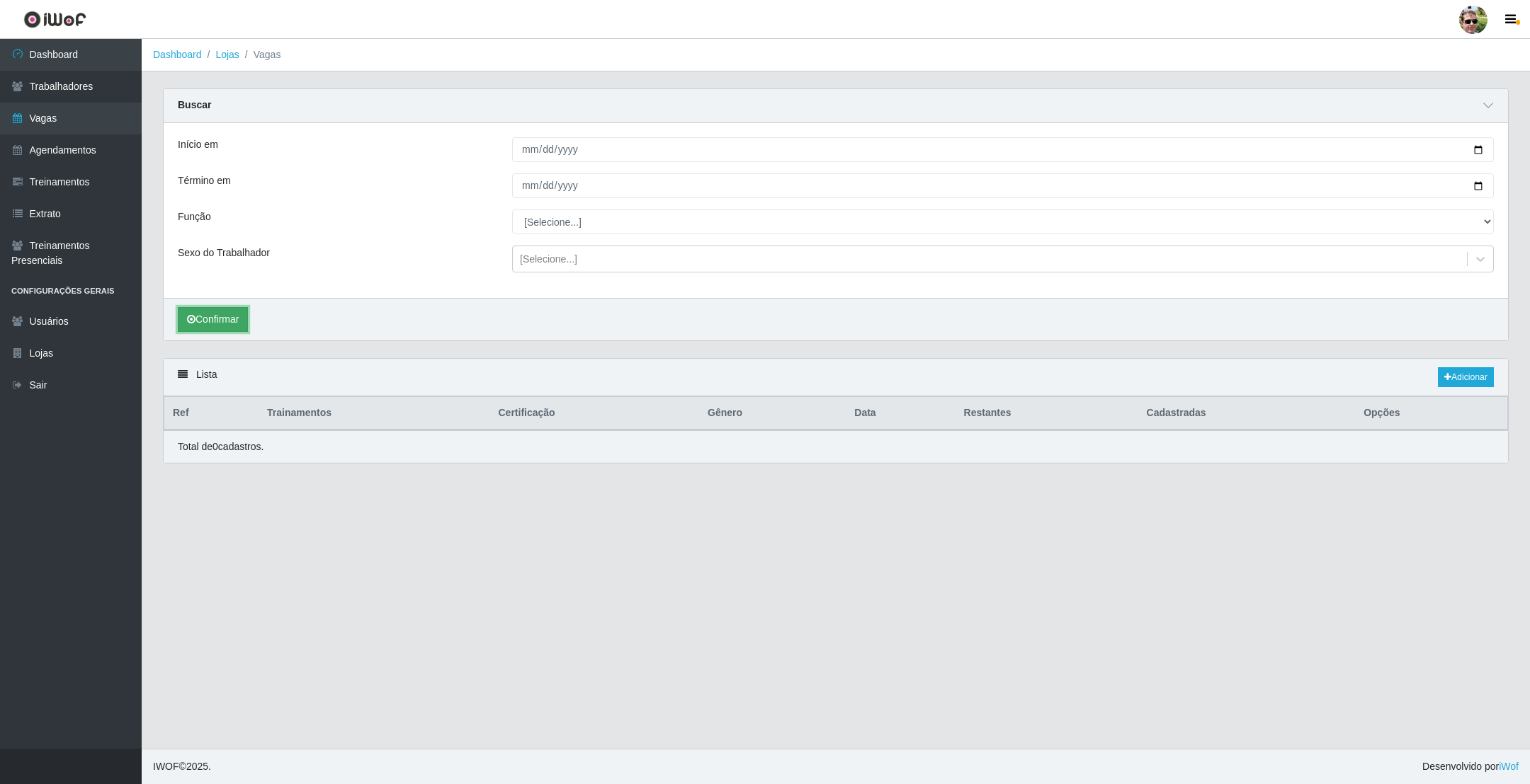
click at [228, 321] on button "Confirmar" at bounding box center [213, 319] width 71 height 25
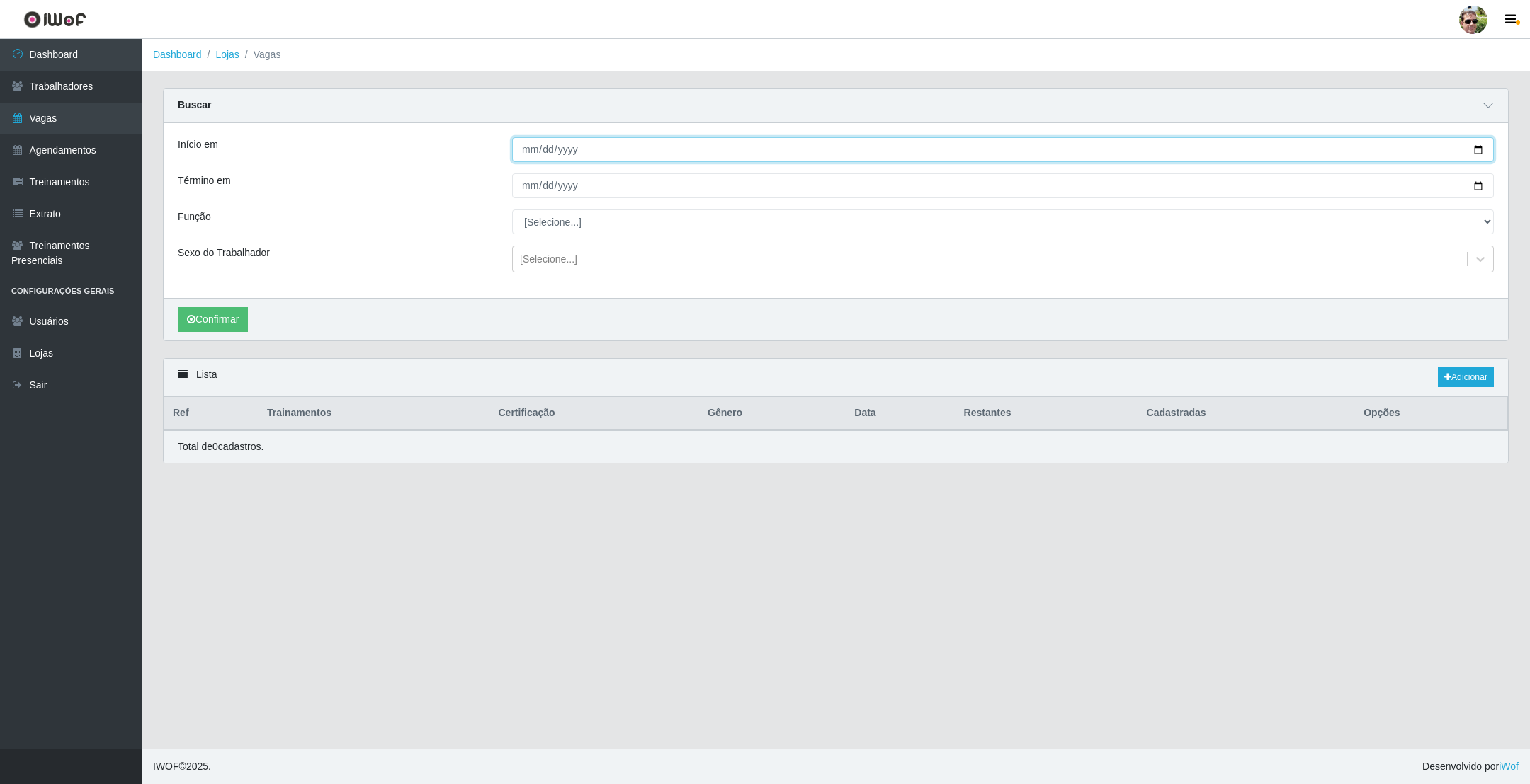
click at [1485, 151] on input "[DATE]" at bounding box center [1002, 149] width 981 height 25
click at [1477, 151] on input "[DATE]" at bounding box center [1002, 149] width 981 height 25
type input "[DATE]"
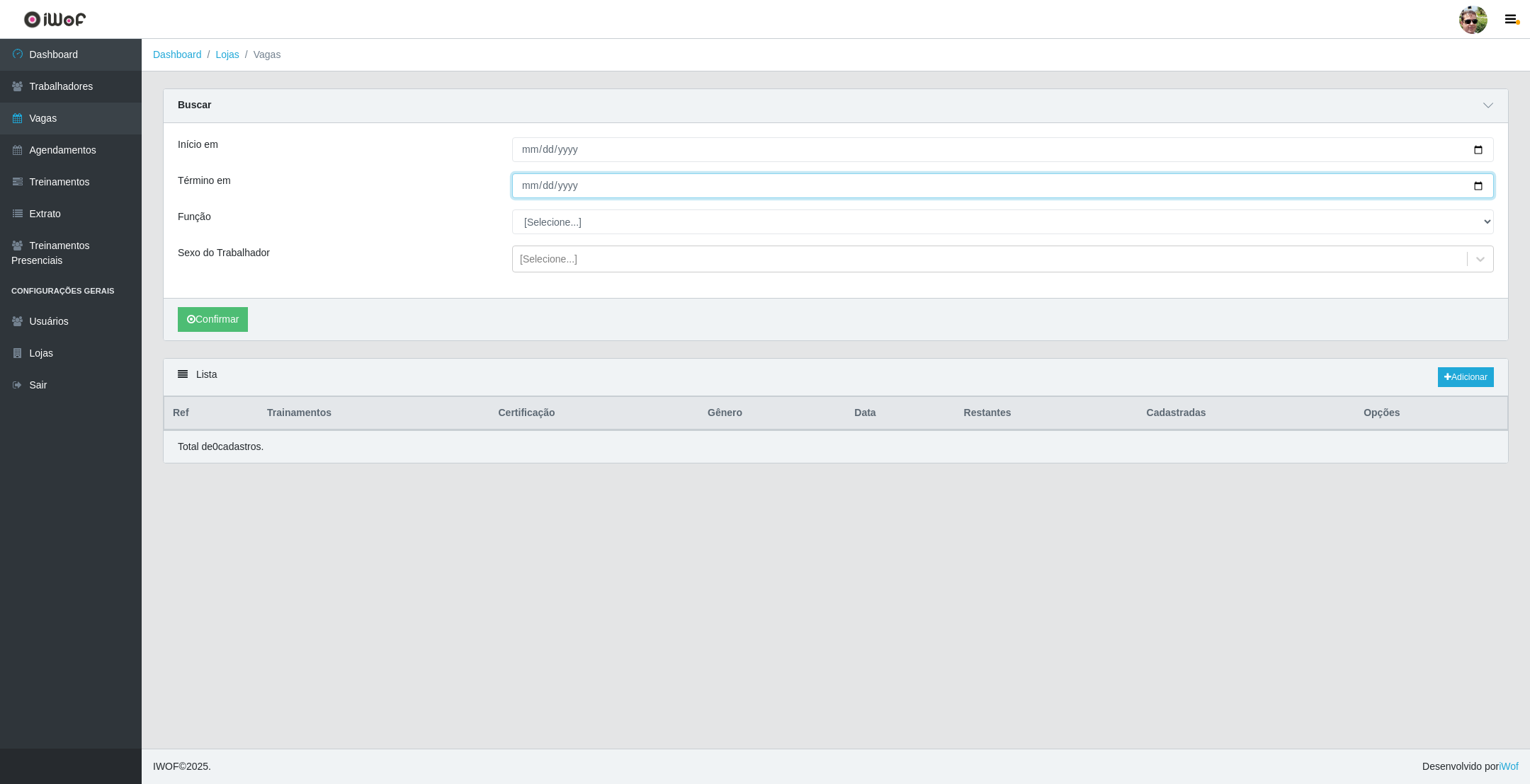
click at [1472, 187] on input "[DATE]" at bounding box center [1002, 186] width 981 height 25
type input "[DATE]"
click at [553, 217] on select "[Selecione...] Auxiliar de entrega + Auxiliar de entrega ++ Embalador Embalador…" at bounding box center [1002, 222] width 981 height 25
click at [196, 336] on div "Confirmar" at bounding box center [836, 319] width 1344 height 43
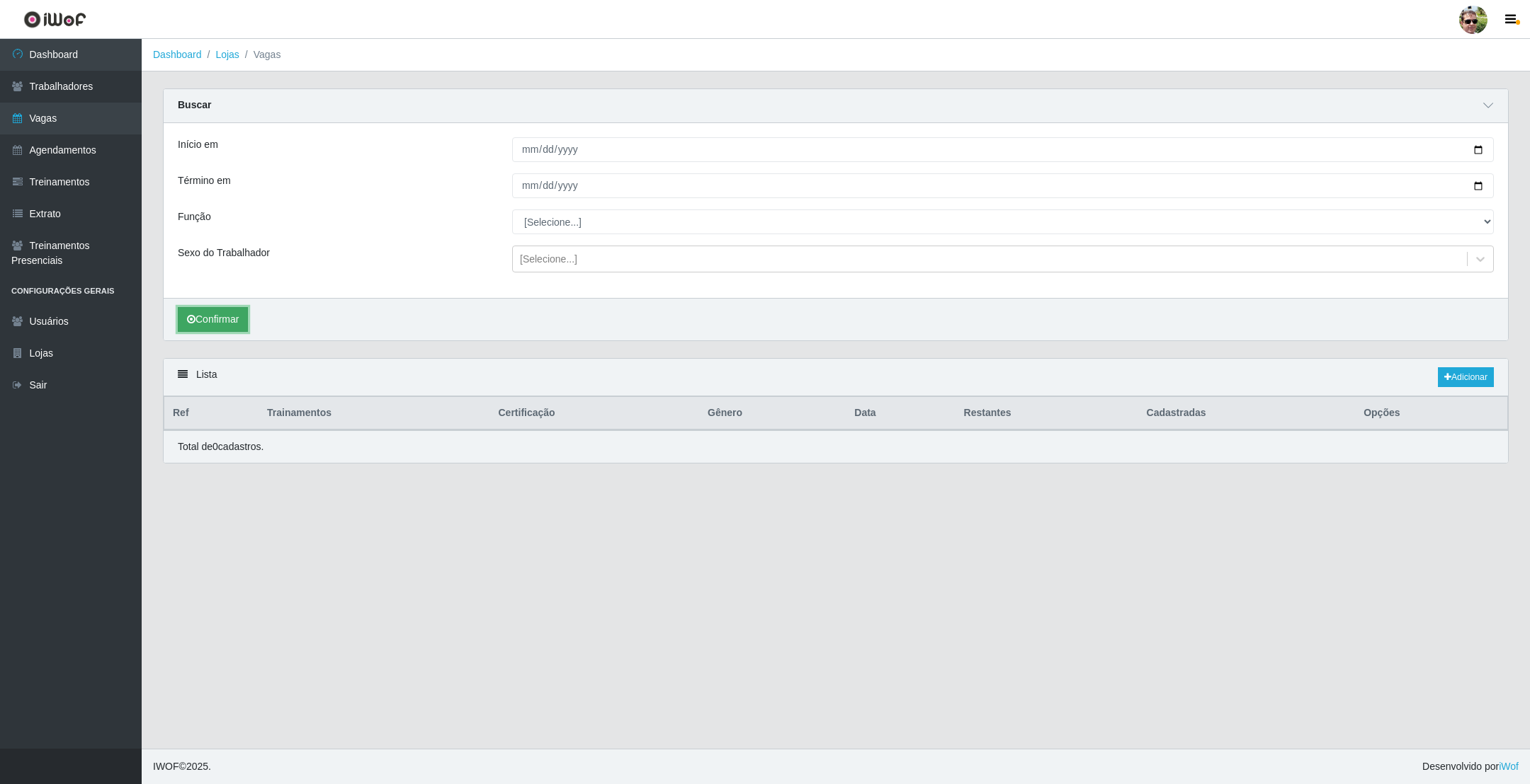
click at [201, 329] on button "Confirmar" at bounding box center [213, 319] width 71 height 25
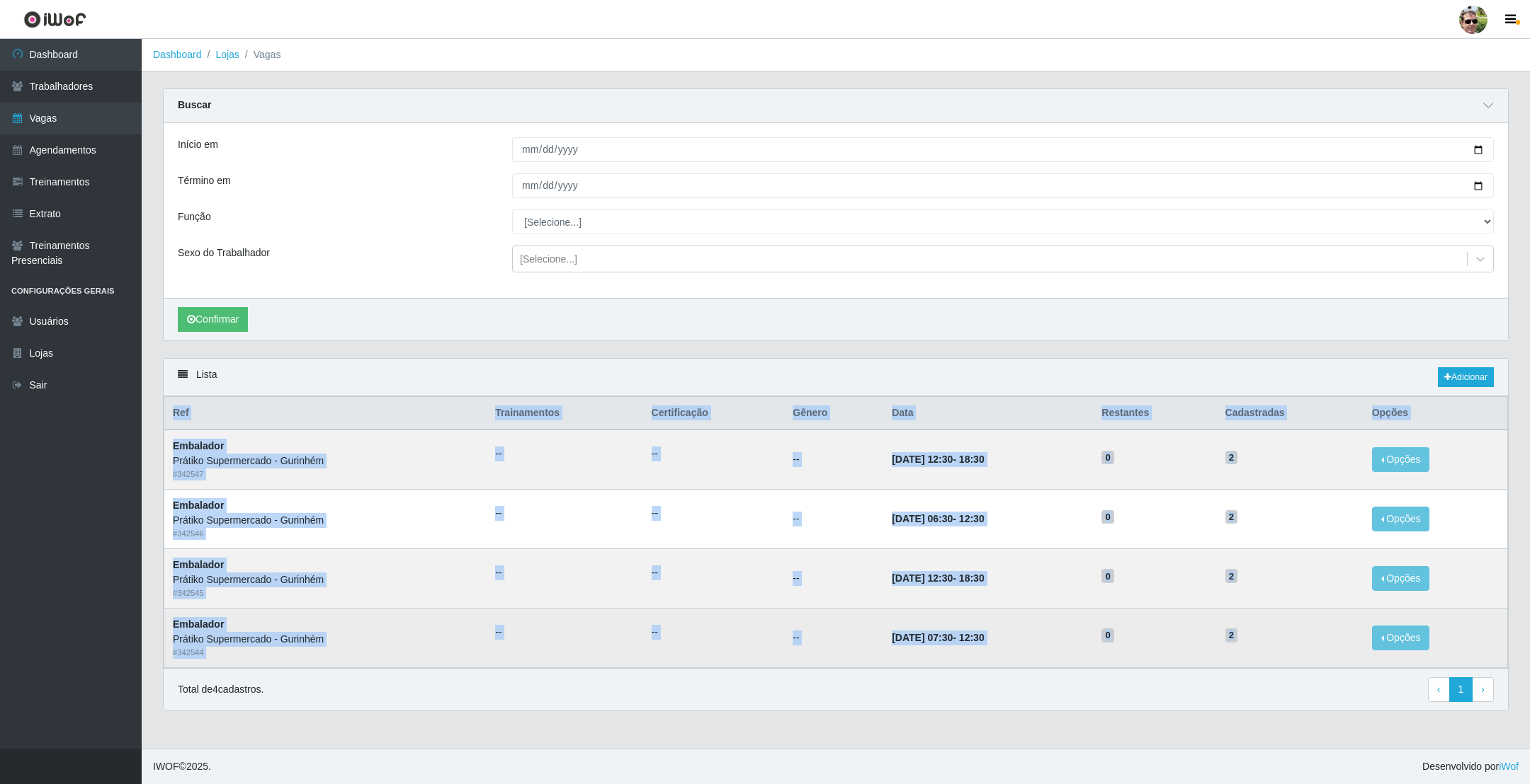
drag, startPoint x: 173, startPoint y: 417, endPoint x: 1298, endPoint y: 635, distance: 1145.9
click at [1298, 635] on table "Ref Trainamentos Certificação Gênero Data Restantes Cadastradas Opções Embalado…" at bounding box center [836, 532] width 1344 height 271
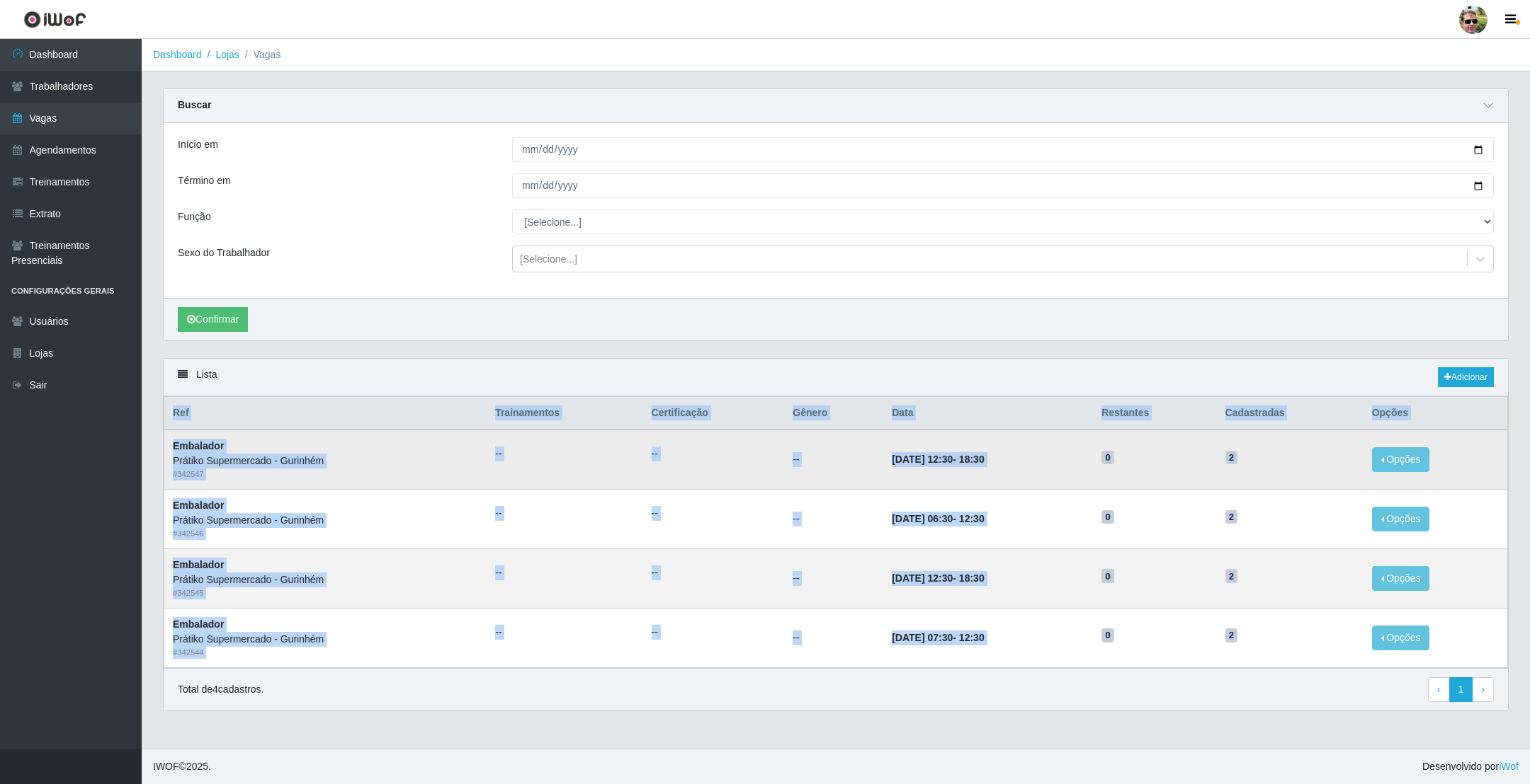
click at [1303, 453] on h5 "2" at bounding box center [1289, 456] width 129 height 15
